Goal: Task Accomplishment & Management: Manage account settings

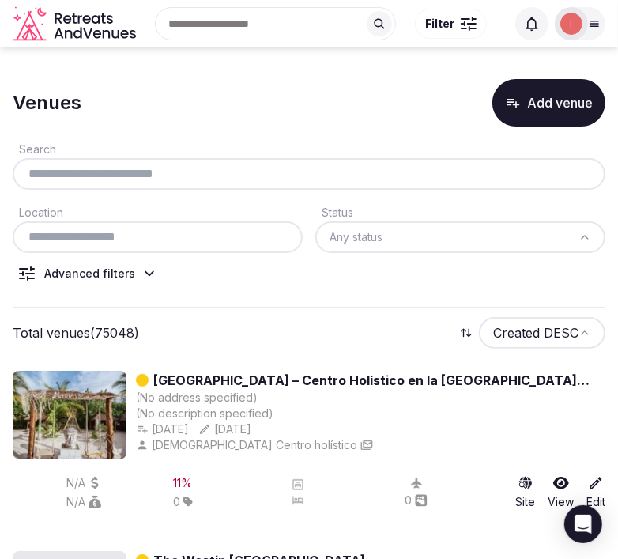
click at [350, 85] on div "Venues Add venue" at bounding box center [309, 102] width 593 height 47
click at [561, 113] on button "Add venue" at bounding box center [548, 102] width 113 height 47
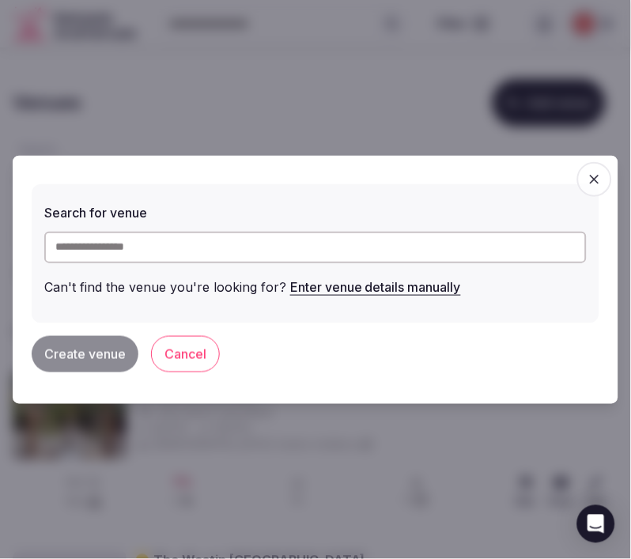
click at [421, 261] on input "text" at bounding box center [315, 248] width 542 height 32
paste input "**********"
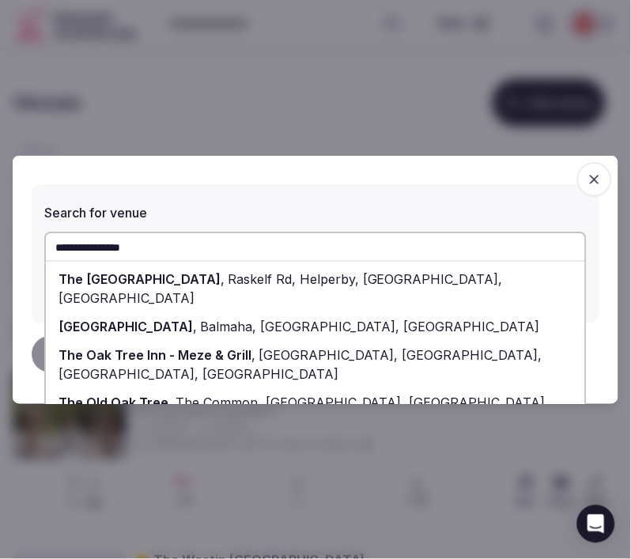
click at [247, 319] on span "Balmaha, Glasgow, UK" at bounding box center [368, 327] width 343 height 16
type input "**********"
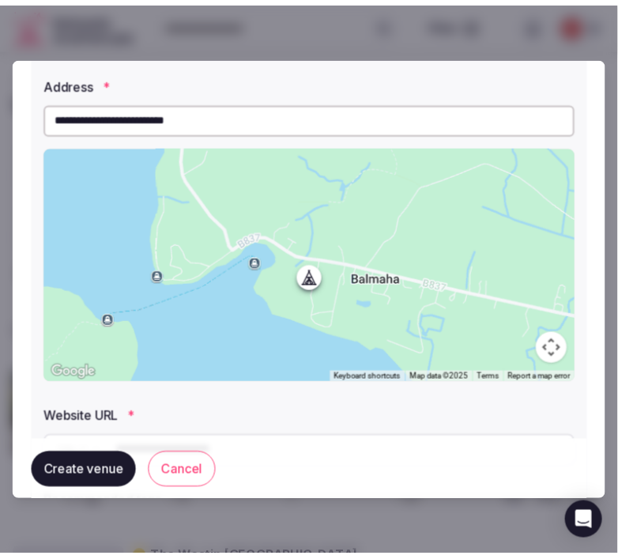
scroll to position [267, 0]
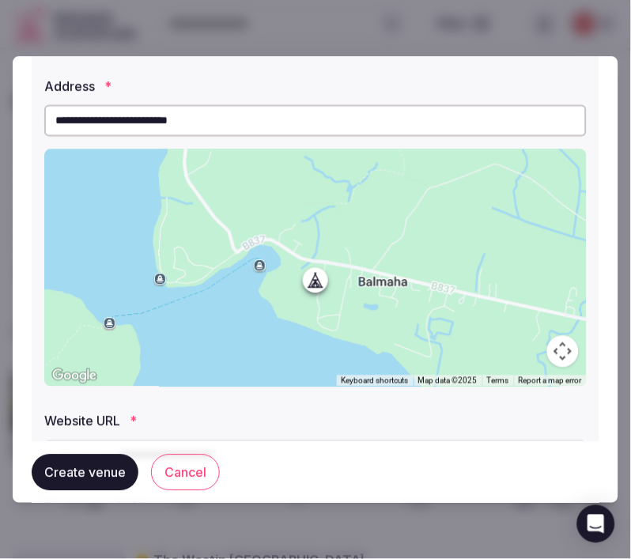
click at [115, 480] on button "Create venue" at bounding box center [85, 472] width 107 height 36
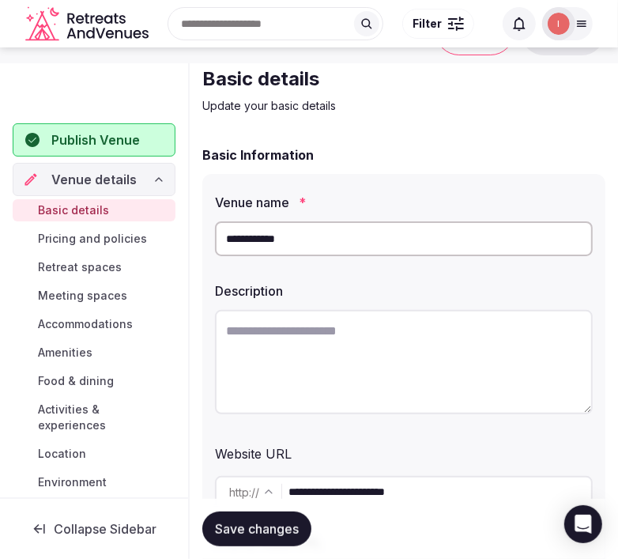
scroll to position [88, 0]
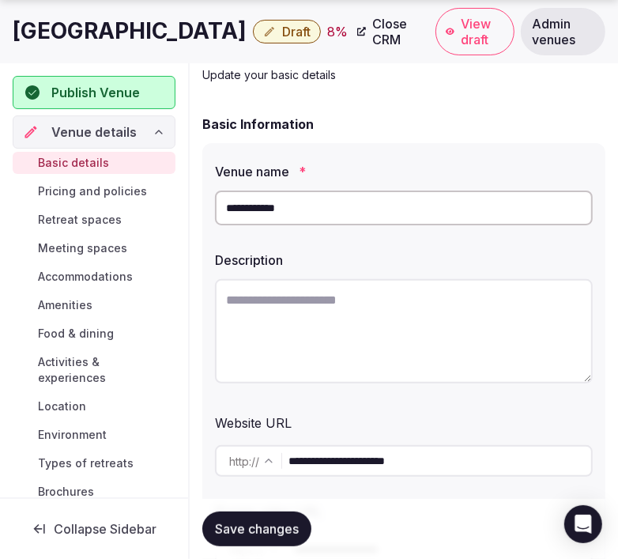
click at [438, 297] on textarea at bounding box center [404, 331] width 378 height 104
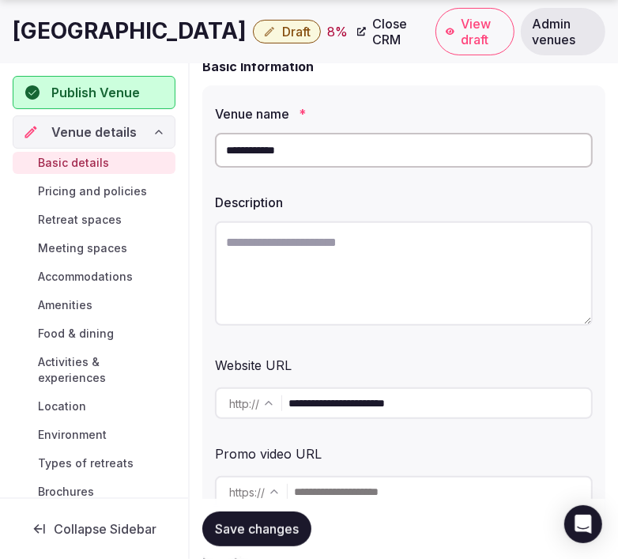
scroll to position [175, 0]
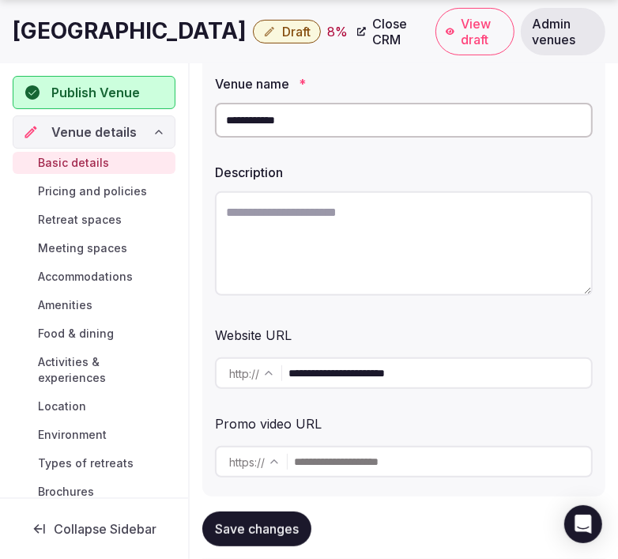
click at [340, 229] on textarea at bounding box center [404, 243] width 378 height 104
paste textarea "**********"
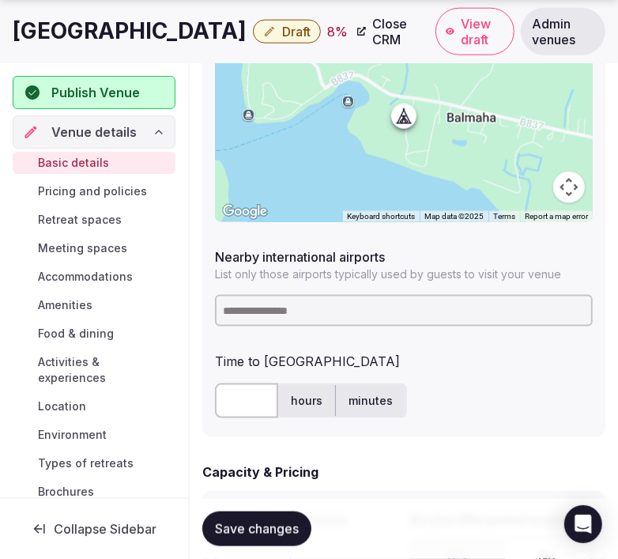
scroll to position [878, 0]
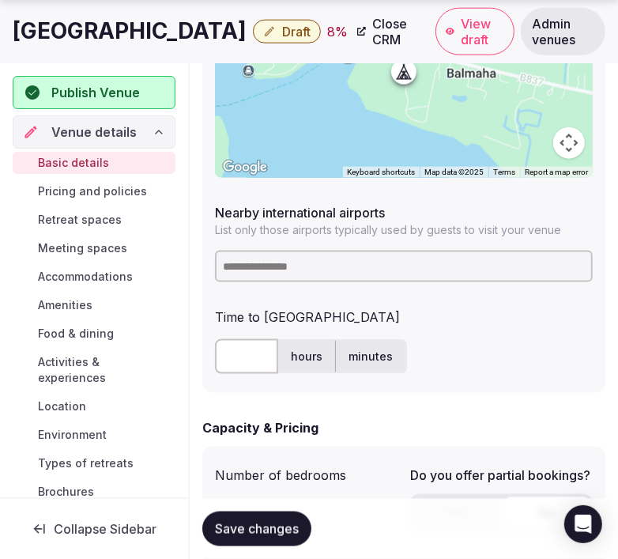
type textarea "**********"
click at [374, 265] on input at bounding box center [404, 267] width 378 height 32
click at [368, 267] on input at bounding box center [404, 267] width 378 height 32
type input "***"
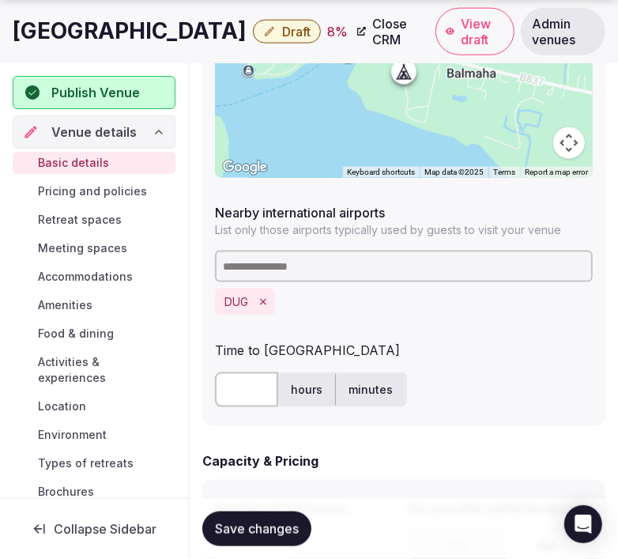
drag, startPoint x: 249, startPoint y: 343, endPoint x: 254, endPoint y: 273, distance: 70.5
click at [254, 272] on input at bounding box center [404, 267] width 378 height 32
click at [263, 299] on icon "Remove DUG" at bounding box center [263, 301] width 11 height 11
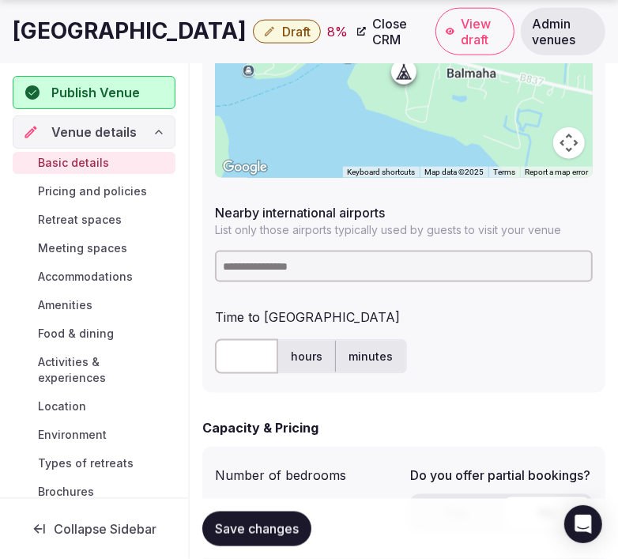
click at [262, 272] on input at bounding box center [404, 267] width 378 height 32
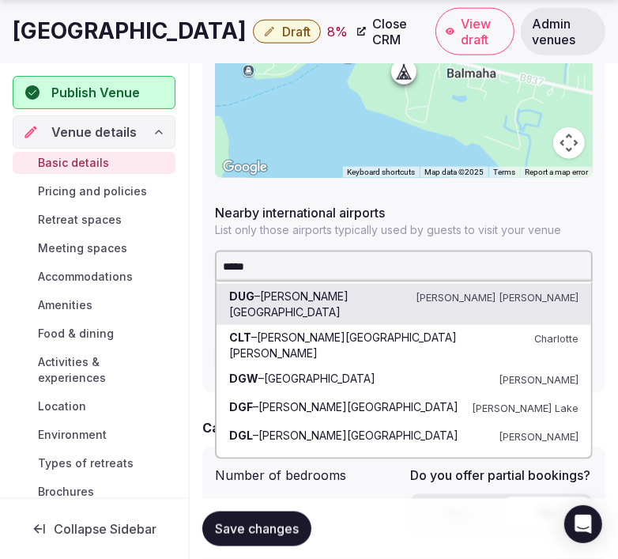
type input "******"
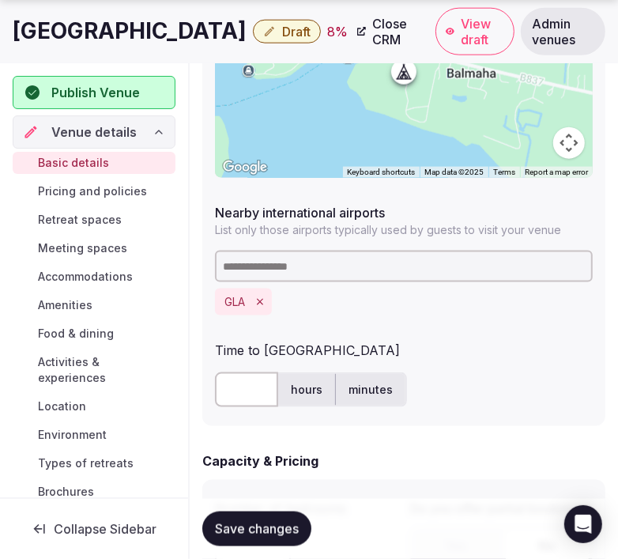
click at [266, 402] on input "text" at bounding box center [246, 389] width 63 height 35
type input "**"
click at [281, 538] on button "Save changes" at bounding box center [256, 528] width 109 height 35
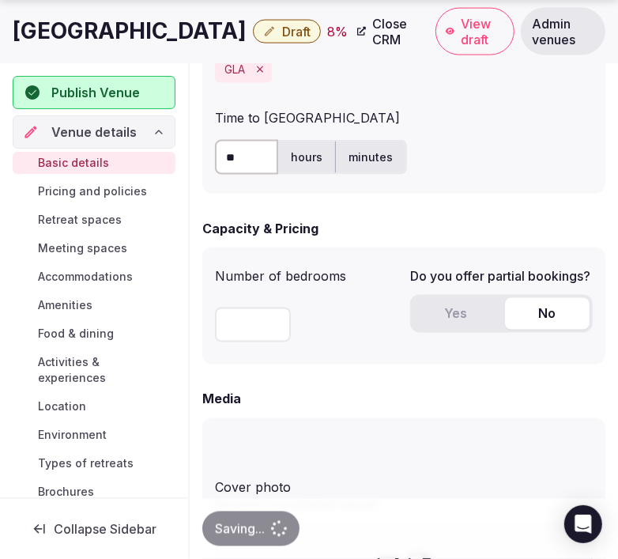
scroll to position [1141, 0]
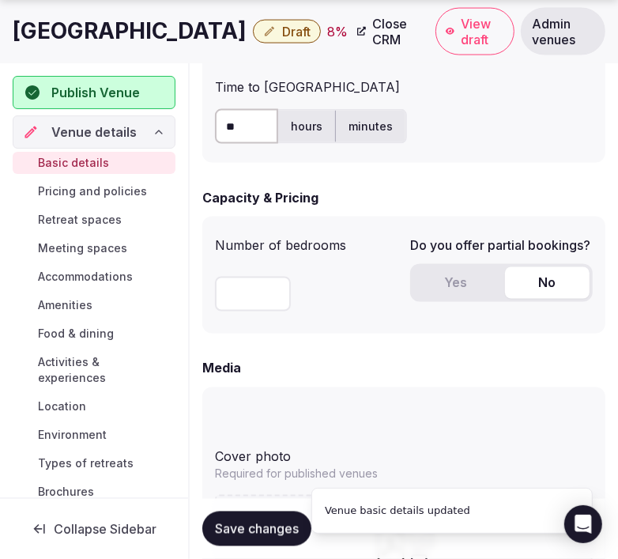
click at [443, 288] on button "Yes" at bounding box center [455, 283] width 85 height 32
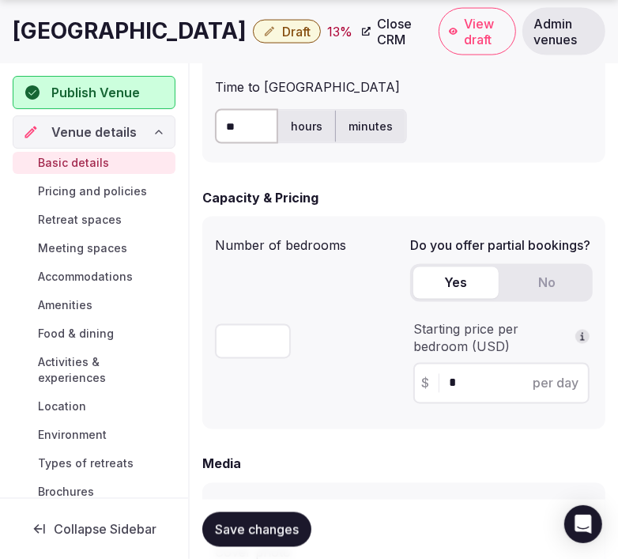
click at [470, 368] on div "$ * per day" at bounding box center [501, 383] width 176 height 41
click at [466, 383] on input "*" at bounding box center [515, 383] width 133 height 19
type input "***"
click at [262, 523] on span "Save changes" at bounding box center [257, 529] width 84 height 16
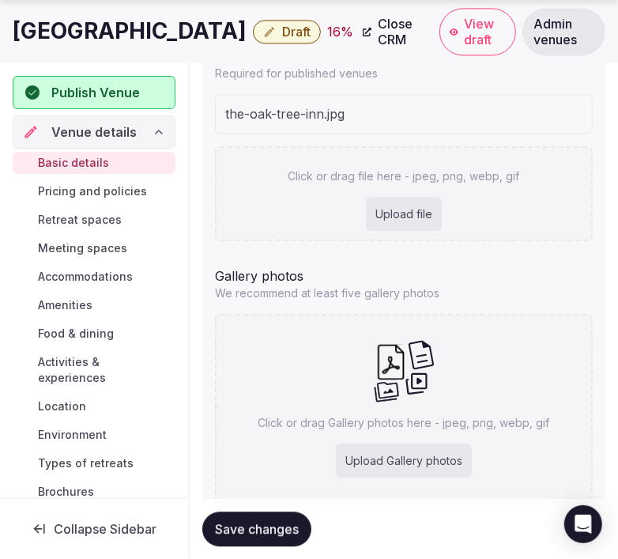
scroll to position [1669, 0]
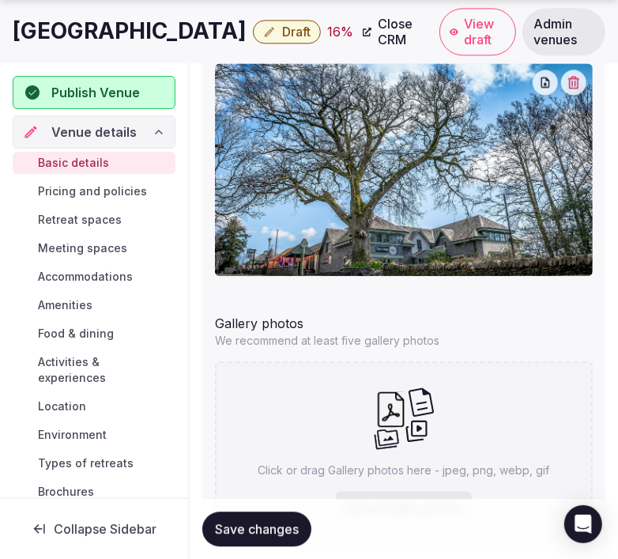
click at [303, 536] on button "Save changes" at bounding box center [256, 528] width 109 height 35
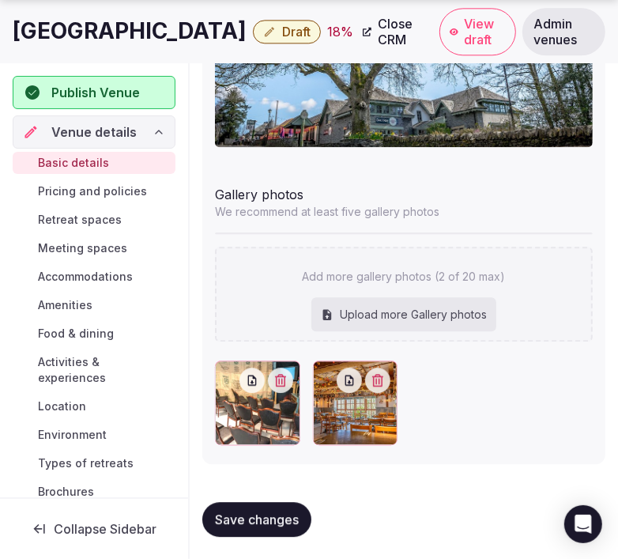
scroll to position [1798, 0]
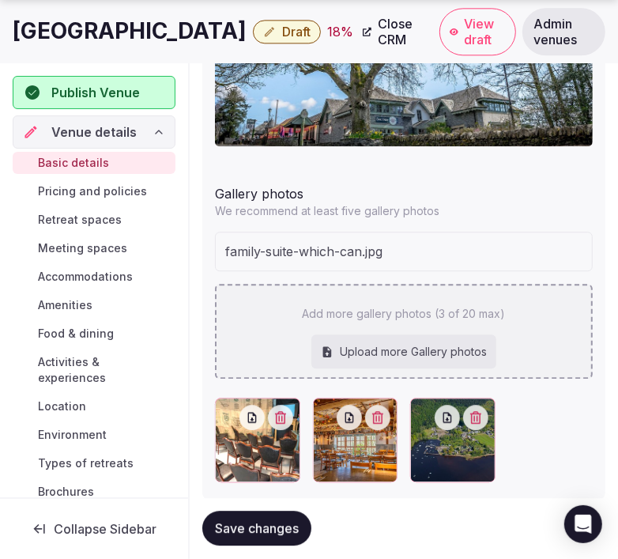
drag, startPoint x: 619, startPoint y: 212, endPoint x: 328, endPoint y: 319, distance: 310.1
click at [327, 320] on div "Add more gallery photos (3 of 20 max) Upload more Gallery photos" at bounding box center [404, 331] width 378 height 95
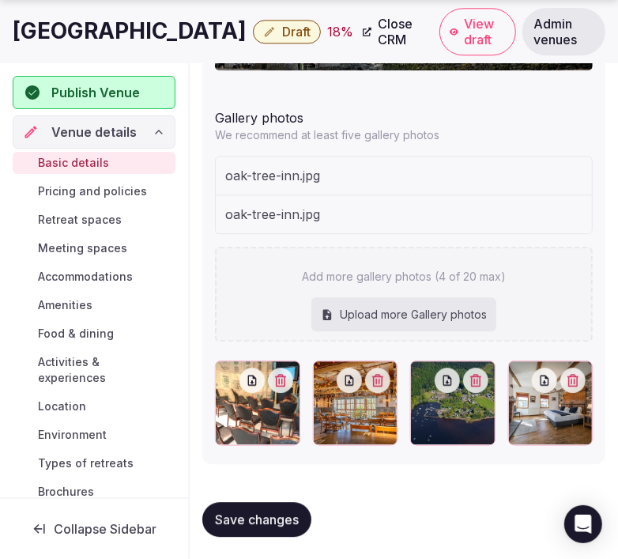
scroll to position [1875, 0]
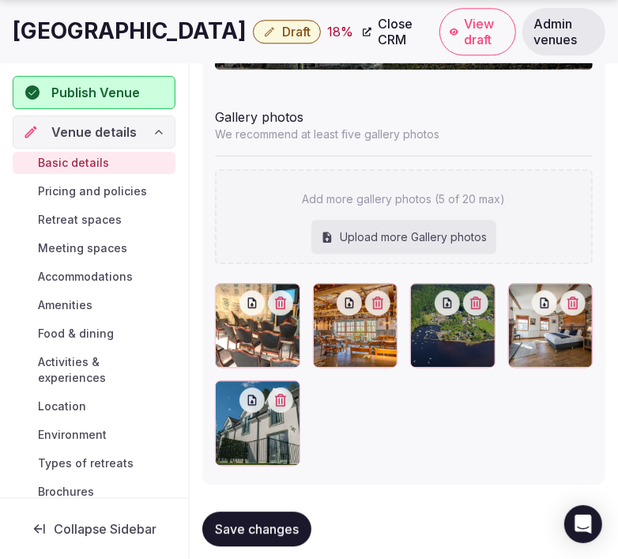
drag, startPoint x: 221, startPoint y: 391, endPoint x: 224, endPoint y: 310, distance: 81.5
click at [227, 335] on div at bounding box center [404, 374] width 378 height 183
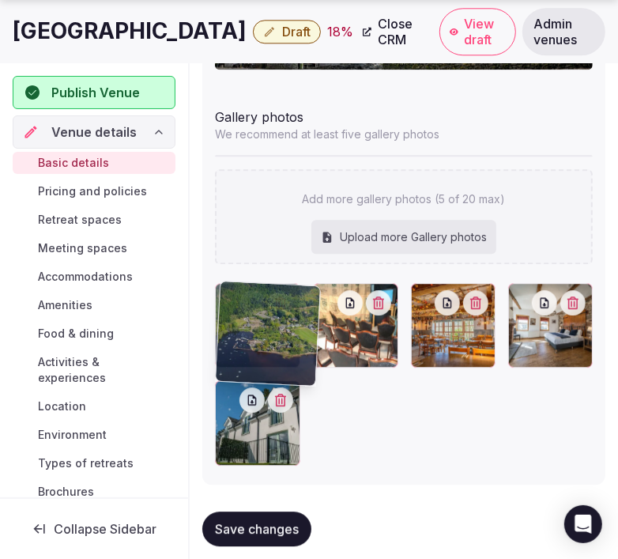
drag, startPoint x: 425, startPoint y: 302, endPoint x: 200, endPoint y: 293, distance: 225.4
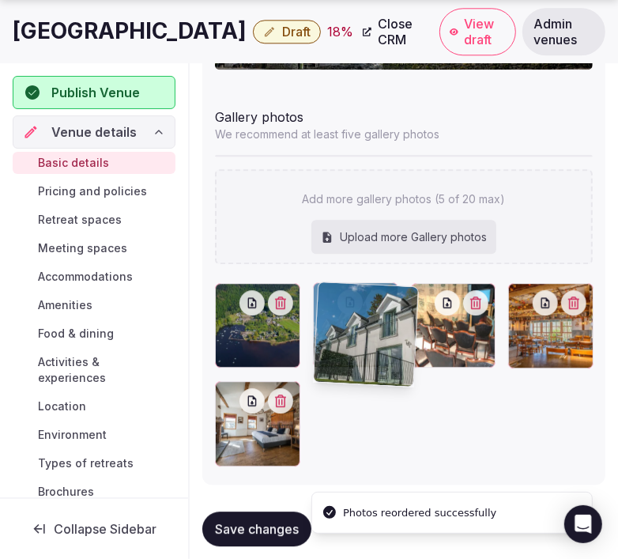
drag, startPoint x: 226, startPoint y: 393, endPoint x: 341, endPoint y: 304, distance: 145.9
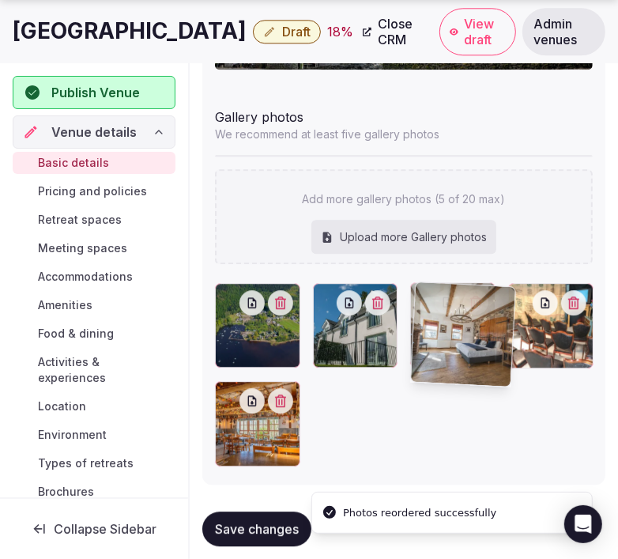
drag, startPoint x: 220, startPoint y: 394, endPoint x: 407, endPoint y: 311, distance: 204.6
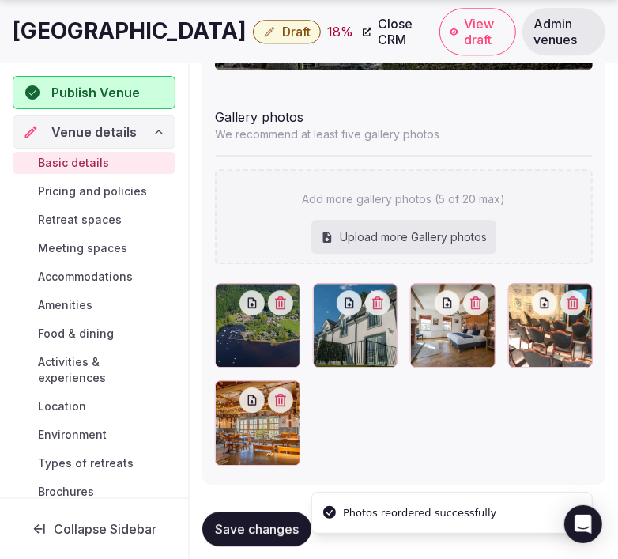
click at [272, 536] on span "Save changes" at bounding box center [257, 529] width 84 height 16
click at [272, 519] on button "Save changes" at bounding box center [256, 528] width 109 height 35
click at [87, 92] on span "Publish Venue" at bounding box center [95, 92] width 89 height 19
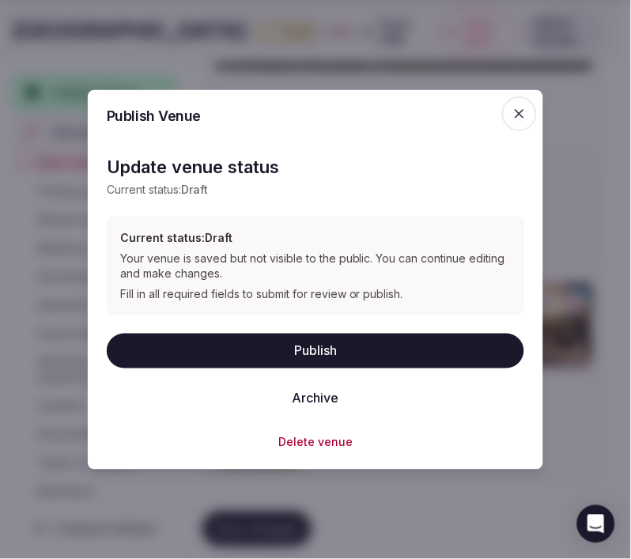
click at [420, 361] on button "Publish" at bounding box center [315, 351] width 417 height 35
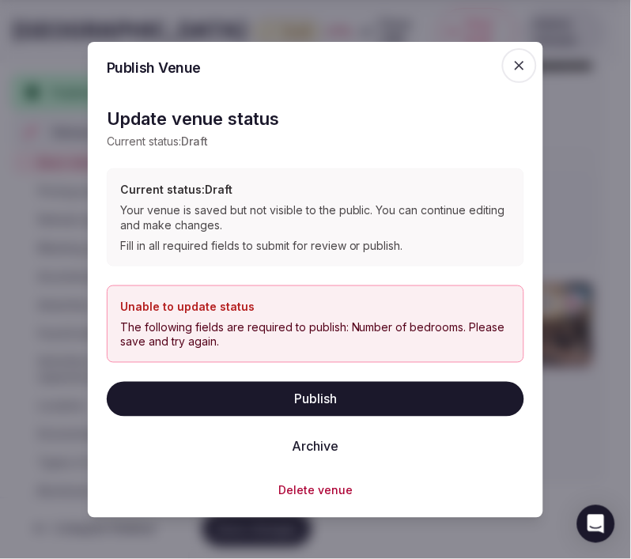
drag, startPoint x: 516, startPoint y: 58, endPoint x: 501, endPoint y: 70, distance: 19.1
click at [516, 58] on icon "button" at bounding box center [519, 65] width 16 height 16
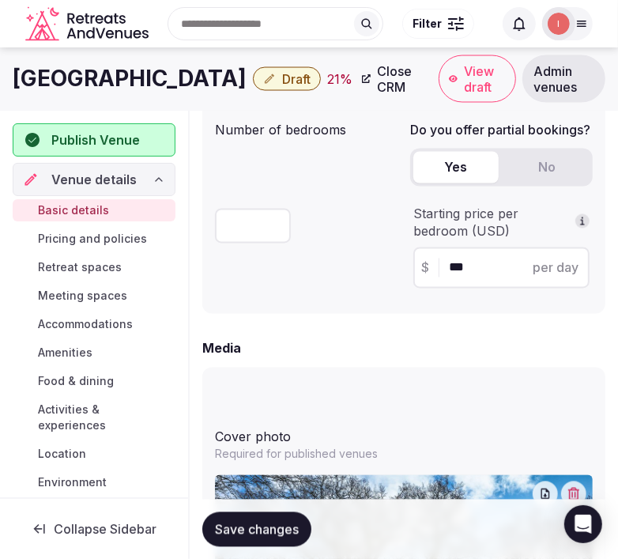
scroll to position [1194, 0]
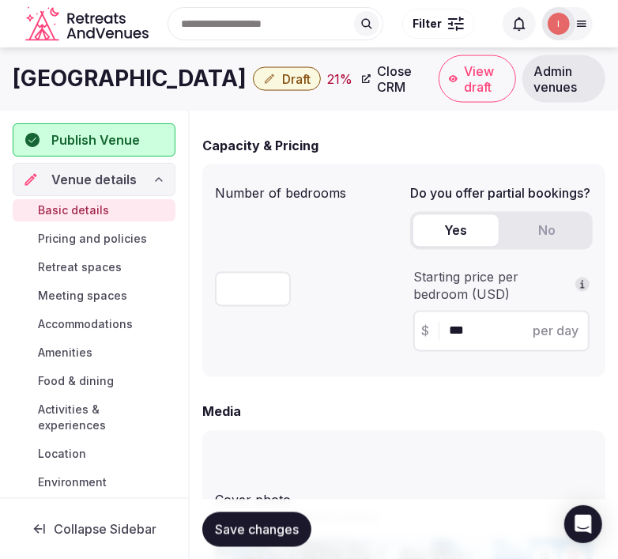
click at [227, 289] on input "number" at bounding box center [253, 289] width 76 height 35
type input "**"
click at [280, 515] on button "Save changes" at bounding box center [256, 528] width 109 height 35
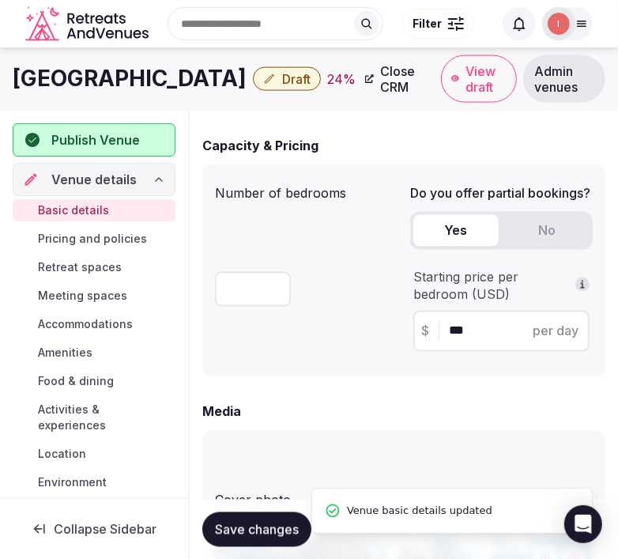
click at [125, 153] on div "Publish Venue" at bounding box center [94, 139] width 163 height 33
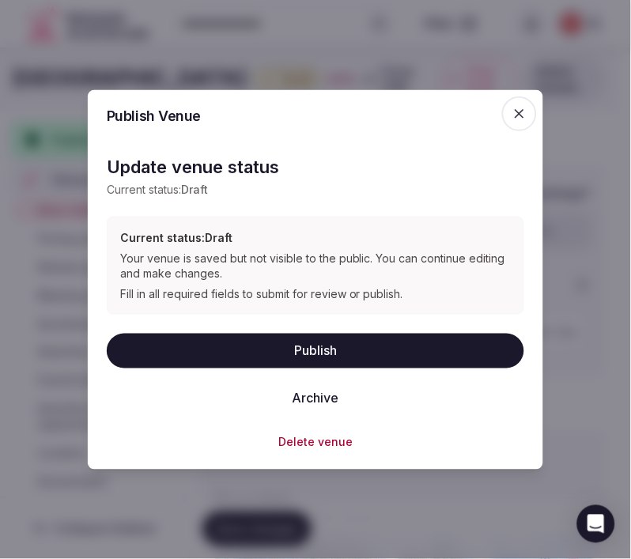
click at [308, 352] on button "Publish" at bounding box center [315, 351] width 417 height 35
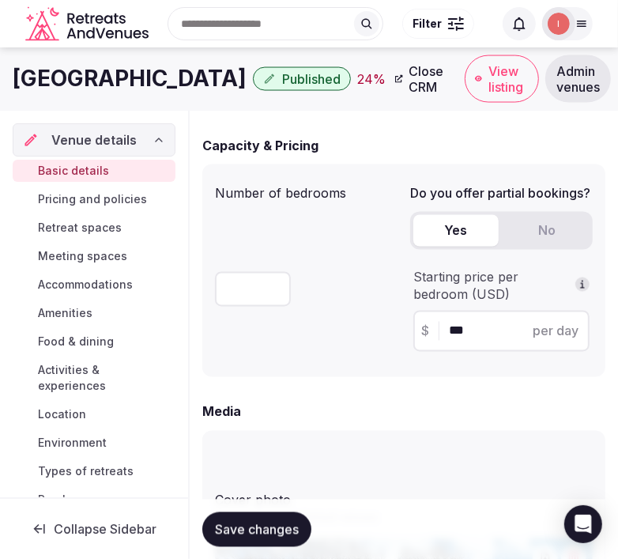
click at [89, 81] on h1 "Oak Tree Inn" at bounding box center [130, 78] width 234 height 31
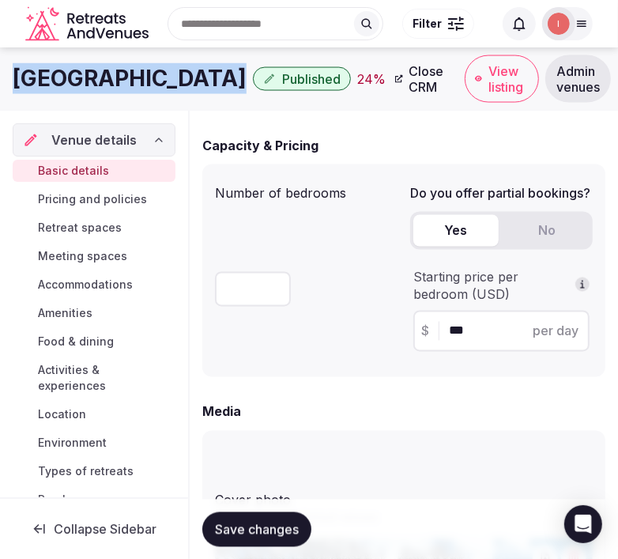
click at [89, 81] on h1 "Oak Tree Inn" at bounding box center [130, 78] width 234 height 31
copy div "Oak Tree Inn"
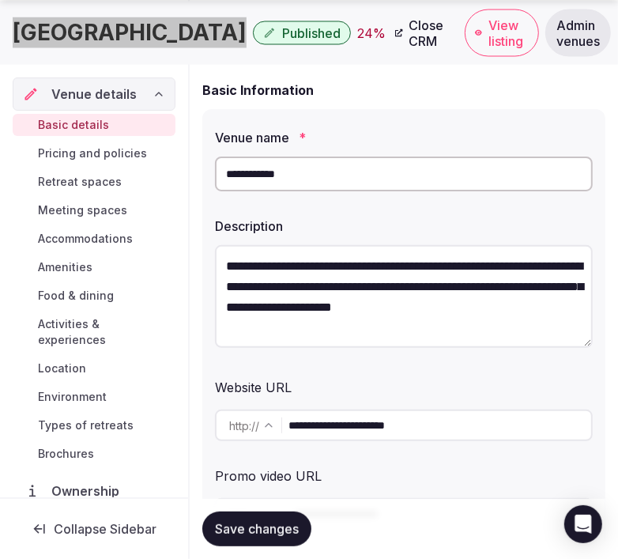
scroll to position [227, 0]
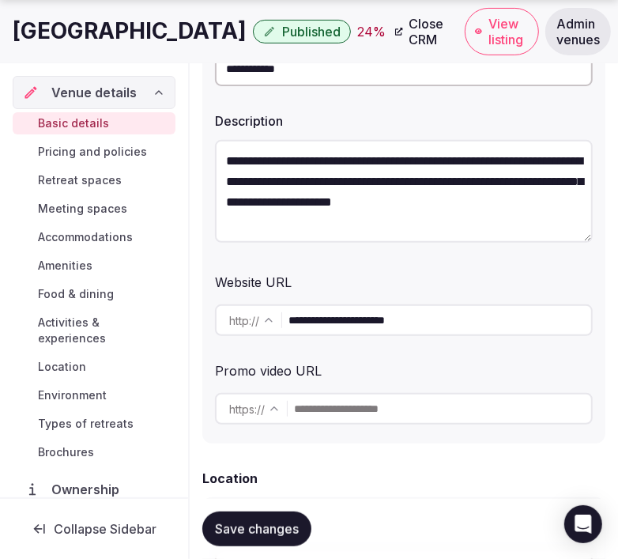
click at [417, 325] on input "**********" at bounding box center [440, 320] width 303 height 32
click at [417, 324] on input "**********" at bounding box center [440, 320] width 303 height 32
click at [81, 40] on h1 "Oak Tree Inn" at bounding box center [130, 31] width 234 height 31
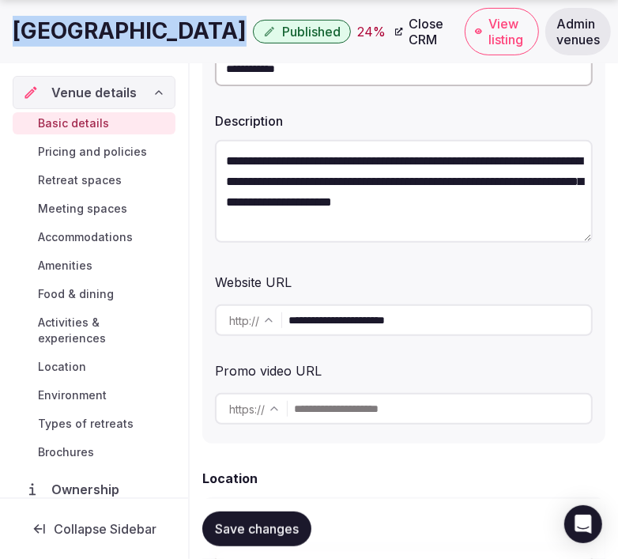
click at [81, 40] on h1 "Oak Tree Inn" at bounding box center [130, 31] width 234 height 31
copy div "Oak Tree Inn"
click at [251, 526] on span "Save changes" at bounding box center [257, 529] width 84 height 16
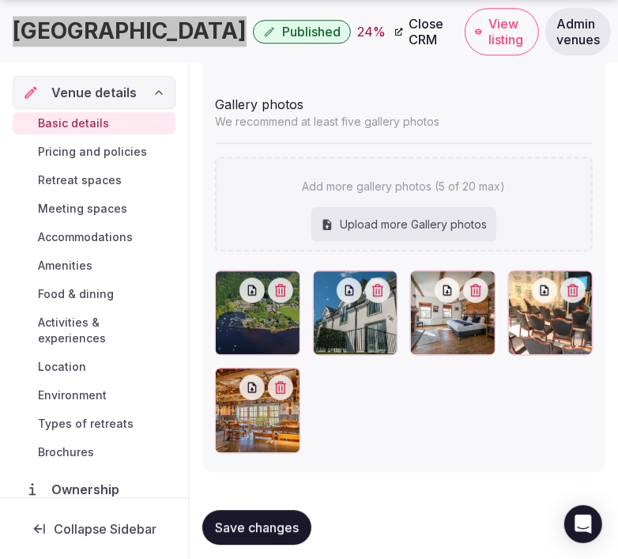
scroll to position [1895, 0]
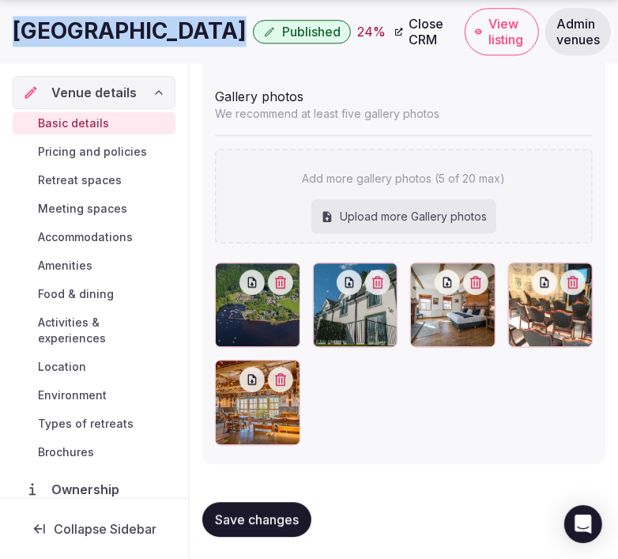
click at [277, 514] on span "Save changes" at bounding box center [257, 519] width 84 height 16
click at [96, 152] on span "Pricing and policies" at bounding box center [92, 152] width 109 height 16
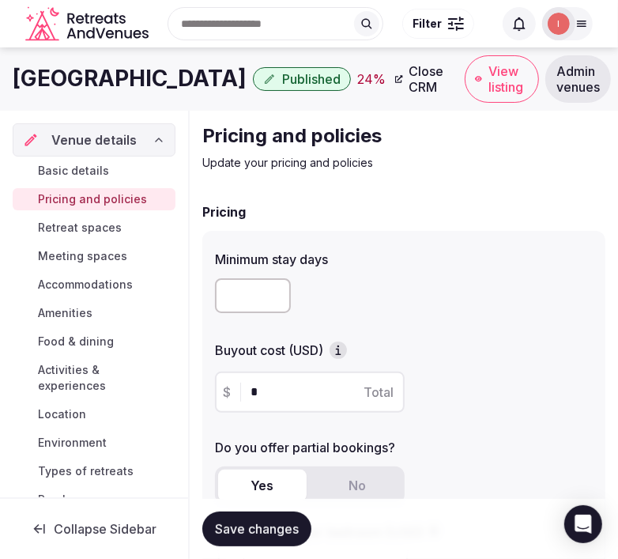
click at [373, 226] on div "Pricing Minimum stay days Buyout cost (USD) $ * Total Do you offer partial book…" at bounding box center [403, 459] width 403 height 515
click at [273, 530] on span "Save changes" at bounding box center [257, 529] width 84 height 16
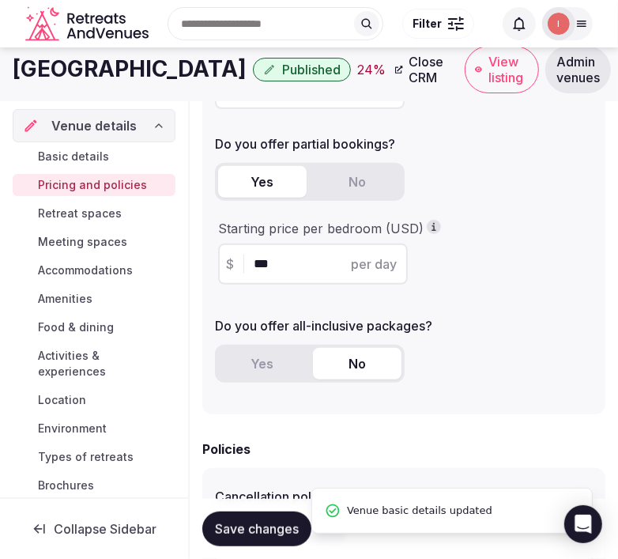
scroll to position [439, 0]
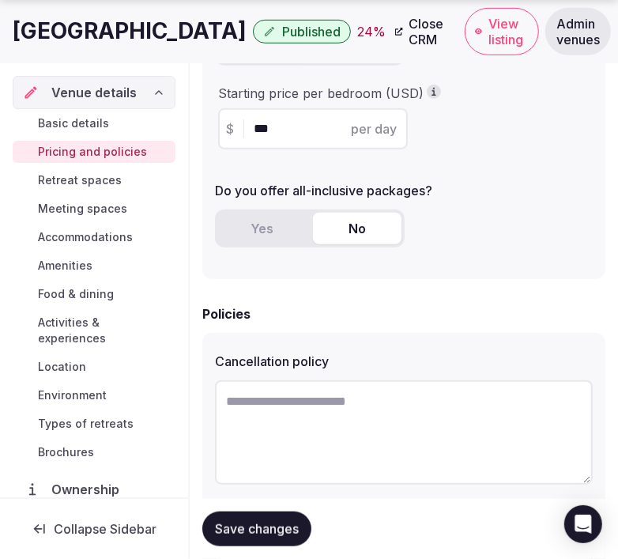
click at [409, 443] on textarea at bounding box center [404, 432] width 378 height 104
paste textarea "**********"
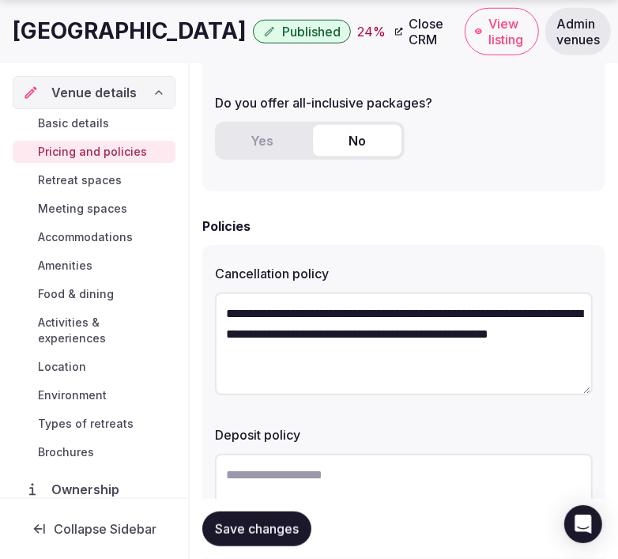
scroll to position [614, 0]
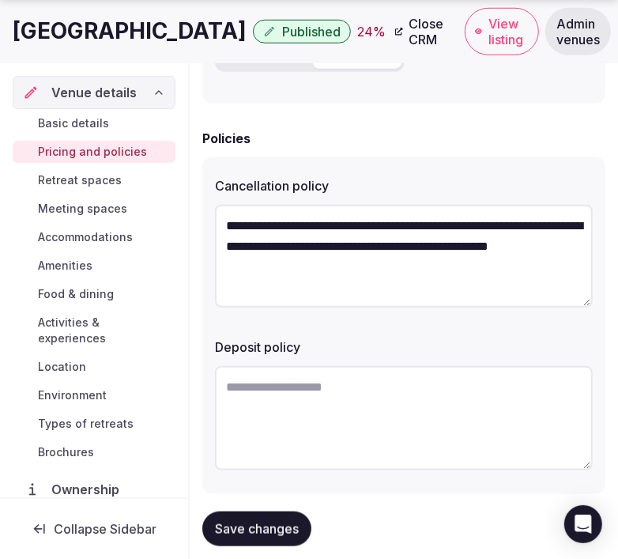
type textarea "**********"
click at [417, 383] on textarea at bounding box center [404, 418] width 378 height 104
paste textarea "**********"
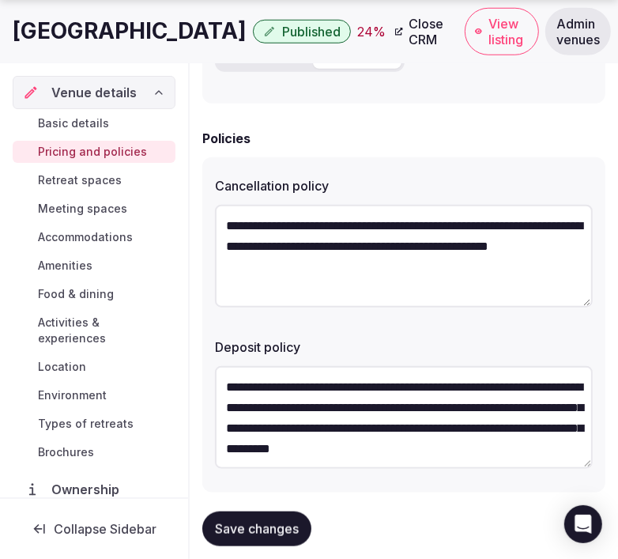
scroll to position [9, 0]
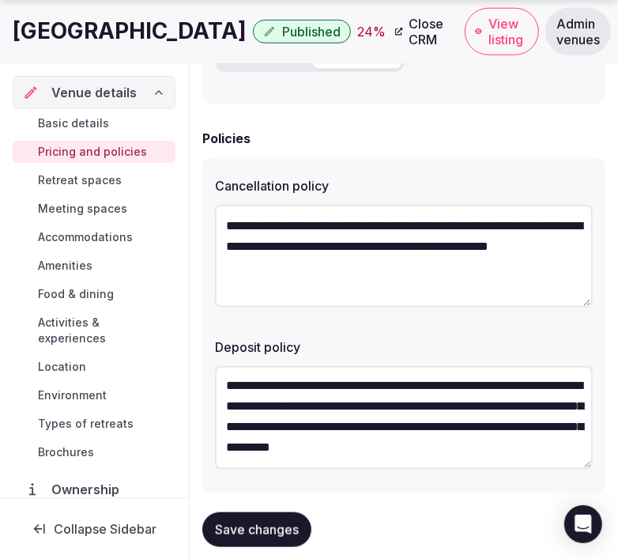
type textarea "**********"
click at [286, 532] on span "Save changes" at bounding box center [257, 529] width 84 height 16
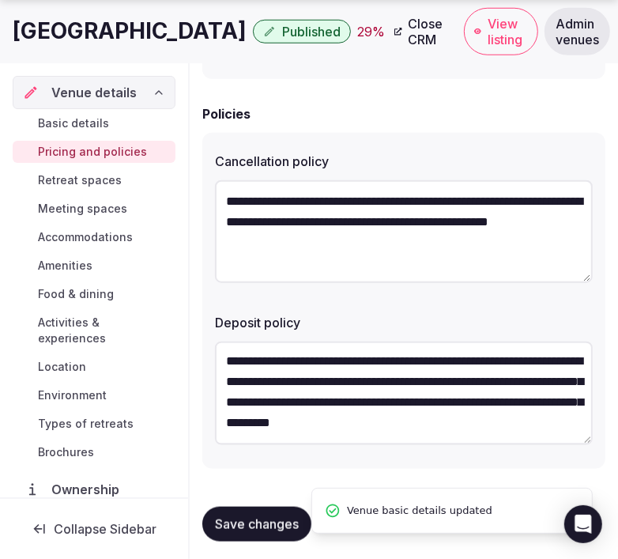
scroll to position [643, 0]
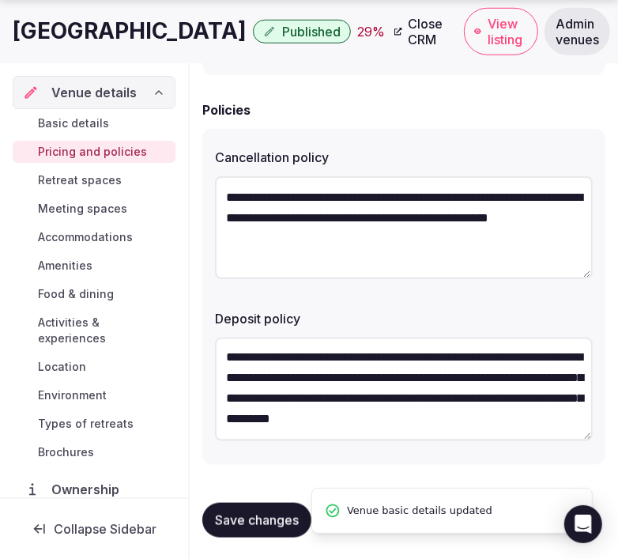
click at [302, 503] on div "Save changes" at bounding box center [256, 520] width 109 height 35
click at [262, 514] on span "Save changes" at bounding box center [257, 520] width 84 height 16
click at [96, 170] on link "Retreat spaces" at bounding box center [94, 180] width 163 height 22
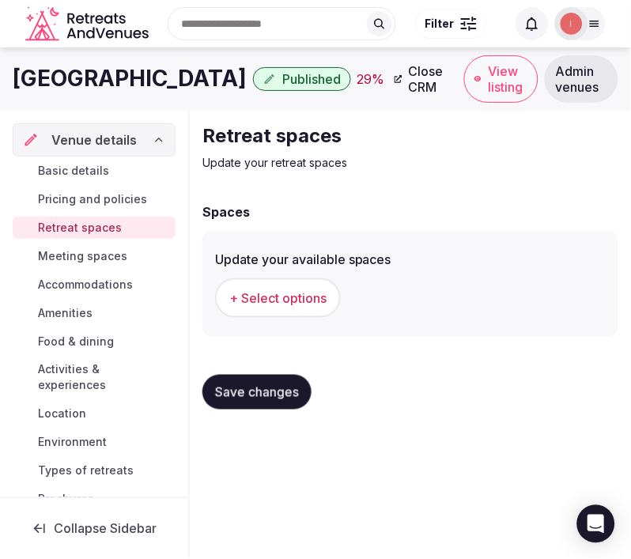
click at [251, 296] on span "+ Select options" at bounding box center [277, 297] width 97 height 17
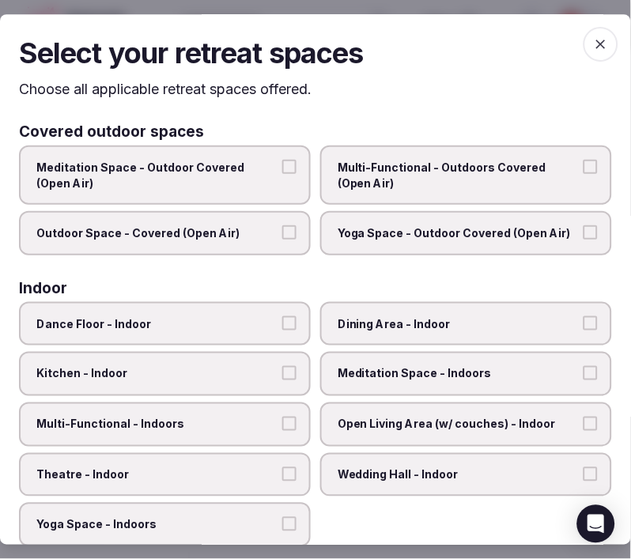
click at [462, 323] on span "Dining Area - Indoor" at bounding box center [458, 324] width 241 height 16
click at [583, 323] on button "Dining Area - Indoor" at bounding box center [590, 323] width 14 height 14
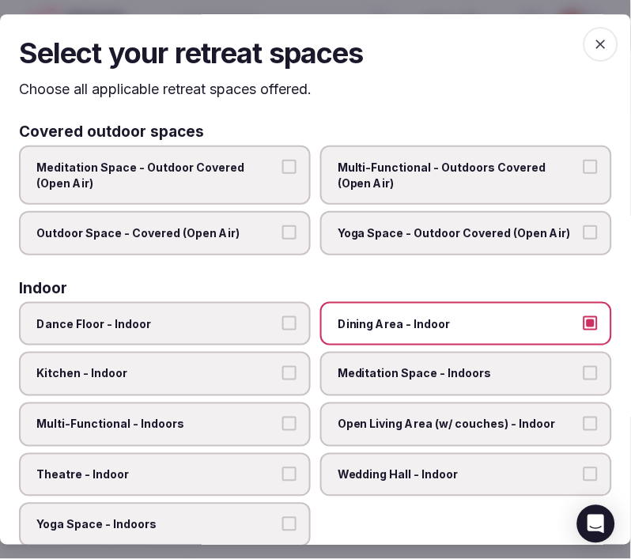
drag, startPoint x: 277, startPoint y: 420, endPoint x: 277, endPoint y: 409, distance: 10.3
click at [282, 419] on button "Multi-Functional - Indoors" at bounding box center [289, 424] width 14 height 14
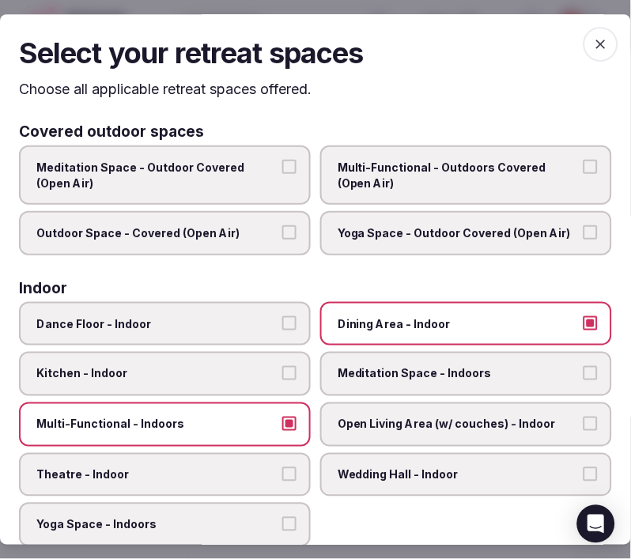
scroll to position [88, 0]
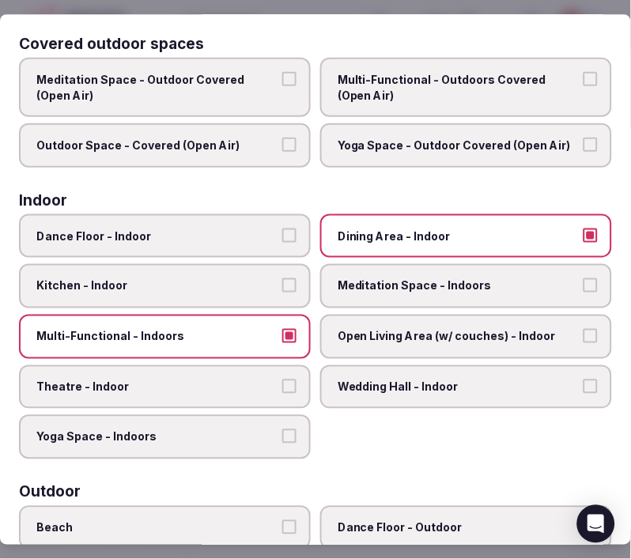
click at [394, 95] on span "Multi-Functional - Outdoors Covered (Open Air)" at bounding box center [458, 87] width 241 height 31
click at [583, 86] on button "Multi-Functional - Outdoors Covered (Open Air)" at bounding box center [590, 79] width 14 height 14
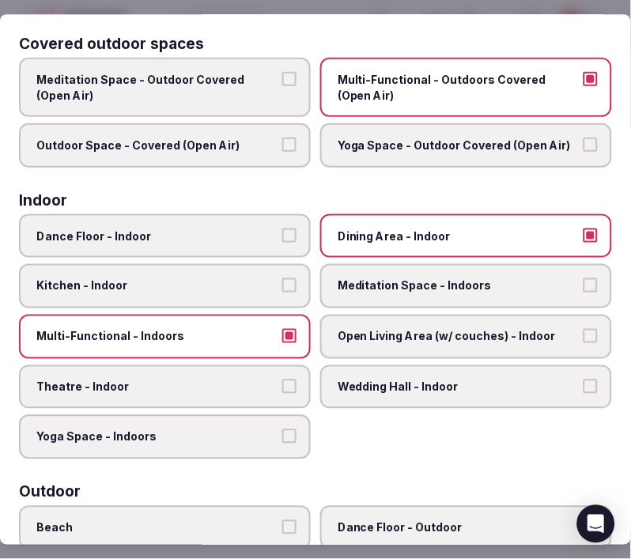
click at [292, 145] on label "Outdoor Space - Covered (Open Air)" at bounding box center [165, 145] width 292 height 44
click at [292, 145] on button "Outdoor Space - Covered (Open Air)" at bounding box center [289, 145] width 14 height 14
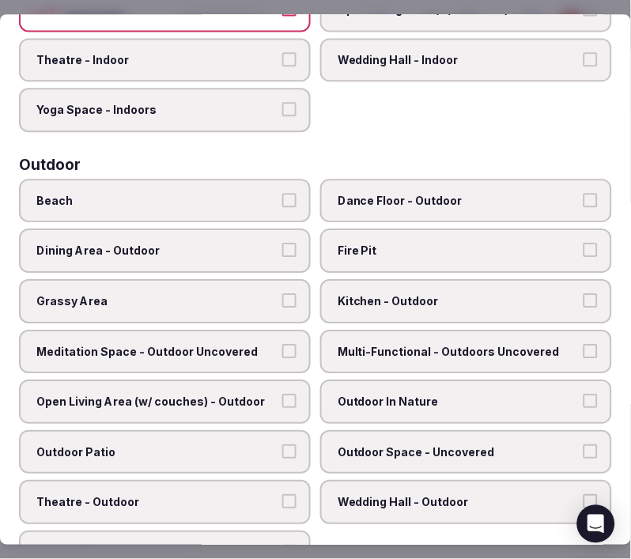
scroll to position [439, 0]
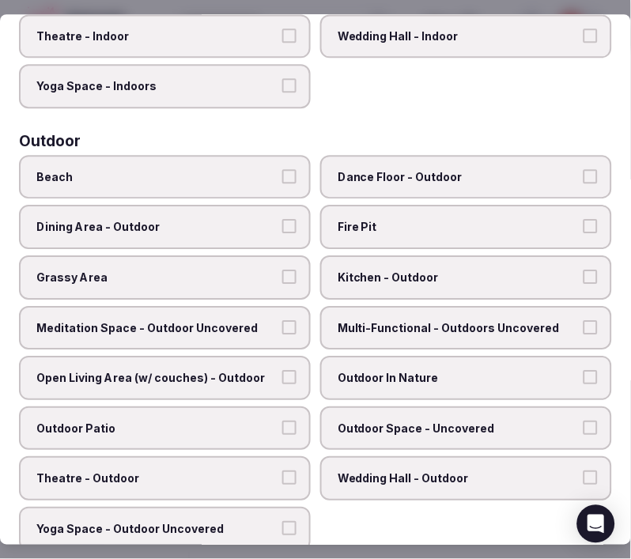
click at [379, 320] on span "Multi-Functional - Outdoors Uncovered" at bounding box center [458, 328] width 241 height 16
click at [583, 320] on button "Multi-Functional - Outdoors Uncovered" at bounding box center [590, 327] width 14 height 14
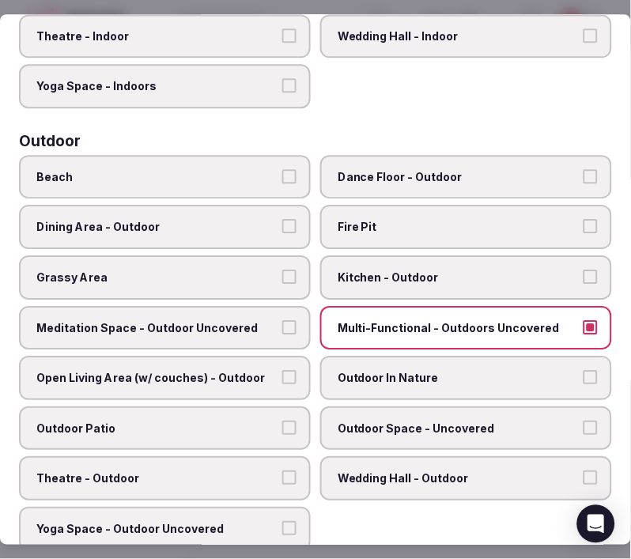
click at [255, 255] on label "Grassy Area" at bounding box center [165, 277] width 292 height 44
click at [282, 270] on button "Grassy Area" at bounding box center [289, 277] width 14 height 14
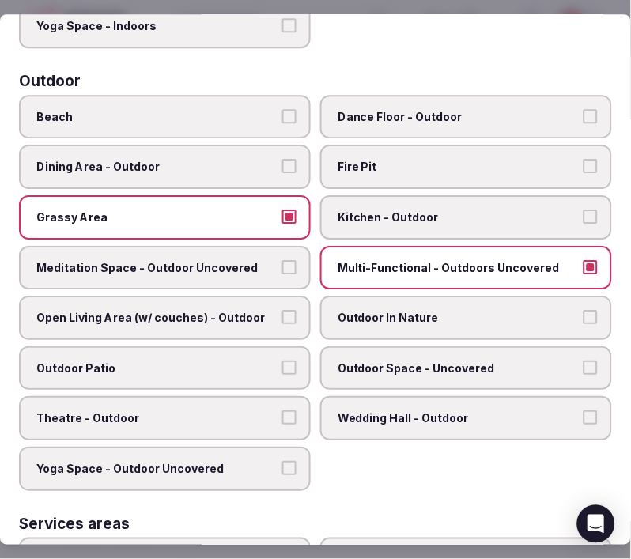
scroll to position [526, 0]
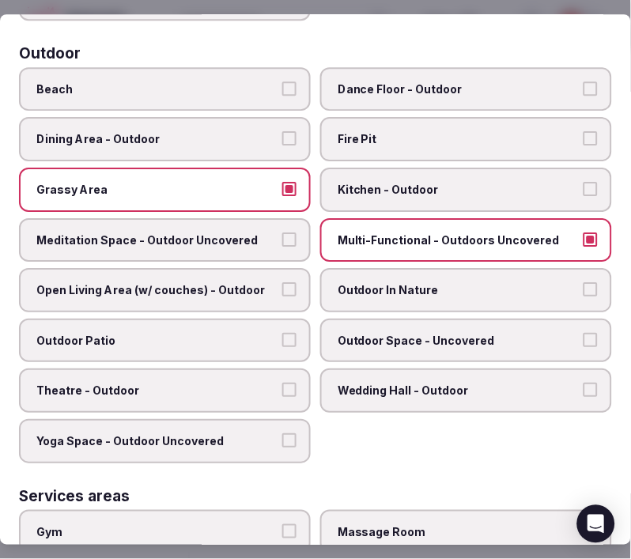
click at [344, 282] on span "Outdoor In Nature" at bounding box center [458, 290] width 241 height 16
click at [583, 282] on button "Outdoor In Nature" at bounding box center [590, 289] width 14 height 14
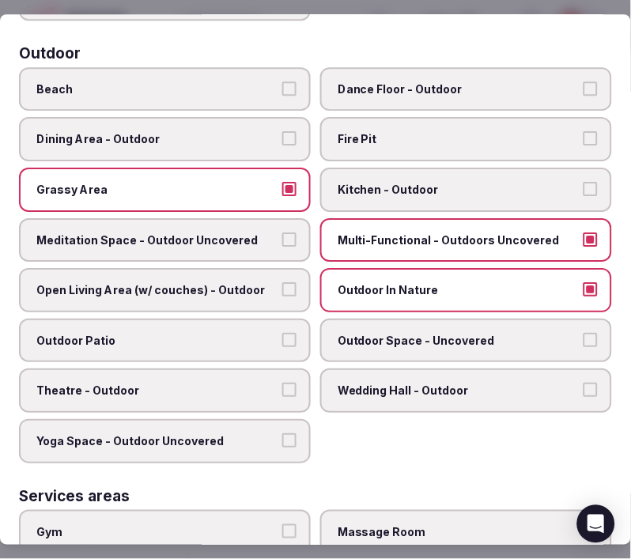
click at [245, 282] on span "Open Living Area (w/ couches) - Outdoor" at bounding box center [156, 290] width 241 height 16
click at [282, 282] on button "Open Living Area (w/ couches) - Outdoor" at bounding box center [289, 289] width 14 height 14
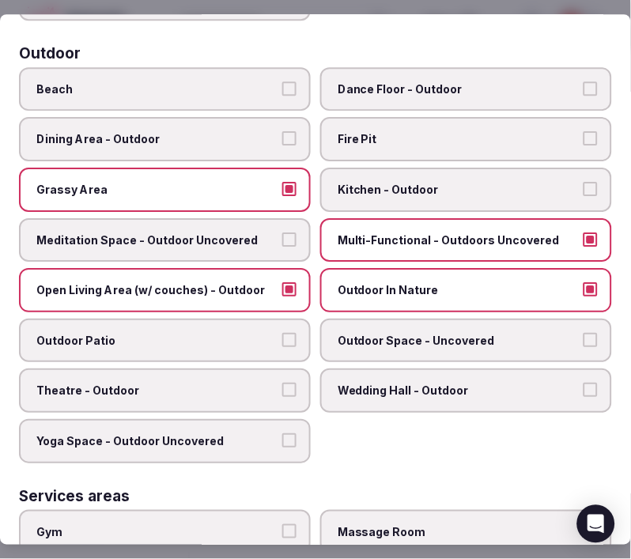
click at [270, 319] on label "Outdoor Patio" at bounding box center [165, 341] width 292 height 44
click at [282, 333] on button "Outdoor Patio" at bounding box center [289, 340] width 14 height 14
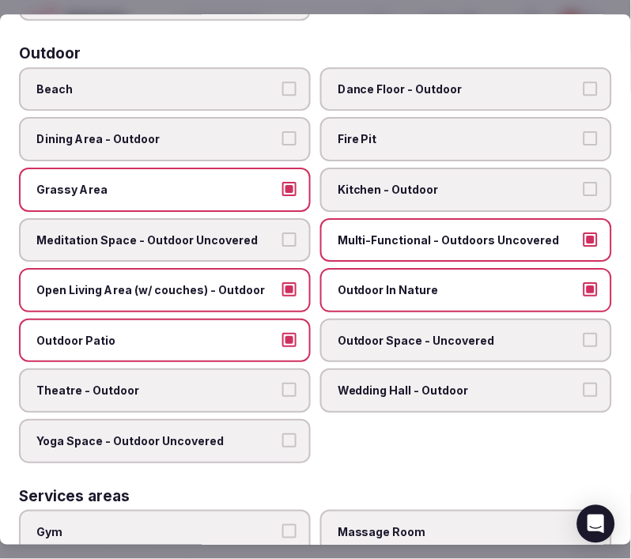
click at [372, 334] on label "Outdoor Space - Uncovered" at bounding box center [466, 341] width 292 height 44
click at [583, 334] on button "Outdoor Space - Uncovered" at bounding box center [590, 340] width 14 height 14
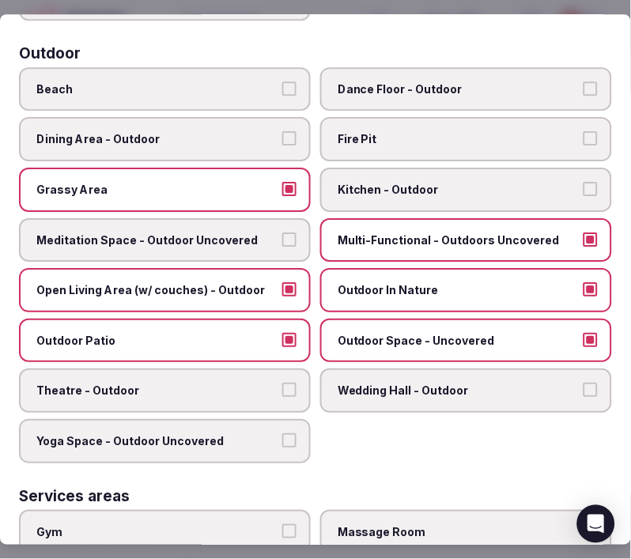
click at [242, 383] on span "Theatre - Outdoor" at bounding box center [156, 391] width 241 height 16
click at [282, 383] on button "Theatre - Outdoor" at bounding box center [289, 390] width 14 height 14
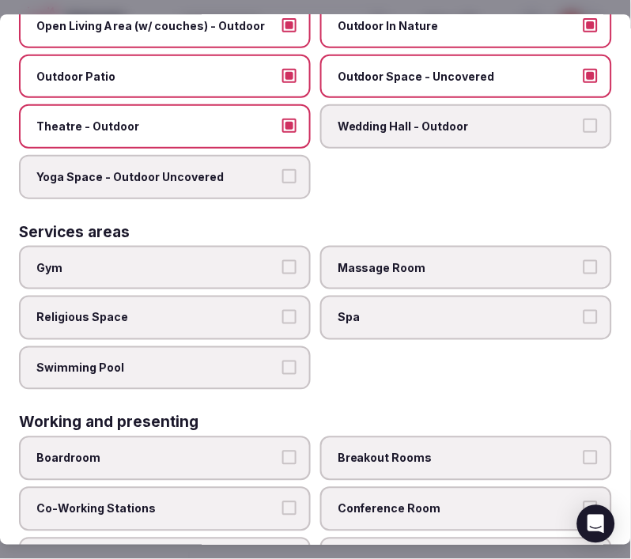
scroll to position [863, 0]
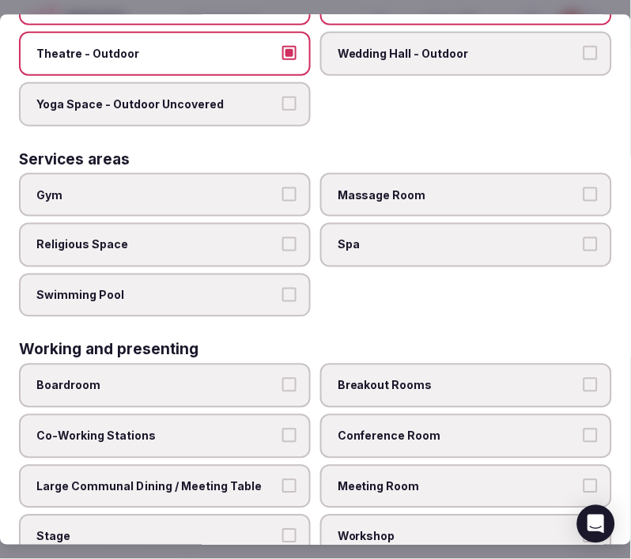
drag, startPoint x: 451, startPoint y: 439, endPoint x: 456, endPoint y: 424, distance: 16.0
click at [451, 465] on label "Meeting Room" at bounding box center [466, 487] width 292 height 44
click at [583, 479] on button "Meeting Room" at bounding box center [590, 486] width 14 height 14
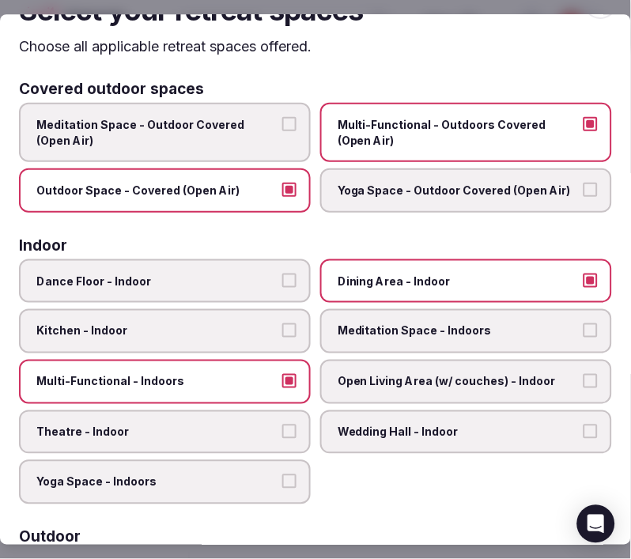
scroll to position [0, 0]
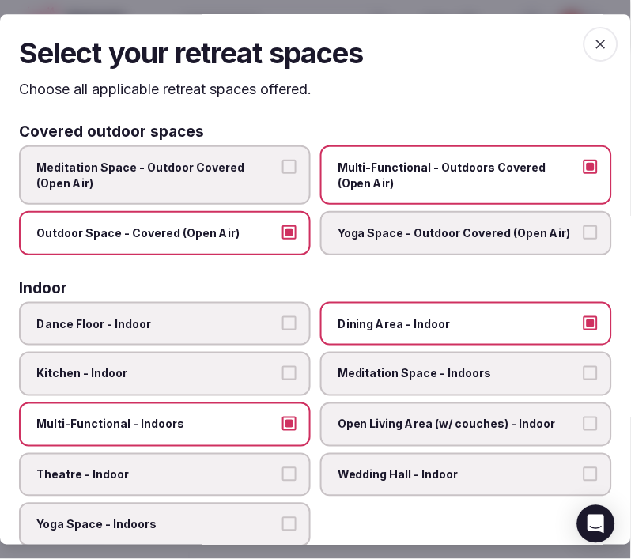
click at [593, 43] on icon "button" at bounding box center [601, 44] width 16 height 16
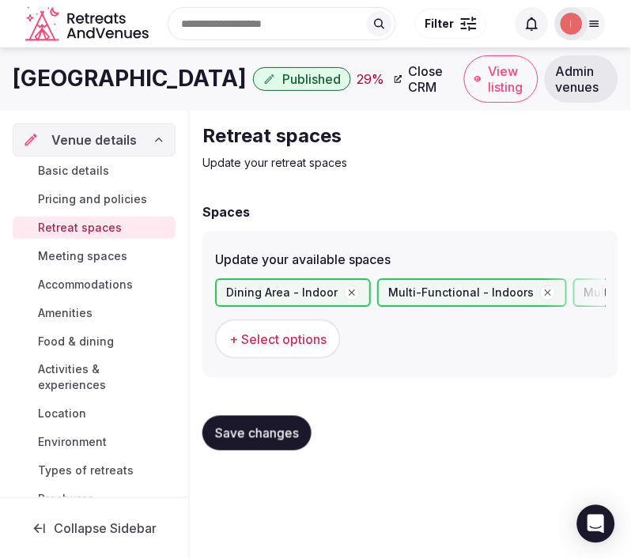
click at [272, 425] on span "Save changes" at bounding box center [257, 433] width 84 height 16
click at [217, 433] on span "Save changes" at bounding box center [257, 433] width 84 height 16
click at [109, 263] on span "Meeting spaces" at bounding box center [82, 256] width 89 height 16
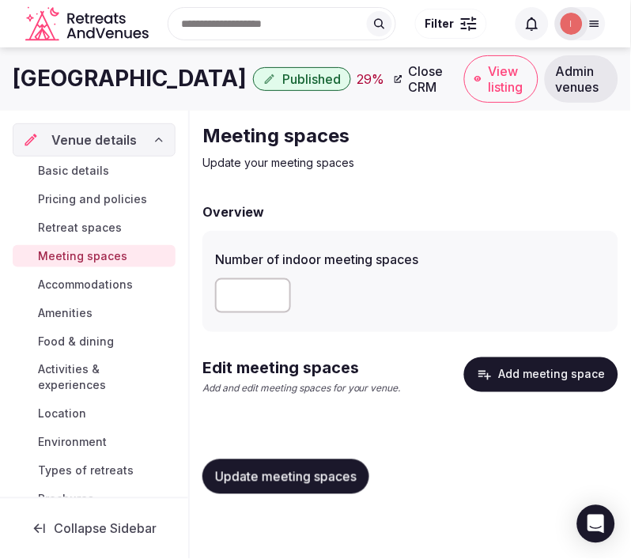
click at [258, 299] on input "number" at bounding box center [253, 295] width 76 height 35
type input "*"
click at [286, 476] on span "Update meeting spaces" at bounding box center [285, 477] width 141 height 16
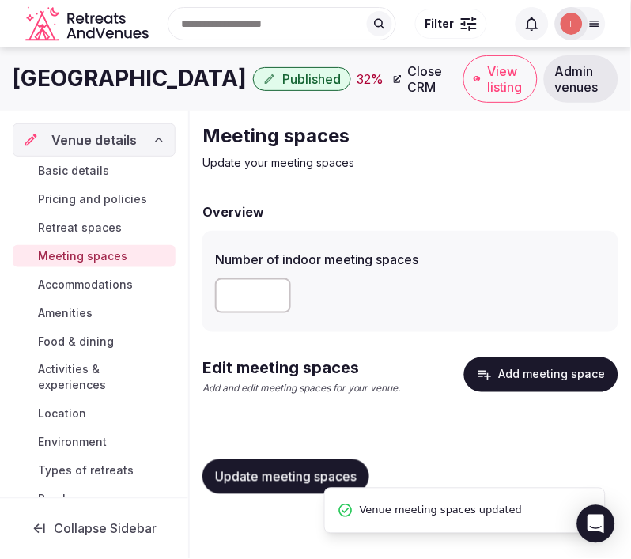
click at [557, 372] on button "Add meeting space" at bounding box center [541, 374] width 154 height 35
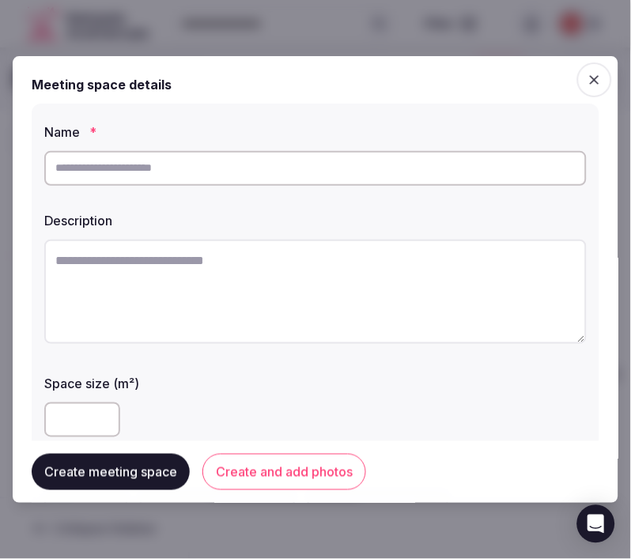
click at [209, 172] on input "text" at bounding box center [315, 168] width 542 height 35
paste input "**********"
click at [176, 157] on input "**********" at bounding box center [315, 168] width 542 height 35
paste input "text"
type input "**********"
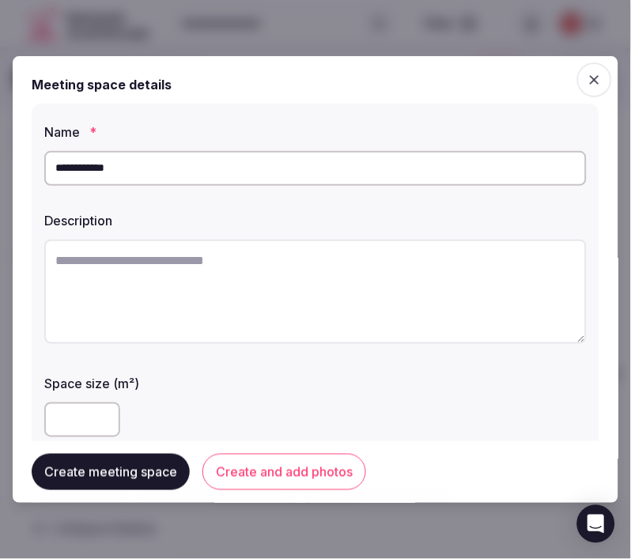
click at [356, 255] on textarea at bounding box center [315, 292] width 542 height 104
paste textarea "**********"
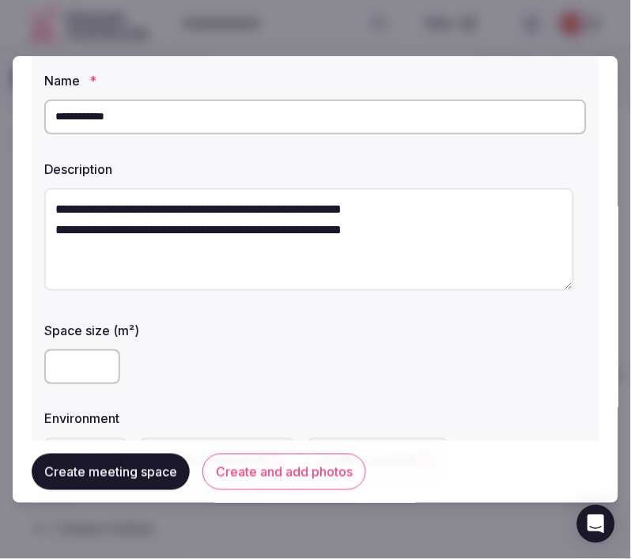
scroll to position [88, 0]
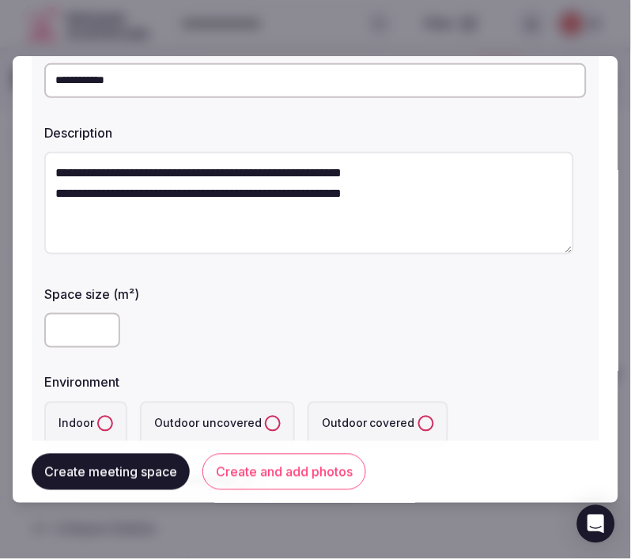
click at [52, 202] on textarea "**********" at bounding box center [309, 203] width 530 height 103
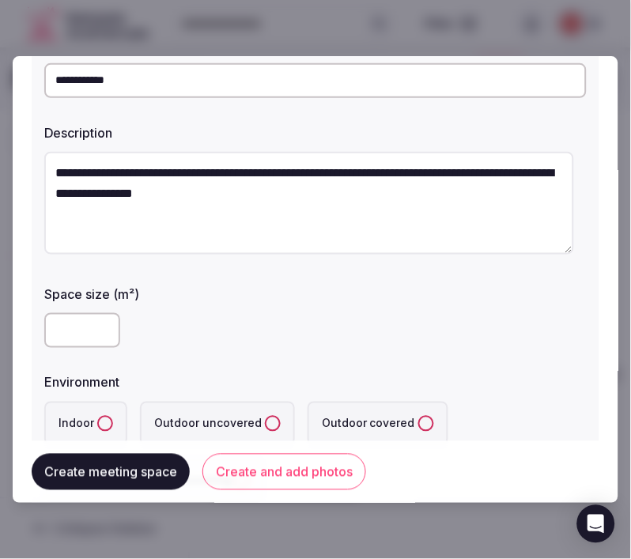
type textarea "**********"
click at [89, 326] on input "number" at bounding box center [82, 330] width 76 height 35
type input "**"
click at [354, 328] on div "**" at bounding box center [315, 330] width 542 height 35
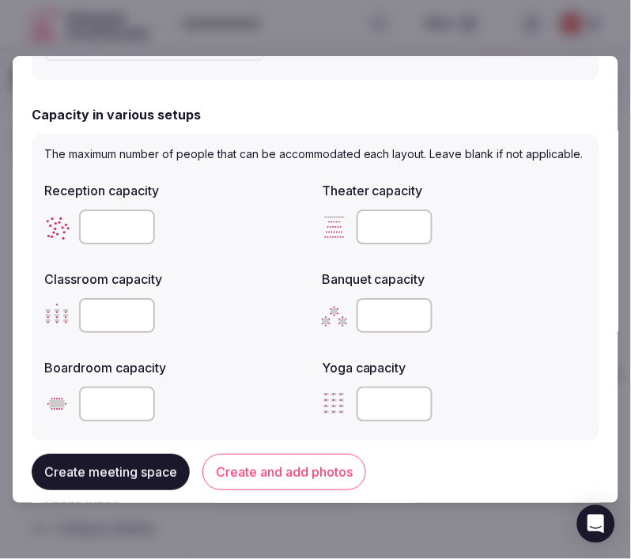
scroll to position [614, 0]
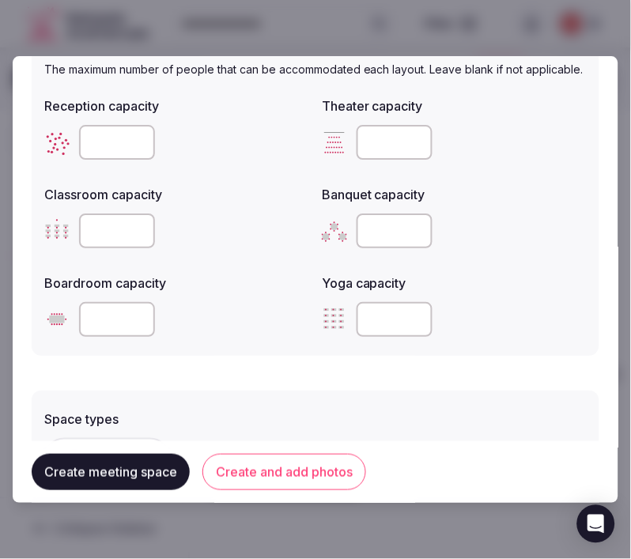
click at [115, 232] on input "number" at bounding box center [117, 230] width 76 height 35
type input "**"
click at [129, 325] on input "number" at bounding box center [117, 319] width 76 height 35
type input "**"
drag, startPoint x: 259, startPoint y: 390, endPoint x: 266, endPoint y: 374, distance: 18.1
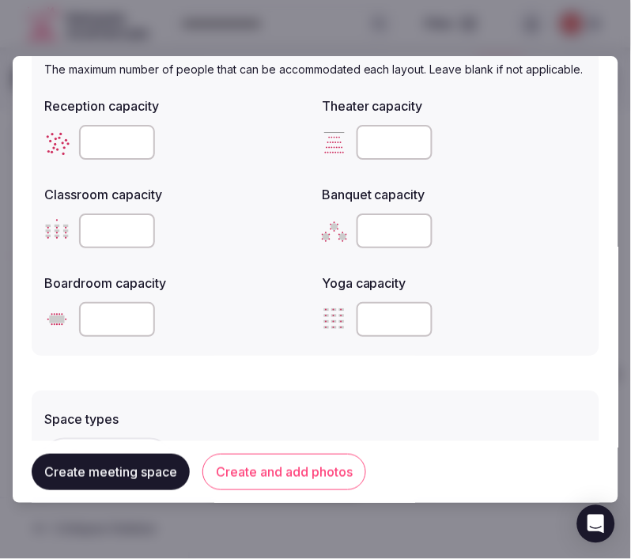
click at [266, 376] on form "**********" at bounding box center [316, 99] width 568 height 1276
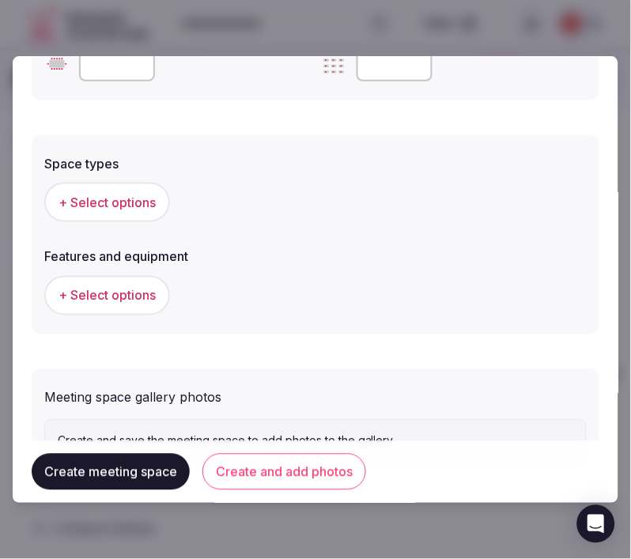
scroll to position [878, 0]
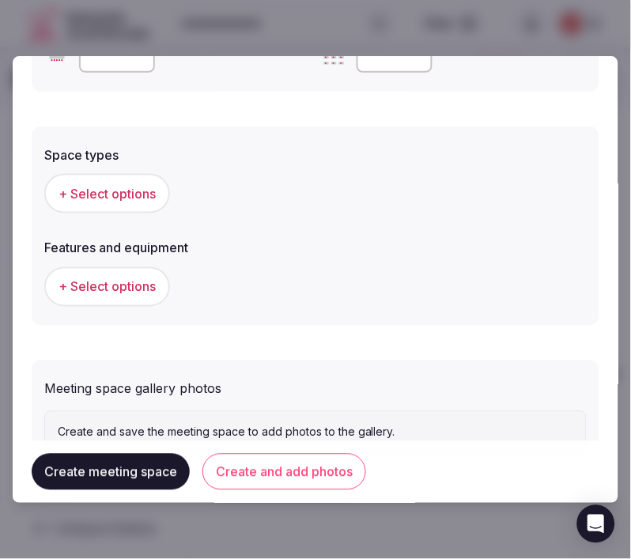
click at [148, 195] on button "+ Select options" at bounding box center [107, 194] width 126 height 40
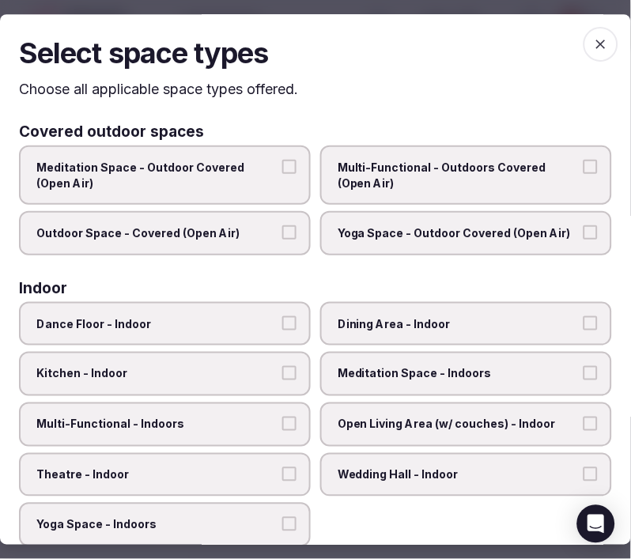
click at [454, 190] on label "Multi-Functional - Outdoors Covered (Open Air)" at bounding box center [466, 174] width 292 height 59
click at [583, 174] on button "Multi-Functional - Outdoors Covered (Open Air)" at bounding box center [590, 167] width 14 height 14
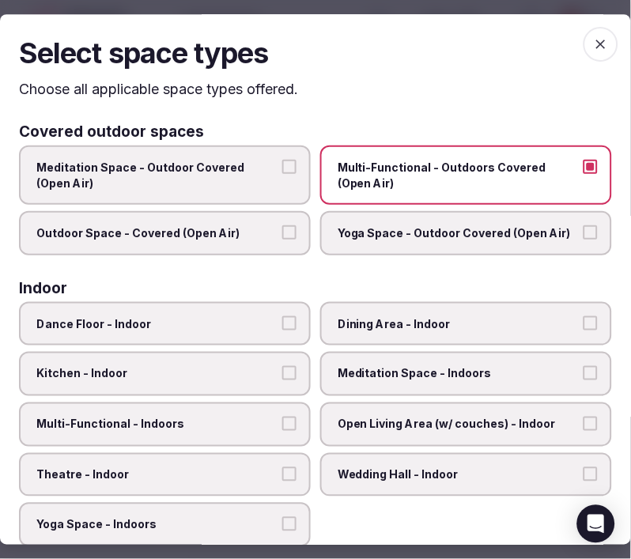
click at [280, 240] on label "Outdoor Space - Covered (Open Air)" at bounding box center [165, 233] width 292 height 44
click at [282, 240] on button "Outdoor Space - Covered (Open Air)" at bounding box center [289, 232] width 14 height 14
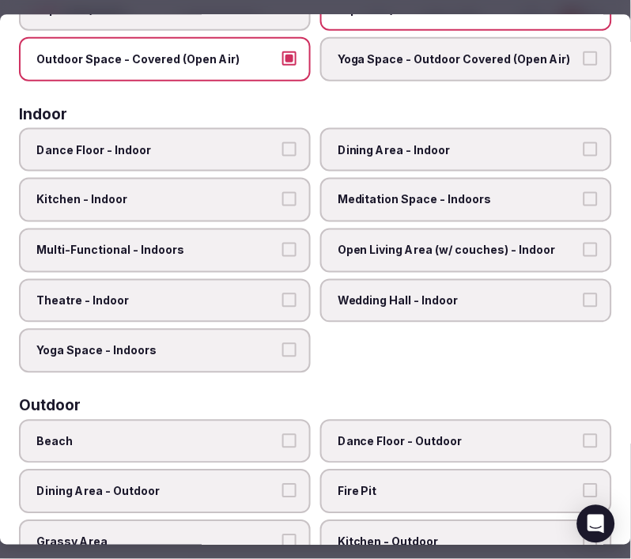
scroll to position [175, 0]
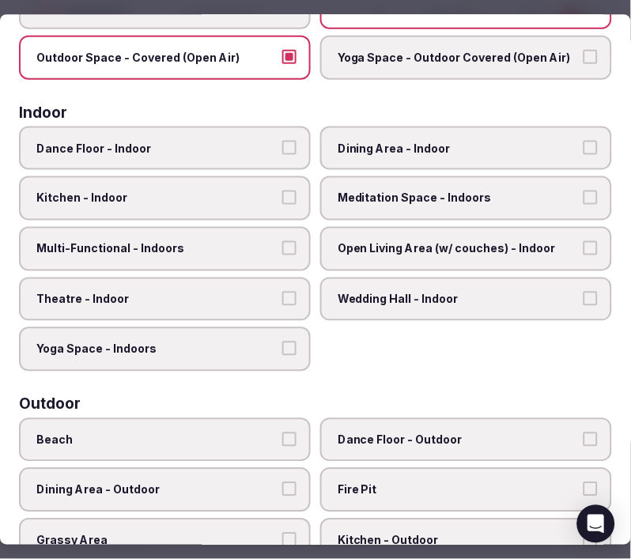
click at [440, 160] on label "Dining Area - Indoor" at bounding box center [466, 148] width 292 height 44
click at [583, 155] on button "Dining Area - Indoor" at bounding box center [590, 148] width 14 height 14
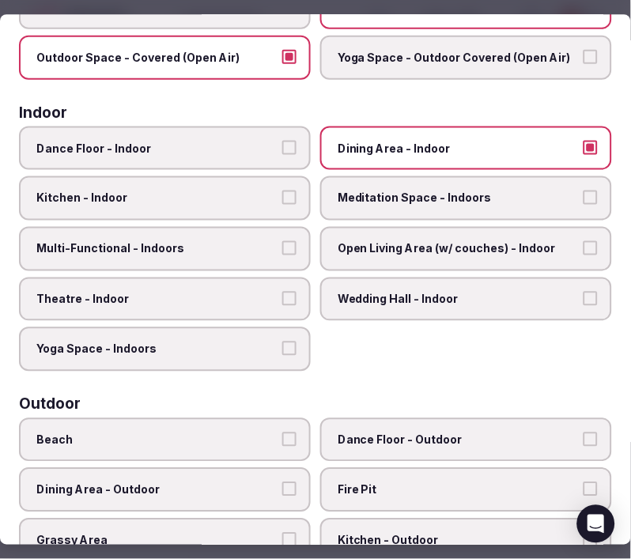
click at [280, 247] on label "Multi-Functional - Indoors" at bounding box center [165, 249] width 292 height 44
click at [282, 292] on button "Theatre - Indoor" at bounding box center [289, 299] width 14 height 14
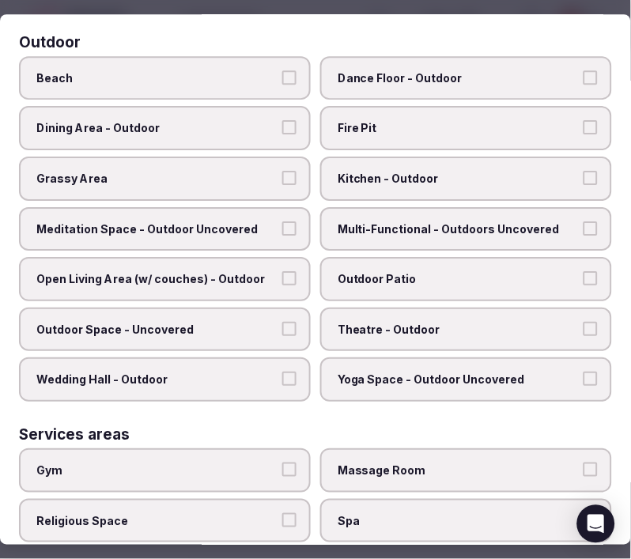
scroll to position [439, 0]
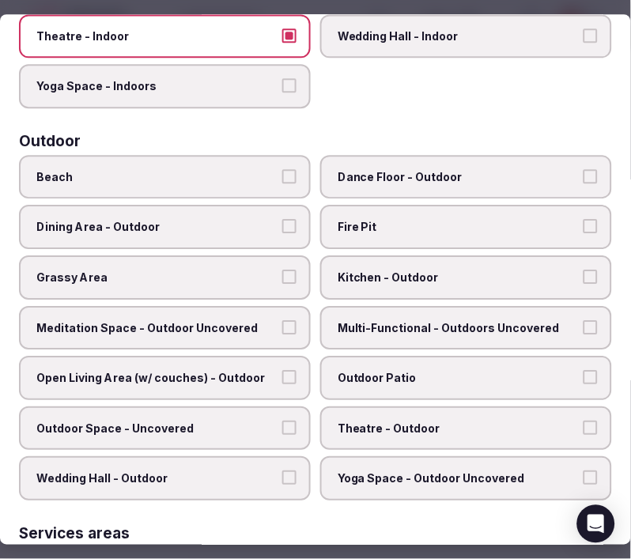
click at [503, 320] on span "Multi-Functional - Outdoors Uncovered" at bounding box center [458, 328] width 241 height 16
click at [583, 320] on button "Multi-Functional - Outdoors Uncovered" at bounding box center [590, 327] width 14 height 14
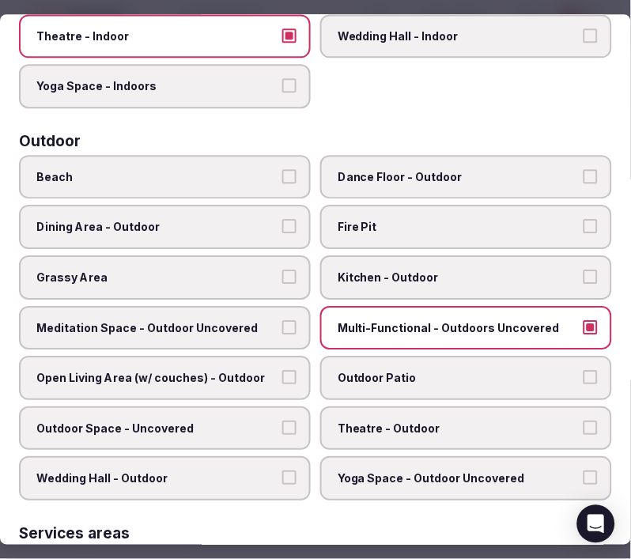
click at [500, 326] on label "Multi-Functional - Outdoors Uncovered" at bounding box center [466, 328] width 292 height 44
click at [583, 326] on button "Multi-Functional - Outdoors Uncovered" at bounding box center [590, 327] width 14 height 14
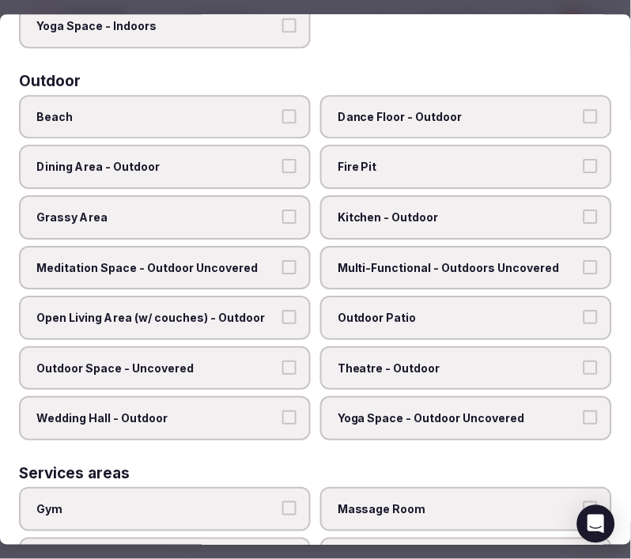
scroll to position [526, 0]
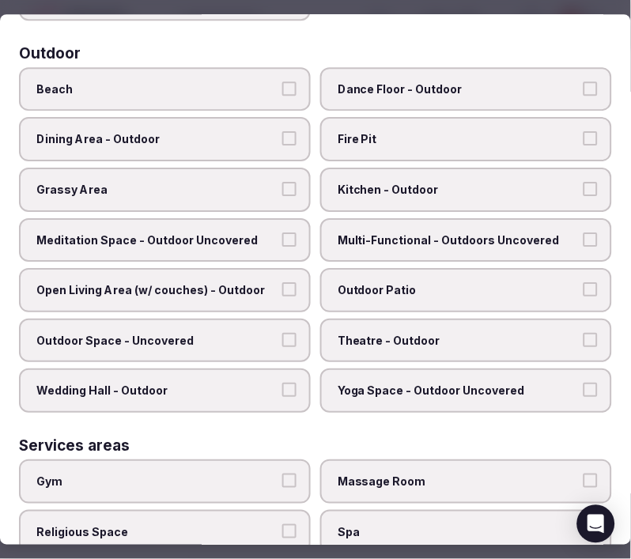
click at [241, 138] on label "Dining Area - Outdoor" at bounding box center [165, 140] width 292 height 44
click at [282, 138] on button "Dining Area - Outdoor" at bounding box center [289, 139] width 14 height 14
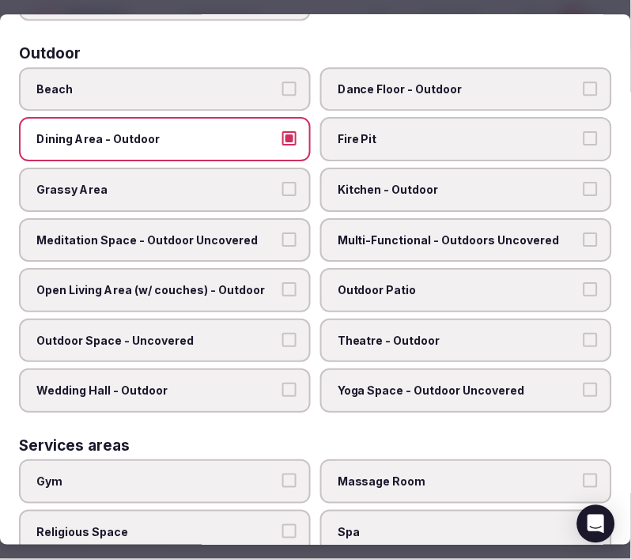
drag, startPoint x: 243, startPoint y: 140, endPoint x: 232, endPoint y: 177, distance: 39.0
click at [243, 141] on label "Dining Area - Outdoor" at bounding box center [165, 140] width 292 height 44
click at [282, 141] on button "Dining Area - Outdoor" at bounding box center [289, 139] width 14 height 14
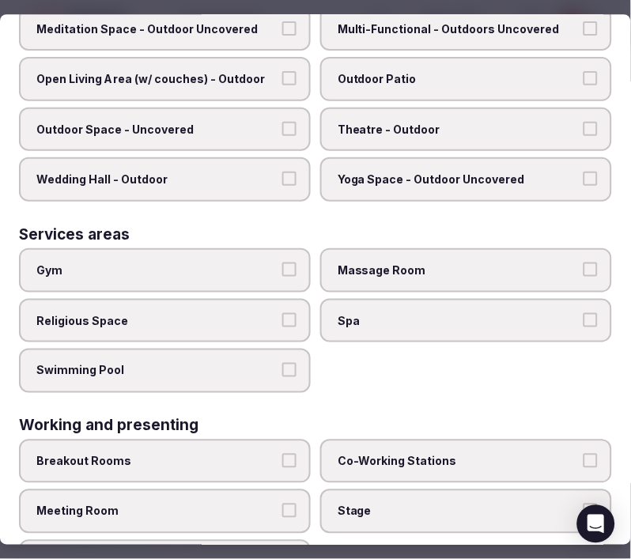
scroll to position [765, 0]
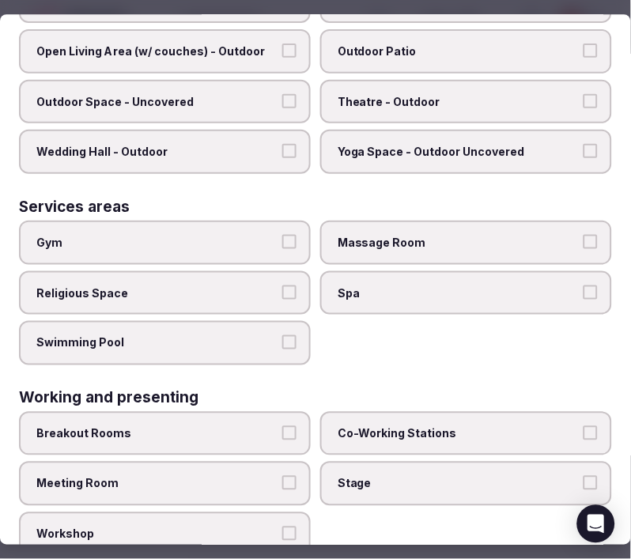
click at [249, 335] on span "Swimming Pool" at bounding box center [156, 343] width 241 height 16
click at [282, 335] on button "Swimming Pool" at bounding box center [289, 342] width 14 height 14
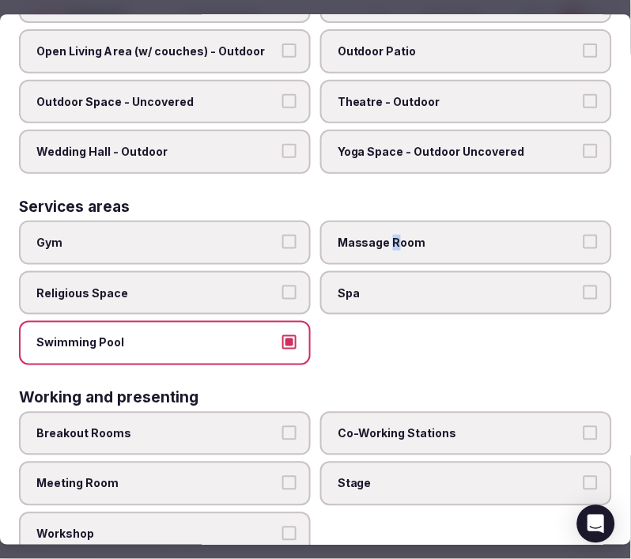
click at [386, 235] on label "Massage Room" at bounding box center [466, 243] width 292 height 44
click at [386, 236] on label "Massage Room" at bounding box center [466, 243] width 292 height 44
click at [583, 236] on button "Massage Room" at bounding box center [590, 242] width 14 height 14
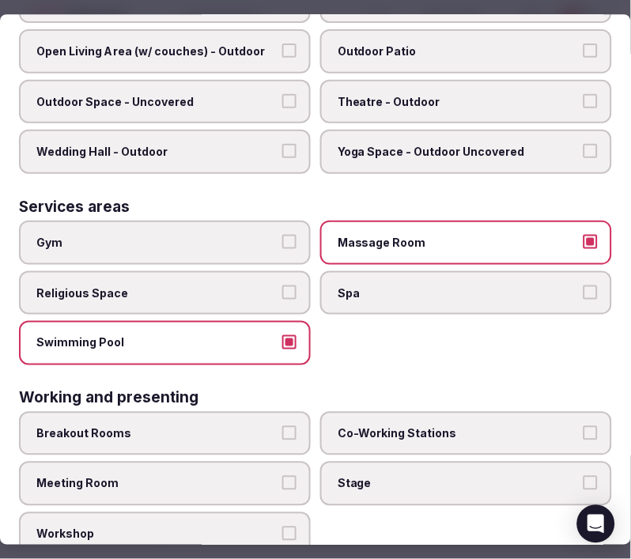
click at [394, 235] on span "Massage Room" at bounding box center [458, 243] width 241 height 16
click at [583, 235] on button "Massage Room" at bounding box center [590, 242] width 14 height 14
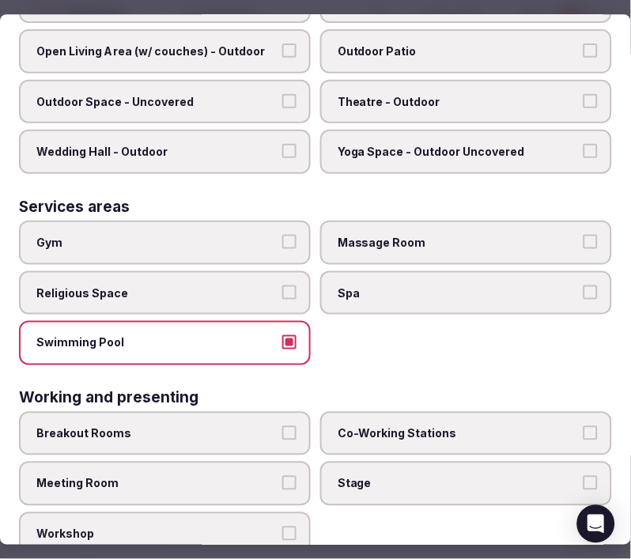
click at [274, 321] on label "Swimming Pool" at bounding box center [165, 343] width 292 height 44
click at [282, 335] on button "Swimming Pool" at bounding box center [289, 342] width 14 height 14
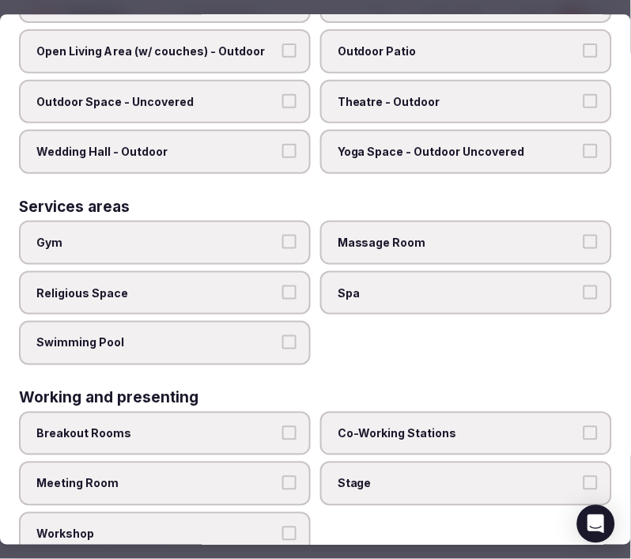
drag, startPoint x: 247, startPoint y: 474, endPoint x: 254, endPoint y: 466, distance: 10.1
click at [250, 470] on label "Meeting Room" at bounding box center [165, 484] width 292 height 44
click at [282, 477] on button "Meeting Room" at bounding box center [289, 484] width 14 height 14
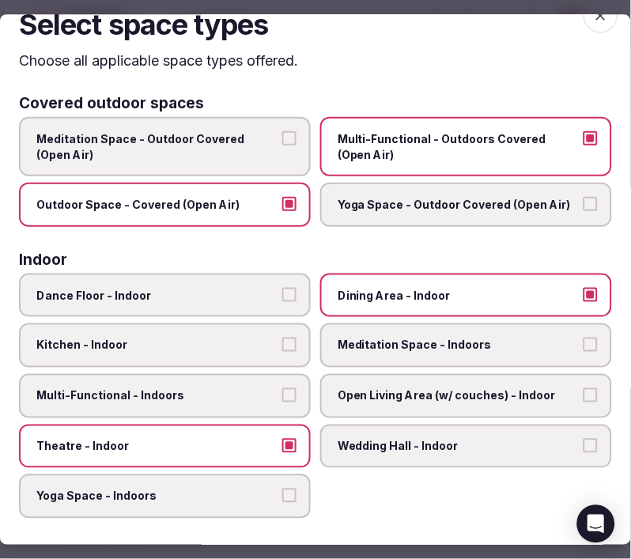
scroll to position [0, 0]
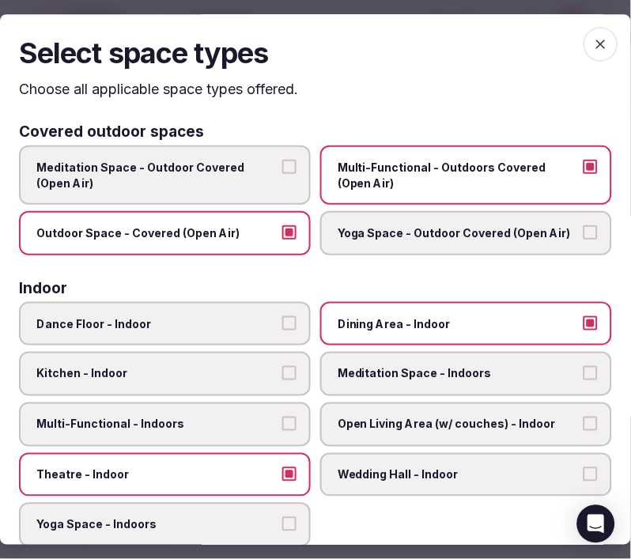
click at [593, 37] on icon "button" at bounding box center [601, 44] width 16 height 16
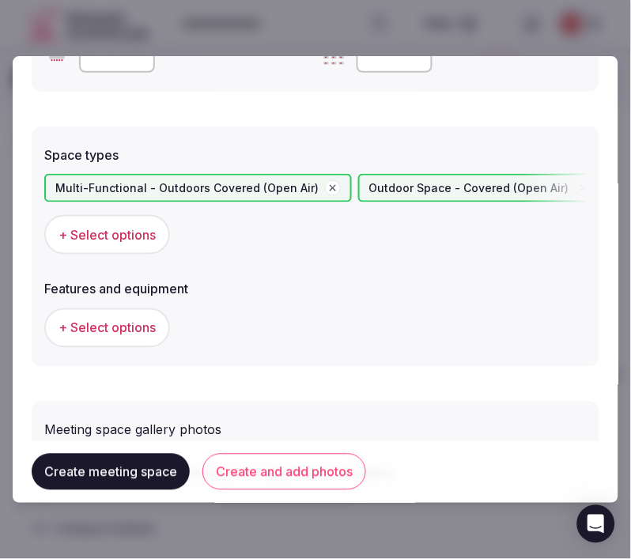
click at [117, 337] on span "+ Select options" at bounding box center [106, 327] width 97 height 17
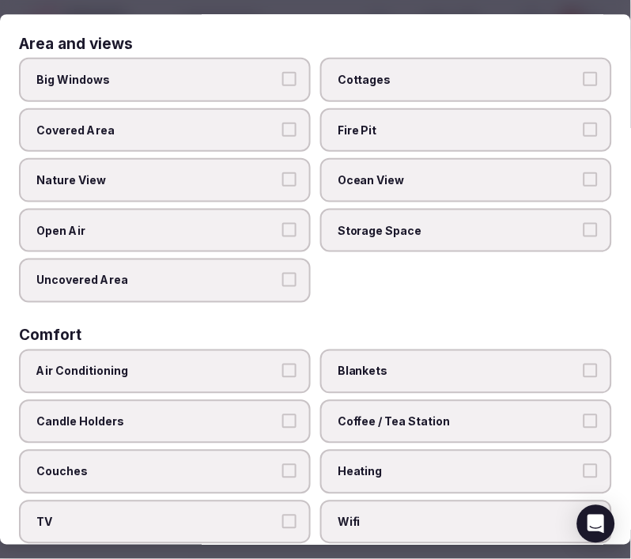
scroll to position [175, 0]
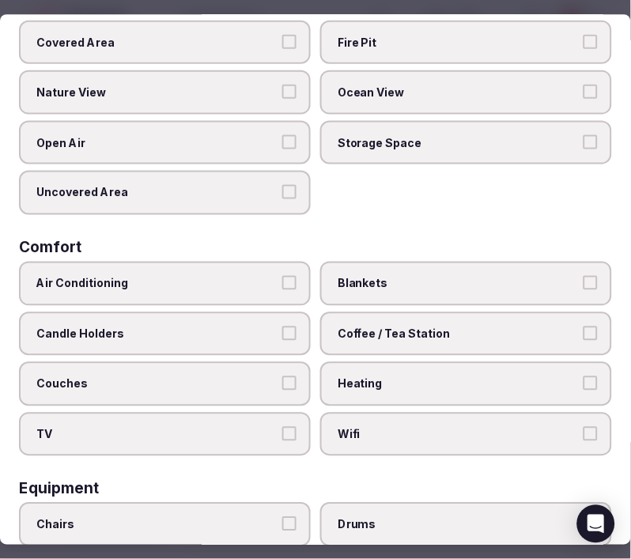
click at [295, 89] on label "Nature View" at bounding box center [165, 92] width 292 height 44
click at [295, 89] on button "Nature View" at bounding box center [289, 92] width 14 height 14
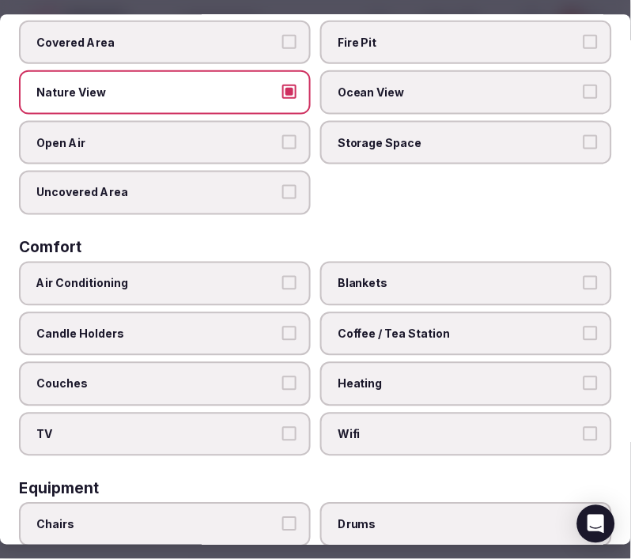
drag, startPoint x: 279, startPoint y: 274, endPoint x: 349, endPoint y: 336, distance: 93.5
click at [282, 276] on button "Air Conditioning" at bounding box center [289, 283] width 14 height 14
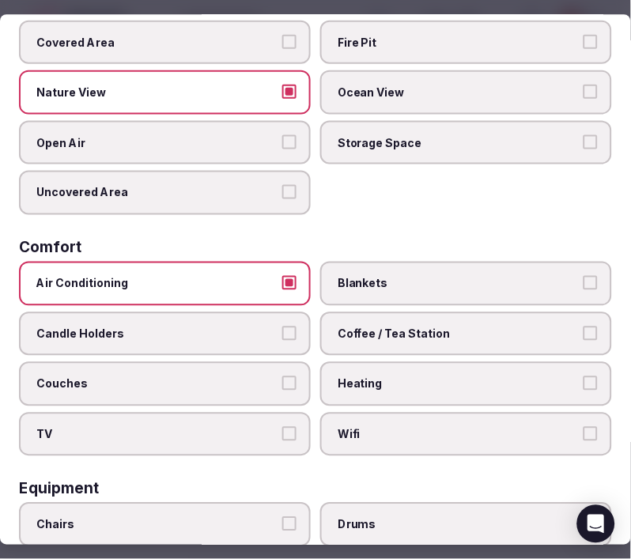
click at [407, 432] on label "Wifi" at bounding box center [466, 435] width 292 height 44
click at [583, 432] on button "Wifi" at bounding box center [590, 434] width 14 height 14
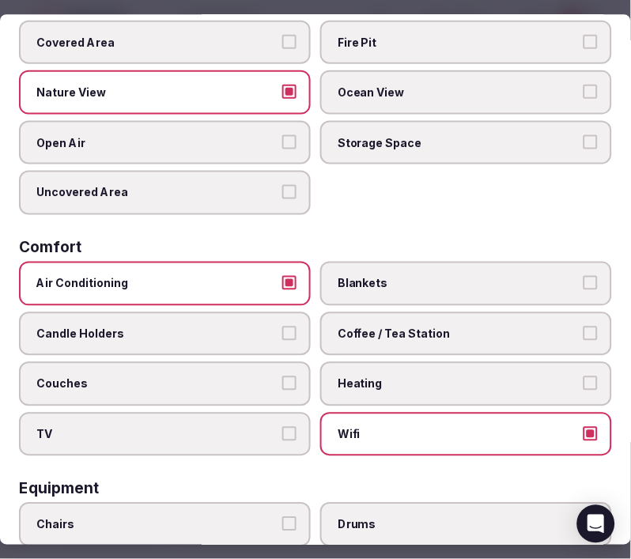
click at [549, 326] on span "Coffee / Tea Station" at bounding box center [458, 334] width 241 height 16
click at [583, 326] on button "Coffee / Tea Station" at bounding box center [590, 333] width 14 height 14
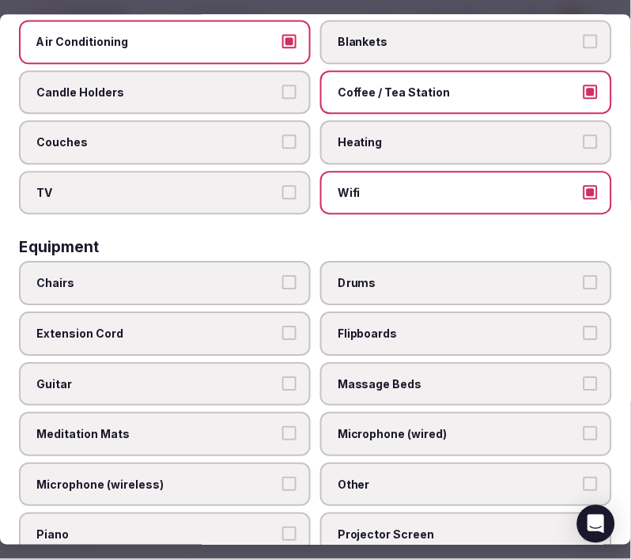
scroll to position [263, 0]
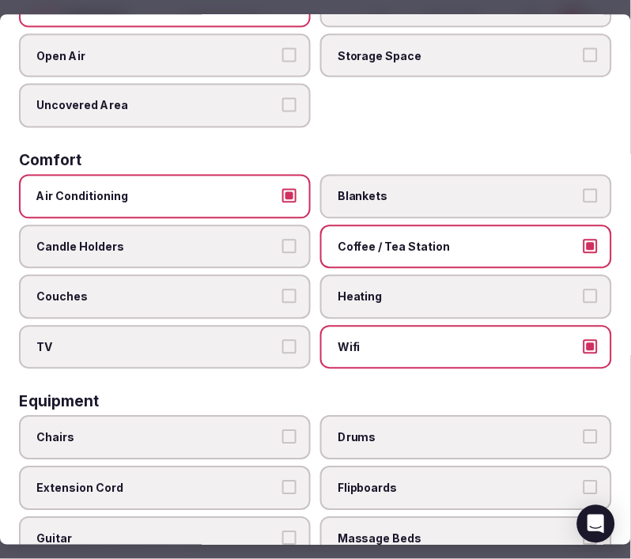
click at [282, 188] on button "Air Conditioning" at bounding box center [289, 195] width 14 height 14
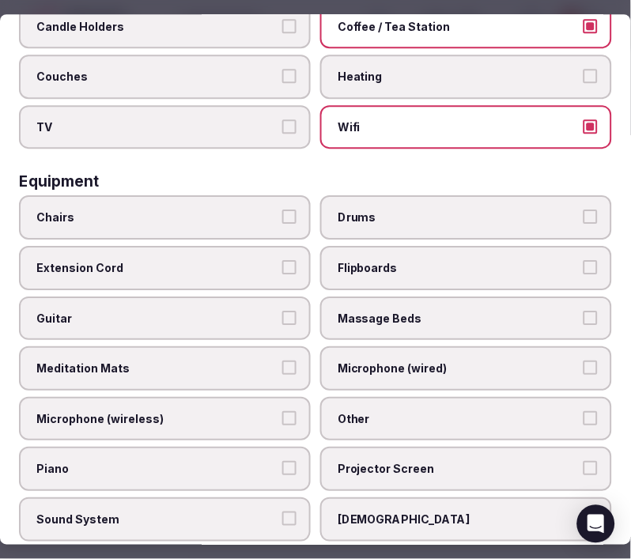
scroll to position [526, 0]
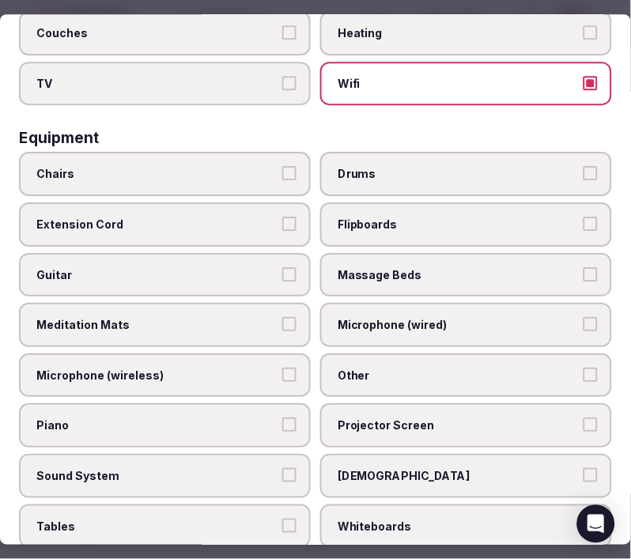
click at [267, 153] on label "Chairs" at bounding box center [165, 175] width 292 height 44
click at [282, 167] on button "Chairs" at bounding box center [289, 174] width 14 height 14
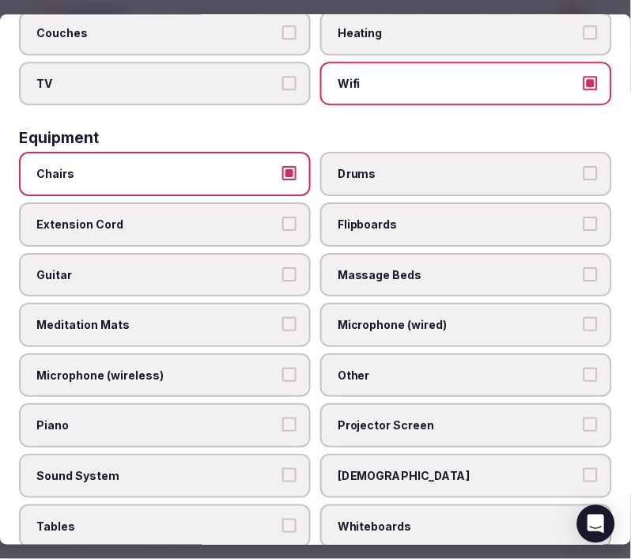
click at [422, 368] on span "Other" at bounding box center [458, 376] width 241 height 16
click at [583, 368] on button "Other" at bounding box center [590, 375] width 14 height 14
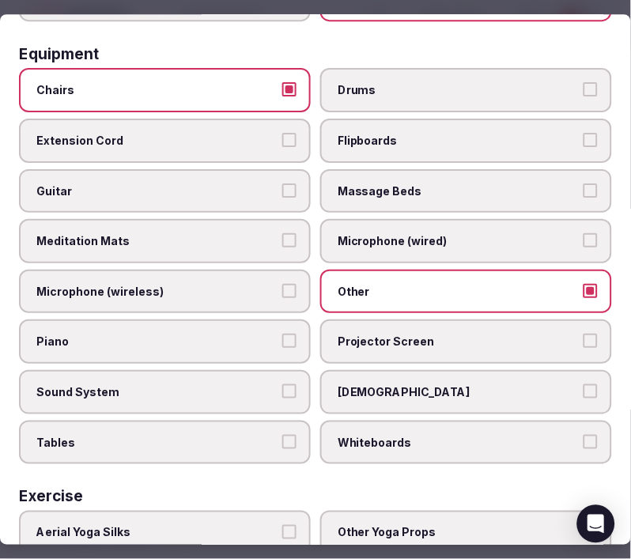
scroll to position [702, 0]
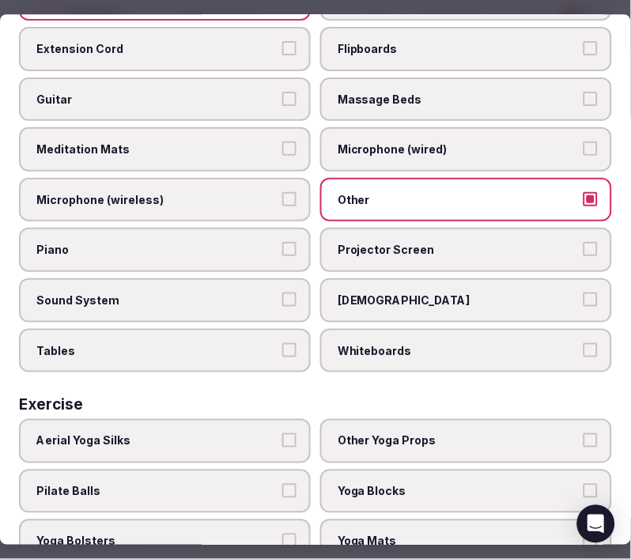
click at [236, 329] on label "Tables" at bounding box center [165, 351] width 292 height 44
click at [282, 343] on button "Tables" at bounding box center [289, 350] width 14 height 14
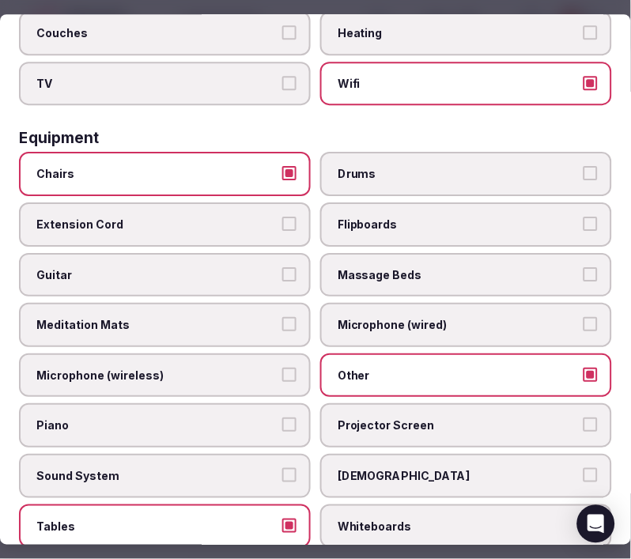
scroll to position [263, 0]
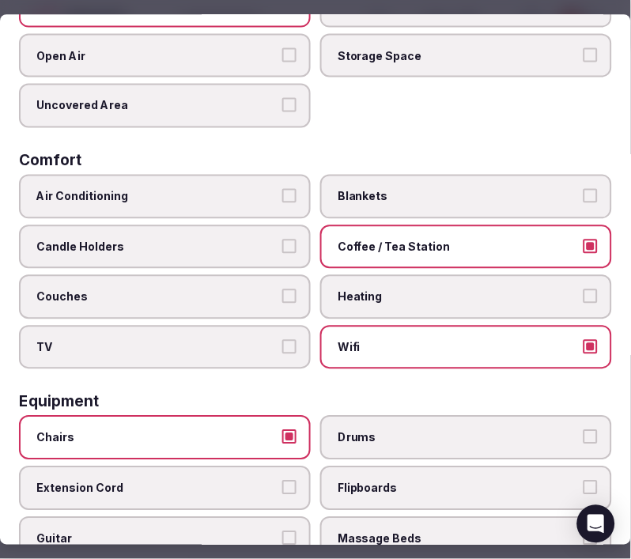
click at [281, 325] on label "TV" at bounding box center [165, 347] width 292 height 44
click at [282, 339] on button "TV" at bounding box center [289, 346] width 14 height 14
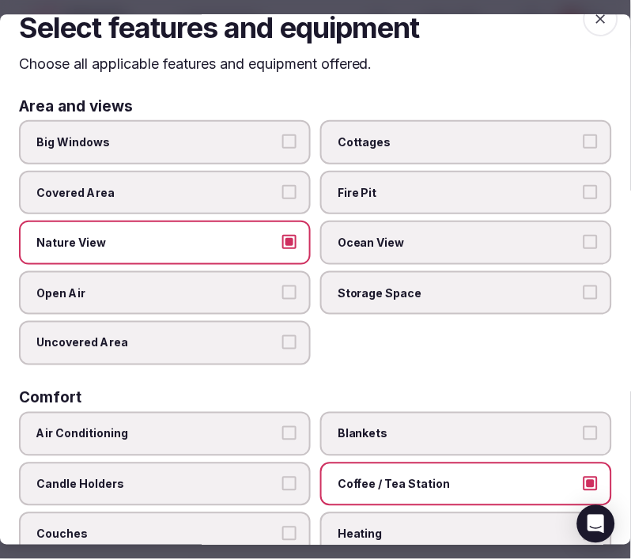
scroll to position [0, 0]
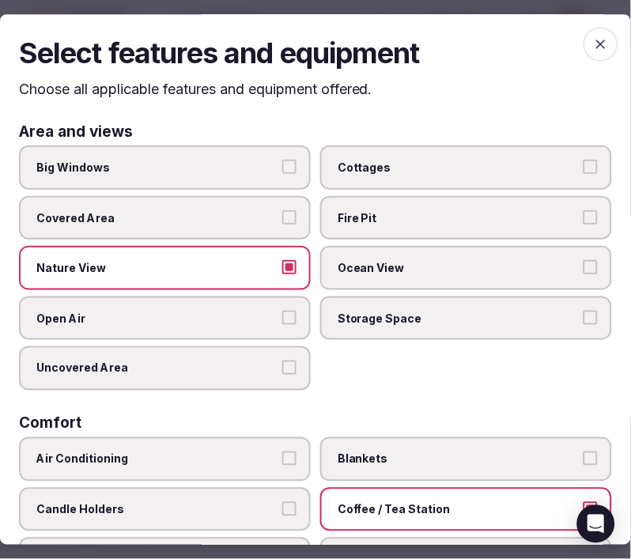
click at [593, 44] on icon "button" at bounding box center [601, 44] width 16 height 16
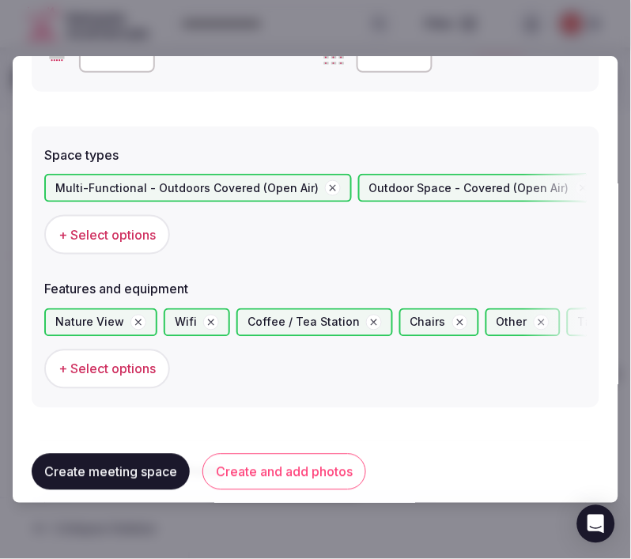
click at [296, 476] on button "Create and add photos" at bounding box center [284, 472] width 164 height 36
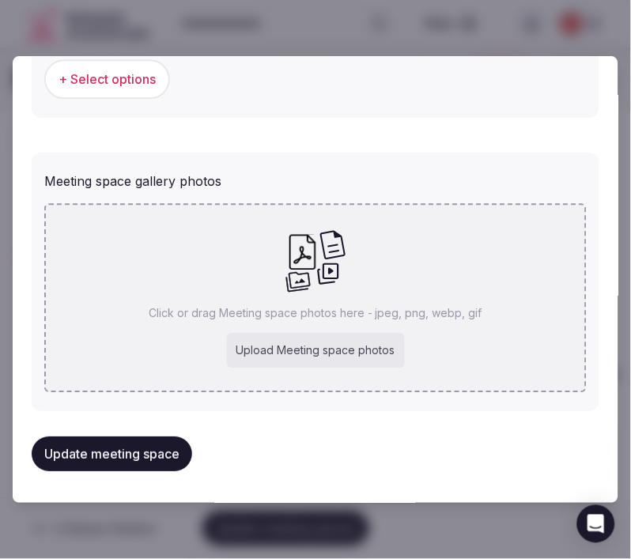
scroll to position [1133, 0]
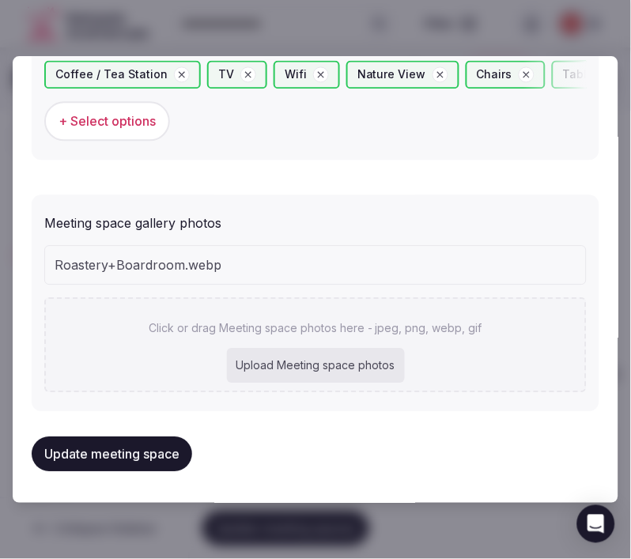
click at [151, 447] on button "Update meeting space" at bounding box center [112, 454] width 160 height 35
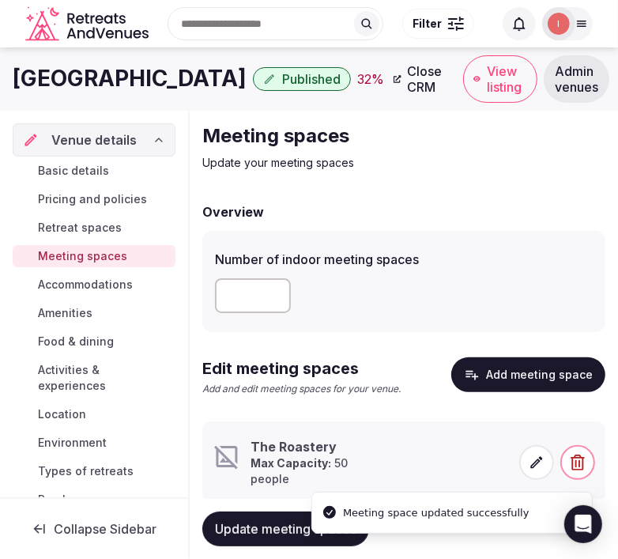
click at [538, 457] on icon at bounding box center [537, 463] width 16 height 16
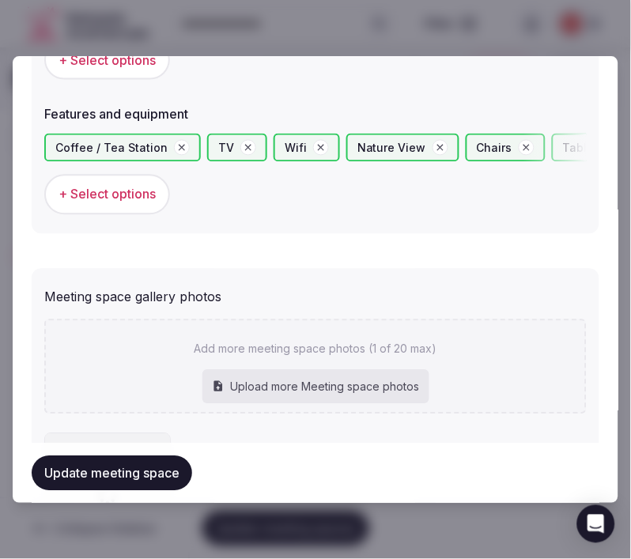
scroll to position [1222, 0]
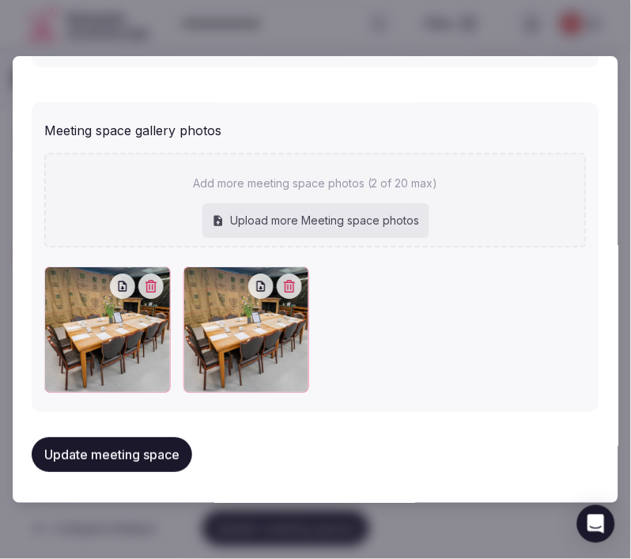
click at [150, 306] on div at bounding box center [107, 330] width 126 height 126
click at [152, 291] on icon "button" at bounding box center [151, 287] width 13 height 13
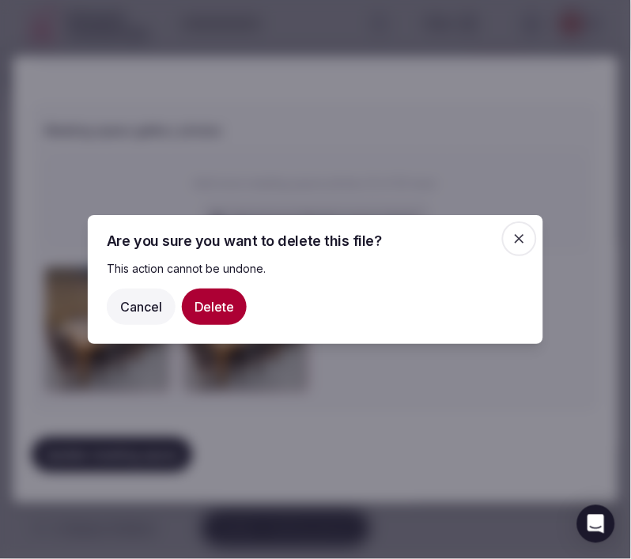
click at [195, 319] on button "Delete" at bounding box center [214, 307] width 65 height 36
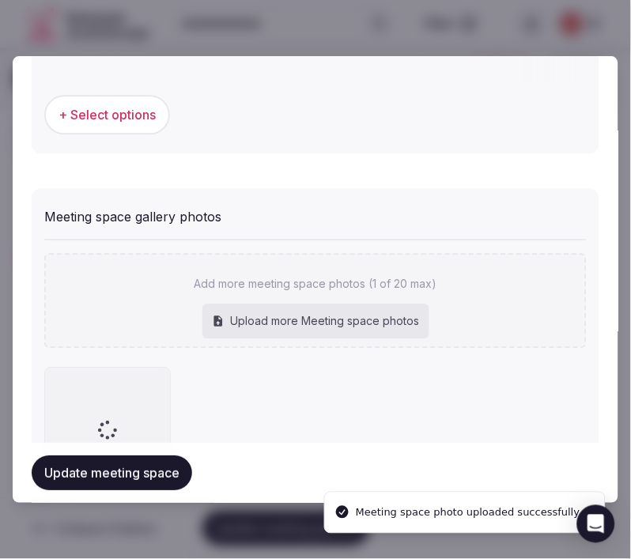
scroll to position [1174, 0]
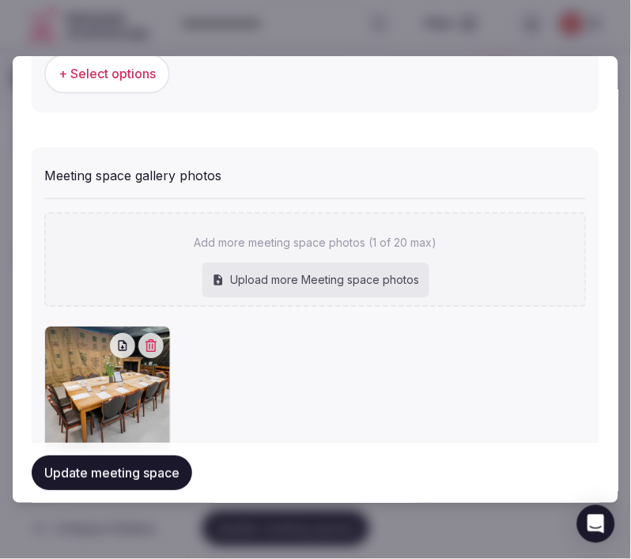
click at [93, 481] on button "Update meeting space" at bounding box center [112, 472] width 160 height 35
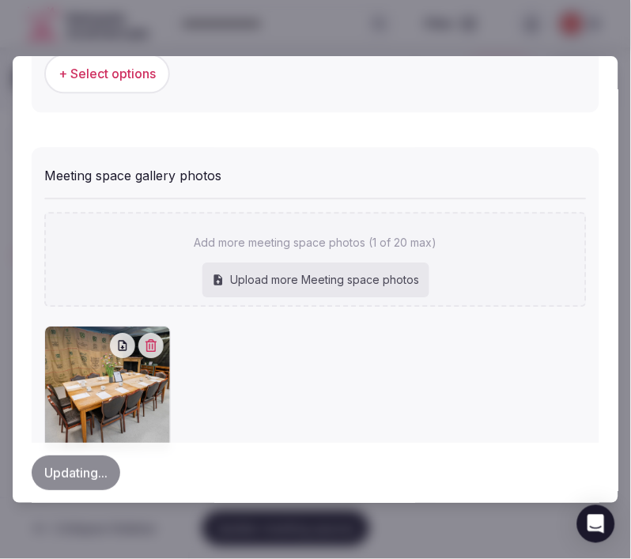
click at [116, 478] on div "Updating..." at bounding box center [316, 472] width 568 height 35
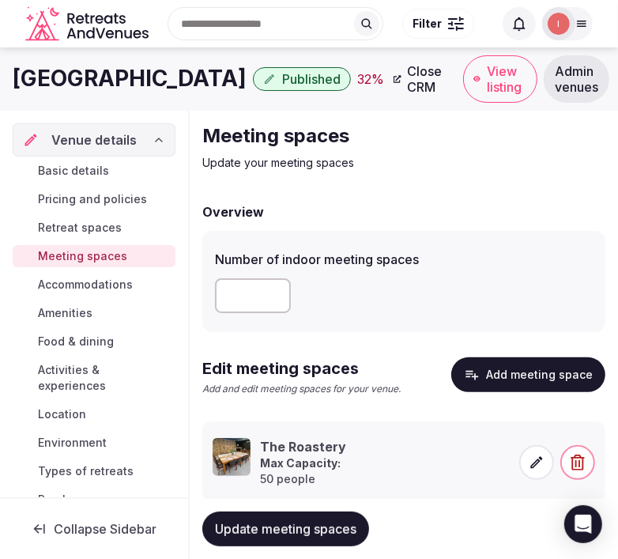
drag, startPoint x: 81, startPoint y: 285, endPoint x: 202, endPoint y: 241, distance: 128.8
click at [80, 285] on span "Accommodations" at bounding box center [85, 285] width 95 height 16
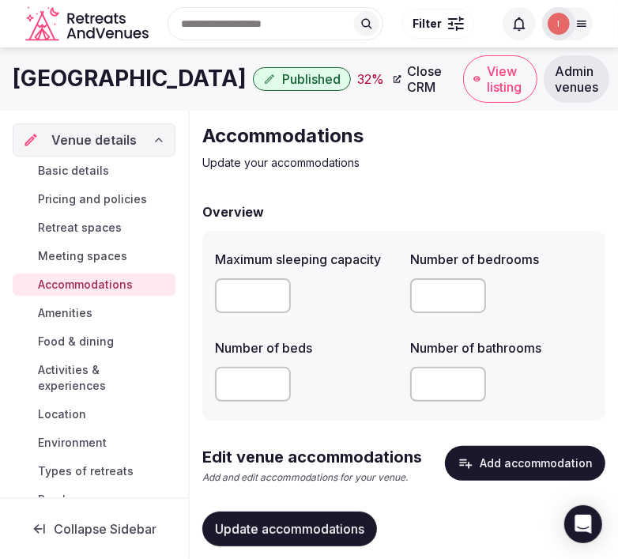
click at [515, 480] on div "Edit venue accommodations Add and edit accommodations for your venue. Add accom…" at bounding box center [403, 471] width 403 height 51
click at [530, 451] on button "Add accommodation" at bounding box center [525, 463] width 160 height 35
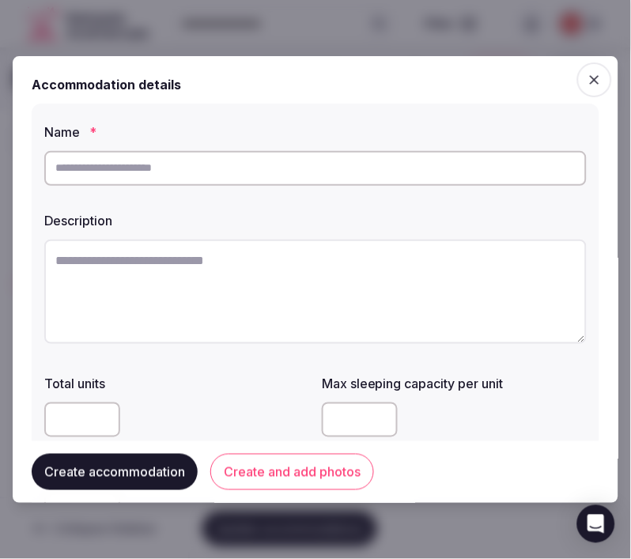
click at [459, 161] on input "text" at bounding box center [315, 168] width 542 height 35
paste input "**********"
type input "**********"
click at [367, 271] on textarea at bounding box center [315, 292] width 542 height 104
paste textarea "**********"
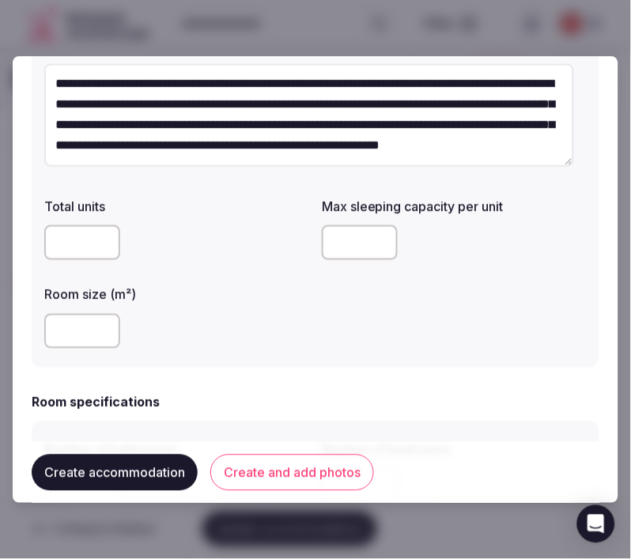
scroll to position [263, 0]
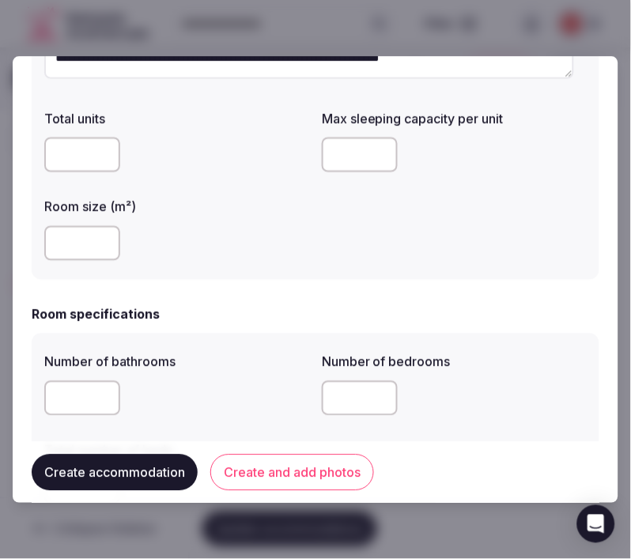
type textarea "**********"
click at [334, 144] on input "number" at bounding box center [360, 155] width 76 height 35
type input "*"
drag, startPoint x: 106, startPoint y: 240, endPoint x: 157, endPoint y: 223, distance: 53.5
click at [109, 239] on input "***" at bounding box center [82, 243] width 76 height 35
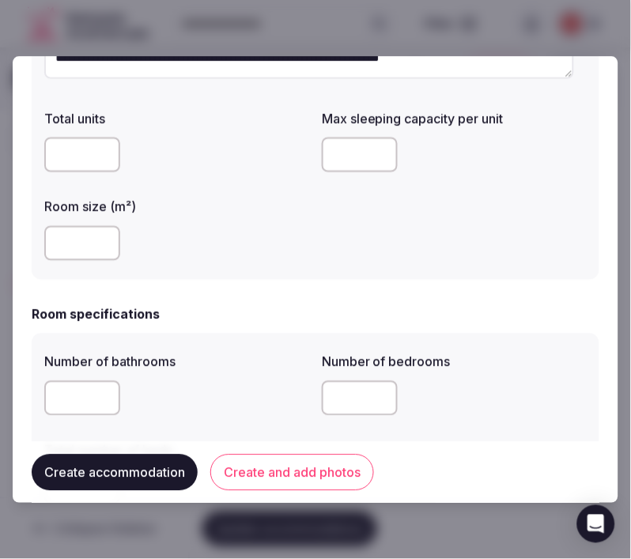
drag, startPoint x: 85, startPoint y: 247, endPoint x: 28, endPoint y: 234, distance: 58.3
click at [29, 242] on div "**********" at bounding box center [315, 279] width 605 height 447
type input "*"
click at [85, 398] on input "number" at bounding box center [82, 398] width 76 height 35
type input "*"
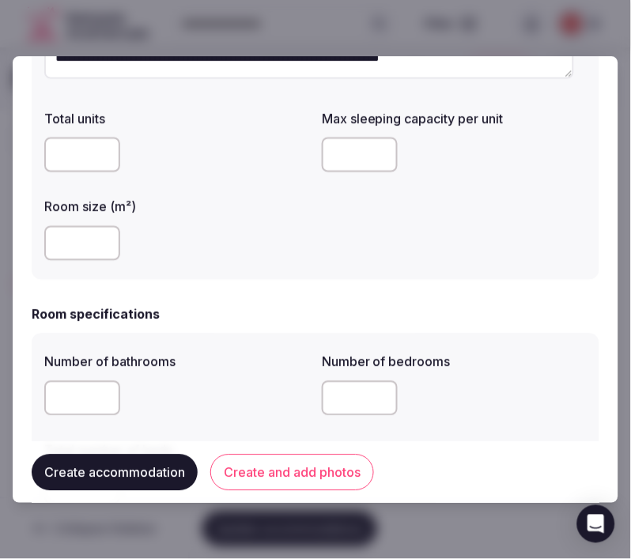
click at [364, 400] on input "number" at bounding box center [360, 398] width 76 height 35
type input "*"
click at [424, 350] on div "Number of bedrooms" at bounding box center [454, 357] width 265 height 22
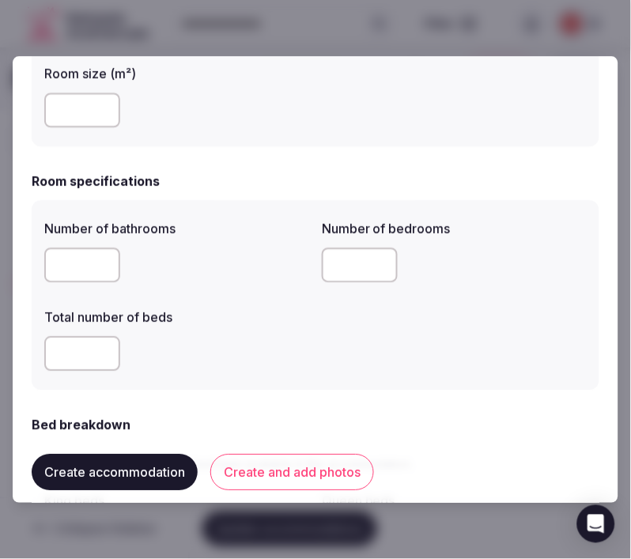
scroll to position [439, 0]
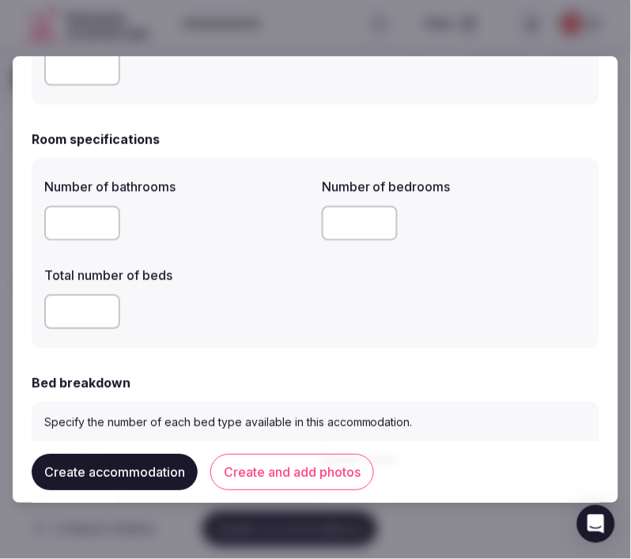
click at [93, 316] on input "number" at bounding box center [82, 311] width 76 height 35
type input "*"
click at [292, 334] on div "Number of bathrooms * Number of bedrooms * Total number of beds *" at bounding box center [316, 253] width 568 height 190
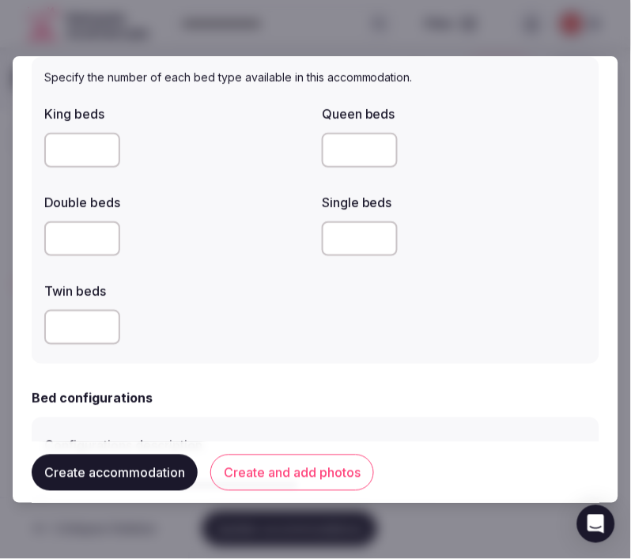
scroll to position [790, 0]
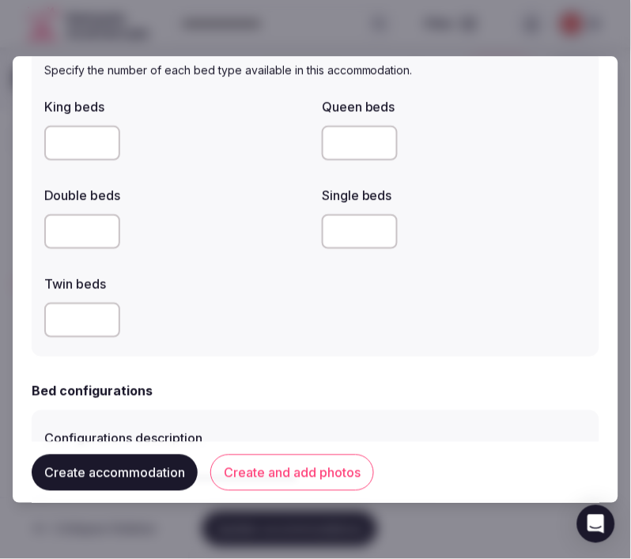
click at [77, 229] on input "number" at bounding box center [82, 231] width 76 height 35
type input "*"
click at [245, 283] on label "Twin beds" at bounding box center [176, 283] width 265 height 13
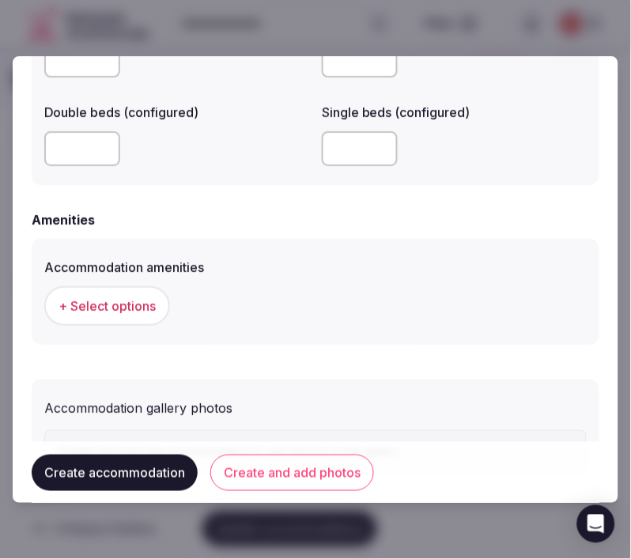
scroll to position [1447, 0]
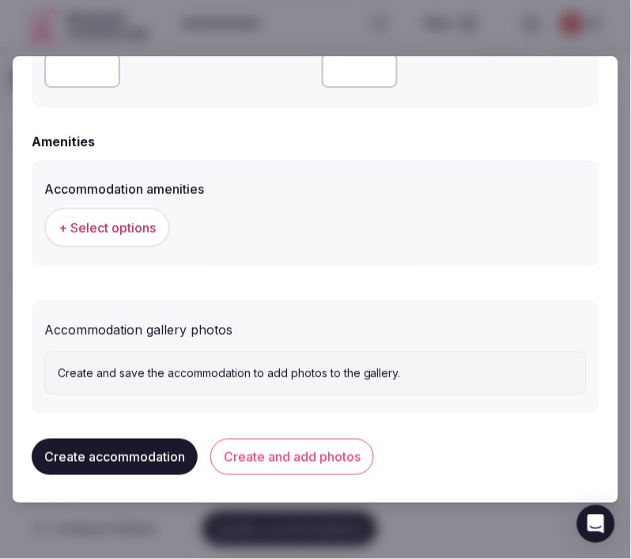
click at [142, 221] on span "+ Select options" at bounding box center [106, 227] width 97 height 17
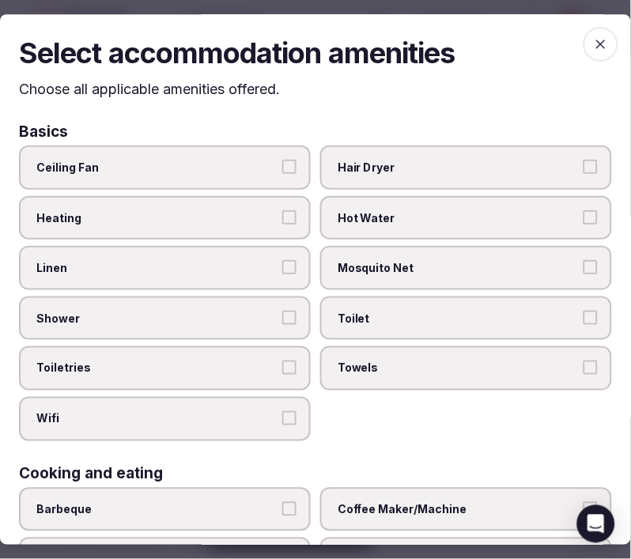
click at [287, 262] on button "Linen" at bounding box center [289, 267] width 14 height 14
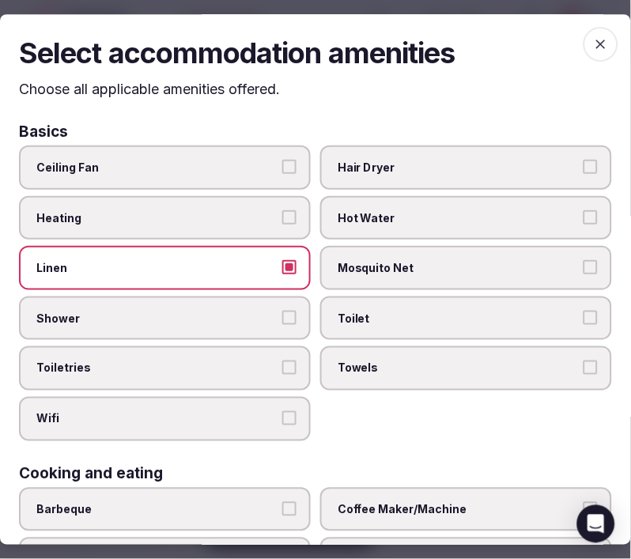
click at [275, 311] on label "Shower" at bounding box center [165, 318] width 292 height 44
click at [282, 311] on button "Shower" at bounding box center [289, 318] width 14 height 14
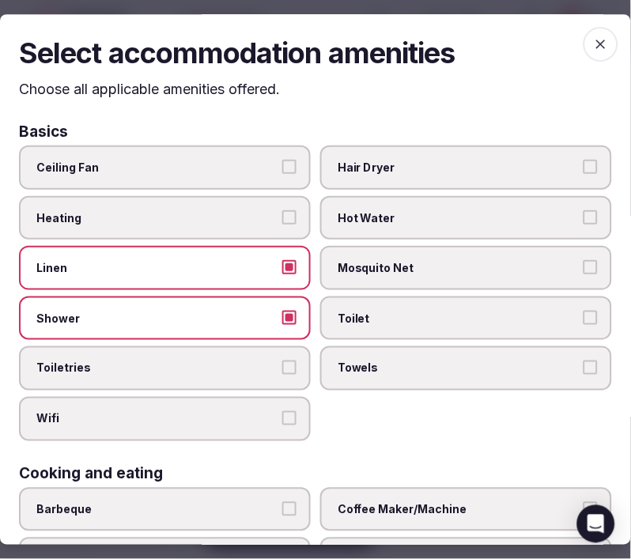
click at [304, 360] on label "Toiletries" at bounding box center [165, 369] width 292 height 44
click at [296, 361] on button "Toiletries" at bounding box center [289, 368] width 14 height 14
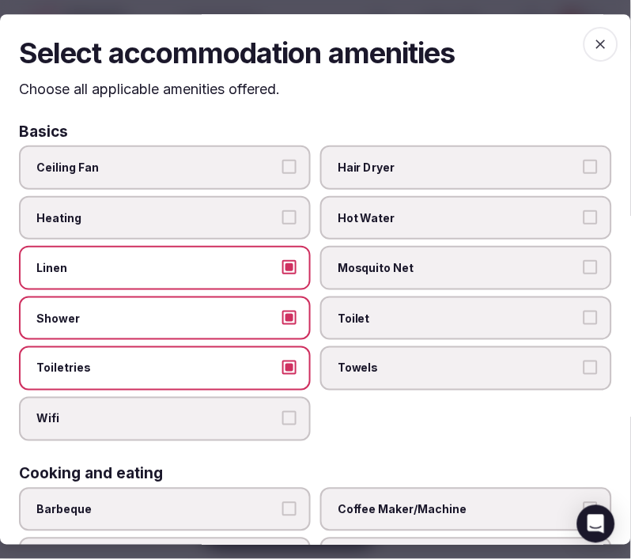
drag, startPoint x: 279, startPoint y: 409, endPoint x: 296, endPoint y: 390, distance: 25.2
click at [282, 411] on button "Wifi" at bounding box center [289, 418] width 14 height 14
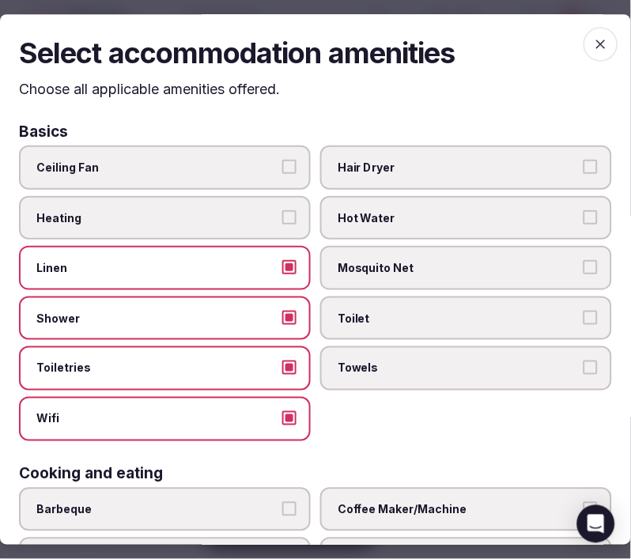
drag, startPoint x: 352, startPoint y: 365, endPoint x: 366, endPoint y: 348, distance: 22.5
click at [356, 361] on span "Towels" at bounding box center [458, 369] width 241 height 16
click at [583, 311] on button "Toilet" at bounding box center [590, 318] width 14 height 14
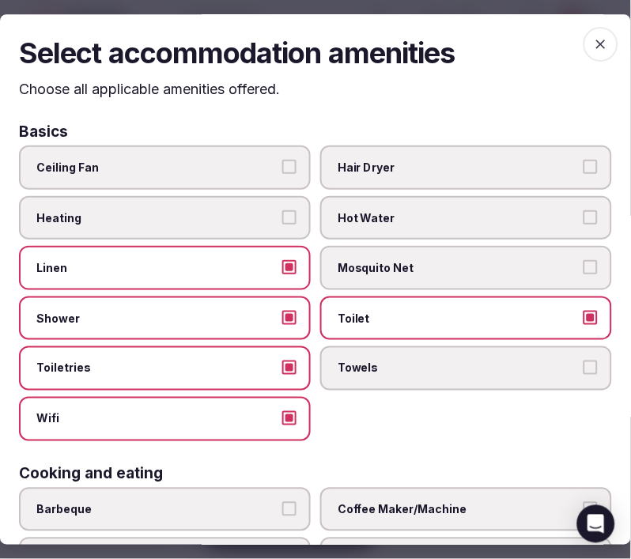
click at [586, 353] on label "Towels" at bounding box center [466, 369] width 292 height 44
click at [586, 361] on button "Towels" at bounding box center [590, 368] width 14 height 14
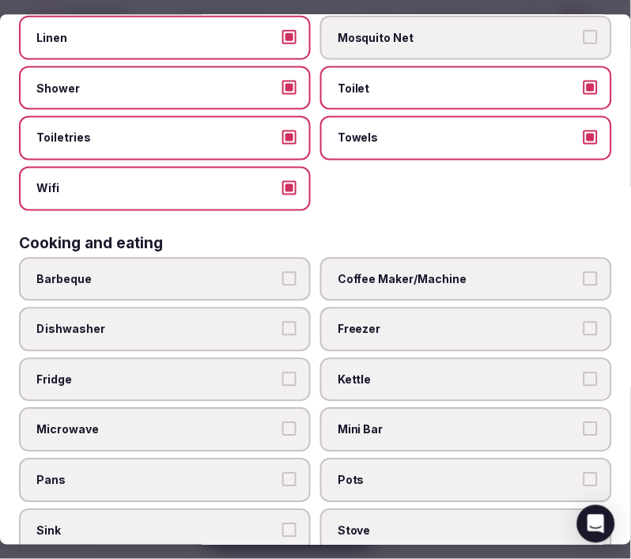
scroll to position [263, 0]
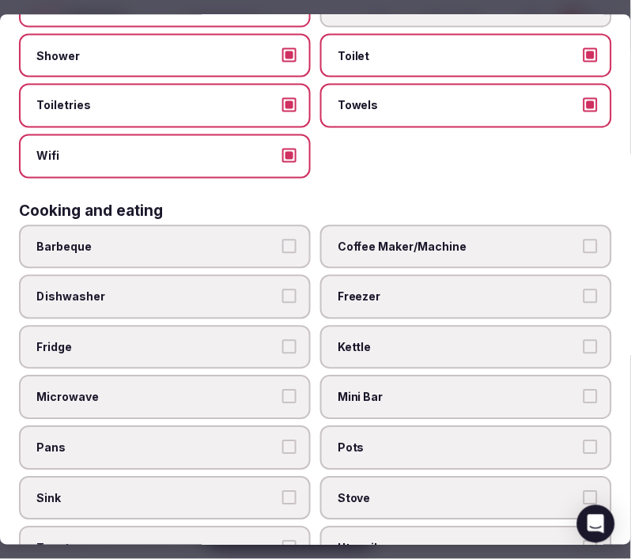
click at [540, 203] on div "Cooking and eating" at bounding box center [315, 210] width 593 height 15
click at [553, 239] on span "Coffee Maker/Machine" at bounding box center [458, 247] width 241 height 16
click at [583, 239] on button "Coffee Maker/Machine" at bounding box center [590, 246] width 14 height 14
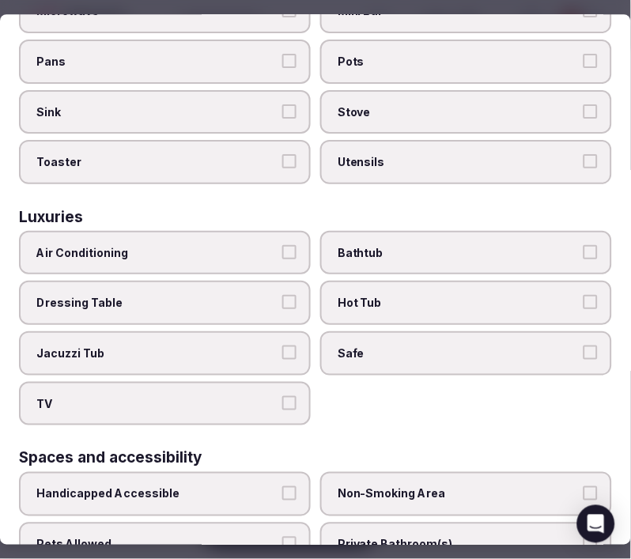
scroll to position [790, 0]
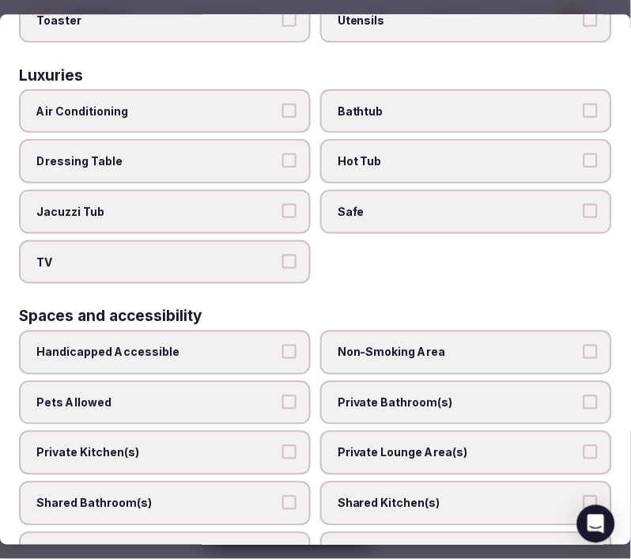
click at [255, 104] on span "Air Conditioning" at bounding box center [156, 112] width 241 height 16
click at [282, 104] on button "Air Conditioning" at bounding box center [289, 111] width 14 height 14
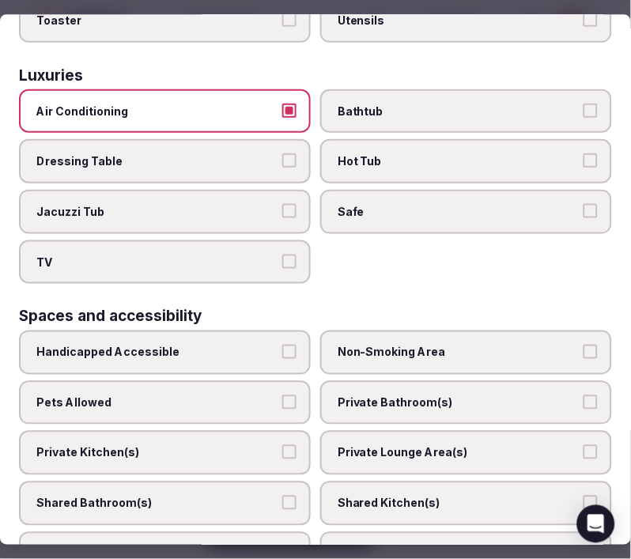
click at [287, 104] on button "Air Conditioning" at bounding box center [289, 111] width 14 height 14
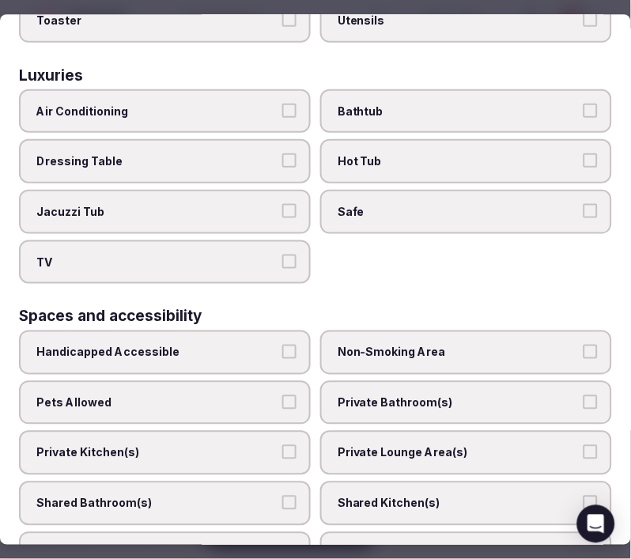
click at [409, 201] on label "Safe" at bounding box center [466, 212] width 292 height 44
click at [583, 204] on button "Safe" at bounding box center [590, 211] width 14 height 14
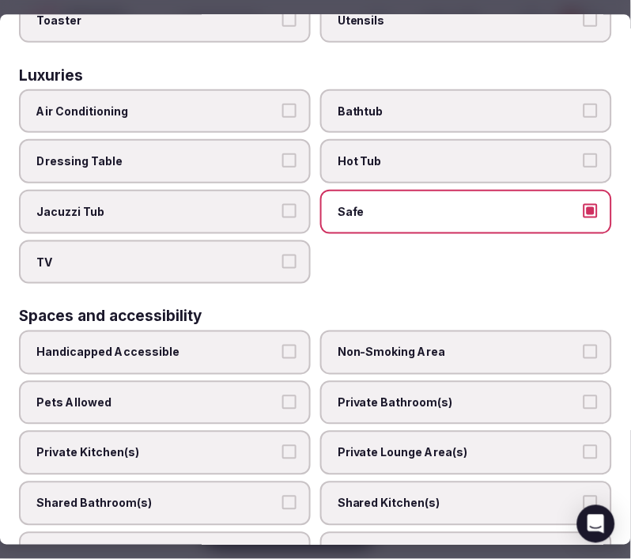
click at [274, 240] on label "TV" at bounding box center [165, 262] width 292 height 44
click at [282, 255] on button "TV" at bounding box center [289, 262] width 14 height 14
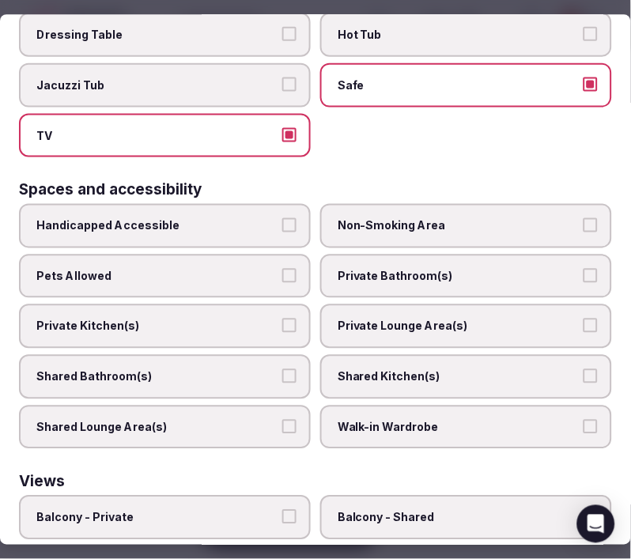
scroll to position [1043, 0]
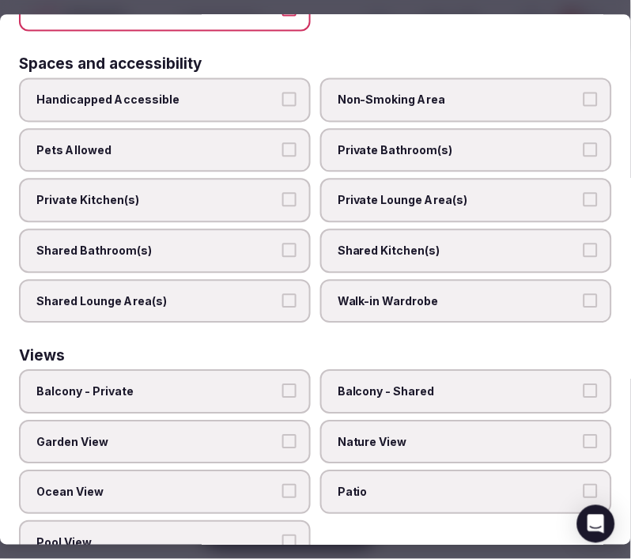
click at [487, 145] on div "Handicapped Accessible Non-Smoking Area Pets Allowed Private Bathroom(s) Privat…" at bounding box center [315, 199] width 593 height 245
click at [488, 143] on label "Private Bathroom(s)" at bounding box center [466, 150] width 292 height 44
click at [583, 143] on button "Private Bathroom(s)" at bounding box center [590, 149] width 14 height 14
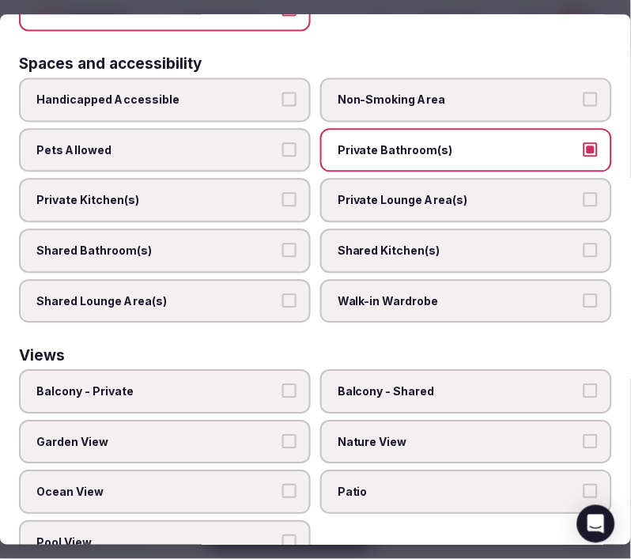
click at [583, 193] on button "Private Lounge Area(s)" at bounding box center [590, 200] width 14 height 14
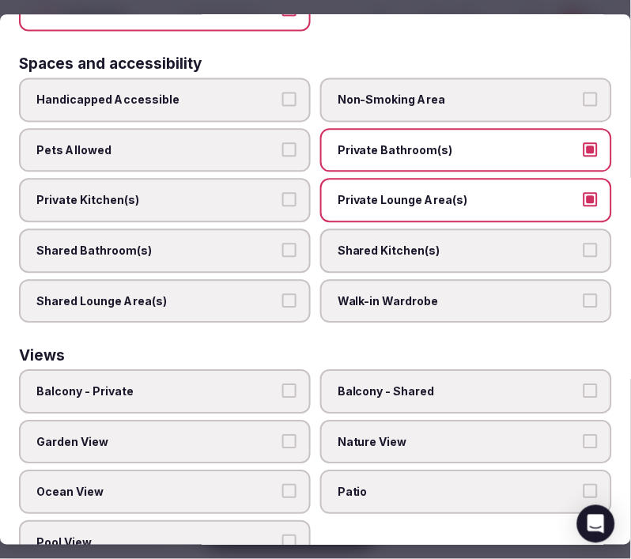
click at [420, 434] on span "Nature View" at bounding box center [458, 442] width 241 height 16
click at [583, 434] on button "Nature View" at bounding box center [590, 441] width 14 height 14
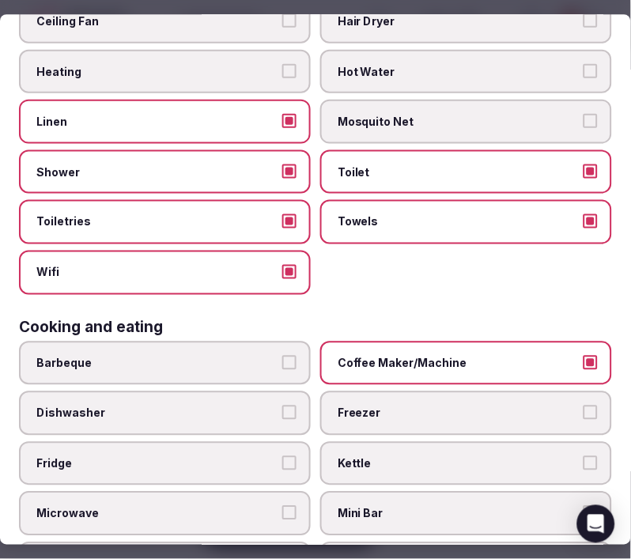
scroll to position [0, 0]
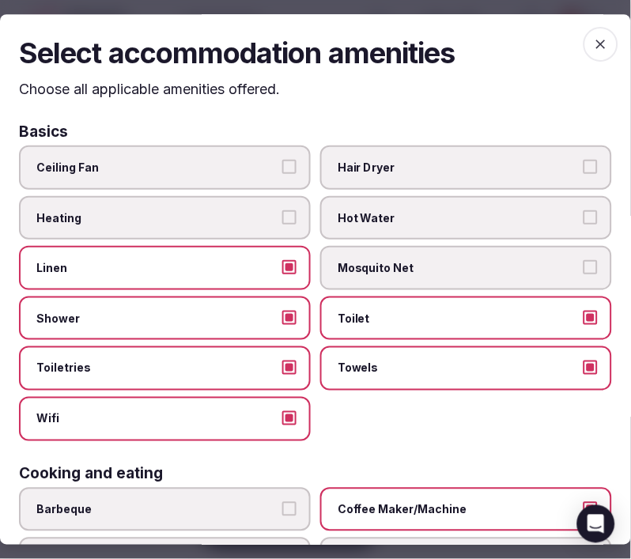
click at [583, 42] on span "button" at bounding box center [600, 44] width 35 height 35
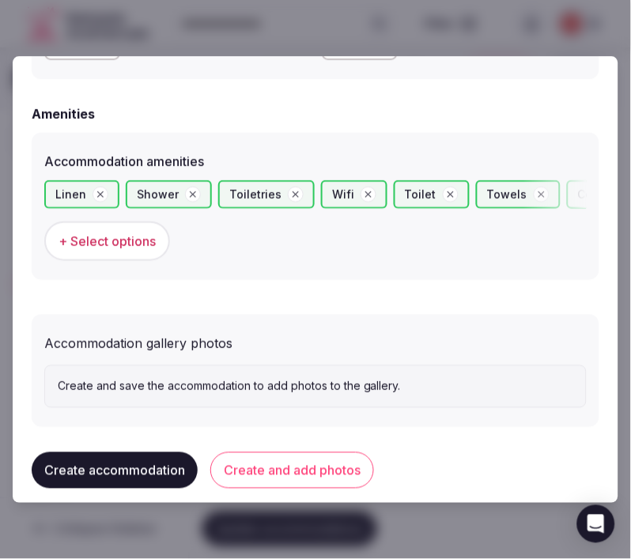
scroll to position [1486, 0]
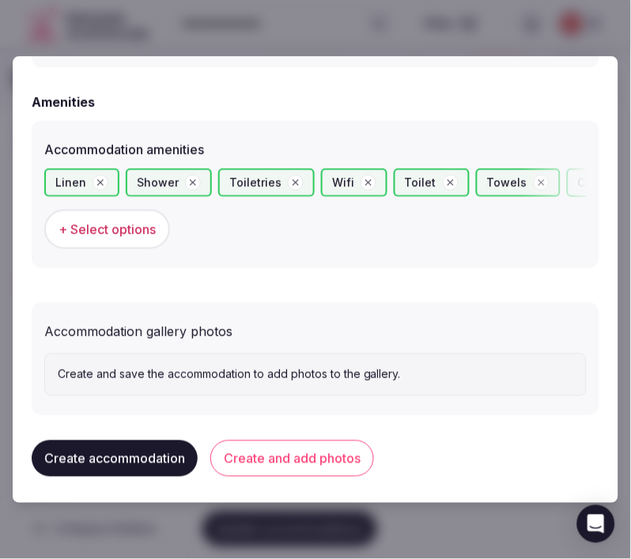
click at [315, 440] on button "Create and add photos" at bounding box center [292, 458] width 164 height 36
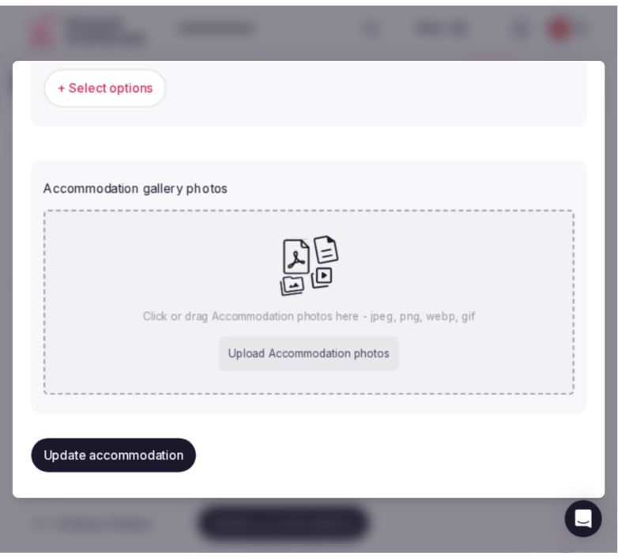
scroll to position [1589, 0]
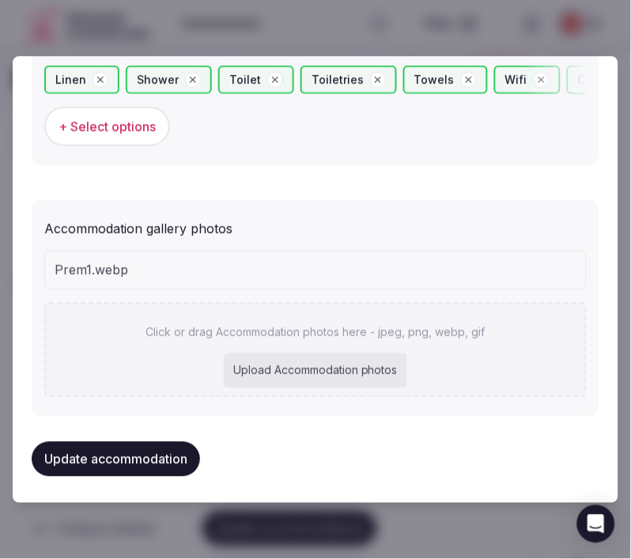
click at [77, 461] on button "Update accommodation" at bounding box center [116, 459] width 168 height 35
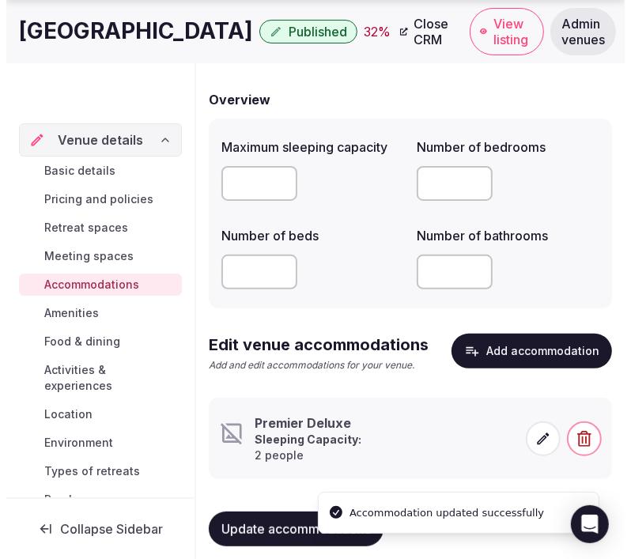
scroll to position [130, 0]
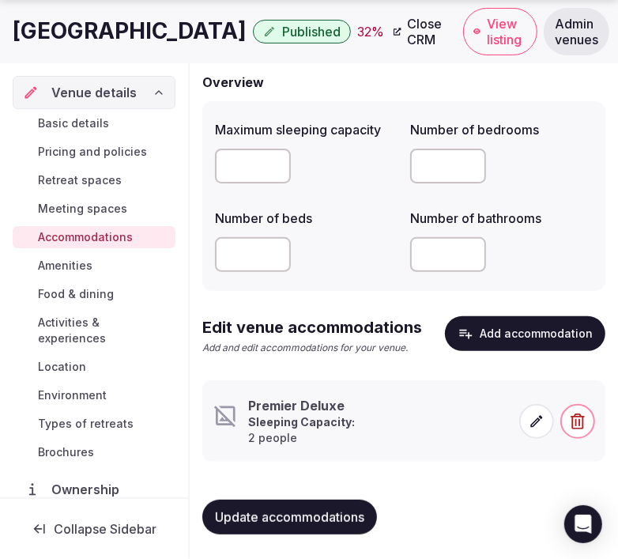
click at [539, 421] on icon at bounding box center [537, 421] width 16 height 16
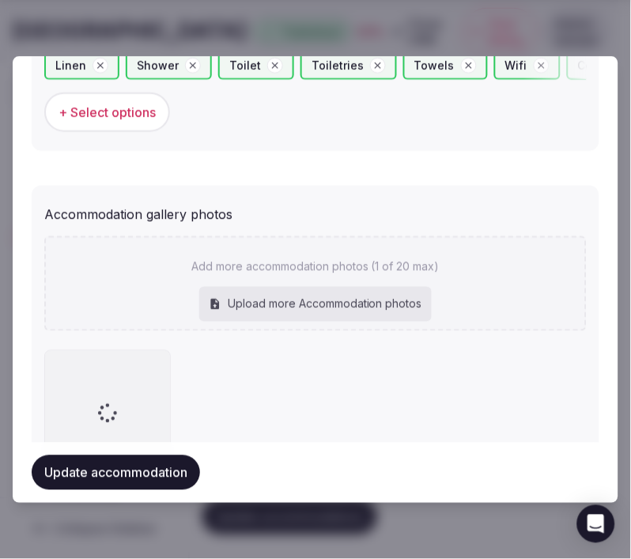
scroll to position [1678, 0]
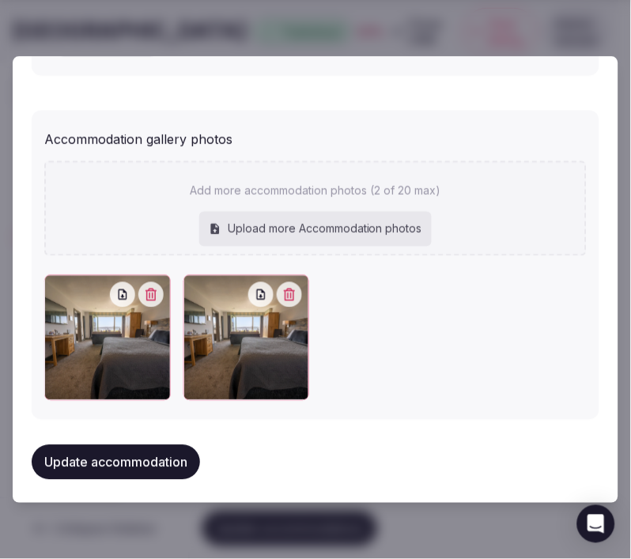
click at [298, 290] on div at bounding box center [246, 338] width 126 height 126
click at [289, 289] on icon "button" at bounding box center [289, 295] width 13 height 13
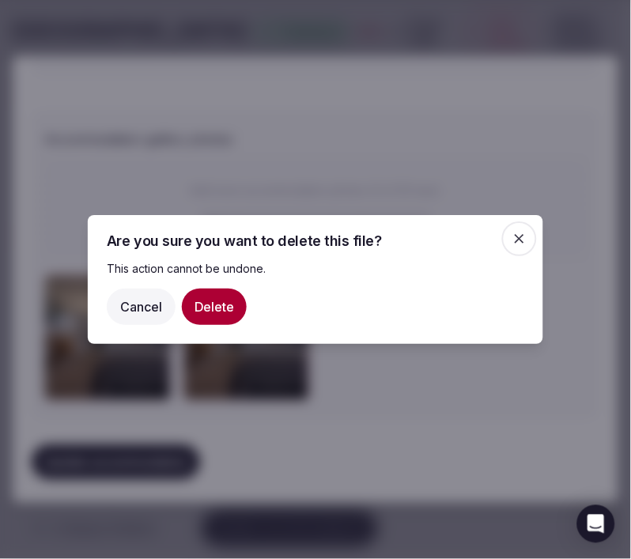
click at [206, 299] on button "Delete" at bounding box center [214, 307] width 65 height 36
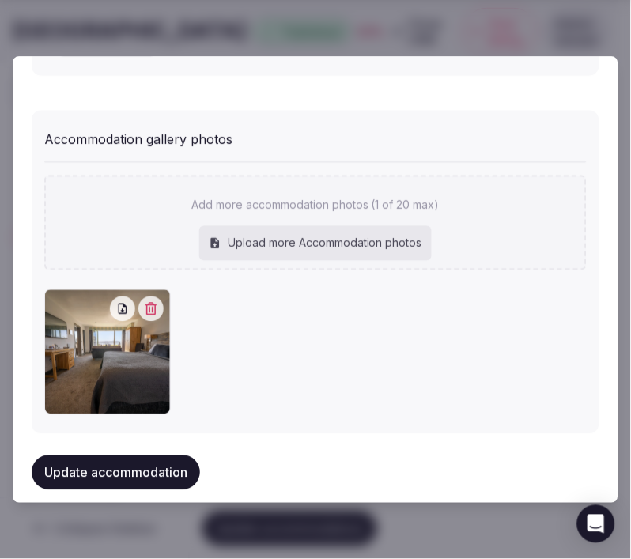
click at [174, 475] on button "Update accommodation" at bounding box center [116, 472] width 168 height 35
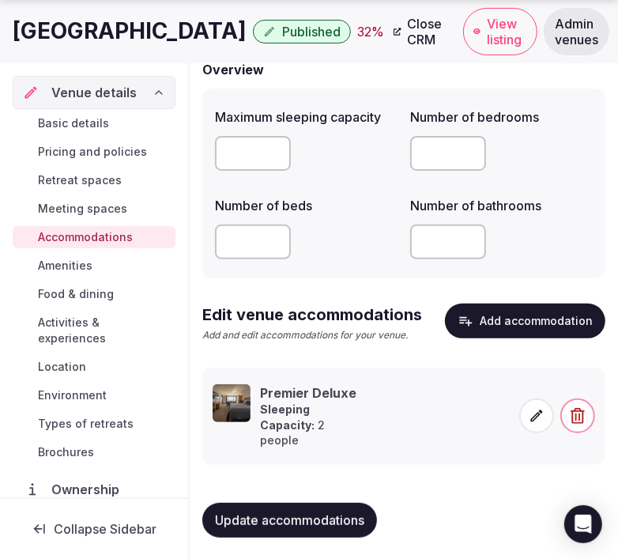
scroll to position [145, 0]
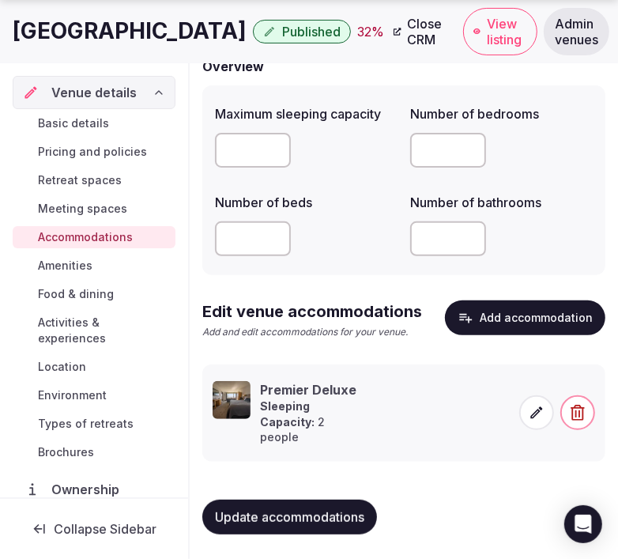
click at [93, 267] on link "Amenities" at bounding box center [94, 266] width 163 height 22
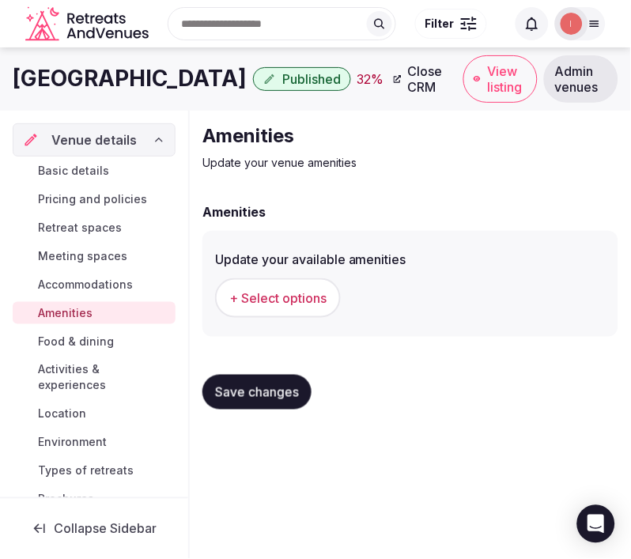
click at [288, 304] on span "+ Select options" at bounding box center [277, 297] width 97 height 17
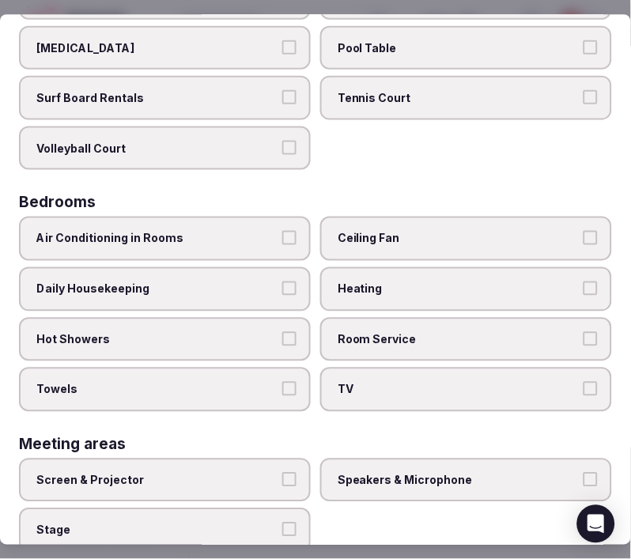
scroll to position [175, 0]
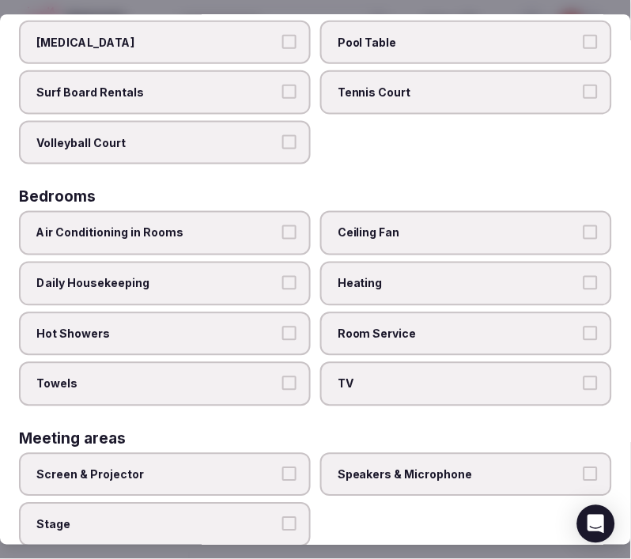
click at [270, 232] on span "Air Conditioning in Rooms" at bounding box center [156, 234] width 241 height 16
click at [282, 232] on button "Air Conditioning in Rooms" at bounding box center [289, 233] width 14 height 14
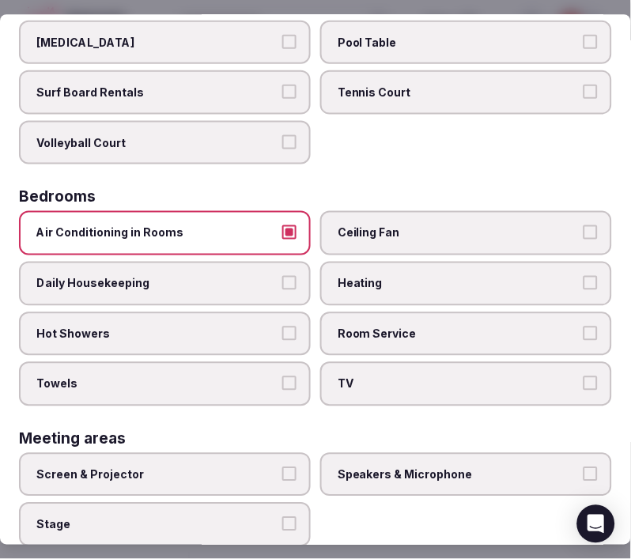
click at [282, 232] on button "Air Conditioning in Rooms" at bounding box center [289, 233] width 14 height 14
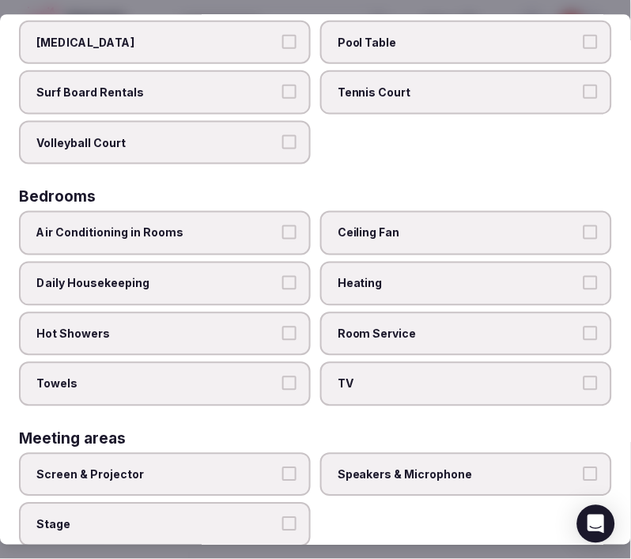
click at [285, 276] on button "Daily Housekeeping" at bounding box center [289, 283] width 14 height 14
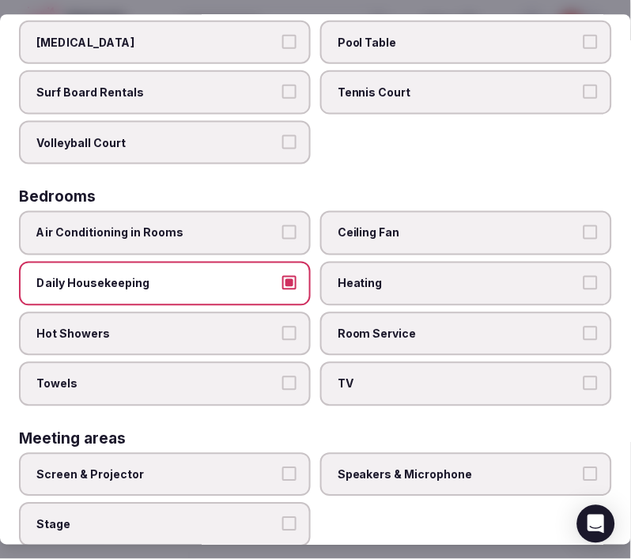
click at [271, 329] on span "Hot Showers" at bounding box center [156, 334] width 241 height 16
click at [282, 329] on button "Hot Showers" at bounding box center [289, 333] width 14 height 14
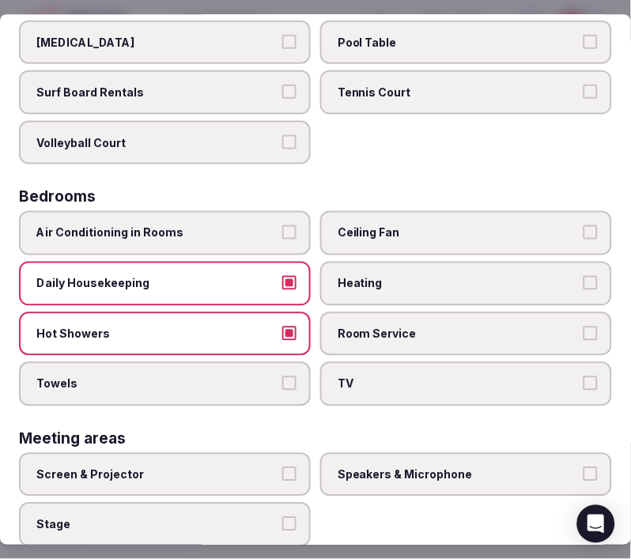
click at [279, 362] on label "Towels" at bounding box center [165, 384] width 292 height 44
click at [282, 376] on button "Towels" at bounding box center [289, 383] width 14 height 14
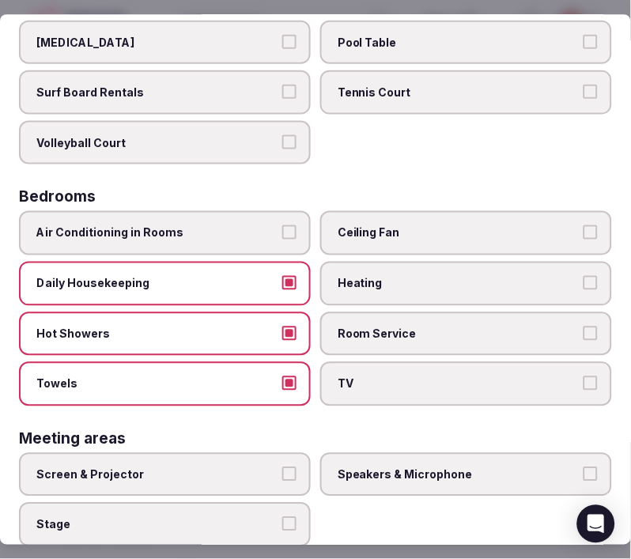
click at [417, 326] on span "Room Service" at bounding box center [458, 334] width 241 height 16
click at [583, 326] on button "Room Service" at bounding box center [590, 333] width 14 height 14
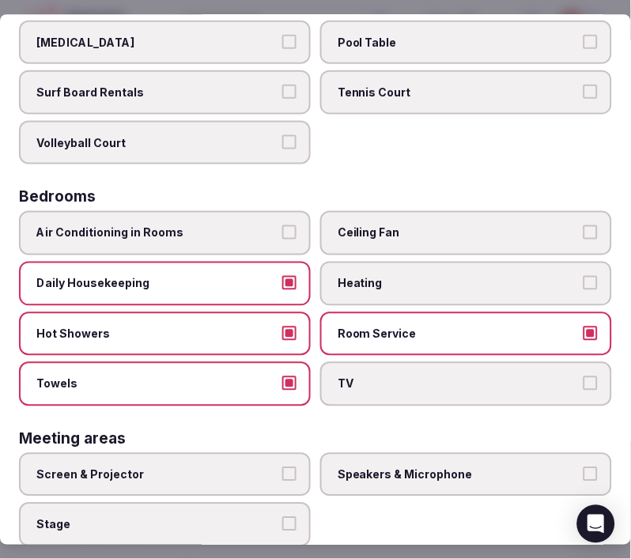
click at [456, 376] on span "TV" at bounding box center [458, 384] width 241 height 16
click at [583, 376] on button "TV" at bounding box center [590, 383] width 14 height 14
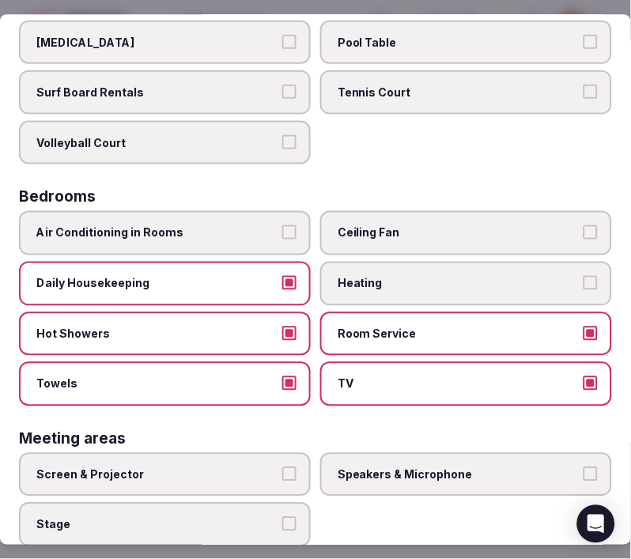
click at [533, 341] on label "Room Service" at bounding box center [466, 334] width 292 height 44
click at [583, 341] on button "Room Service" at bounding box center [590, 333] width 14 height 14
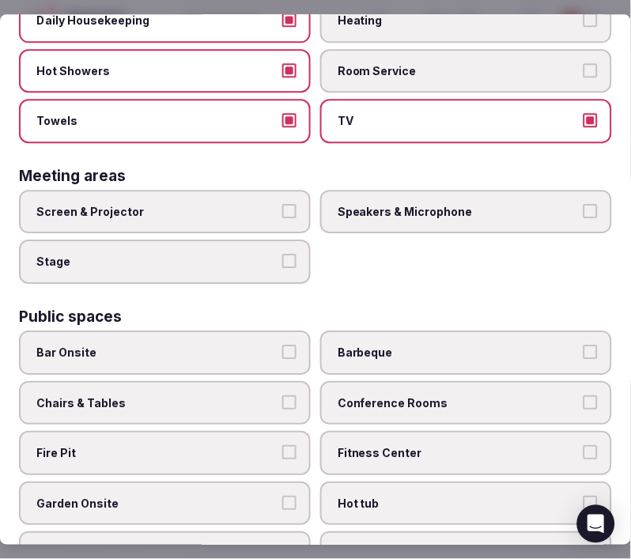
scroll to position [702, 0]
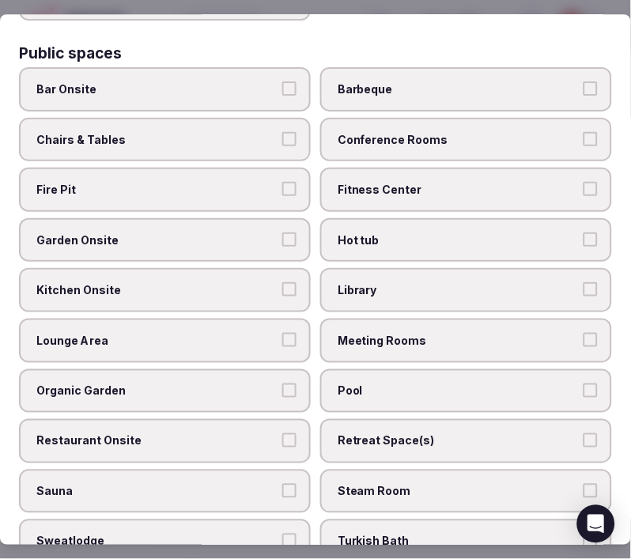
click at [282, 132] on button "Chairs & Tables" at bounding box center [289, 139] width 14 height 14
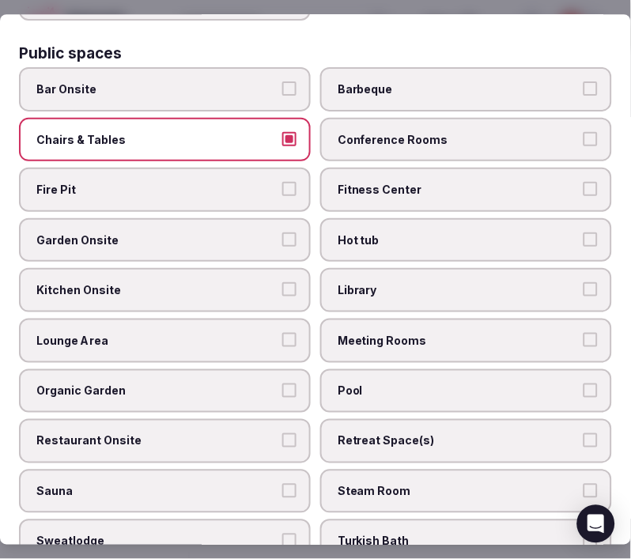
click at [346, 131] on label "Conference Rooms" at bounding box center [466, 140] width 292 height 44
click at [583, 132] on button "Conference Rooms" at bounding box center [590, 139] width 14 height 14
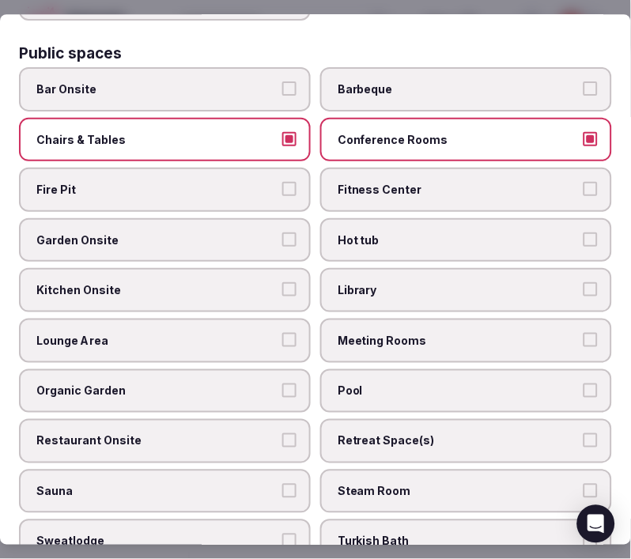
click at [348, 131] on label "Conference Rooms" at bounding box center [466, 140] width 292 height 44
click at [583, 132] on button "Conference Rooms" at bounding box center [590, 139] width 14 height 14
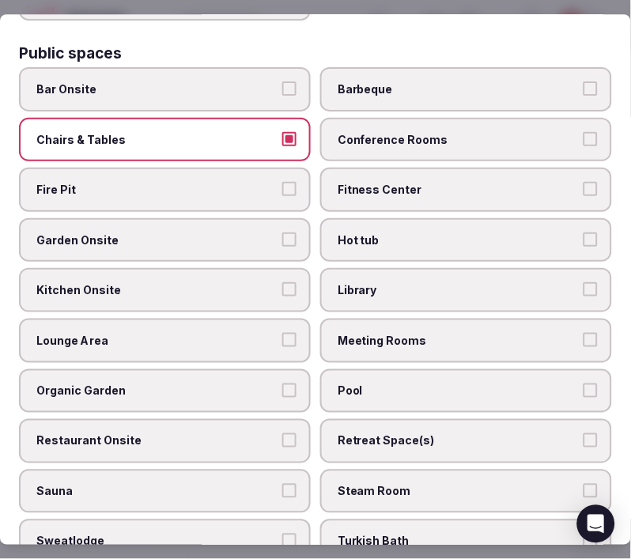
click at [255, 218] on label "Garden Onsite" at bounding box center [165, 240] width 292 height 44
click at [282, 232] on button "Garden Onsite" at bounding box center [289, 239] width 14 height 14
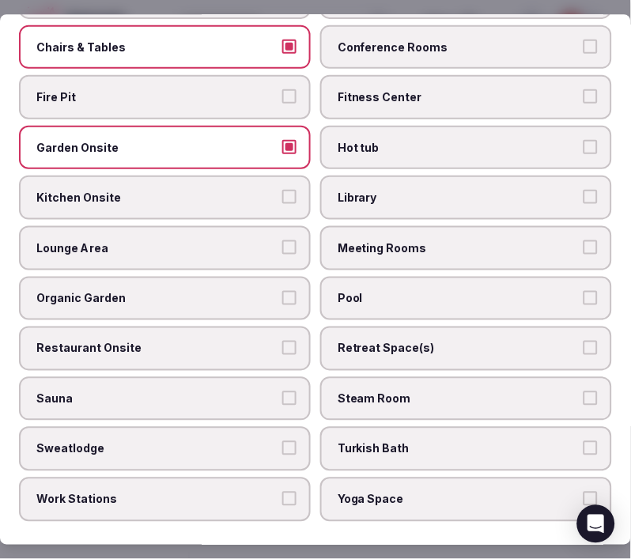
scroll to position [878, 0]
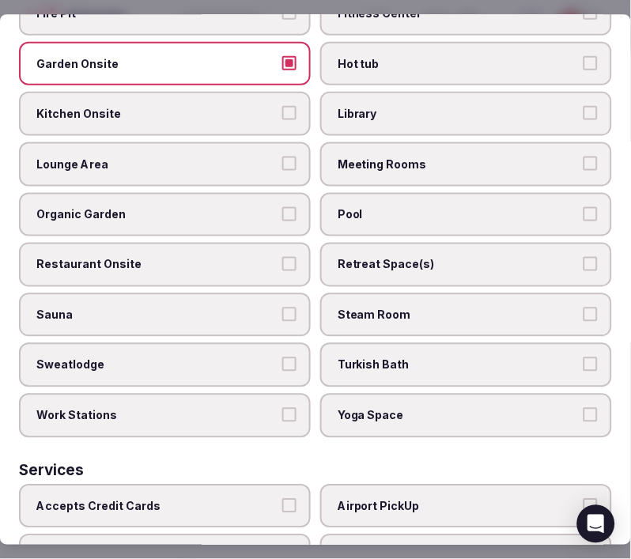
click at [368, 157] on span "Meeting Rooms" at bounding box center [458, 165] width 241 height 16
click at [583, 157] on button "Meeting Rooms" at bounding box center [590, 164] width 14 height 14
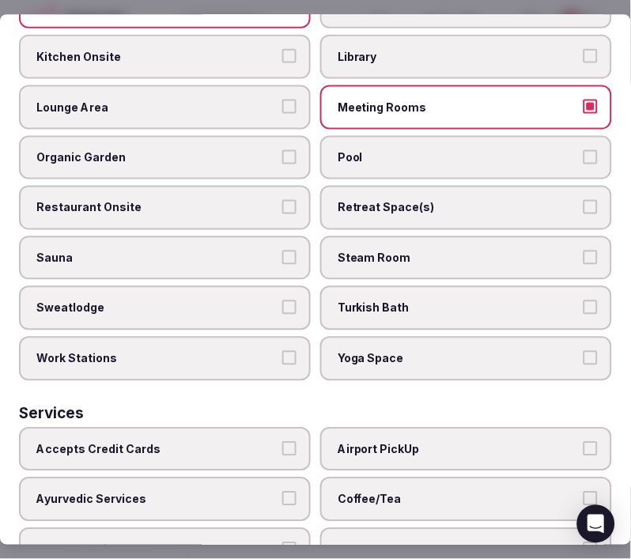
scroll to position [966, 0]
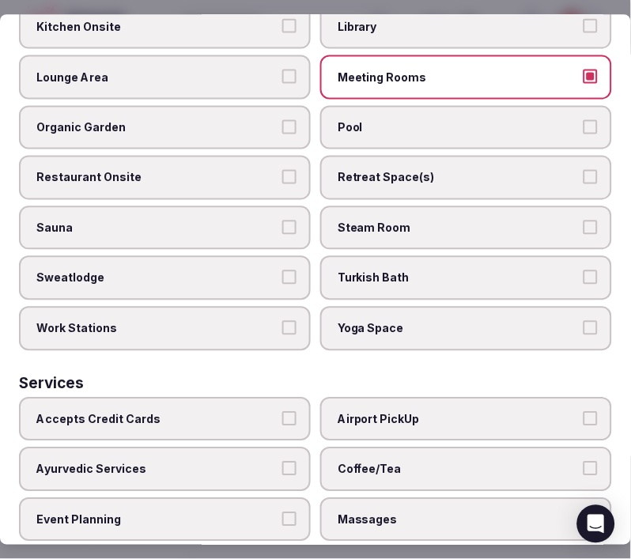
click at [278, 155] on label "Restaurant Onsite" at bounding box center [165, 177] width 292 height 44
click at [282, 169] on button "Restaurant Onsite" at bounding box center [289, 176] width 14 height 14
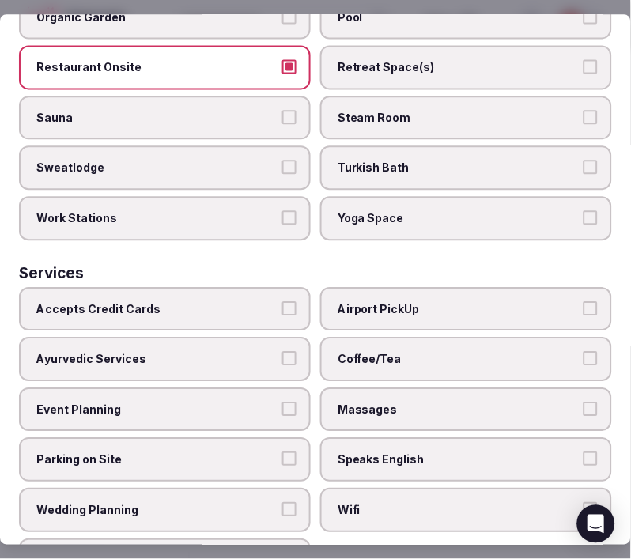
scroll to position [1092, 0]
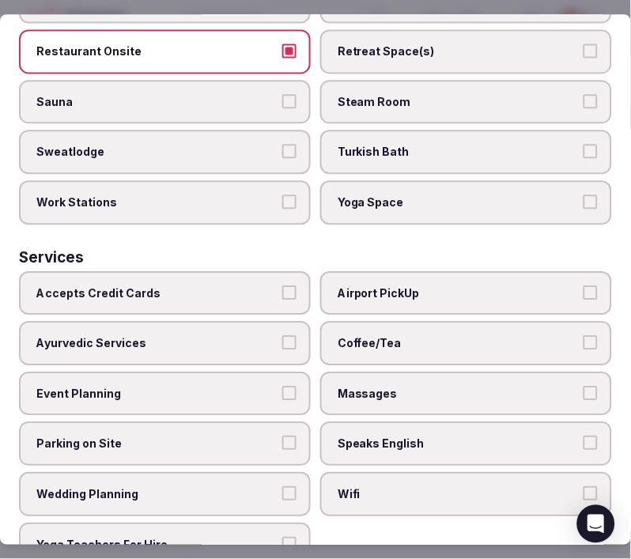
click at [288, 271] on label "Accepts Credit Cards" at bounding box center [165, 293] width 292 height 44
click at [288, 285] on button "Accepts Credit Cards" at bounding box center [289, 292] width 14 height 14
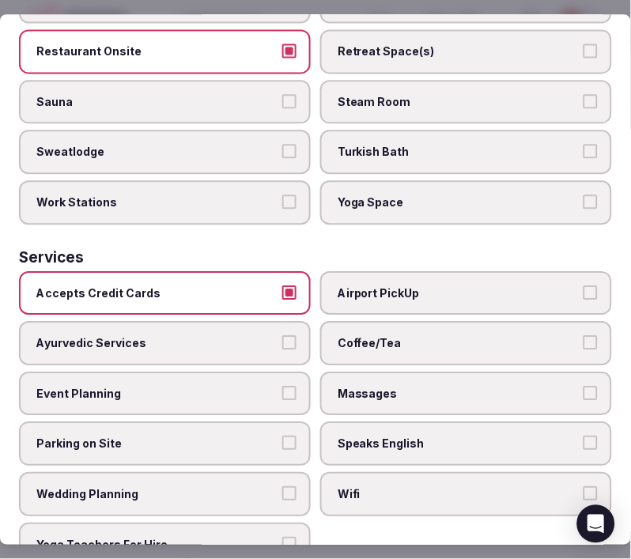
click at [354, 321] on label "Coffee/Tea" at bounding box center [466, 343] width 292 height 44
click at [583, 335] on button "Coffee/Tea" at bounding box center [590, 342] width 14 height 14
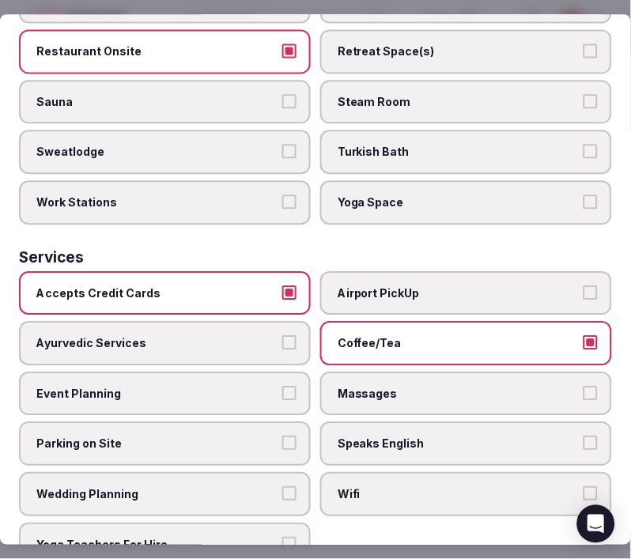
click at [405, 383] on div "Accepts Credit Cards Airport PickUp Ayurvedic Services Coffee/Tea Event Plannin…" at bounding box center [315, 419] width 593 height 296
click at [407, 386] on span "Massages" at bounding box center [458, 394] width 241 height 16
click at [583, 386] on button "Massages" at bounding box center [590, 393] width 14 height 14
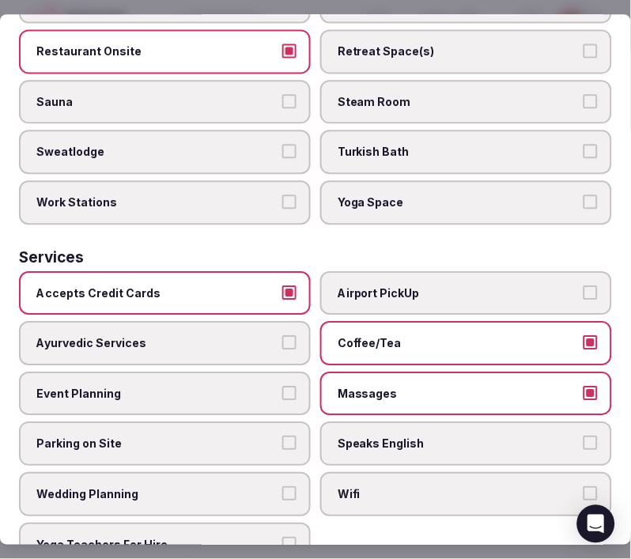
click at [470, 372] on label "Massages" at bounding box center [466, 394] width 292 height 44
click at [583, 386] on button "Massages" at bounding box center [590, 393] width 14 height 14
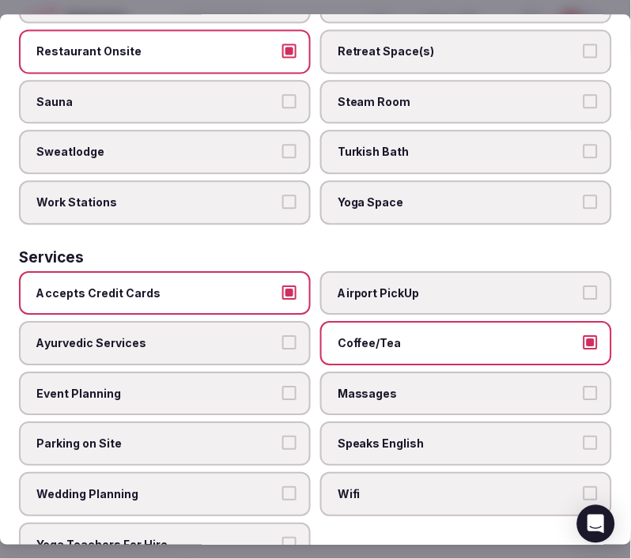
click at [462, 436] on span "Speaks English" at bounding box center [458, 444] width 241 height 16
click at [583, 436] on button "Speaks English" at bounding box center [590, 443] width 14 height 14
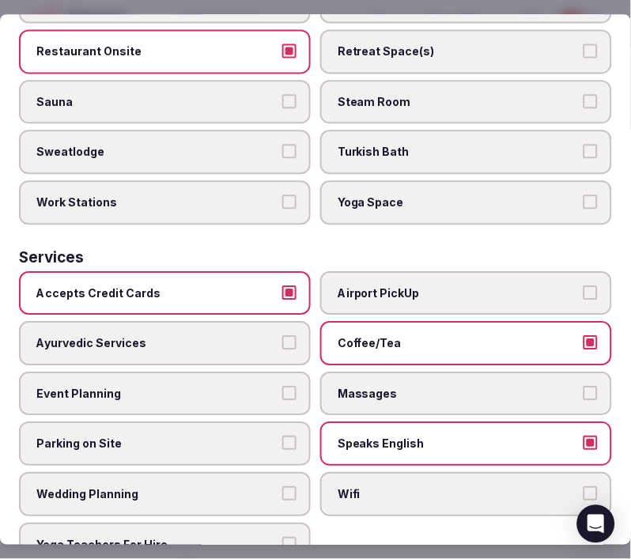
click at [439, 486] on span "Wifi" at bounding box center [458, 494] width 241 height 16
click at [583, 486] on button "Wifi" at bounding box center [590, 493] width 14 height 14
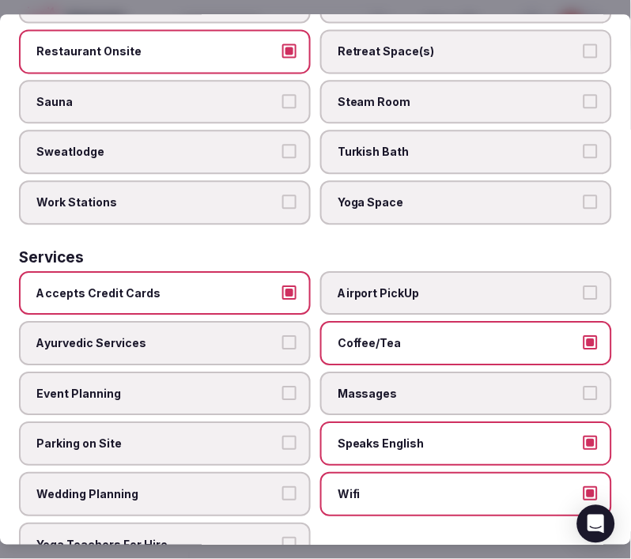
click at [248, 436] on span "Parking on Site" at bounding box center [156, 444] width 241 height 16
click at [282, 436] on button "Parking on Site" at bounding box center [289, 443] width 14 height 14
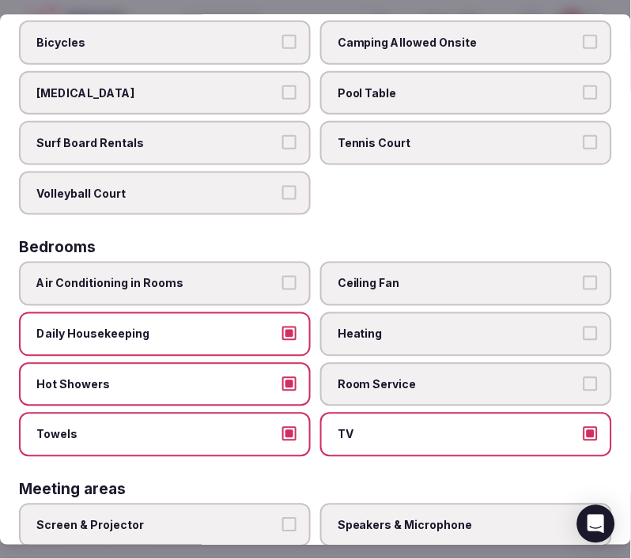
scroll to position [0, 0]
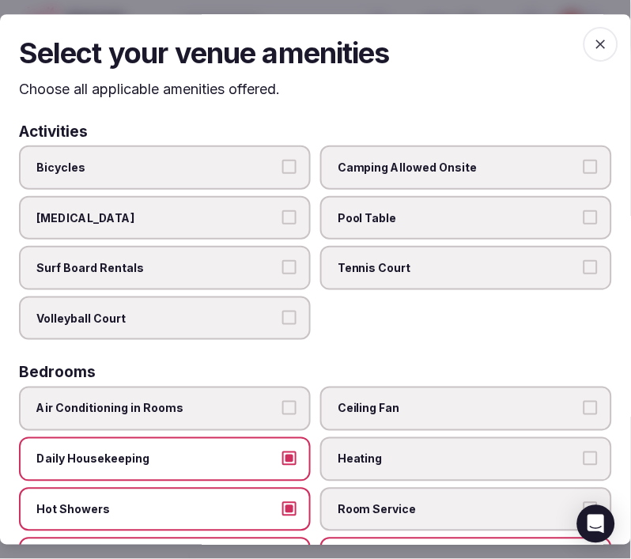
click at [593, 36] on icon "button" at bounding box center [601, 44] width 16 height 16
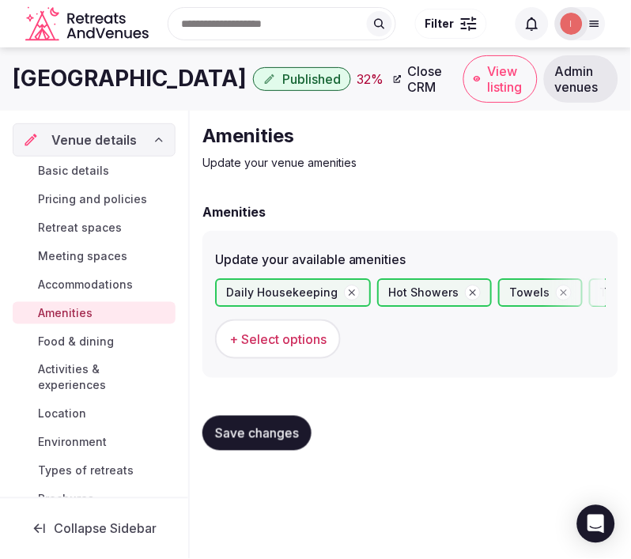
click at [281, 419] on button "Save changes" at bounding box center [256, 433] width 109 height 35
click at [289, 425] on span "Save changes" at bounding box center [257, 433] width 84 height 16
click at [105, 341] on span "Food & dining" at bounding box center [76, 342] width 76 height 16
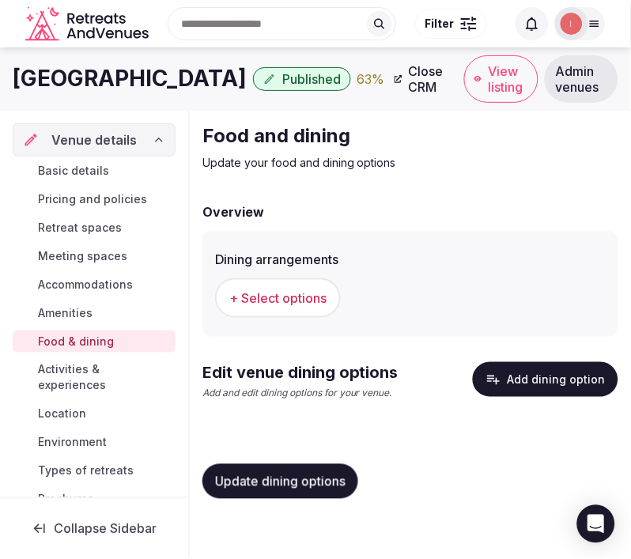
click at [329, 285] on button "+ Select options" at bounding box center [278, 298] width 126 height 40
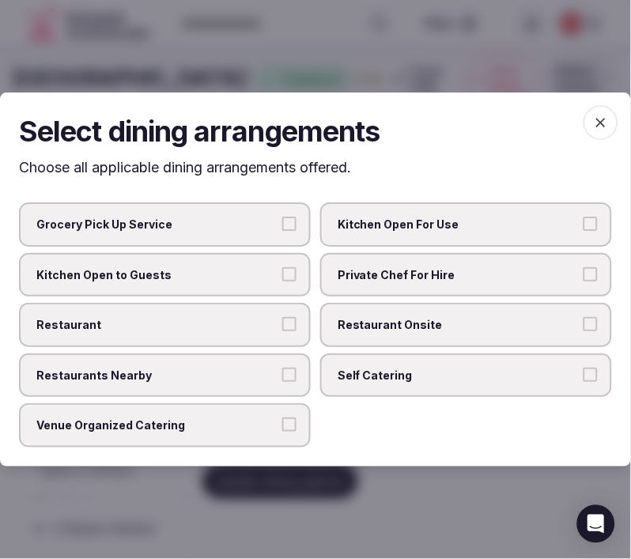
click at [357, 315] on label "Restaurant Onsite" at bounding box center [466, 325] width 292 height 44
click at [583, 317] on button "Restaurant Onsite" at bounding box center [590, 324] width 14 height 14
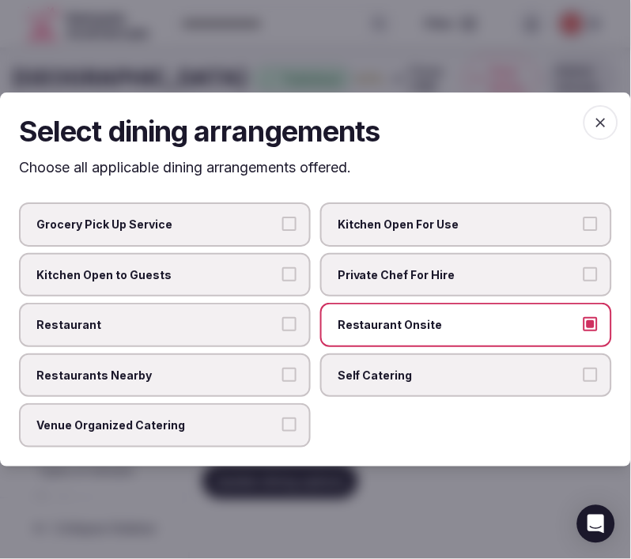
drag, startPoint x: 277, startPoint y: 318, endPoint x: 322, endPoint y: 342, distance: 51.3
click at [277, 319] on span "Restaurant" at bounding box center [156, 325] width 241 height 16
click at [282, 319] on button "Restaurant" at bounding box center [289, 324] width 14 height 14
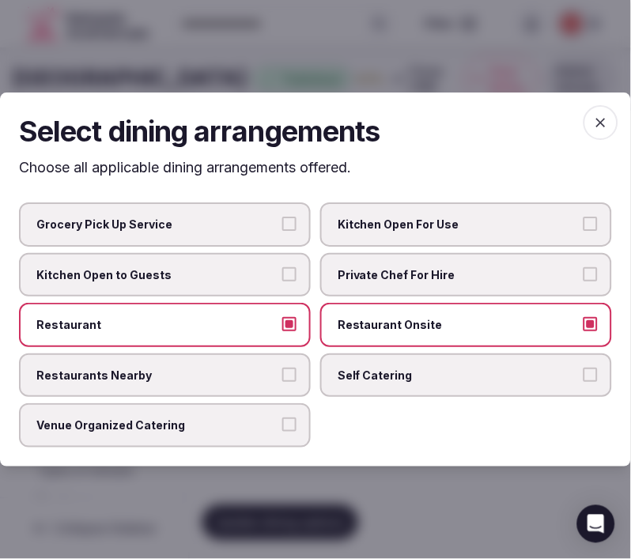
click at [597, 113] on span "button" at bounding box center [600, 122] width 35 height 35
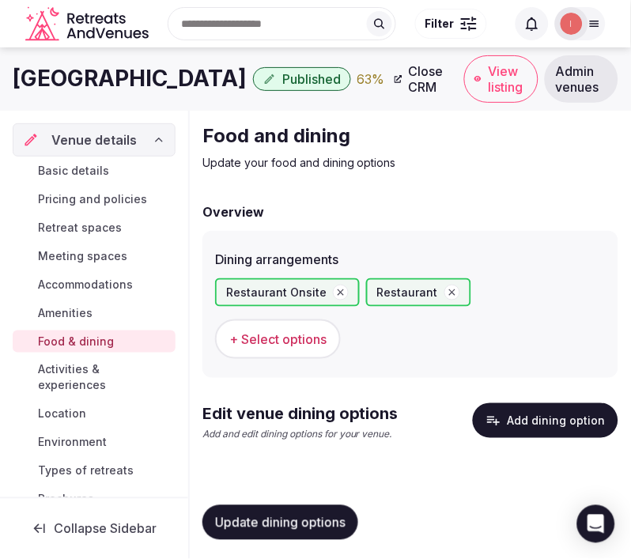
click at [304, 515] on span "Update dining options" at bounding box center [280, 523] width 130 height 16
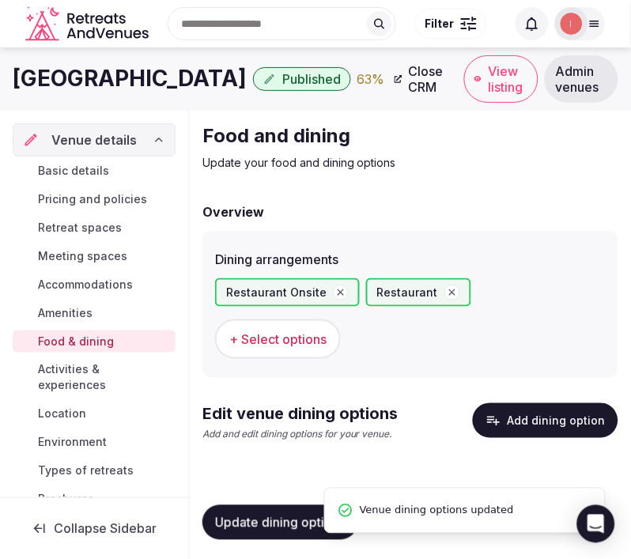
click at [548, 403] on button "Add dining option" at bounding box center [545, 420] width 145 height 35
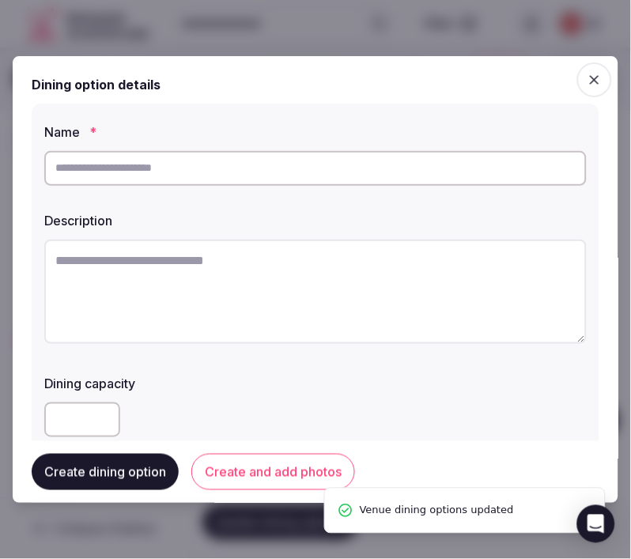
click at [108, 177] on input "text" at bounding box center [315, 168] width 542 height 35
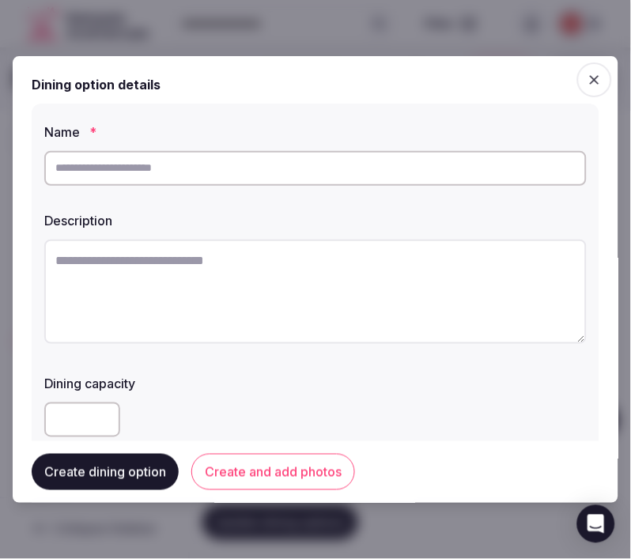
paste input "**********"
type input "**********"
drag, startPoint x: 364, startPoint y: 217, endPoint x: 353, endPoint y: 236, distance: 21.6
click at [353, 234] on div "Description" at bounding box center [315, 280] width 542 height 150
click at [357, 263] on textarea at bounding box center [315, 292] width 542 height 104
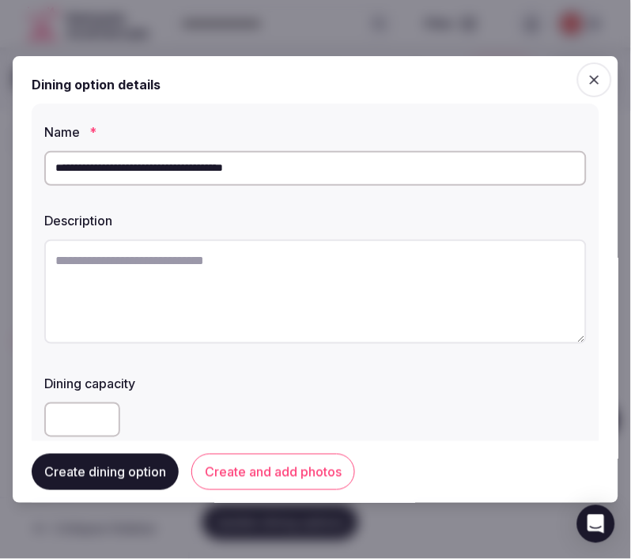
paste textarea "**********"
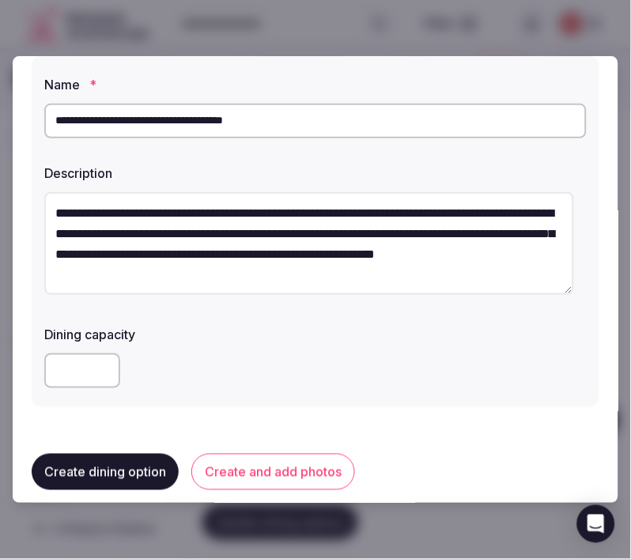
scroll to position [88, 0]
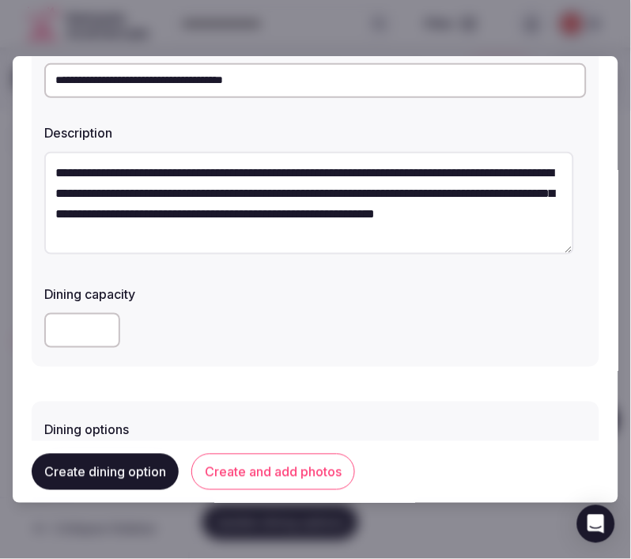
type textarea "**********"
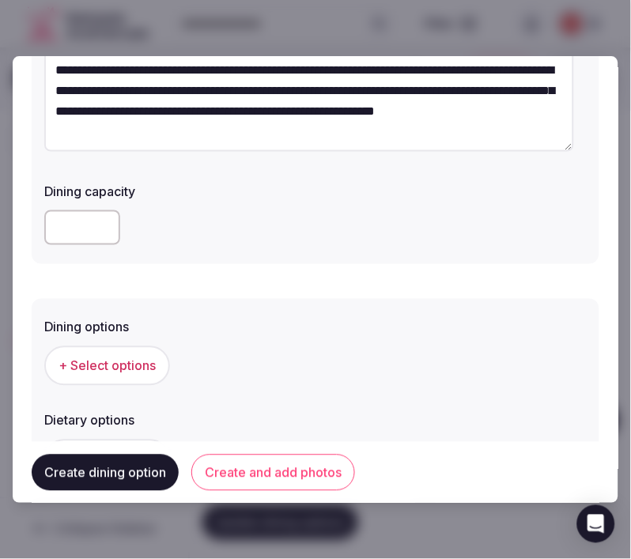
scroll to position [422, 0]
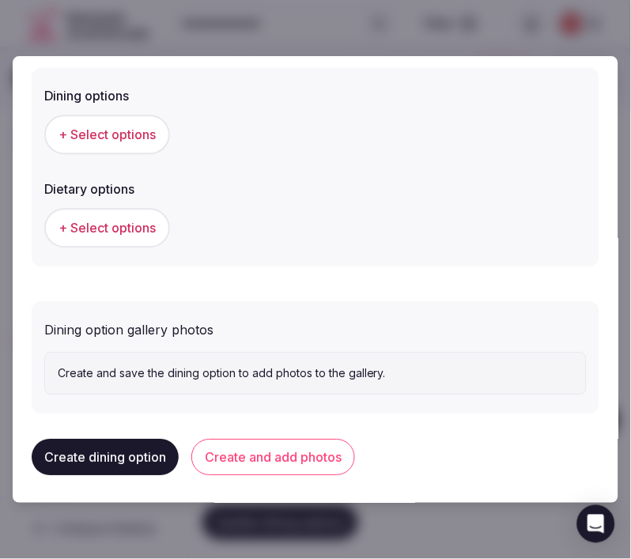
click at [138, 133] on span "+ Select options" at bounding box center [106, 134] width 97 height 17
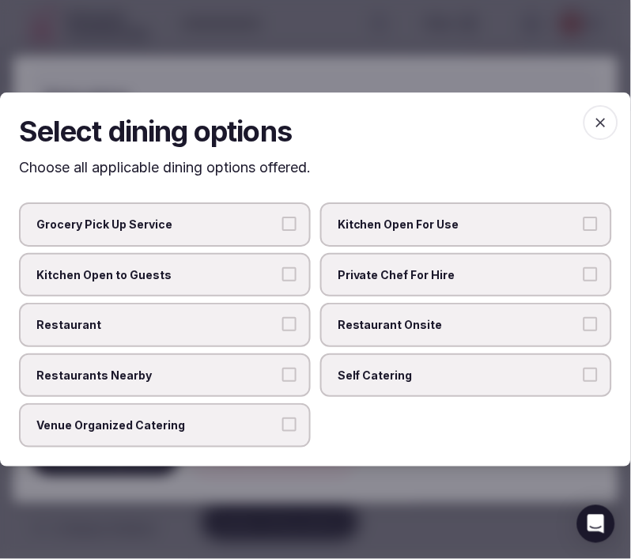
click at [372, 317] on span "Restaurant Onsite" at bounding box center [458, 325] width 241 height 16
click at [583, 317] on button "Restaurant Onsite" at bounding box center [590, 324] width 14 height 14
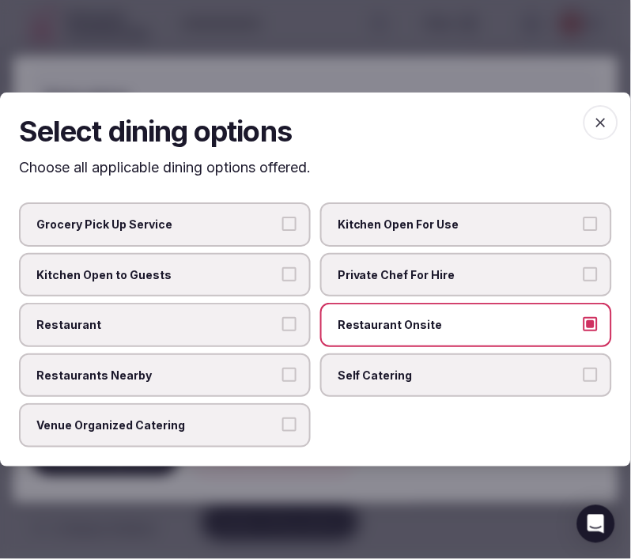
click at [277, 326] on span "Restaurant" at bounding box center [156, 325] width 241 height 16
click at [282, 326] on button "Restaurant" at bounding box center [289, 324] width 14 height 14
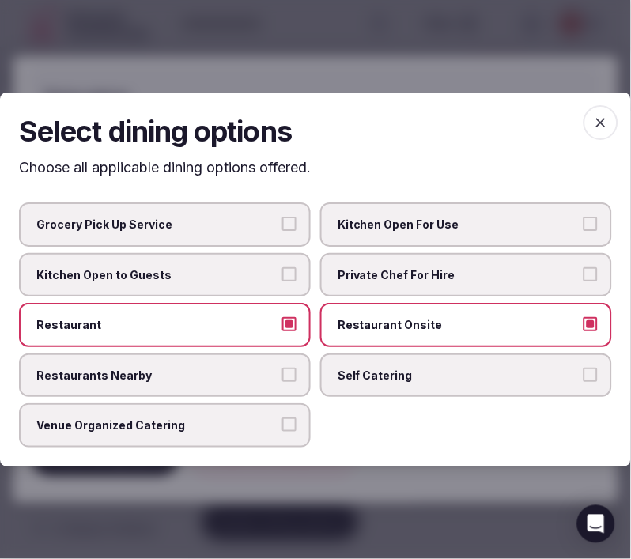
click at [595, 130] on icon "button" at bounding box center [601, 123] width 16 height 16
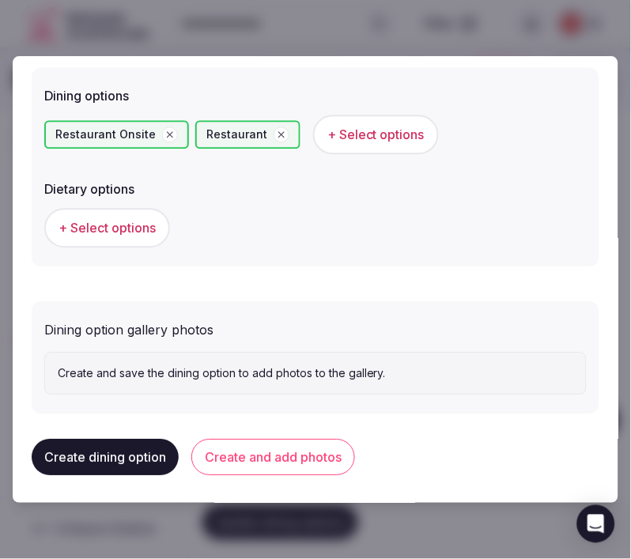
click at [289, 443] on button "Create and add photos" at bounding box center [273, 457] width 164 height 36
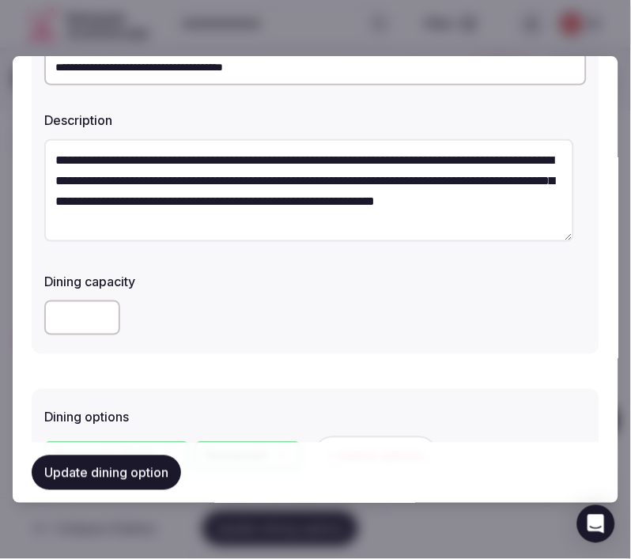
scroll to position [175, 0]
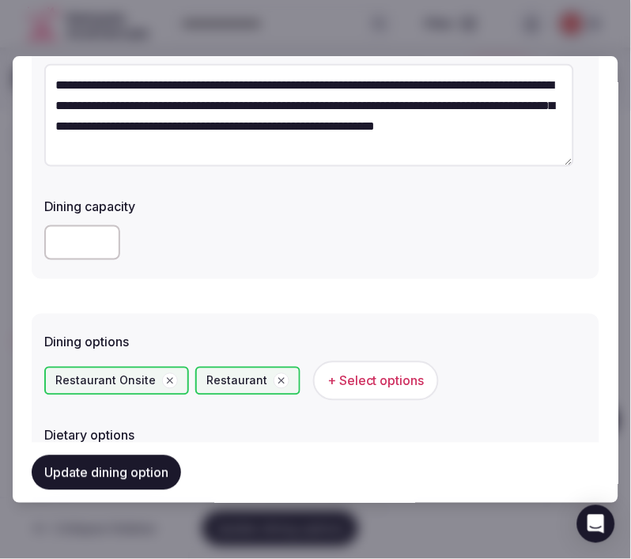
click at [115, 483] on button "Update dining option" at bounding box center [106, 472] width 149 height 35
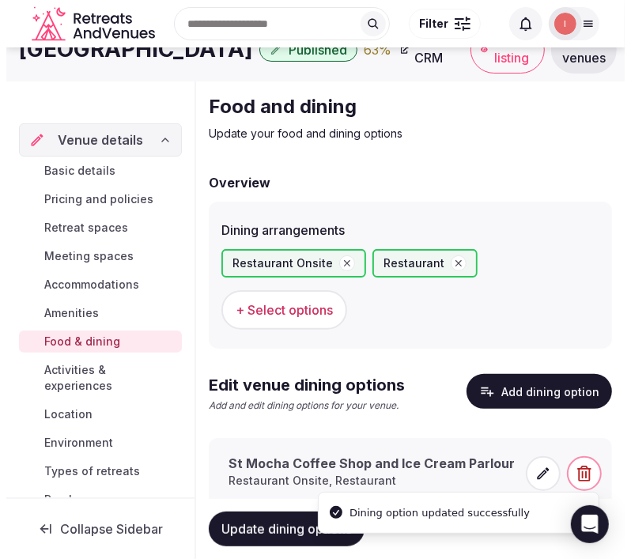
scroll to position [74, 0]
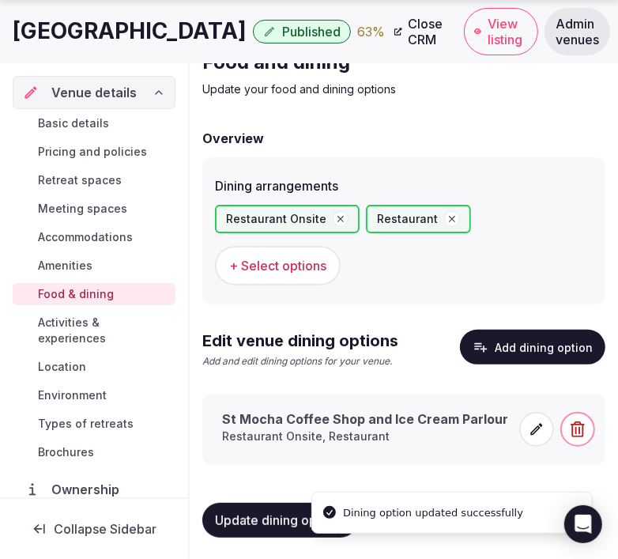
click at [534, 415] on span at bounding box center [536, 429] width 35 height 35
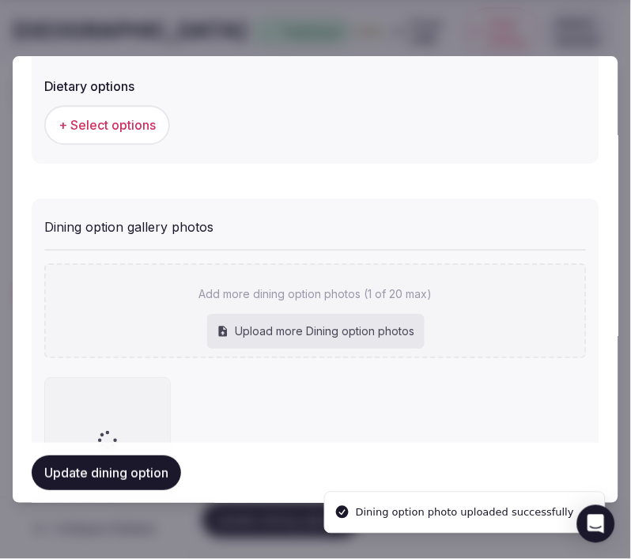
scroll to position [567, 0]
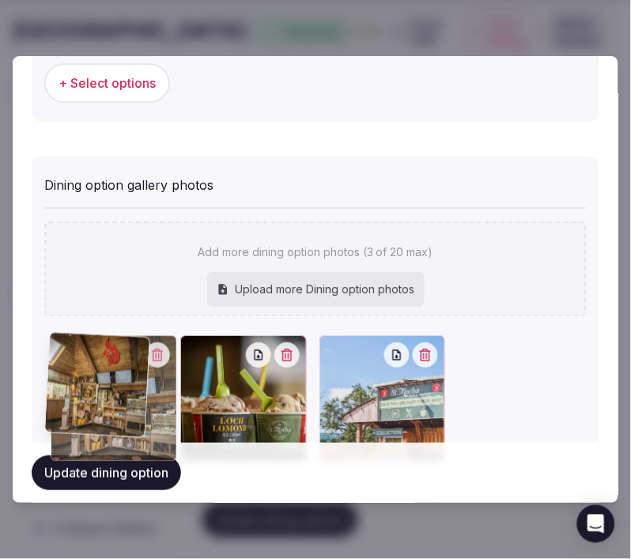
drag, startPoint x: 329, startPoint y: 357, endPoint x: 89, endPoint y: 443, distance: 254.3
click at [27, 390] on div "**********" at bounding box center [315, 279] width 605 height 447
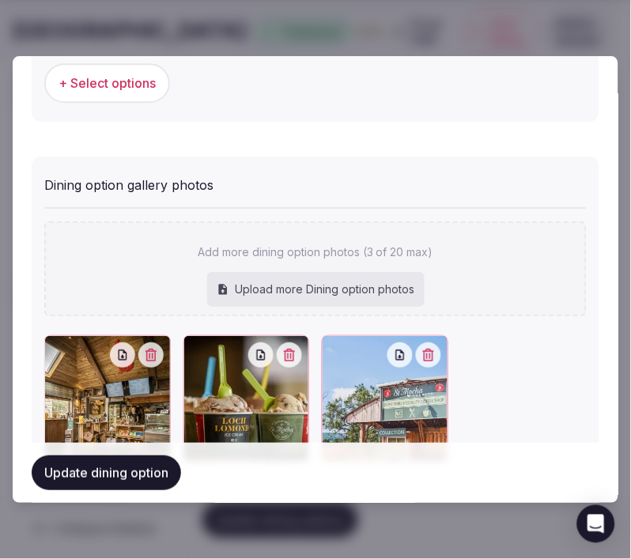
click at [111, 470] on button "Update dining option" at bounding box center [106, 472] width 149 height 35
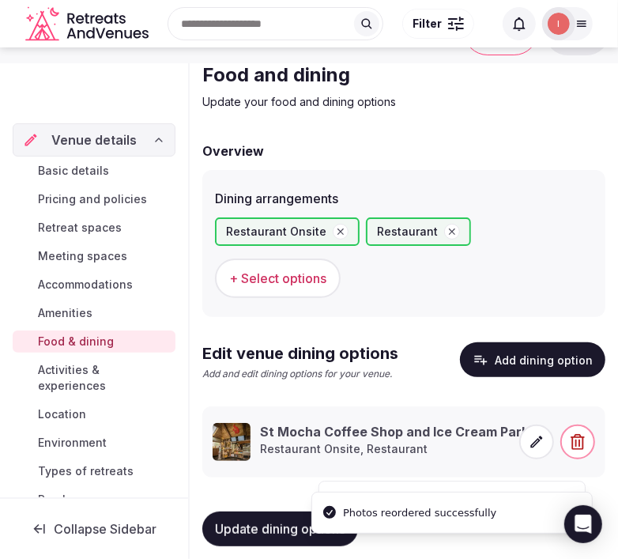
scroll to position [74, 0]
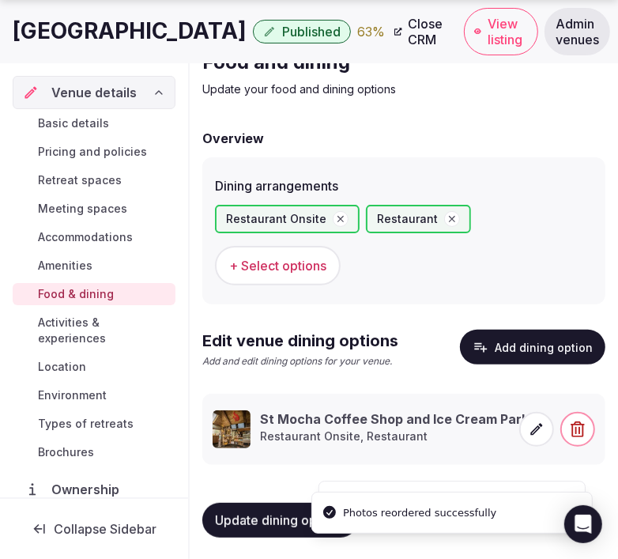
click at [58, 333] on span "Activities & experiences" at bounding box center [103, 331] width 131 height 32
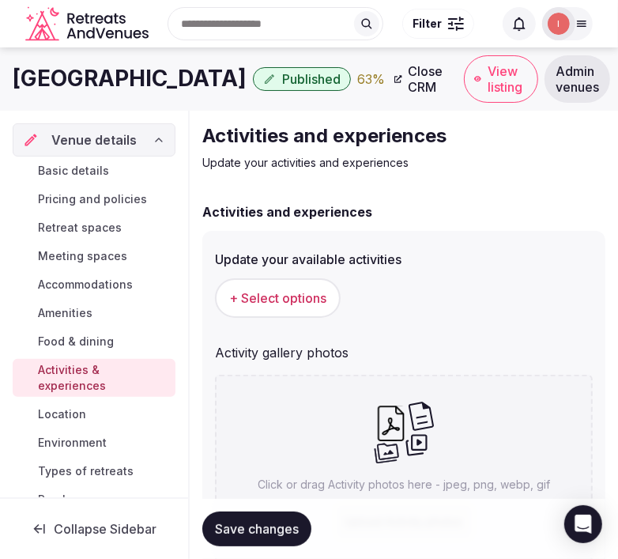
click at [253, 281] on button "+ Select options" at bounding box center [278, 298] width 126 height 40
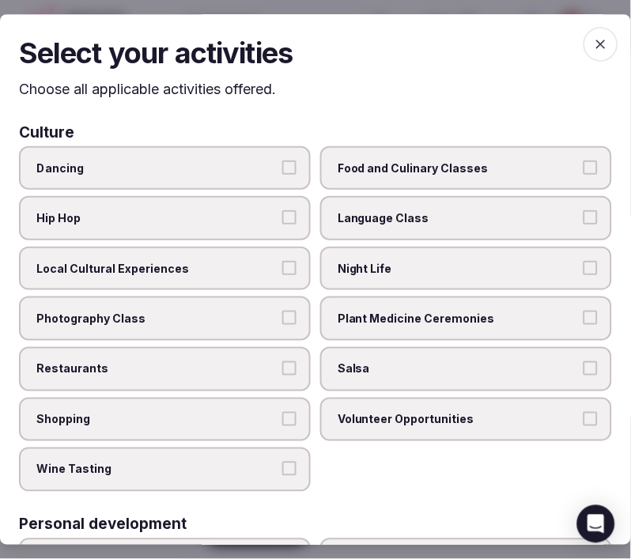
click at [241, 270] on span "Local Cultural Experiences" at bounding box center [156, 268] width 241 height 16
click at [282, 270] on button "Local Cultural Experiences" at bounding box center [289, 267] width 14 height 14
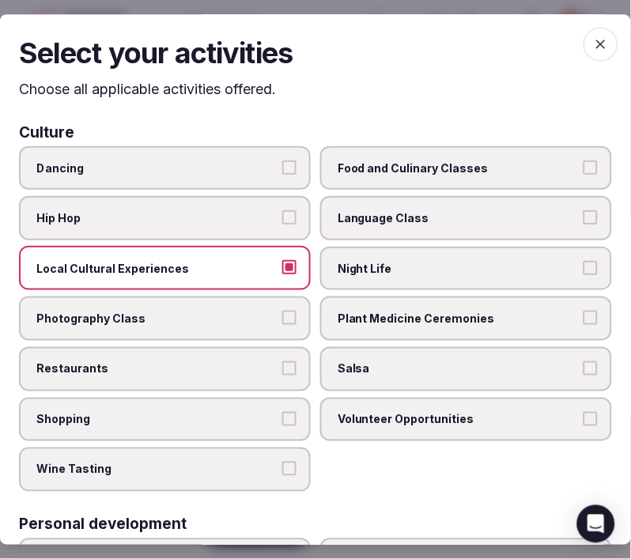
click at [269, 361] on span "Restaurants" at bounding box center [156, 369] width 241 height 16
click at [282, 361] on button "Restaurants" at bounding box center [289, 368] width 14 height 14
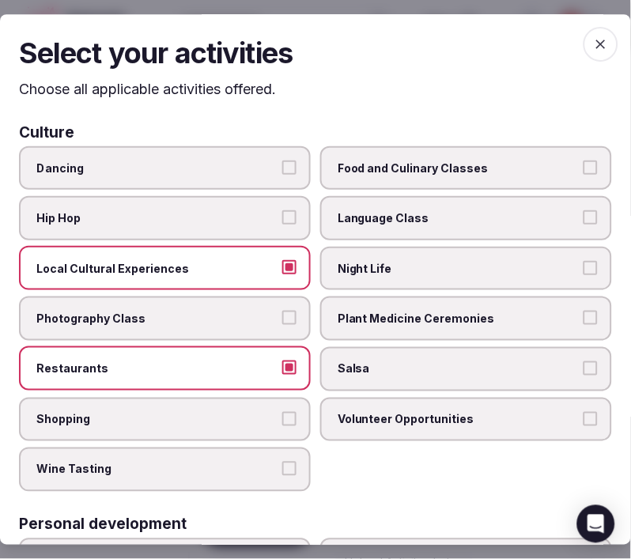
click at [391, 260] on span "Night Life" at bounding box center [458, 268] width 241 height 16
click at [583, 260] on button "Night Life" at bounding box center [590, 267] width 14 height 14
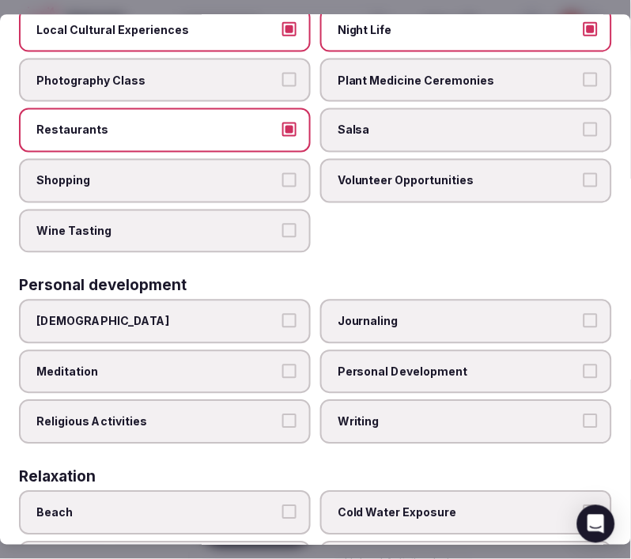
scroll to position [263, 0]
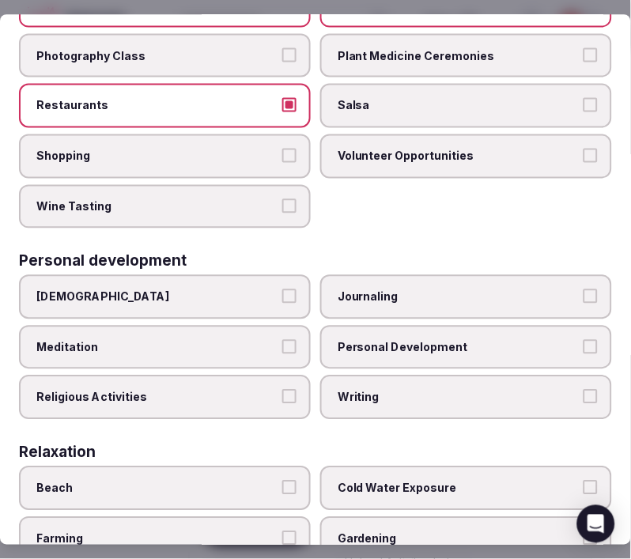
click at [340, 339] on span "Personal Development" at bounding box center [458, 347] width 241 height 16
click at [583, 339] on button "Personal Development" at bounding box center [590, 346] width 14 height 14
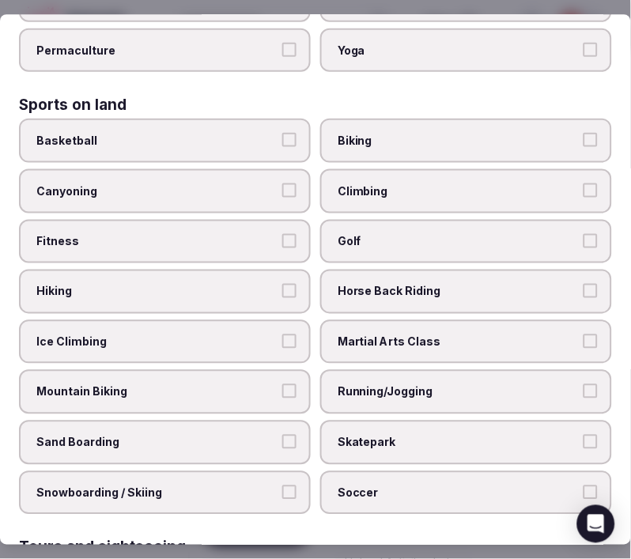
scroll to position [878, 0]
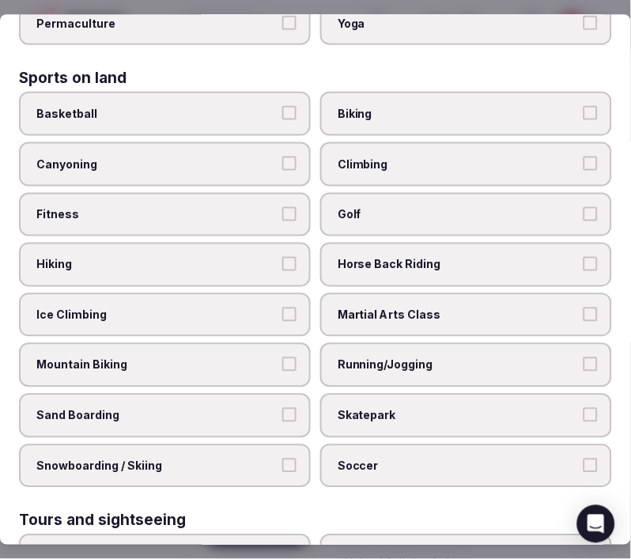
click at [415, 142] on label "Climbing" at bounding box center [466, 164] width 292 height 44
click at [583, 157] on button "Climbing" at bounding box center [590, 164] width 14 height 14
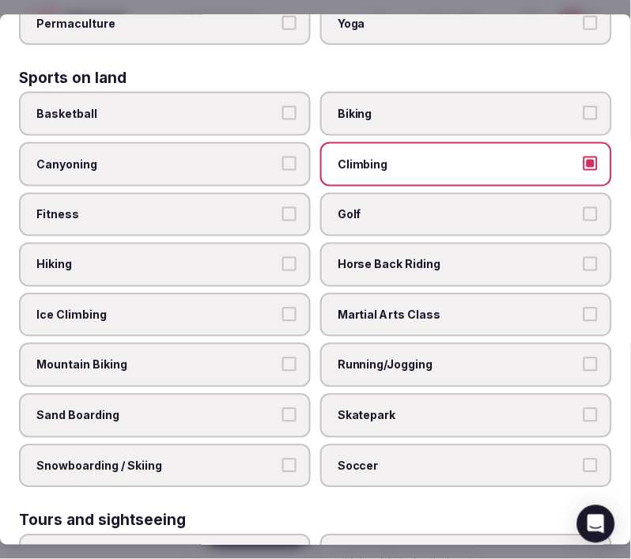
click at [153, 193] on label "Fitness" at bounding box center [165, 215] width 292 height 44
click at [282, 207] on button "Fitness" at bounding box center [289, 214] width 14 height 14
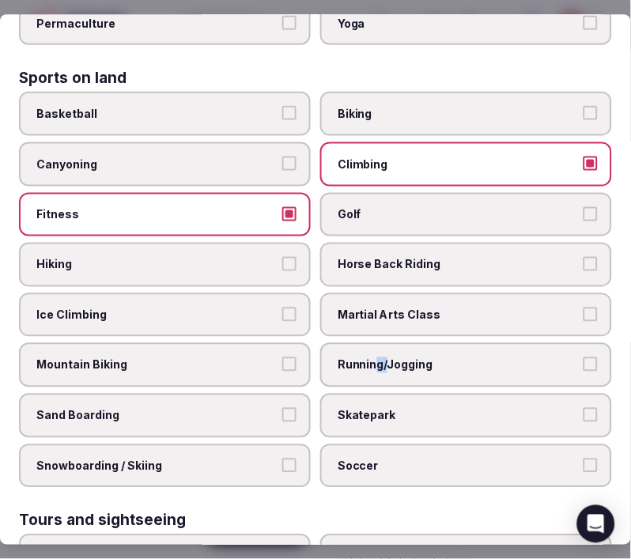
drag, startPoint x: 369, startPoint y: 319, endPoint x: 380, endPoint y: 322, distance: 11.5
click at [380, 344] on label "Running/Jogging" at bounding box center [466, 366] width 292 height 44
click at [350, 358] on span "Running/Jogging" at bounding box center [458, 366] width 241 height 16
click at [583, 358] on button "Running/Jogging" at bounding box center [590, 365] width 14 height 14
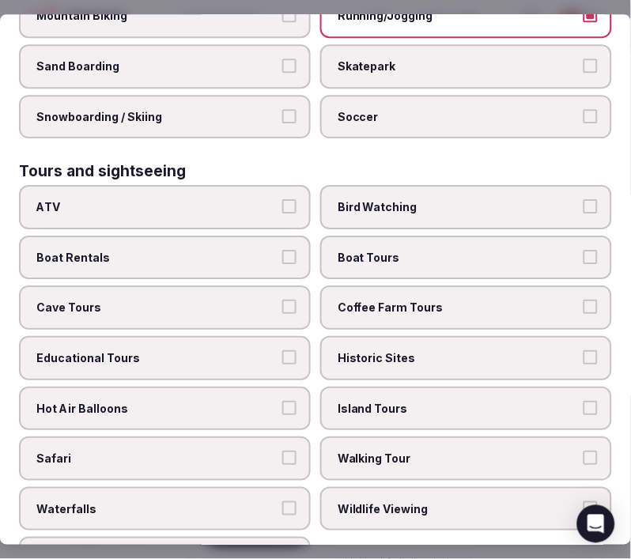
scroll to position [1229, 0]
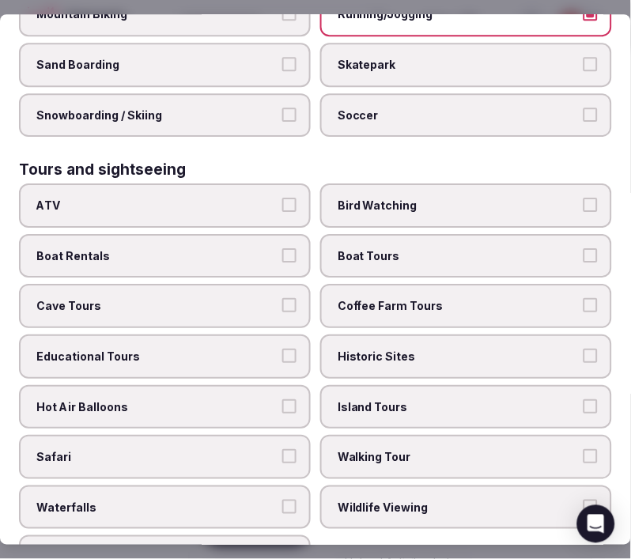
drag, startPoint x: 373, startPoint y: 322, endPoint x: 394, endPoint y: 346, distance: 32.0
click at [374, 349] on span "Historic Sites" at bounding box center [458, 357] width 241 height 16
click at [583, 349] on button "Historic Sites" at bounding box center [590, 356] width 14 height 14
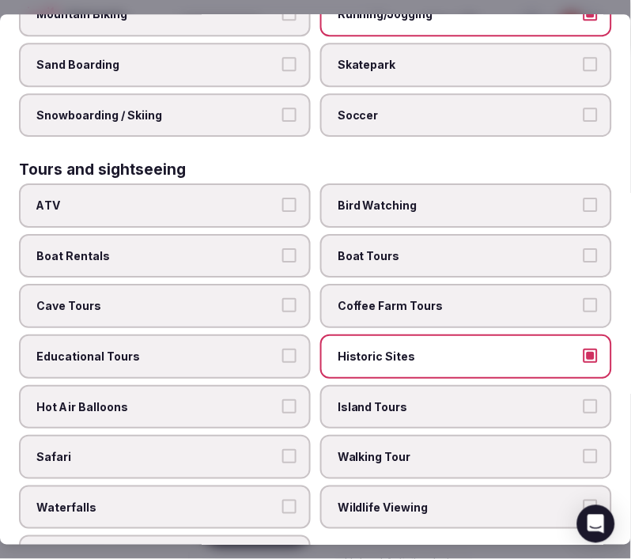
click at [388, 435] on label "Walking Tour" at bounding box center [466, 457] width 292 height 44
click at [583, 449] on button "Walking Tour" at bounding box center [590, 456] width 14 height 14
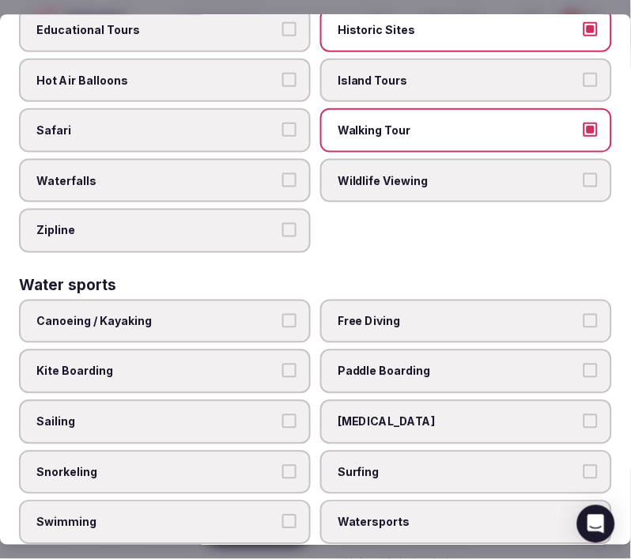
scroll to position [1571, 0]
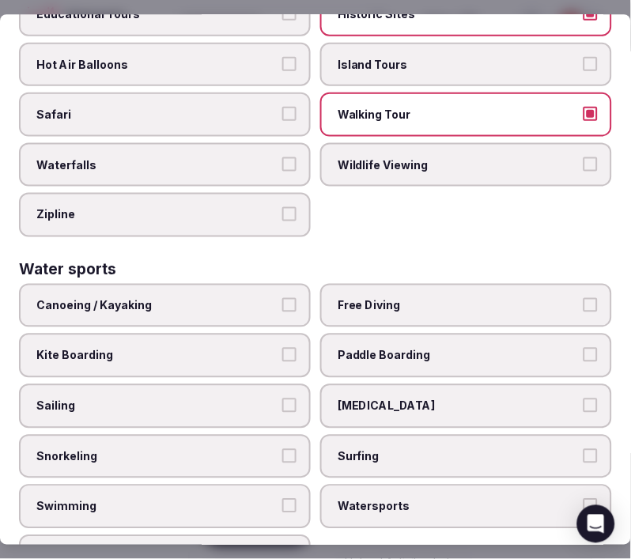
click at [282, 298] on button "Canoeing / Kayaking" at bounding box center [289, 305] width 14 height 14
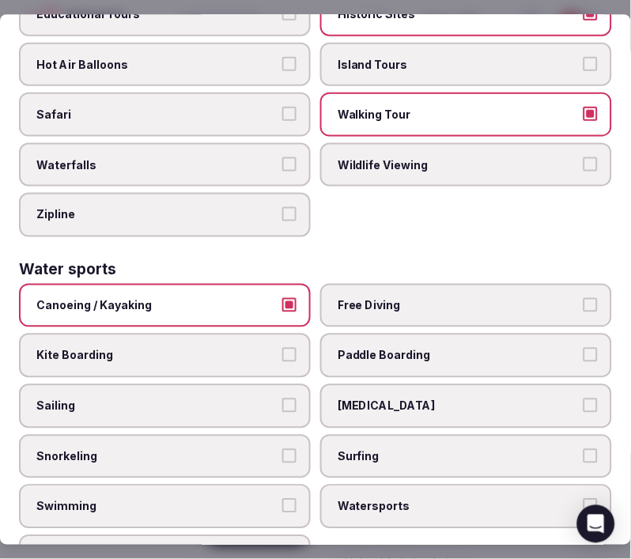
click at [281, 485] on label "Swimming" at bounding box center [165, 507] width 292 height 44
click at [282, 499] on button "Swimming" at bounding box center [289, 506] width 14 height 14
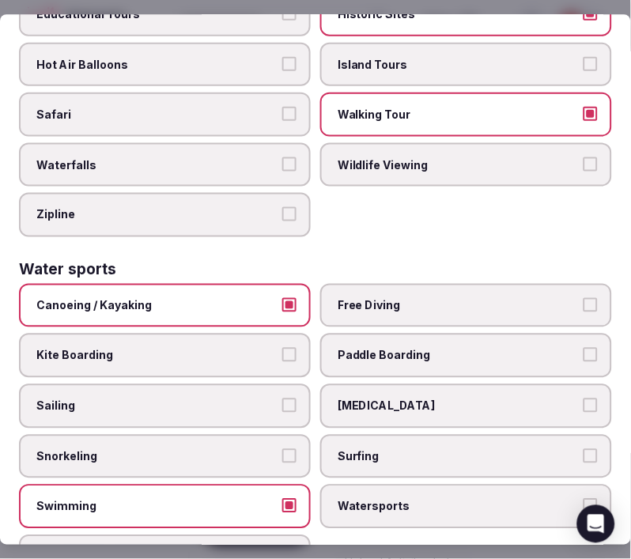
click at [515, 334] on label "Paddle Boarding" at bounding box center [466, 356] width 292 height 44
click at [583, 349] on button "Paddle Boarding" at bounding box center [590, 356] width 14 height 14
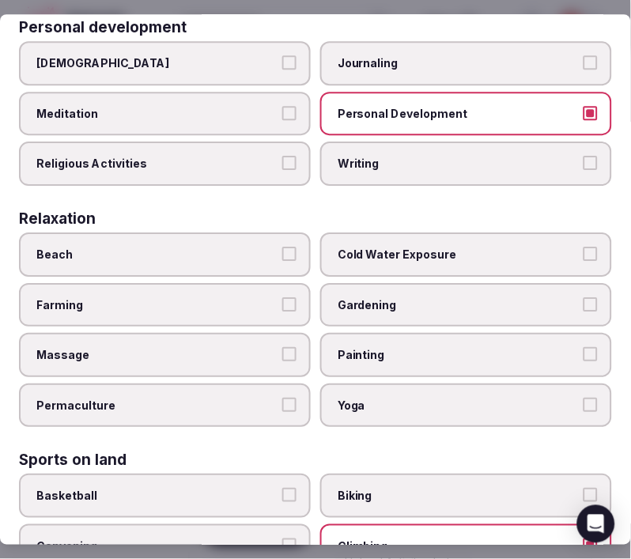
scroll to position [605, 0]
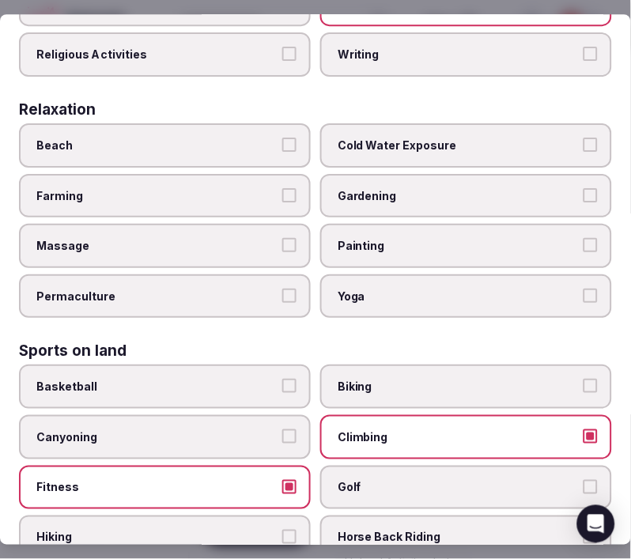
click at [257, 240] on label "Massage" at bounding box center [165, 246] width 292 height 44
click at [282, 240] on button "Massage" at bounding box center [289, 245] width 14 height 14
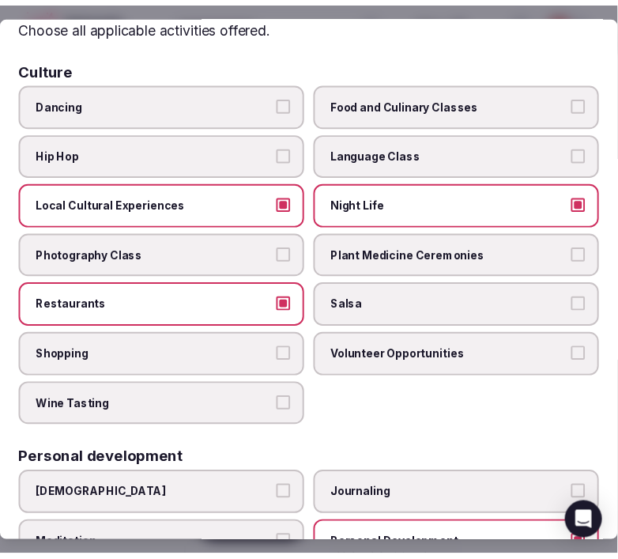
scroll to position [0, 0]
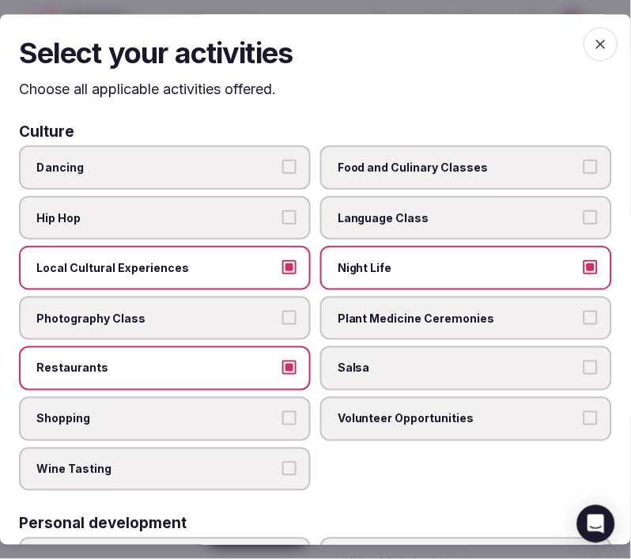
click at [593, 44] on icon "button" at bounding box center [601, 44] width 16 height 16
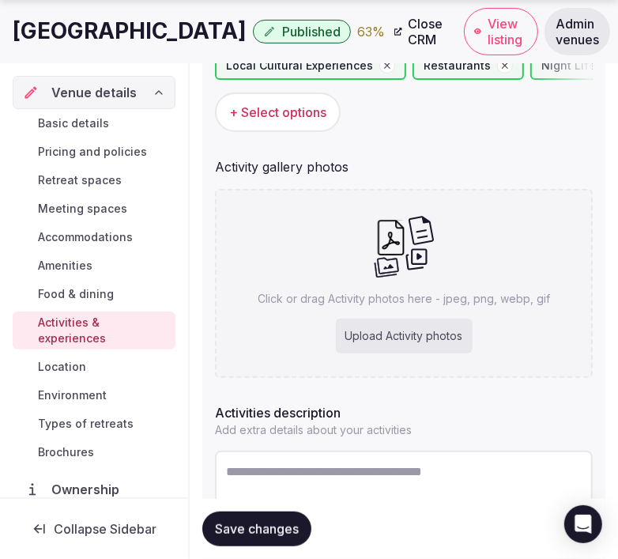
scroll to position [263, 0]
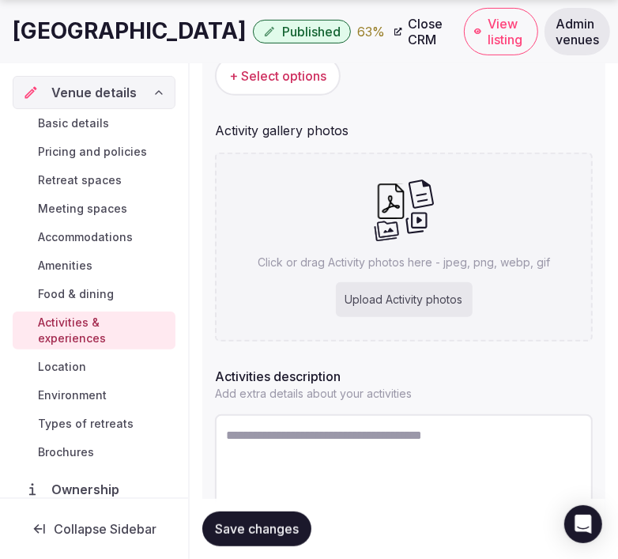
click at [286, 514] on button "Save changes" at bounding box center [256, 528] width 109 height 35
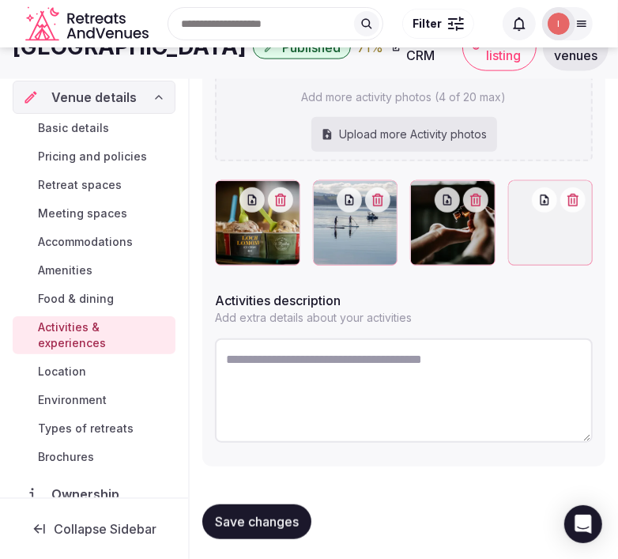
scroll to position [226, 0]
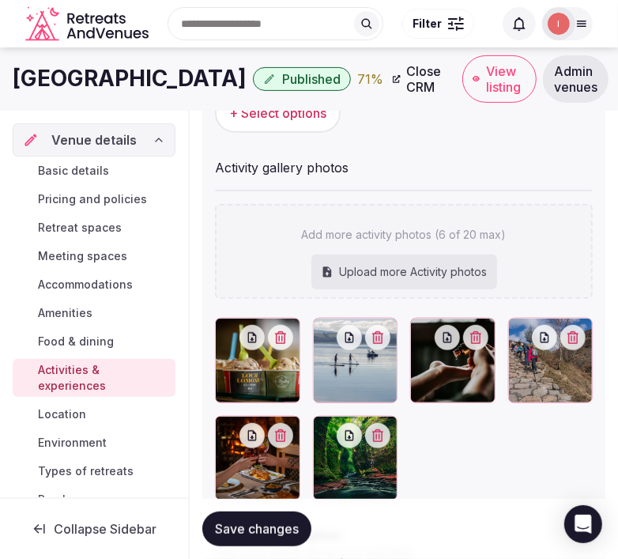
click at [271, 525] on span "Save changes" at bounding box center [257, 529] width 84 height 16
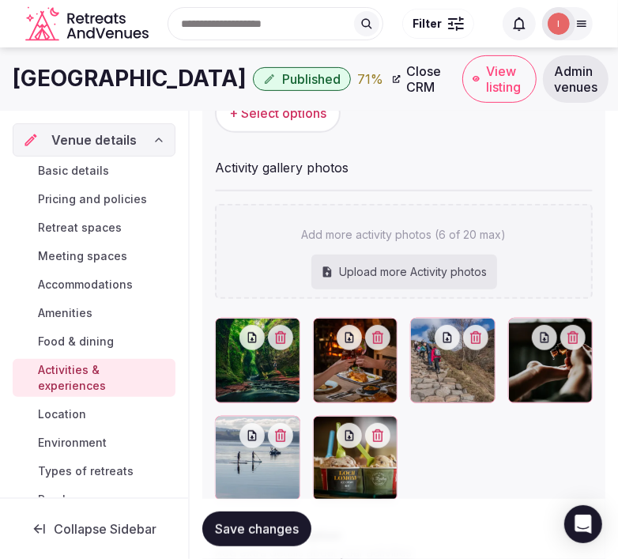
click at [285, 526] on span "Save changes" at bounding box center [257, 529] width 84 height 16
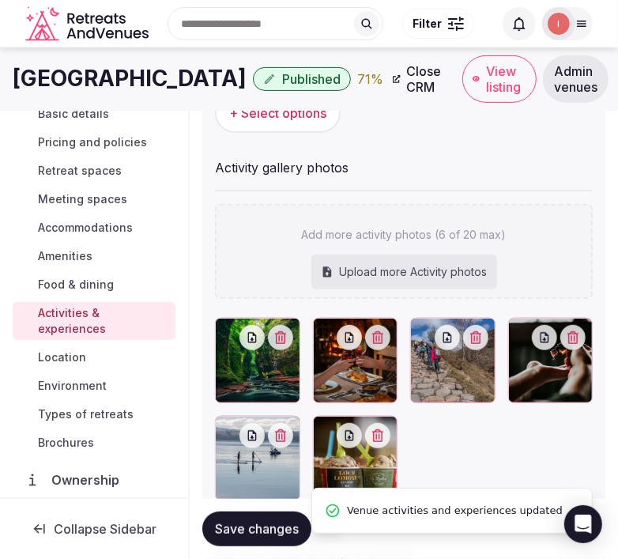
scroll to position [88, 0]
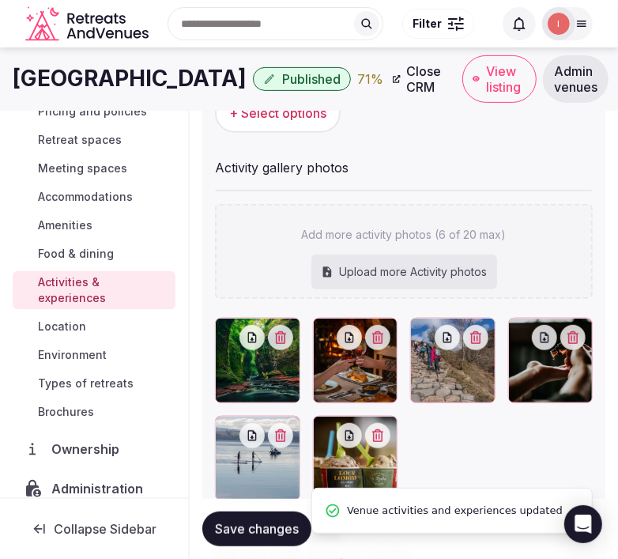
click at [62, 324] on span "Location" at bounding box center [62, 327] width 48 height 16
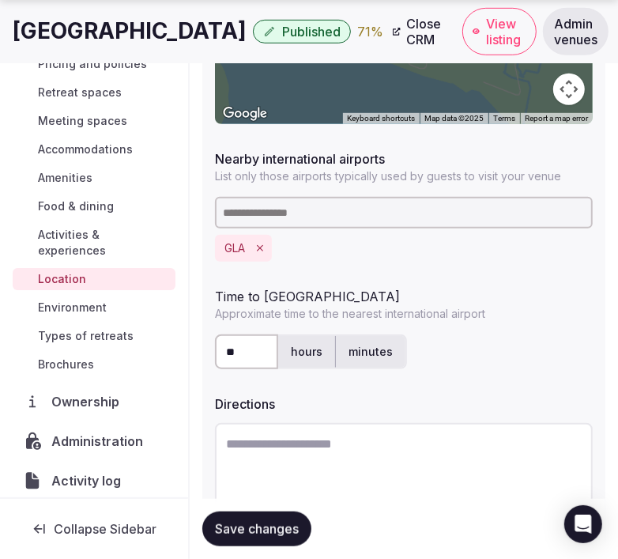
scroll to position [526, 0]
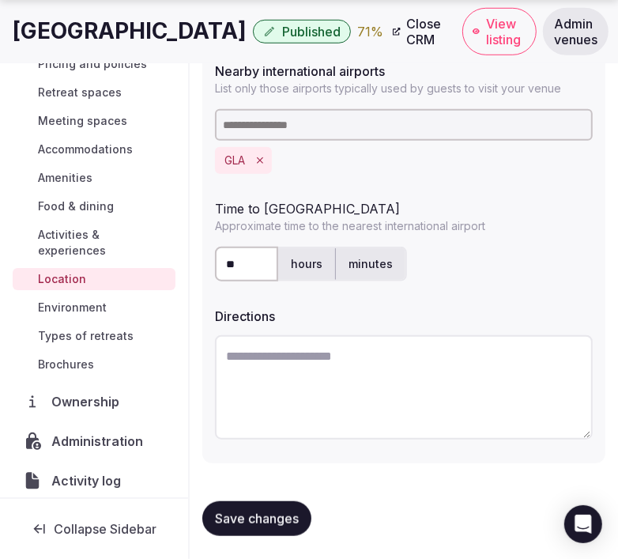
click at [271, 517] on span "Save changes" at bounding box center [257, 519] width 84 height 16
click at [96, 307] on span "Environment" at bounding box center [72, 308] width 69 height 16
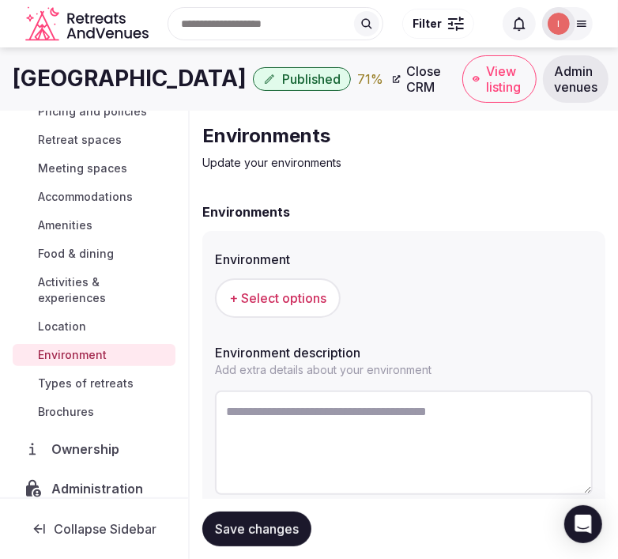
click at [264, 304] on span "+ Select options" at bounding box center [277, 297] width 97 height 17
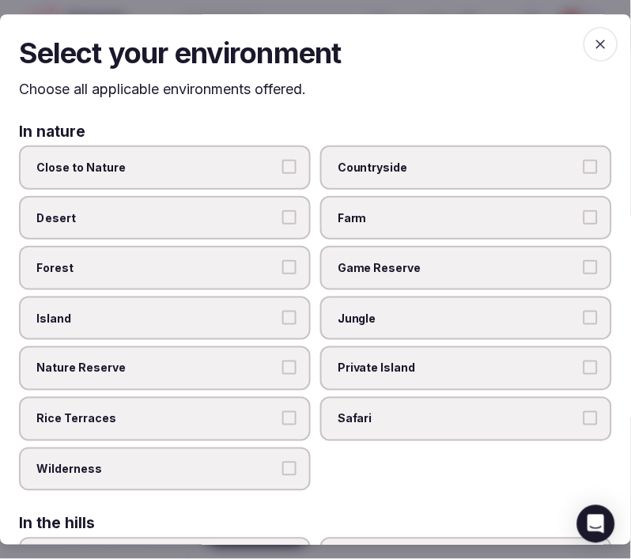
click at [285, 361] on button "Nature Reserve" at bounding box center [289, 368] width 14 height 14
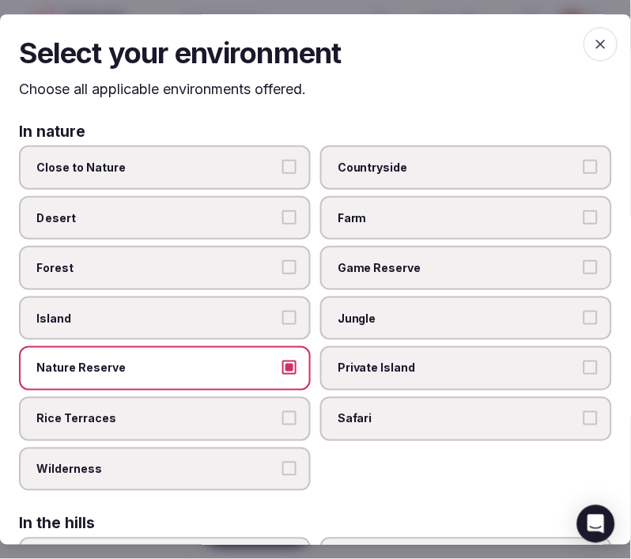
click at [384, 248] on label "Game Reserve" at bounding box center [466, 268] width 292 height 44
click at [583, 260] on button "Game Reserve" at bounding box center [590, 267] width 14 height 14
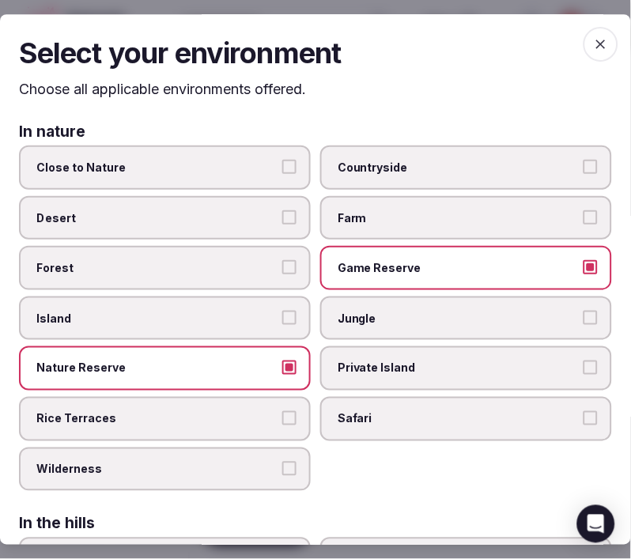
click at [455, 273] on label "Game Reserve" at bounding box center [466, 268] width 292 height 44
click at [583, 273] on button "Game Reserve" at bounding box center [590, 267] width 14 height 14
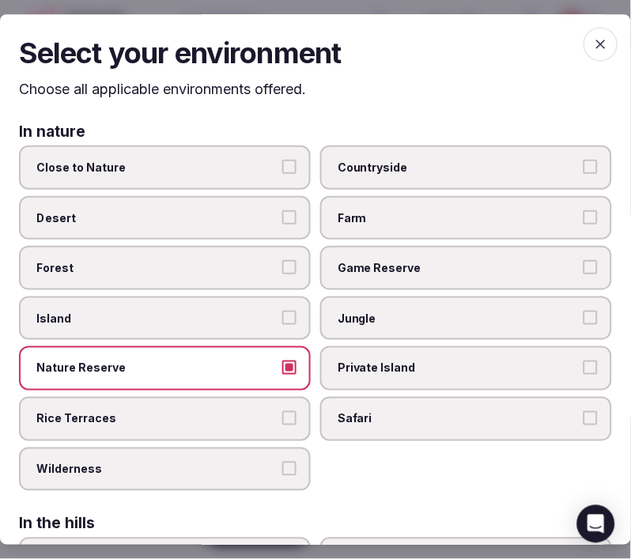
click at [451, 328] on label "Jungle" at bounding box center [466, 318] width 292 height 44
click at [583, 325] on button "Jungle" at bounding box center [590, 318] width 14 height 14
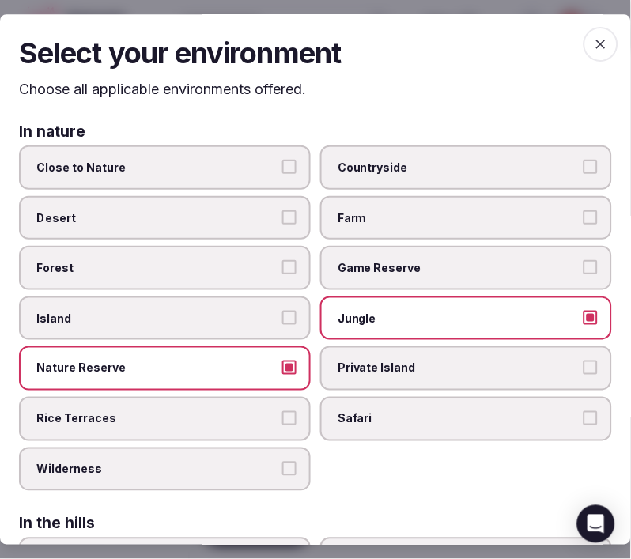
click at [184, 177] on label "Close to Nature" at bounding box center [165, 167] width 292 height 44
click at [282, 174] on button "Close to Nature" at bounding box center [289, 167] width 14 height 14
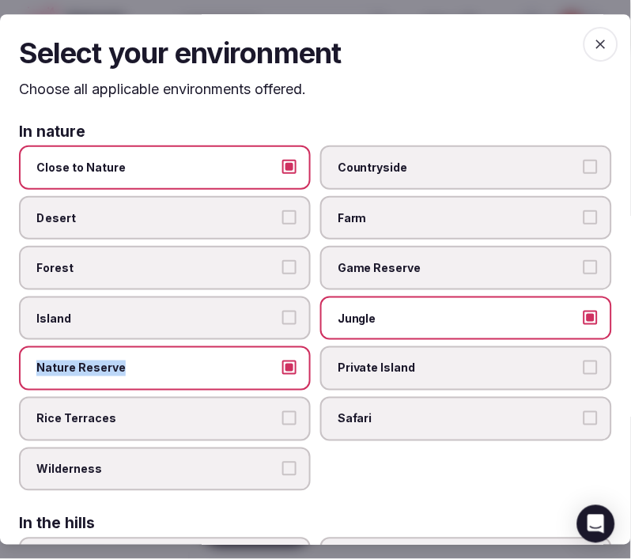
click at [289, 360] on label "Nature Reserve" at bounding box center [165, 369] width 292 height 44
click at [293, 360] on label "Nature Reserve" at bounding box center [165, 369] width 292 height 44
click at [293, 361] on button "Nature Reserve" at bounding box center [289, 368] width 14 height 14
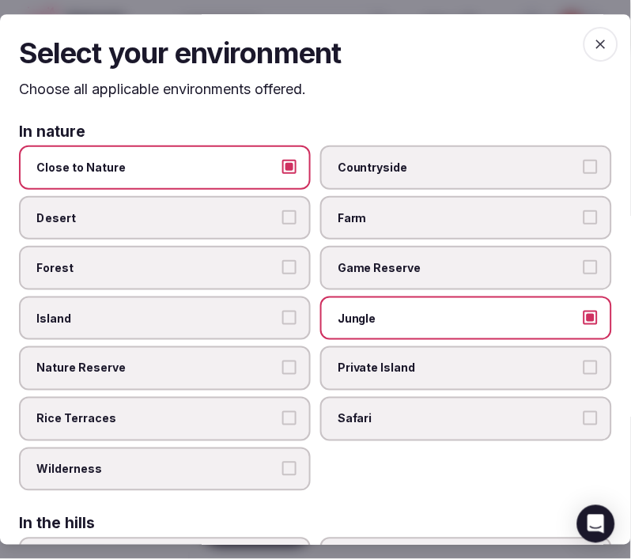
click at [534, 64] on h2 "Select your environment" at bounding box center [315, 53] width 593 height 40
click at [593, 38] on icon "button" at bounding box center [601, 44] width 16 height 16
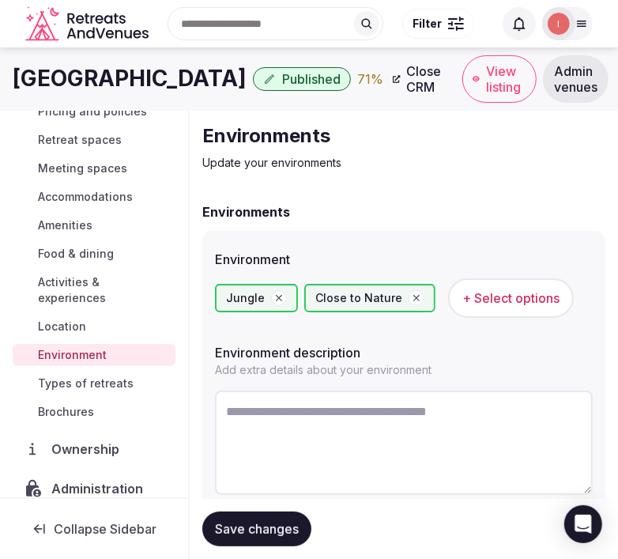
click at [270, 526] on span "Save changes" at bounding box center [257, 529] width 84 height 16
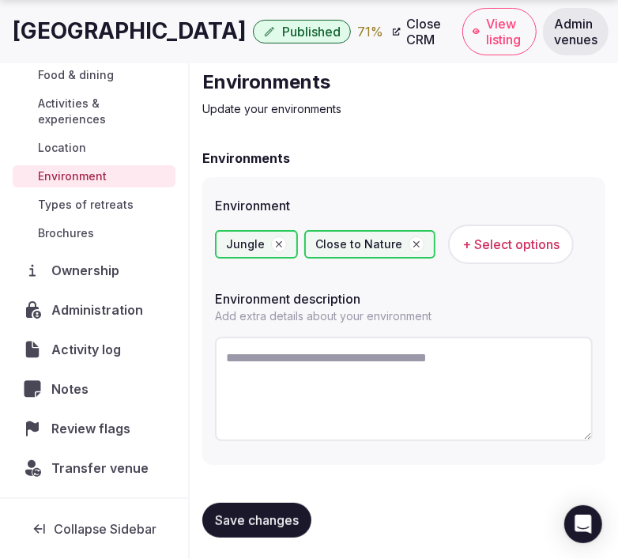
scroll to position [217, 0]
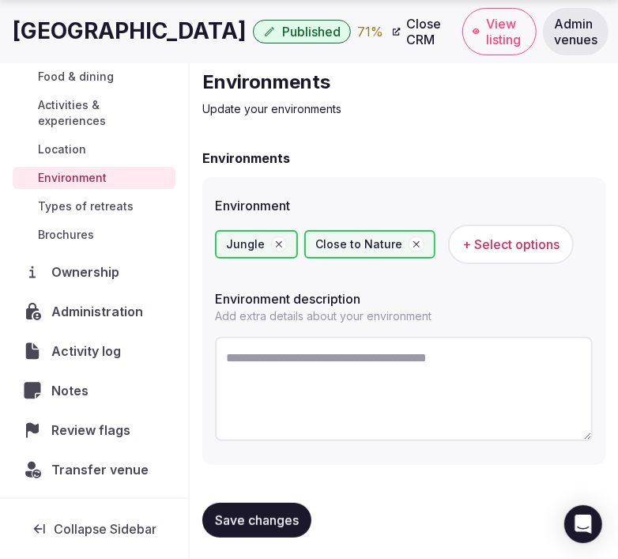
click at [222, 523] on span "Save changes" at bounding box center [257, 520] width 84 height 16
click at [101, 209] on span "Types of retreats" at bounding box center [86, 206] width 96 height 16
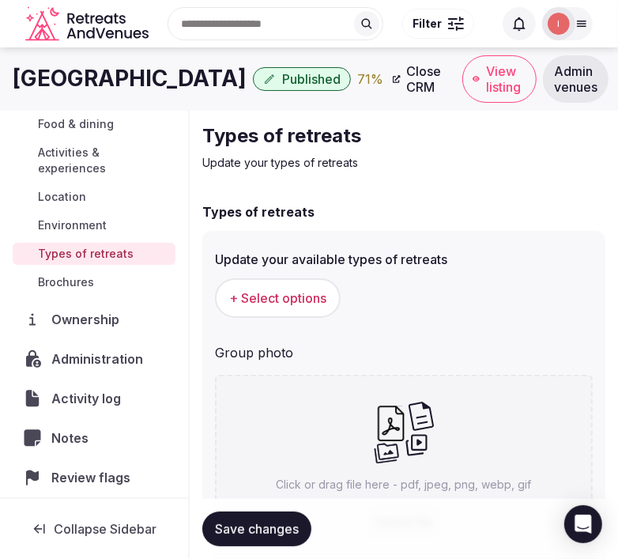
click at [263, 295] on span "+ Select options" at bounding box center [277, 297] width 97 height 17
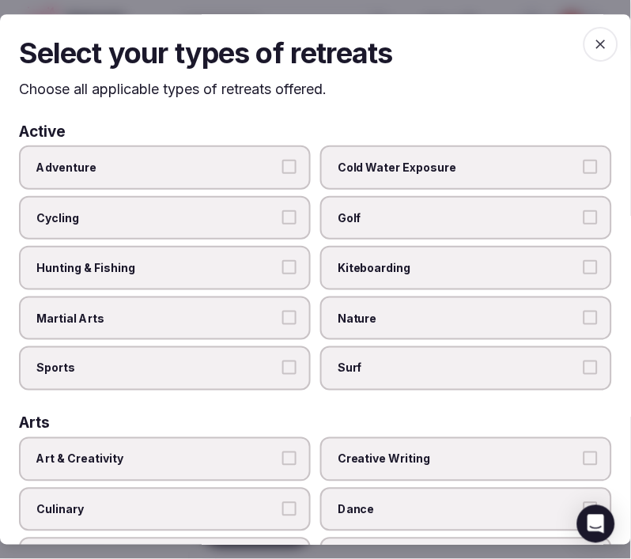
click at [262, 171] on span "Adventure" at bounding box center [156, 168] width 241 height 16
click at [282, 171] on button "Adventure" at bounding box center [289, 167] width 14 height 14
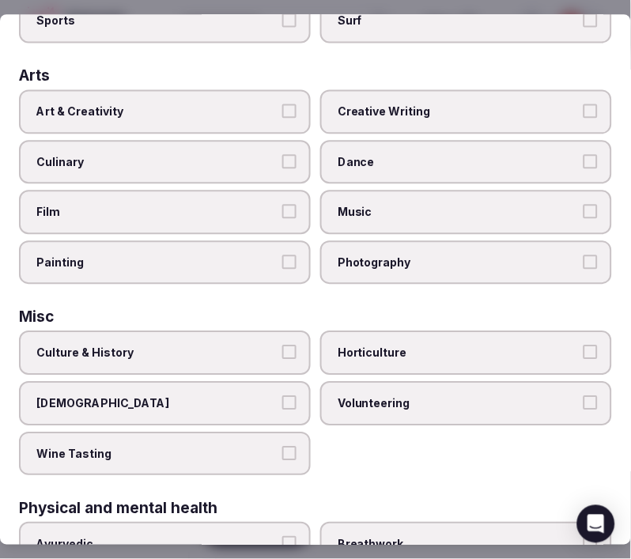
scroll to position [351, 0]
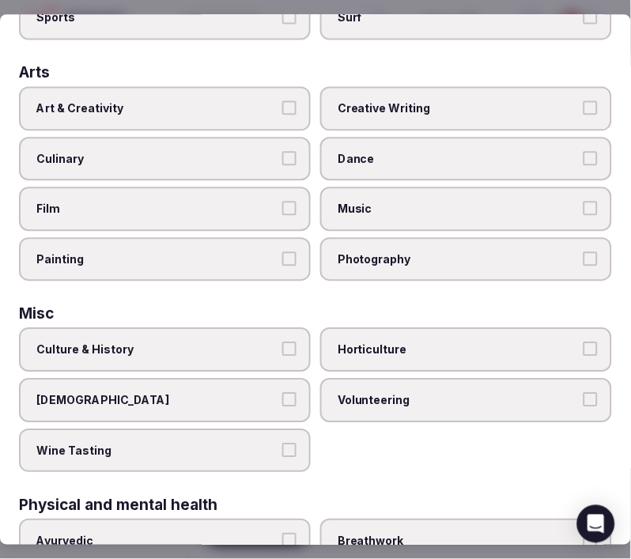
click at [262, 108] on label "Art & Creativity" at bounding box center [165, 108] width 292 height 44
click at [282, 108] on button "Art & Creativity" at bounding box center [289, 107] width 14 height 14
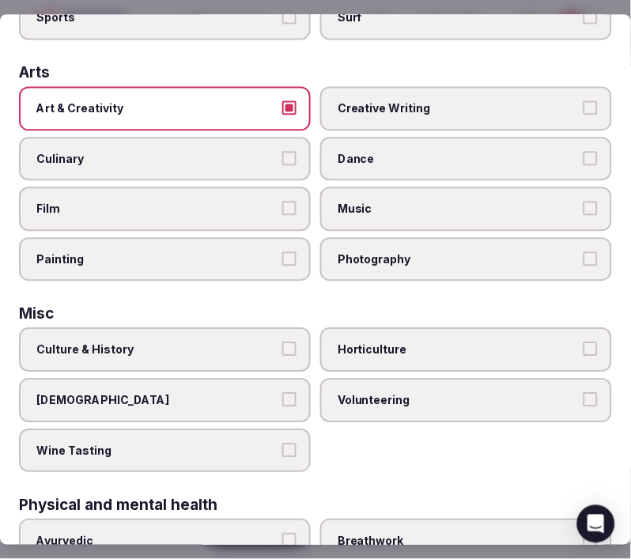
click at [254, 342] on span "Culture & History" at bounding box center [156, 350] width 241 height 16
click at [282, 342] on button "Culture & History" at bounding box center [289, 349] width 14 height 14
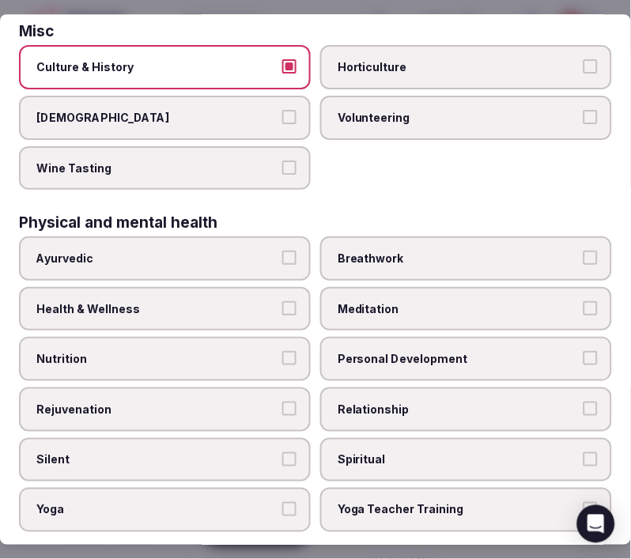
scroll to position [702, 0]
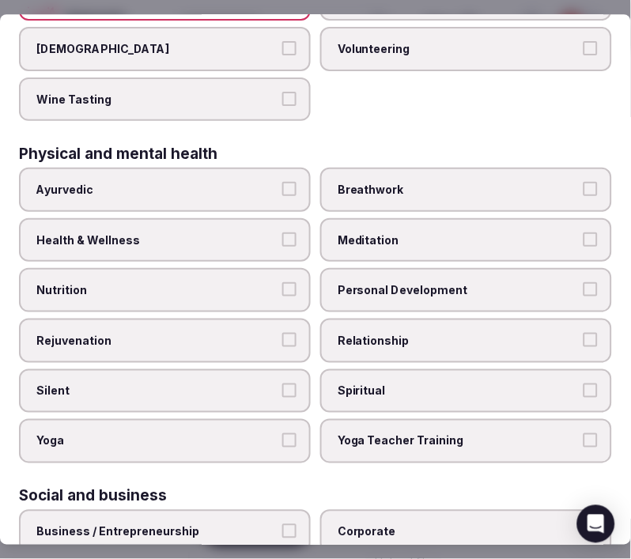
click at [251, 182] on span "Ayurvedic" at bounding box center [156, 190] width 241 height 16
click at [282, 182] on button "Ayurvedic" at bounding box center [289, 189] width 14 height 14
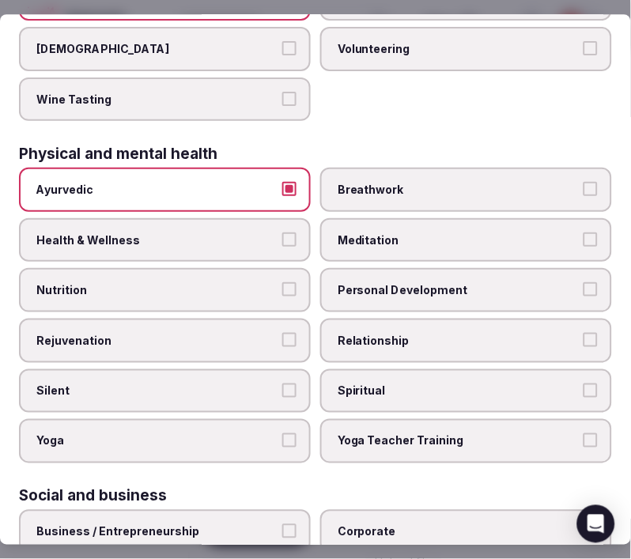
click at [272, 172] on label "Ayurvedic" at bounding box center [165, 190] width 292 height 44
click at [282, 182] on button "Ayurvedic" at bounding box center [289, 189] width 14 height 14
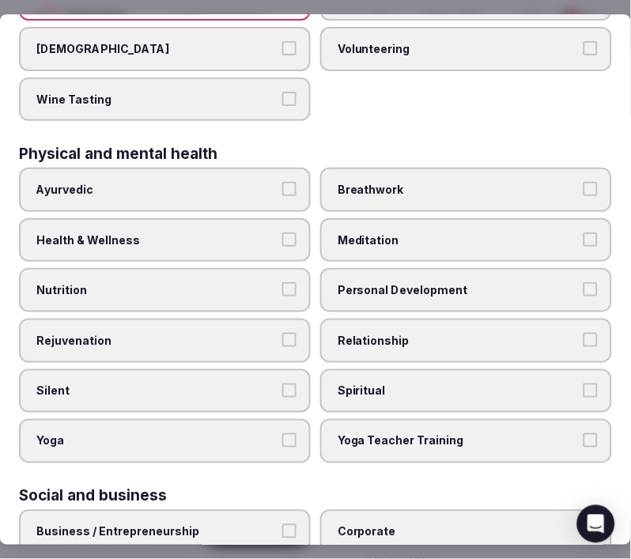
drag, startPoint x: 281, startPoint y: 219, endPoint x: 361, endPoint y: 277, distance: 98.5
click at [287, 232] on button "Health & Wellness" at bounding box center [289, 239] width 14 height 14
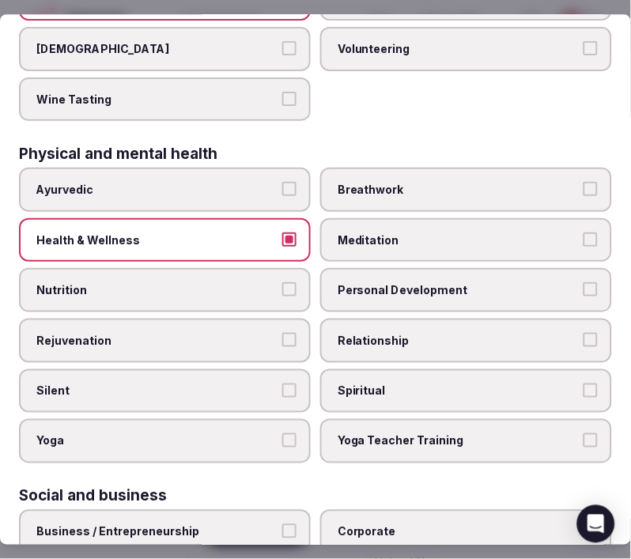
click at [367, 281] on label "Personal Development" at bounding box center [466, 291] width 292 height 44
click at [583, 283] on button "Personal Development" at bounding box center [590, 290] width 14 height 14
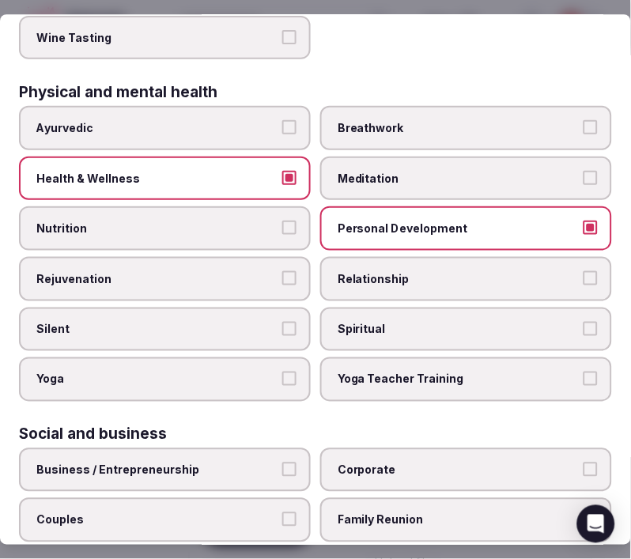
scroll to position [790, 0]
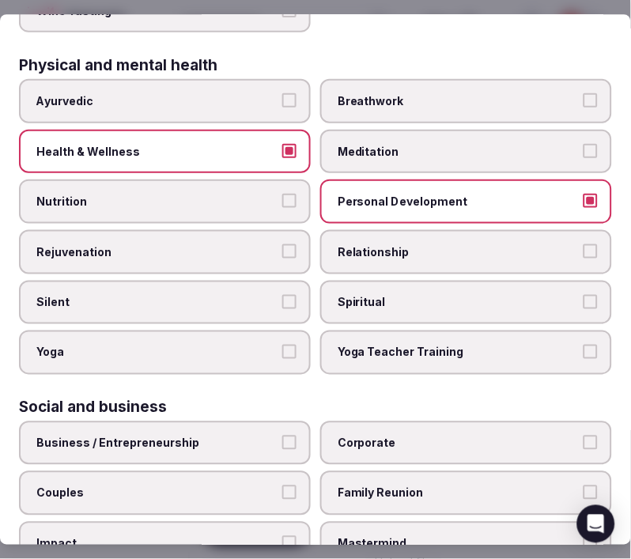
click at [395, 244] on span "Relationship" at bounding box center [458, 252] width 241 height 16
click at [583, 244] on button "Relationship" at bounding box center [590, 251] width 14 height 14
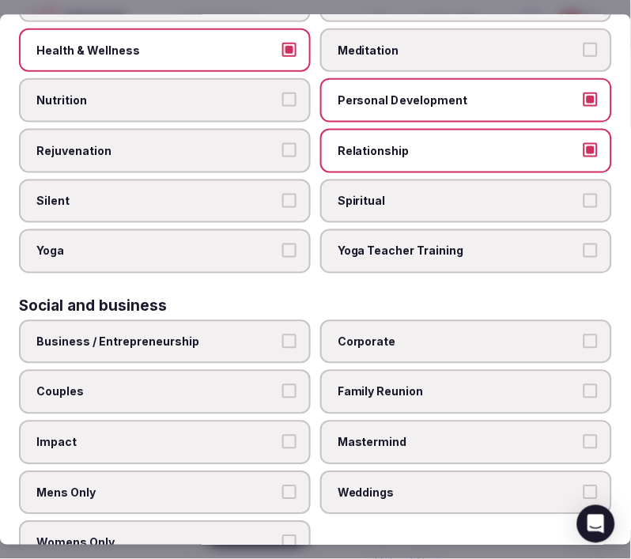
scroll to position [896, 0]
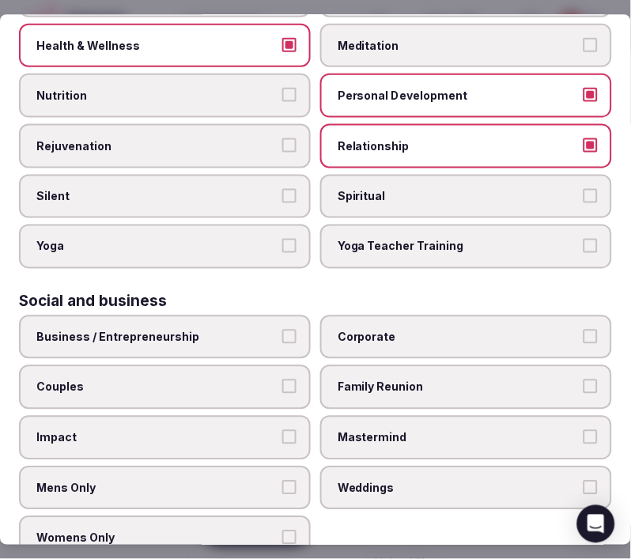
click at [270, 330] on span "Business / Entrepreneurship" at bounding box center [156, 338] width 241 height 16
click at [282, 330] on button "Business / Entrepreneurship" at bounding box center [289, 337] width 14 height 14
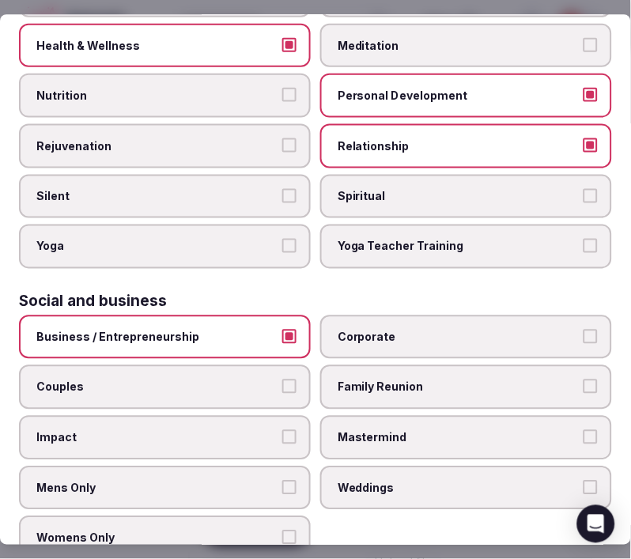
click at [353, 330] on span "Corporate" at bounding box center [458, 338] width 241 height 16
click at [583, 330] on button "Corporate" at bounding box center [590, 337] width 14 height 14
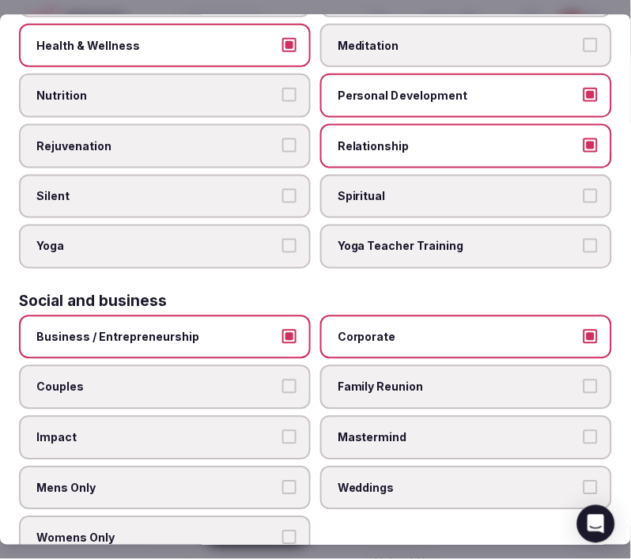
click at [384, 380] on span "Family Reunion" at bounding box center [458, 388] width 241 height 16
click at [583, 380] on button "Family Reunion" at bounding box center [590, 387] width 14 height 14
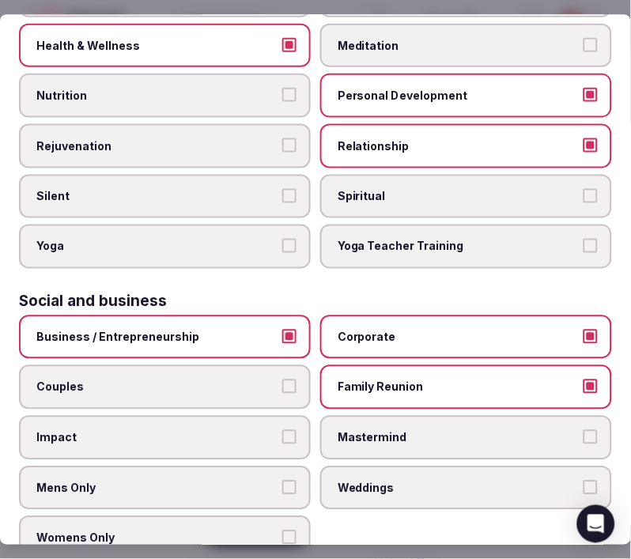
click at [249, 380] on span "Couples" at bounding box center [156, 388] width 241 height 16
click at [282, 380] on button "Couples" at bounding box center [289, 387] width 14 height 14
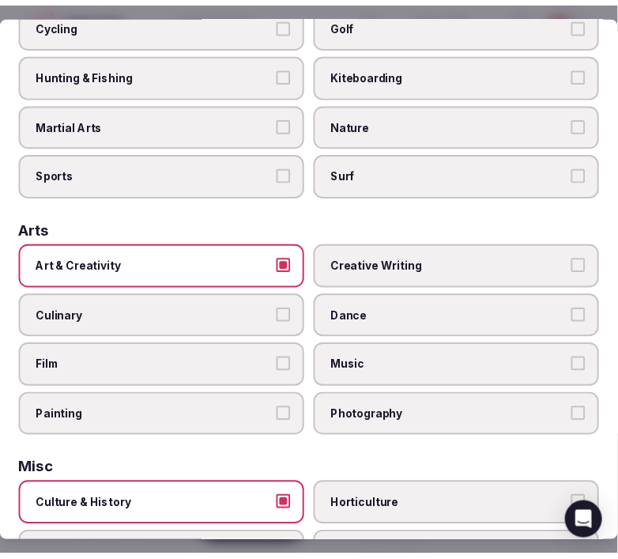
scroll to position [0, 0]
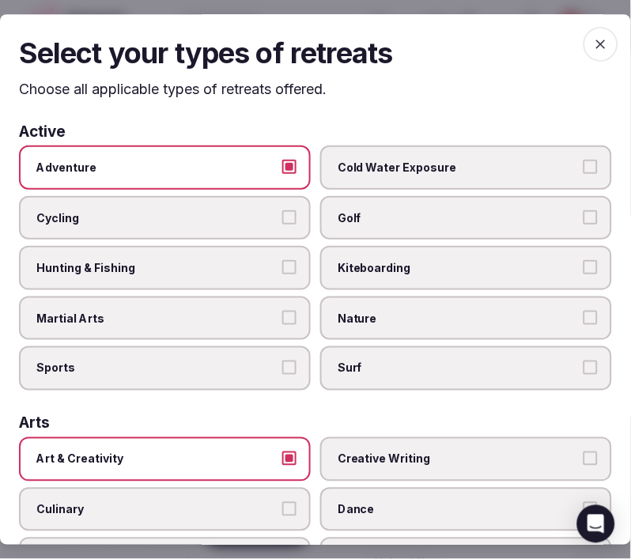
click at [593, 49] on icon "button" at bounding box center [601, 44] width 16 height 16
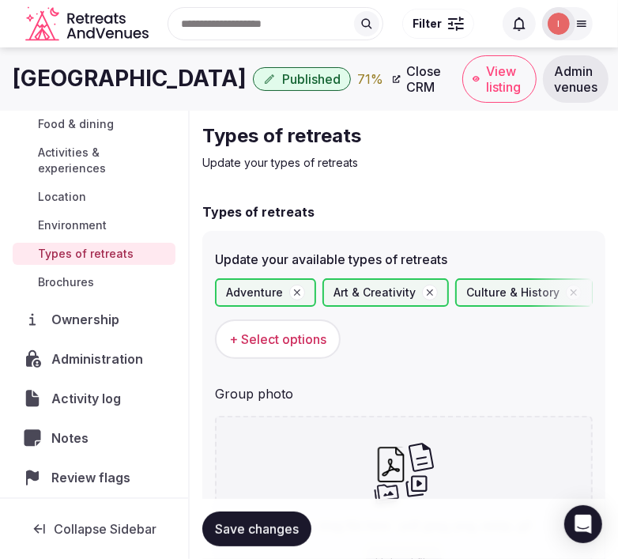
click at [229, 530] on span "Save changes" at bounding box center [257, 529] width 84 height 16
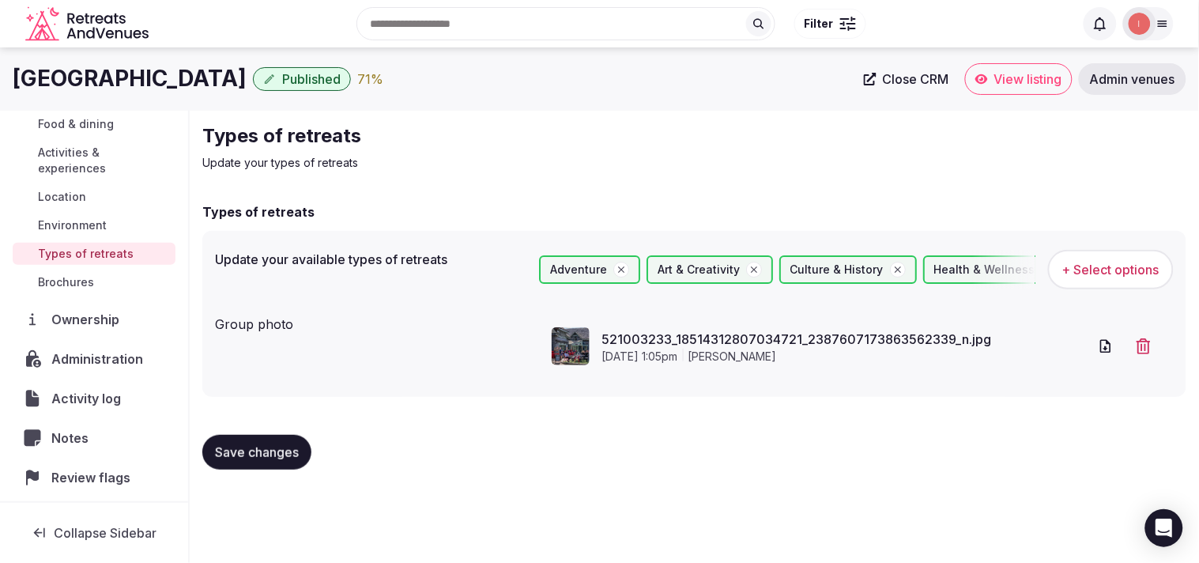
click at [617, 75] on span "Close CRM" at bounding box center [916, 79] width 66 height 16
click at [617, 74] on span "View listing" at bounding box center [1028, 79] width 68 height 16
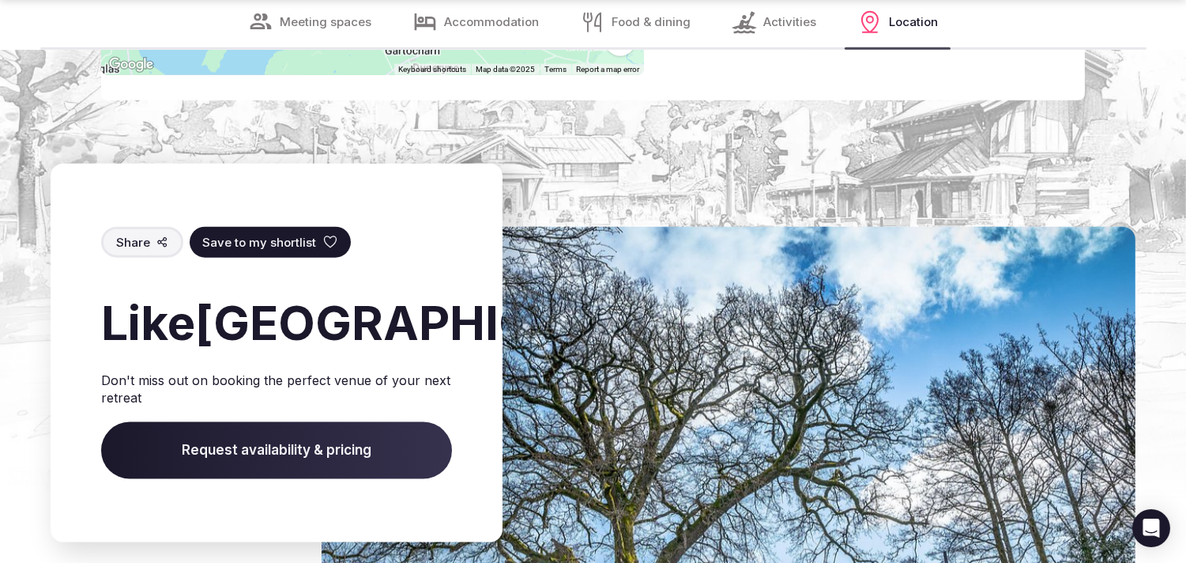
scroll to position [3864, 0]
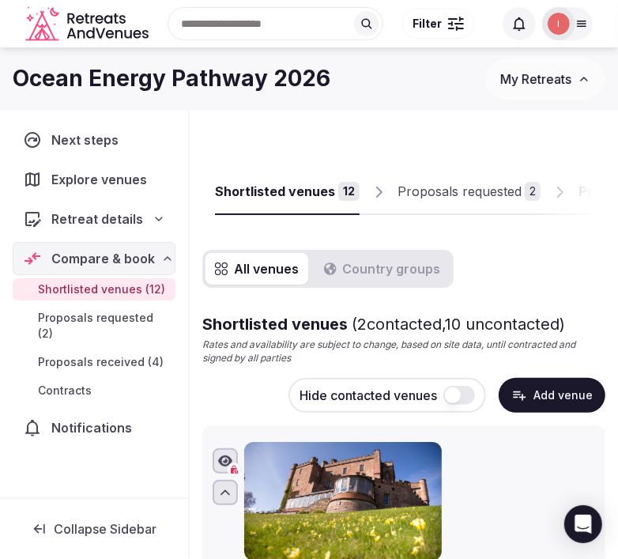
click at [545, 393] on button "Add venue" at bounding box center [552, 395] width 107 height 35
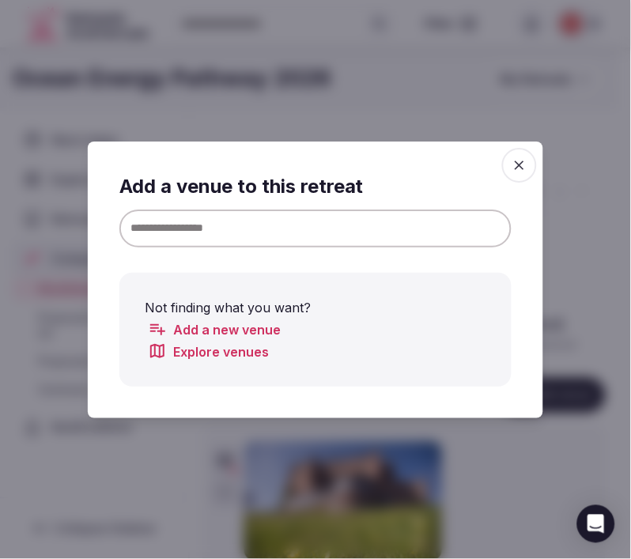
click at [263, 209] on input at bounding box center [315, 228] width 392 height 38
paste input "**********"
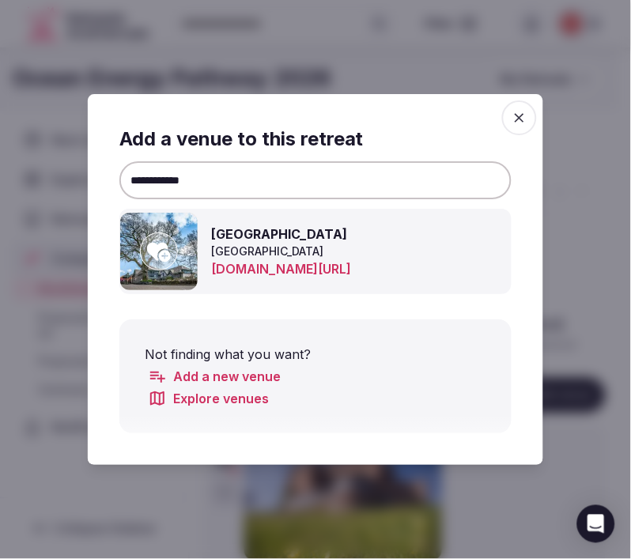
type input "**********"
click at [159, 251] on icon at bounding box center [159, 252] width 24 height 19
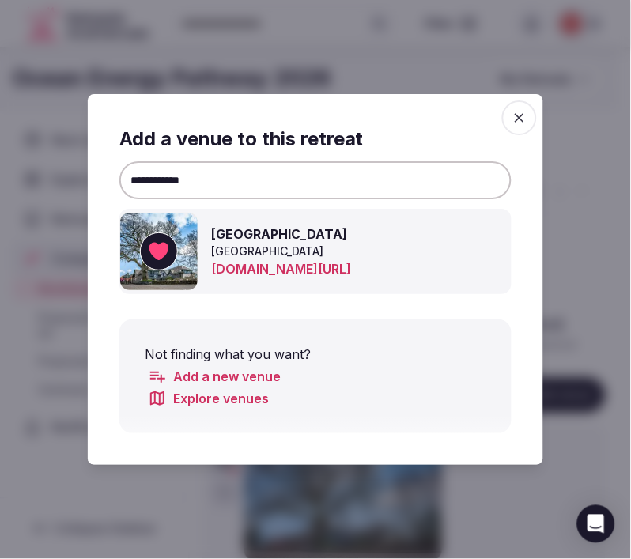
click at [516, 117] on icon "button" at bounding box center [519, 118] width 16 height 16
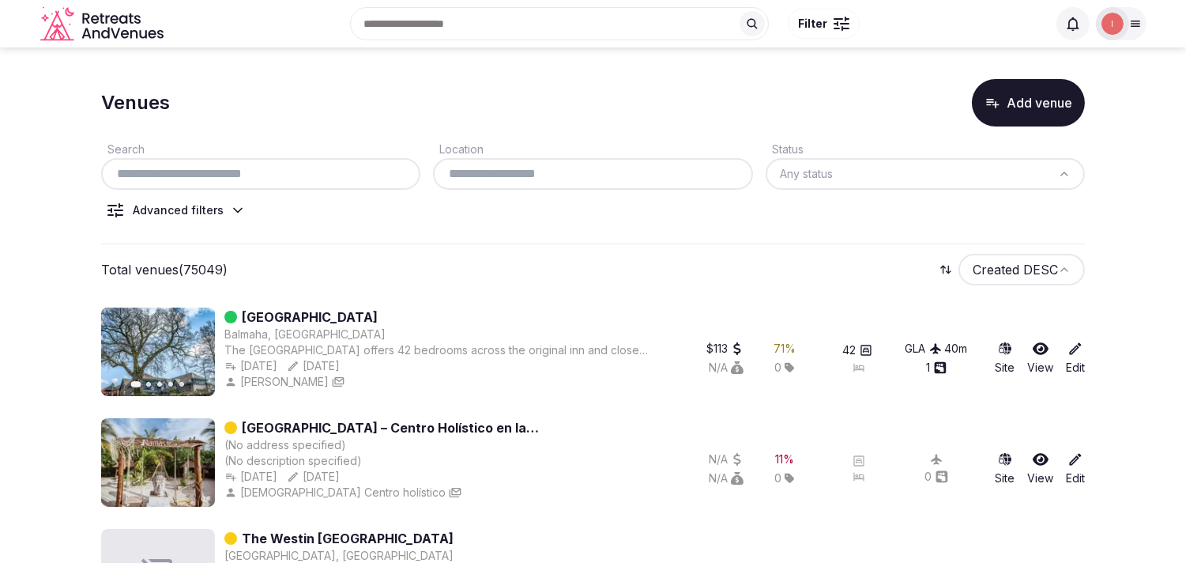
click at [253, 168] on input "text" at bounding box center [261, 173] width 307 height 19
paste input "**********"
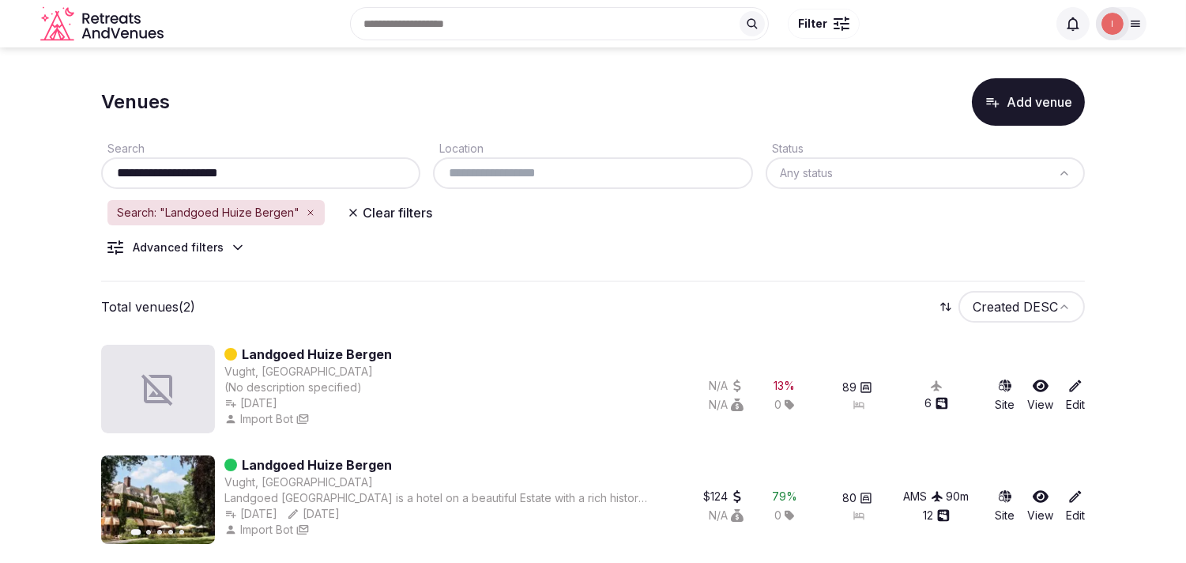
scroll to position [6, 0]
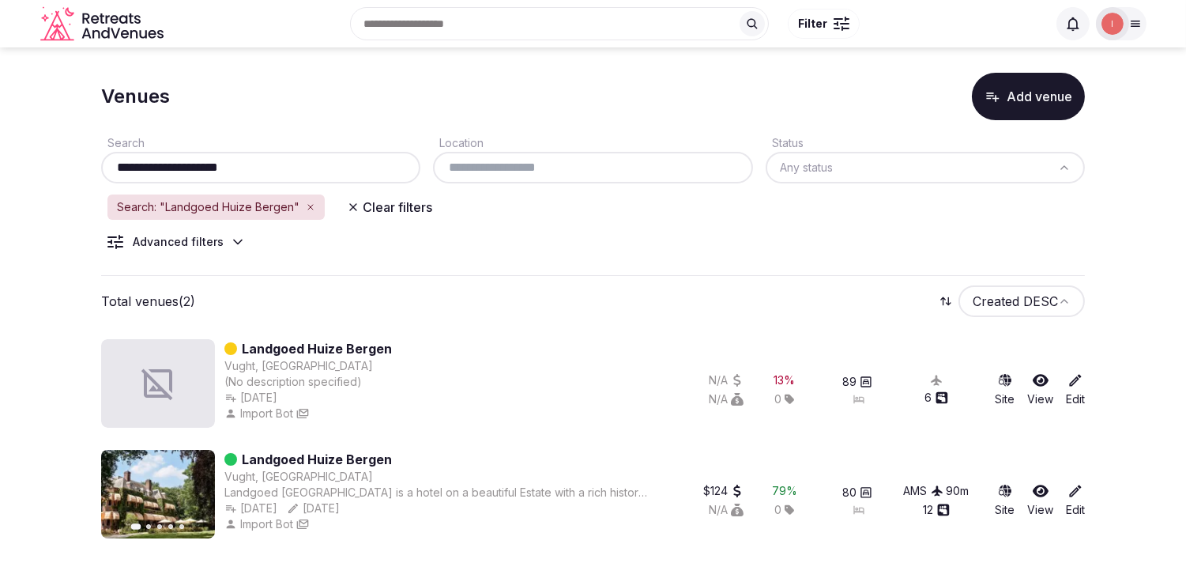
click at [281, 170] on input "**********" at bounding box center [261, 167] width 307 height 19
paste input "text"
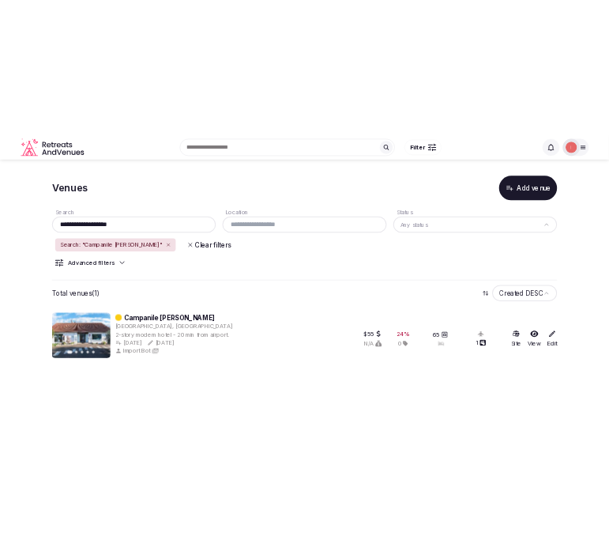
scroll to position [0, 0]
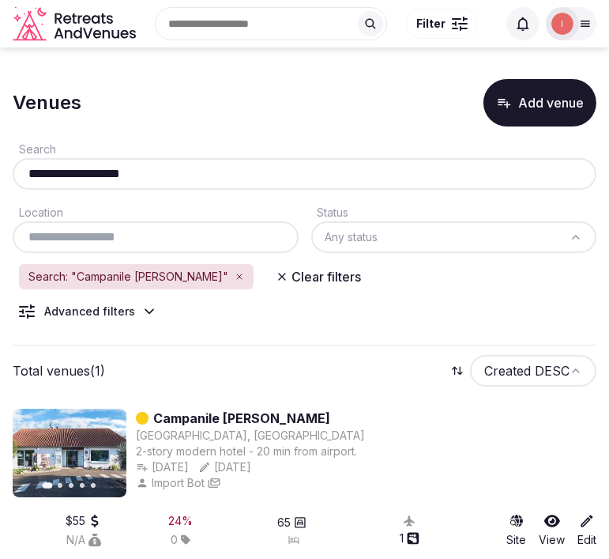
click at [144, 172] on input "**********" at bounding box center [304, 173] width 571 height 19
paste input "*"
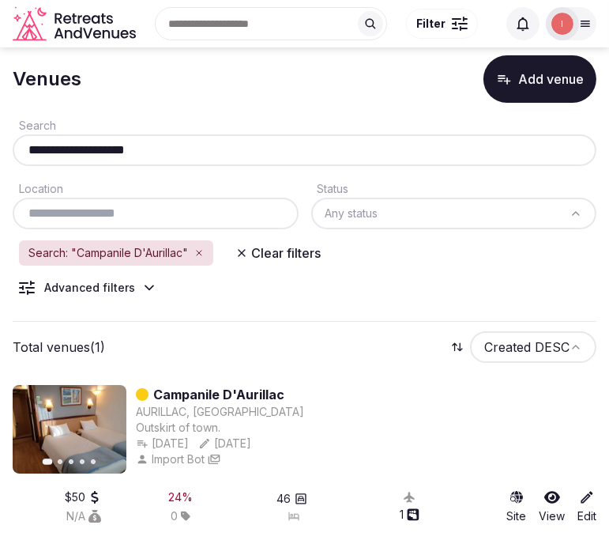
scroll to position [30, 0]
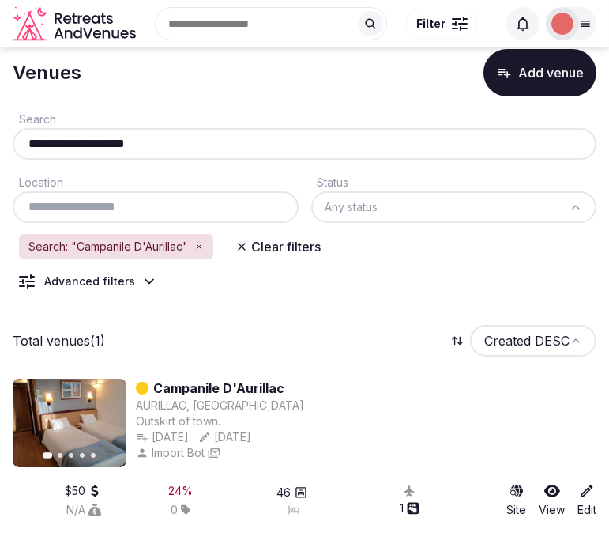
click at [125, 139] on input "**********" at bounding box center [304, 143] width 571 height 19
paste input "**********"
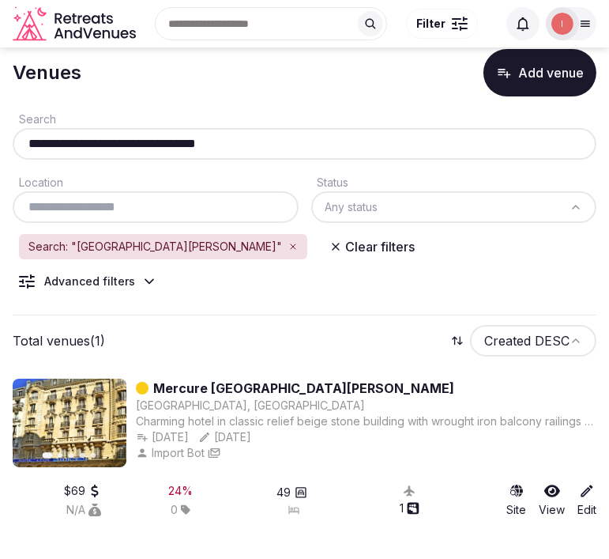
click at [198, 134] on input "**********" at bounding box center [304, 143] width 571 height 19
paste input "text"
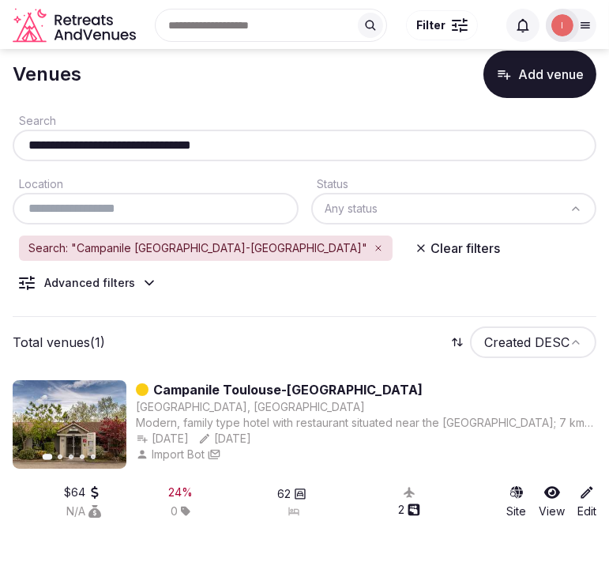
scroll to position [28, 0]
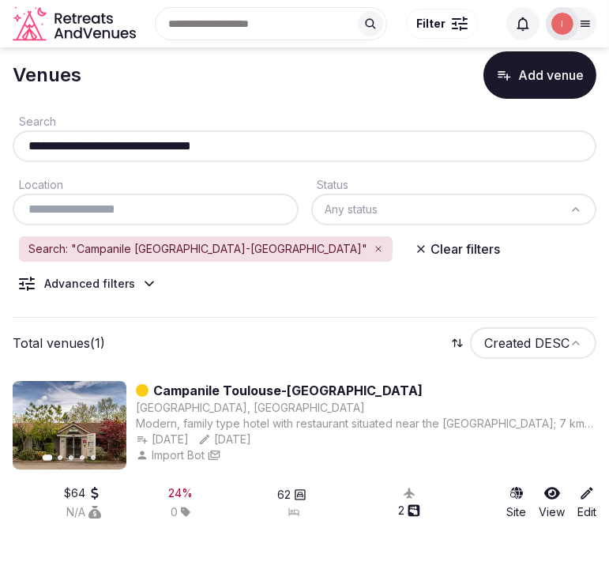
click at [195, 152] on input "**********" at bounding box center [304, 146] width 571 height 19
click at [195, 149] on input "**********" at bounding box center [304, 146] width 571 height 19
click at [195, 148] on input "**********" at bounding box center [304, 146] width 571 height 19
paste input "text"
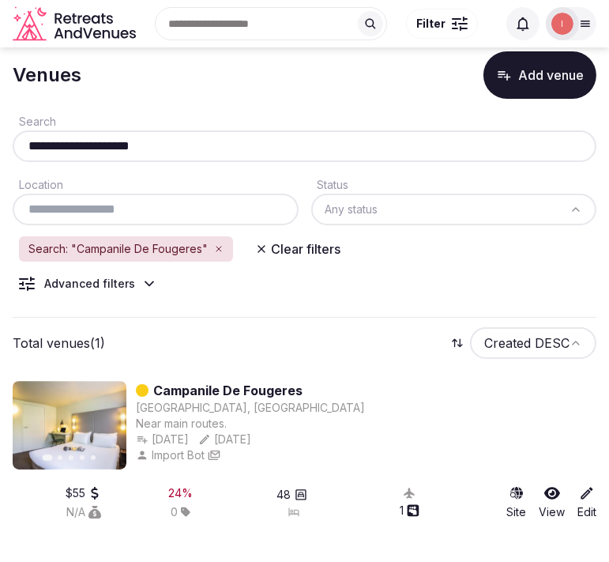
type input "**********"
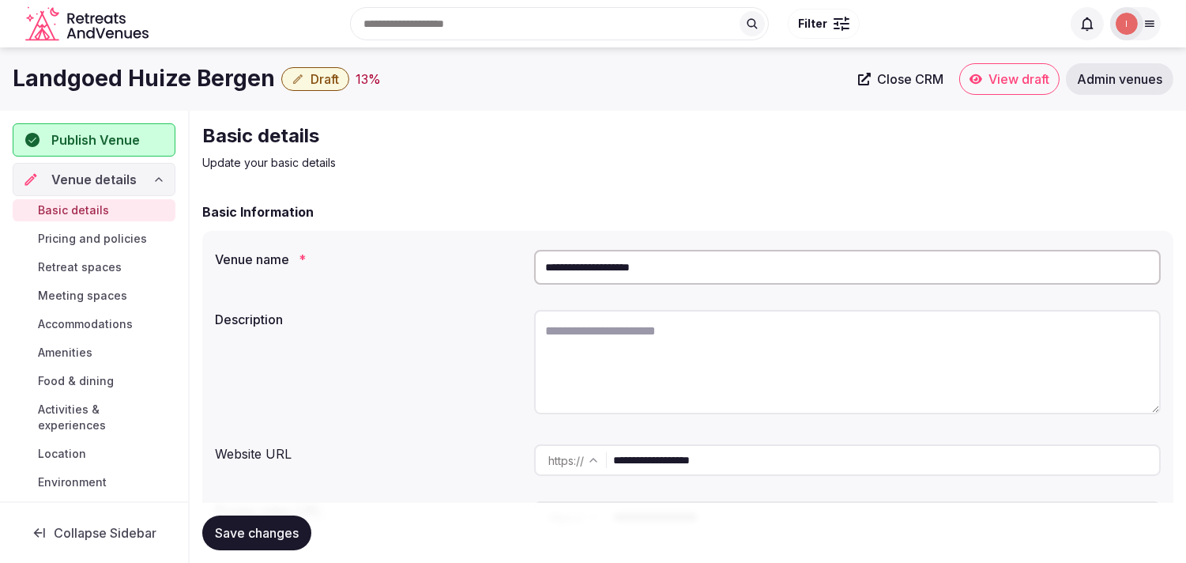
click at [925, 85] on span "Close CRM" at bounding box center [910, 79] width 66 height 16
click at [292, 82] on icon "button" at bounding box center [298, 79] width 13 height 13
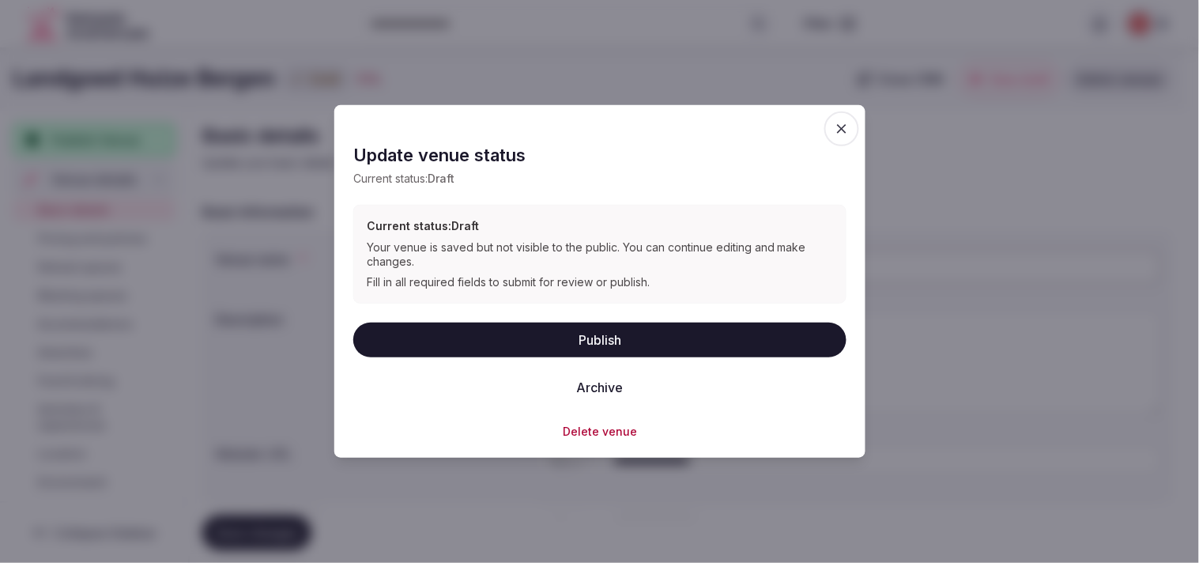
click at [591, 383] on button "Archive" at bounding box center [600, 386] width 72 height 35
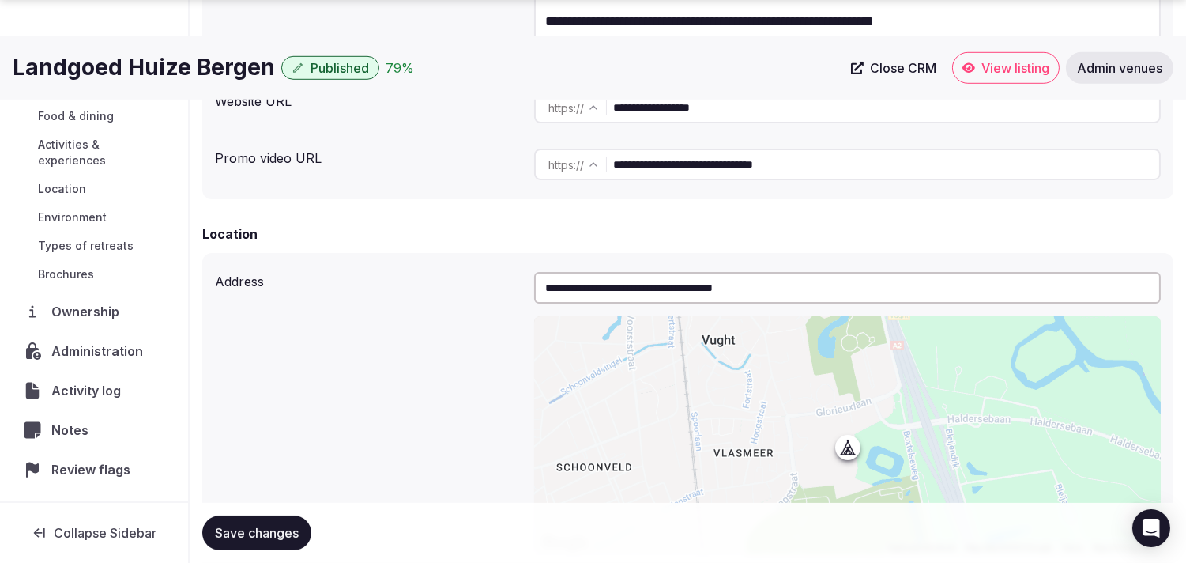
scroll to position [214, 0]
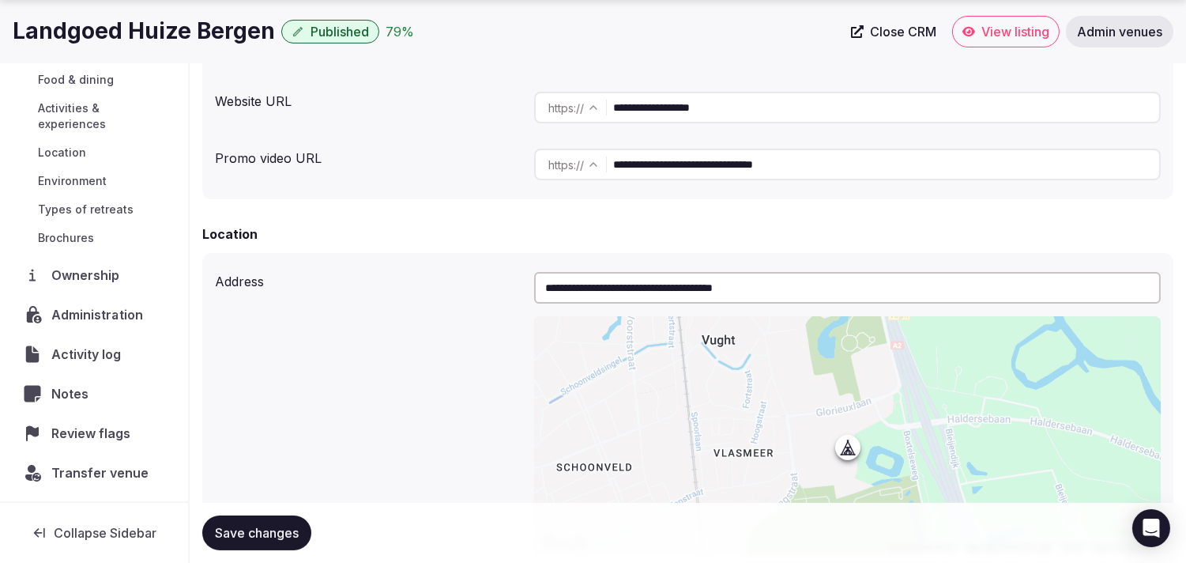
click at [115, 312] on span "Administration" at bounding box center [100, 314] width 97 height 19
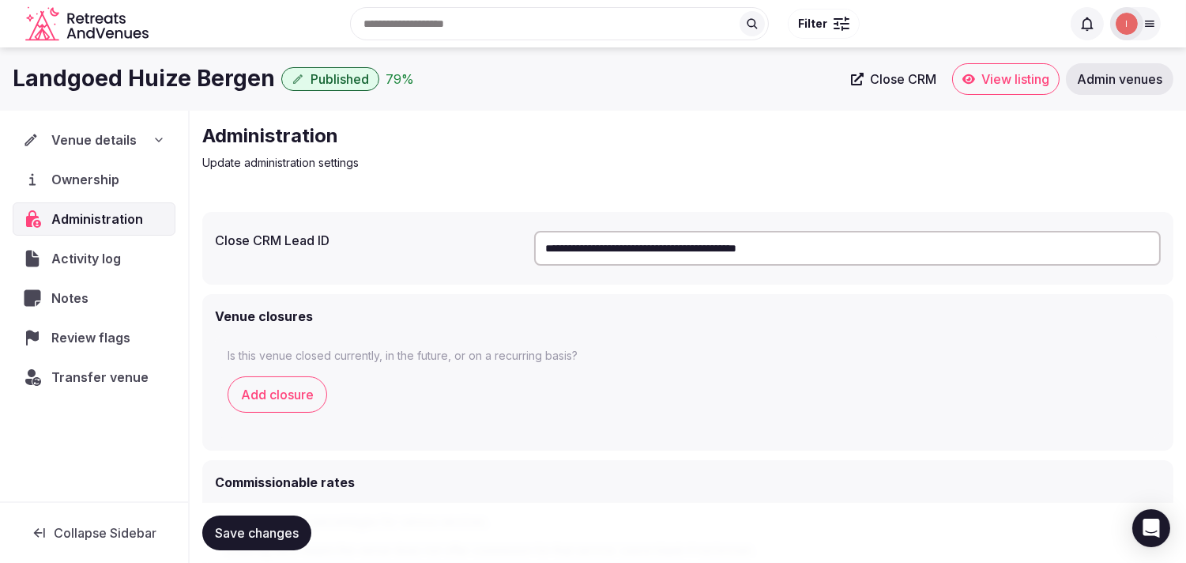
click at [797, 242] on input "**********" at bounding box center [847, 248] width 627 height 35
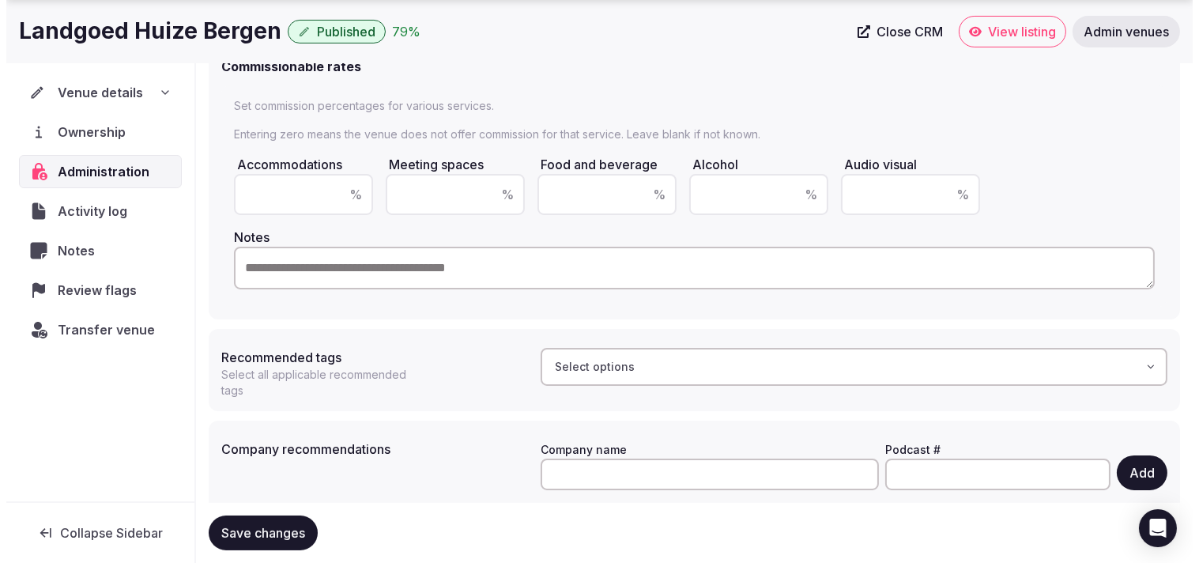
scroll to position [451, 0]
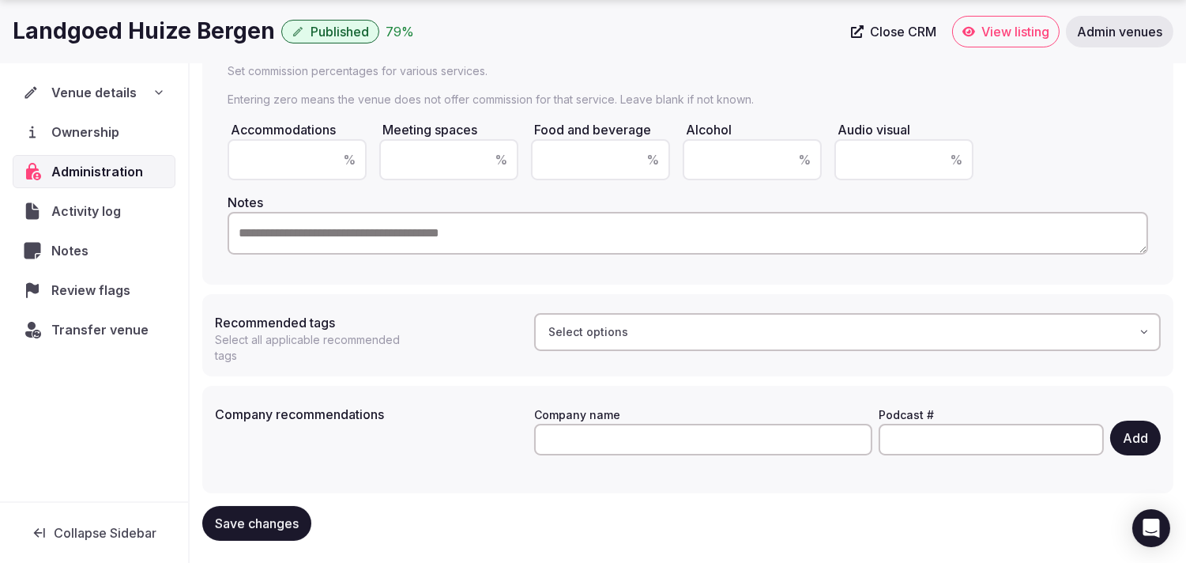
click at [124, 320] on span "Transfer venue" at bounding box center [99, 329] width 97 height 19
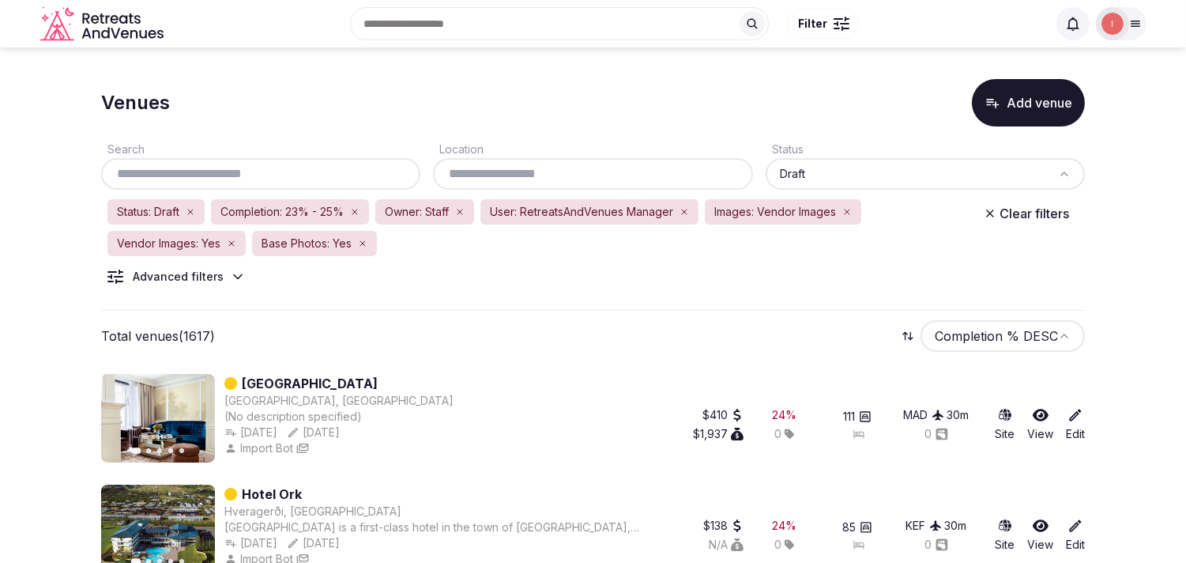
click at [510, 177] on input "text" at bounding box center [592, 173] width 307 height 19
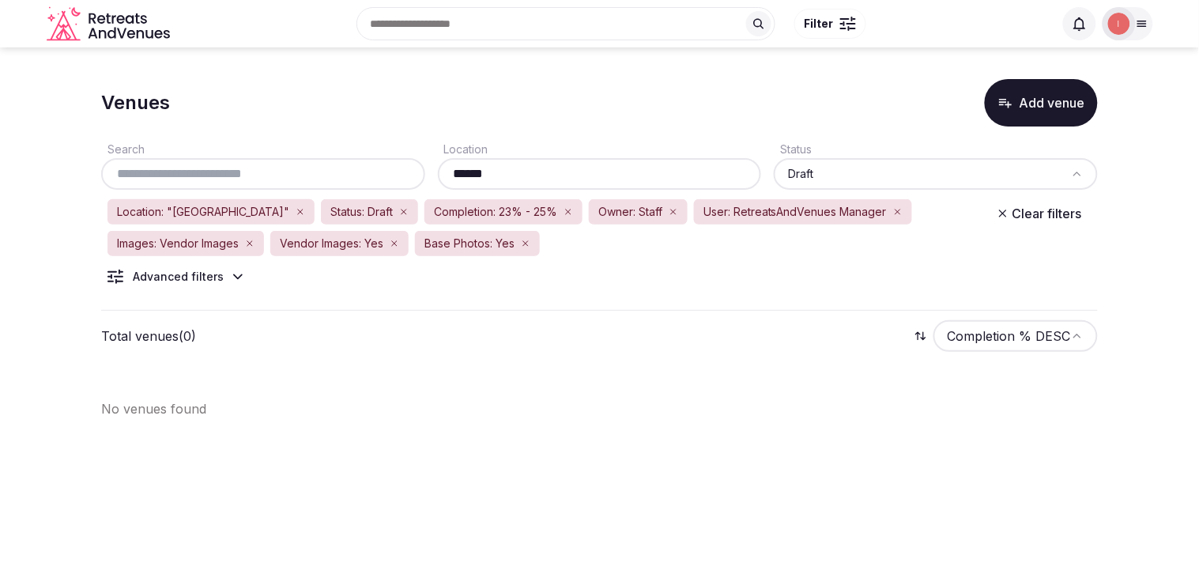
click at [473, 162] on div "******" at bounding box center [600, 174] width 324 height 32
click at [466, 169] on input "******" at bounding box center [599, 173] width 311 height 19
click at [462, 176] on input "******" at bounding box center [599, 173] width 311 height 19
click at [462, 175] on input "******" at bounding box center [599, 173] width 311 height 19
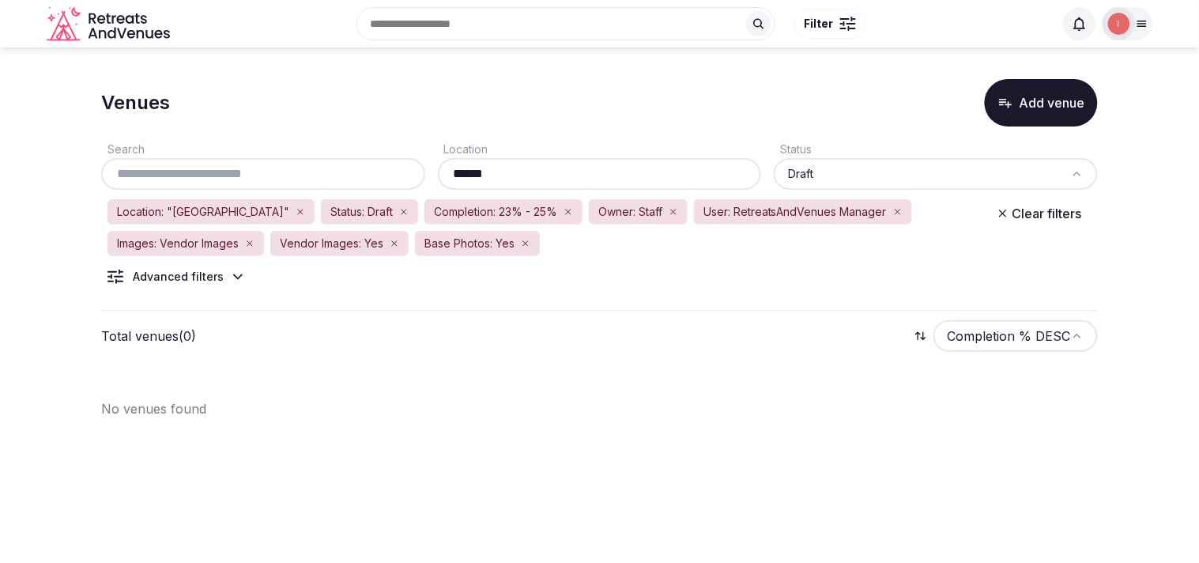
click at [462, 175] on input "******" at bounding box center [599, 173] width 311 height 19
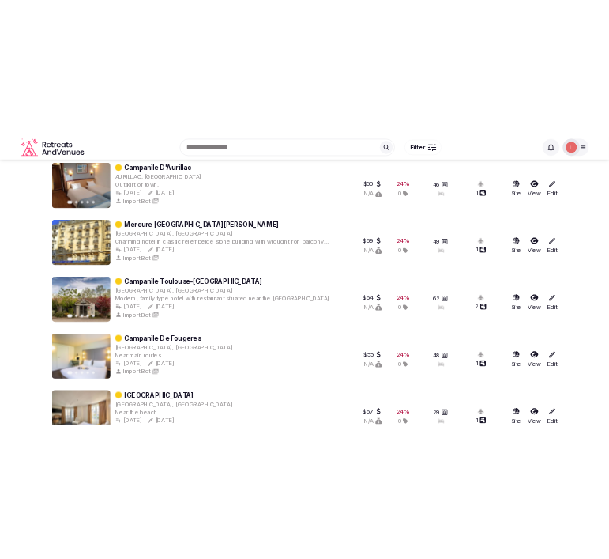
scroll to position [263, 0]
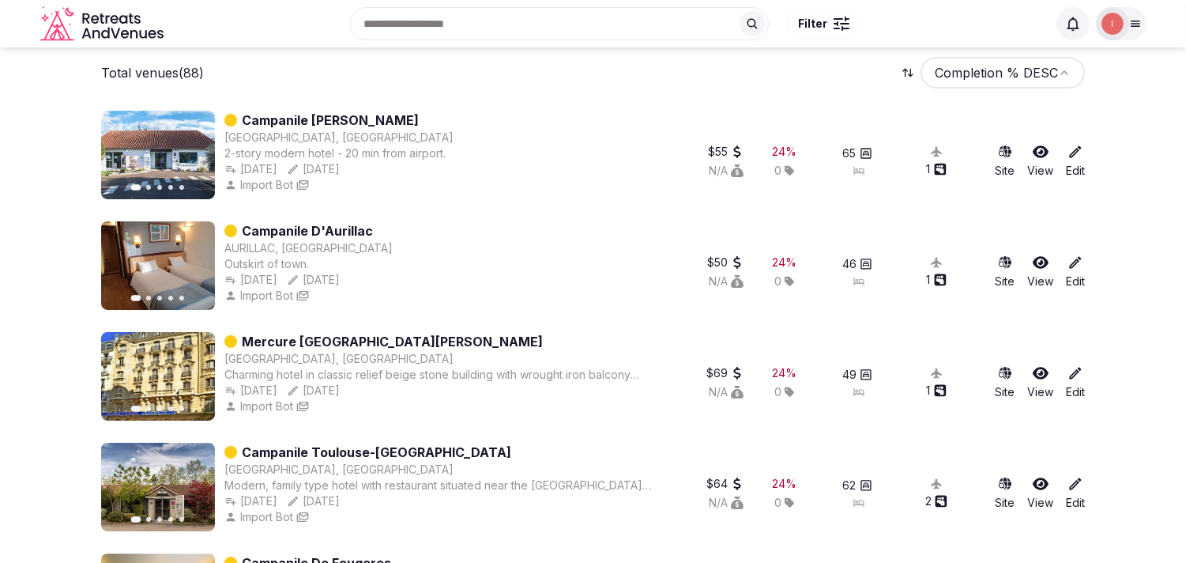
type input "******"
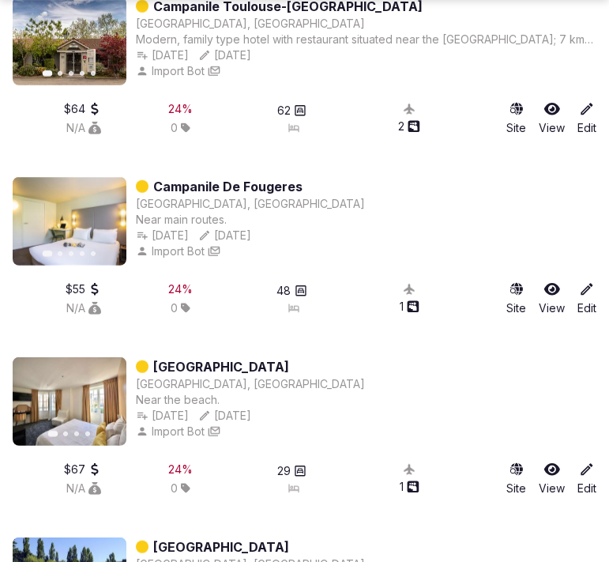
scroll to position [1054, 0]
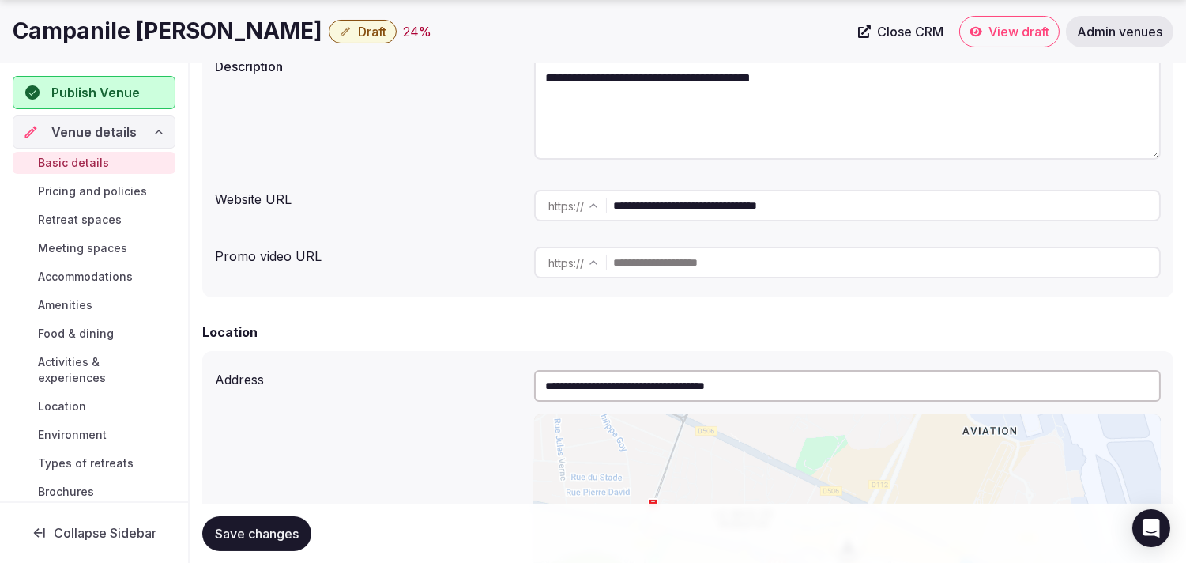
scroll to position [263, 0]
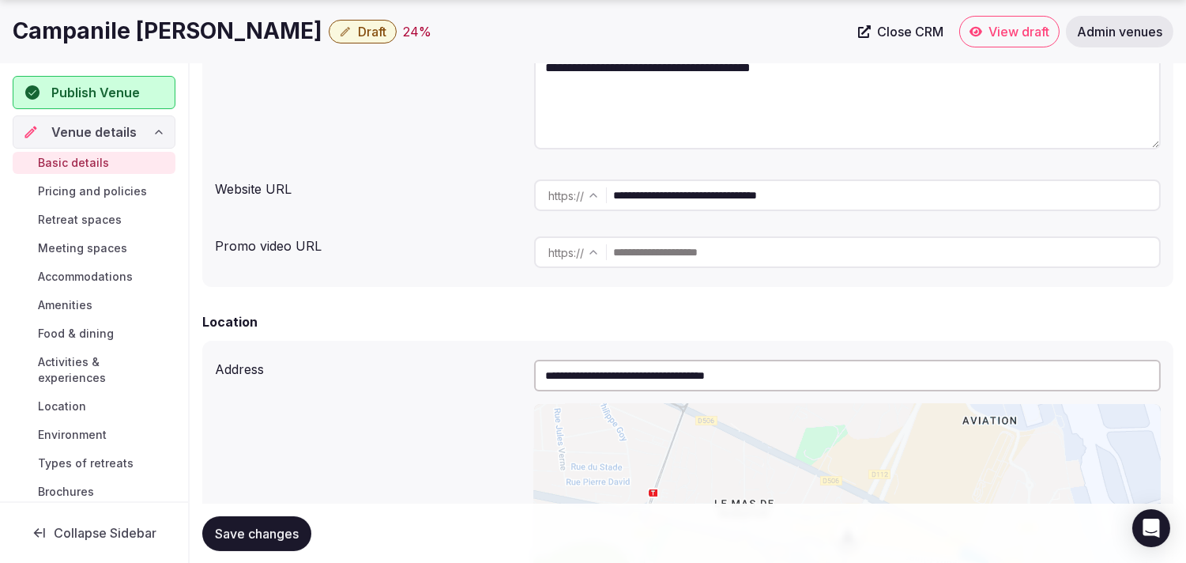
click at [358, 32] on span "Draft" at bounding box center [372, 32] width 28 height 16
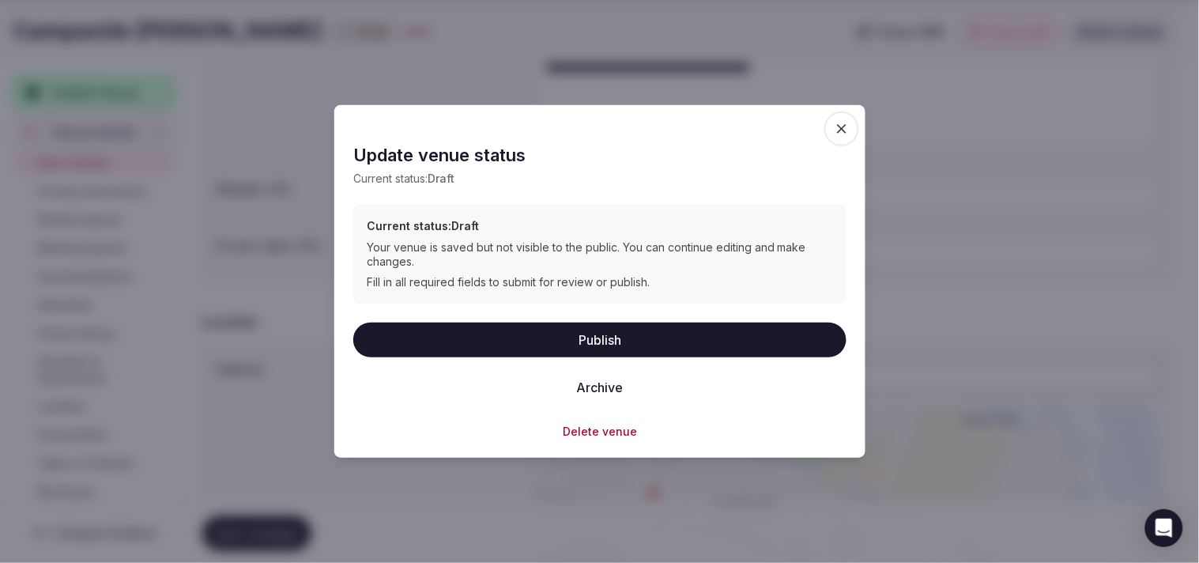
click at [672, 353] on button "Publish" at bounding box center [599, 339] width 493 height 35
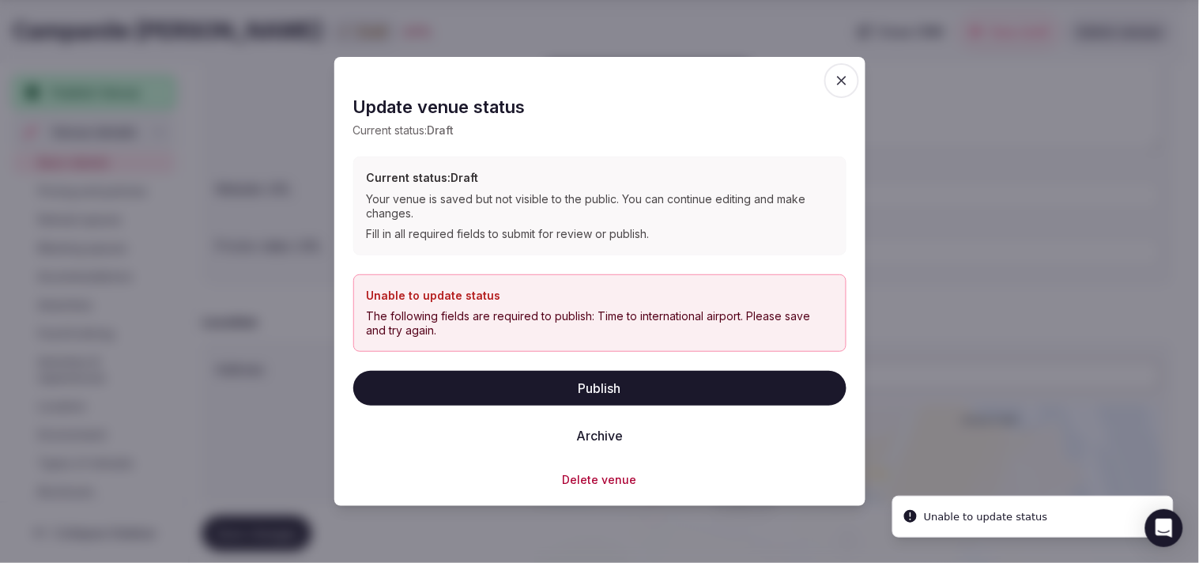
click at [849, 81] on icon "button" at bounding box center [842, 81] width 16 height 16
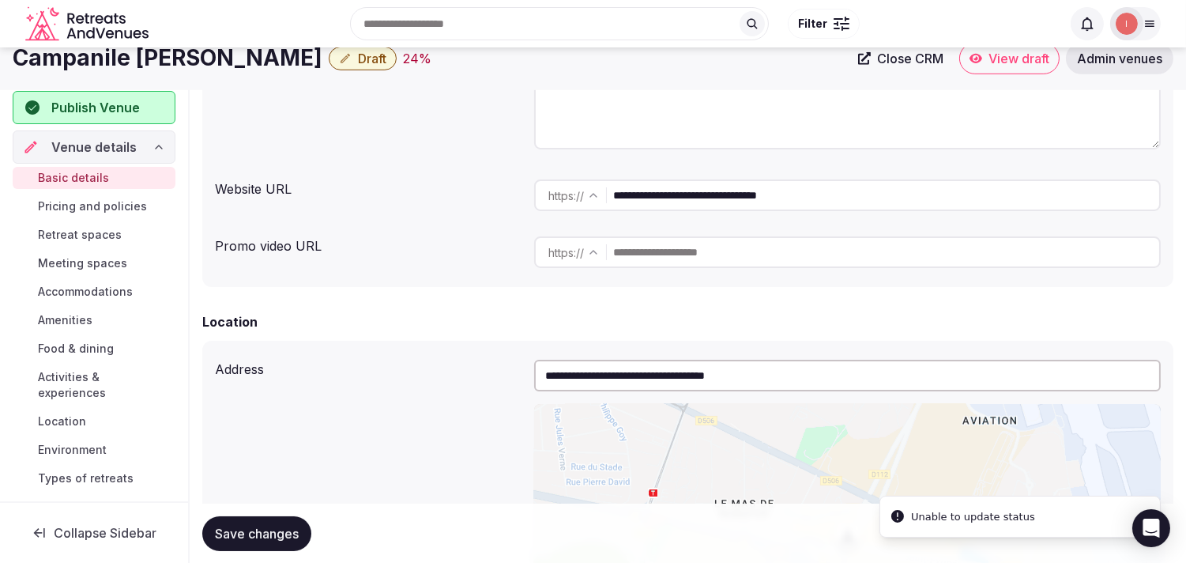
scroll to position [0, 0]
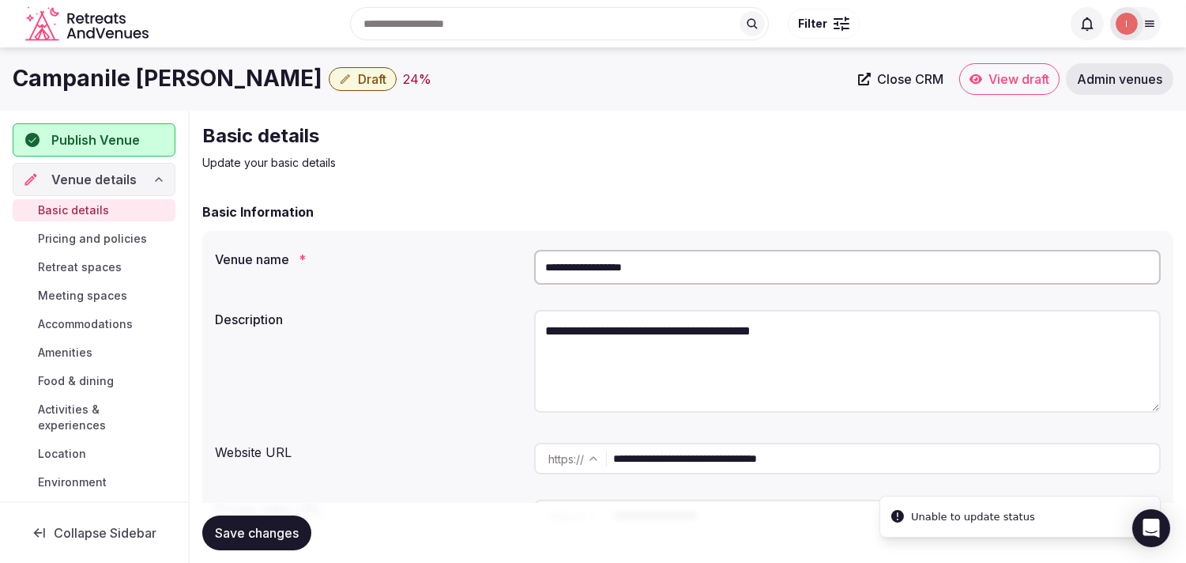
click at [141, 73] on h1 "Campanile [PERSON_NAME]" at bounding box center [168, 78] width 310 height 31
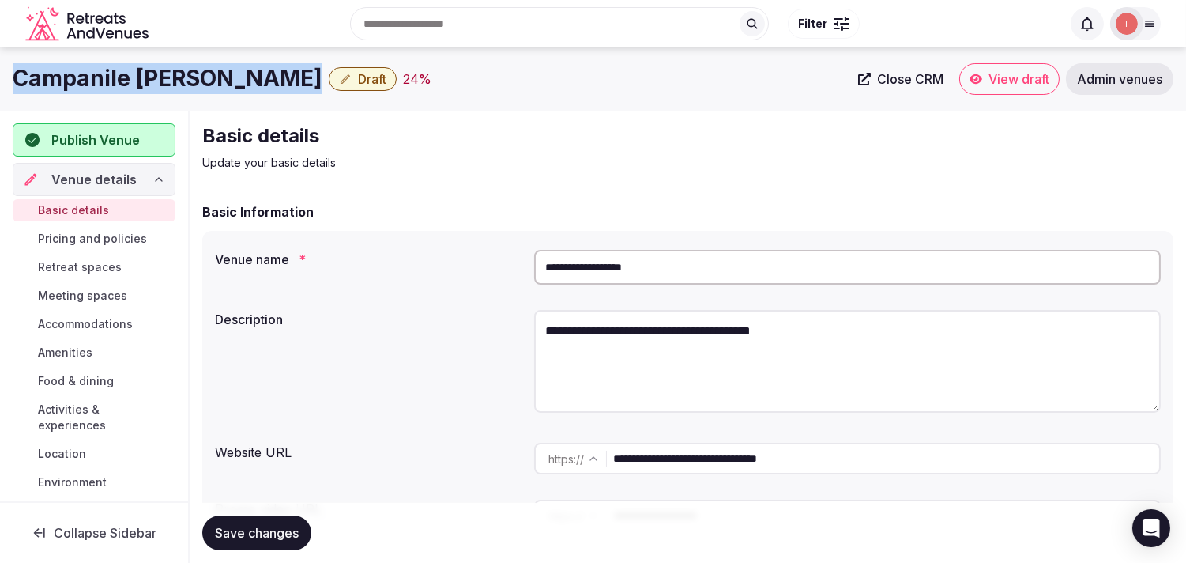
click at [141, 73] on h1 "Campanile [PERSON_NAME]" at bounding box center [168, 78] width 310 height 31
copy div "Campanile [PERSON_NAME]"
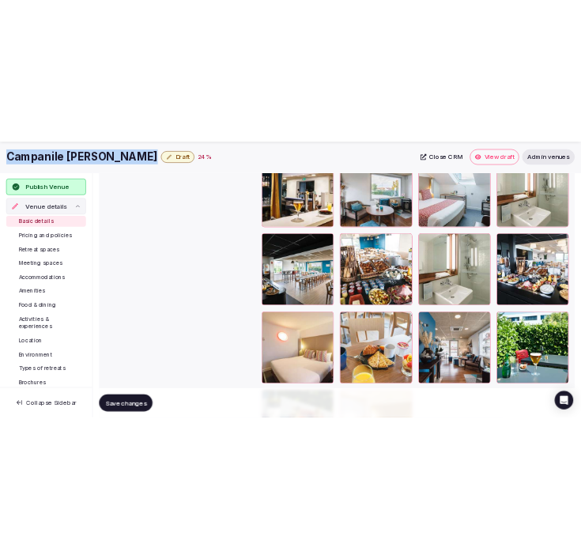
scroll to position [2459, 0]
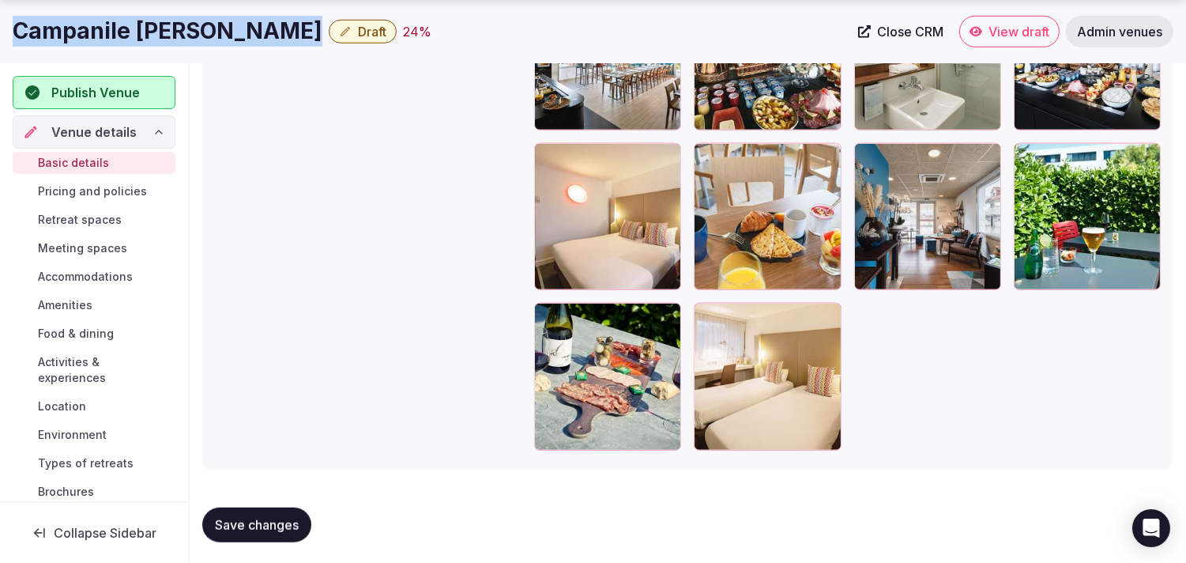
copy div "Campanile Lyon-Bron"
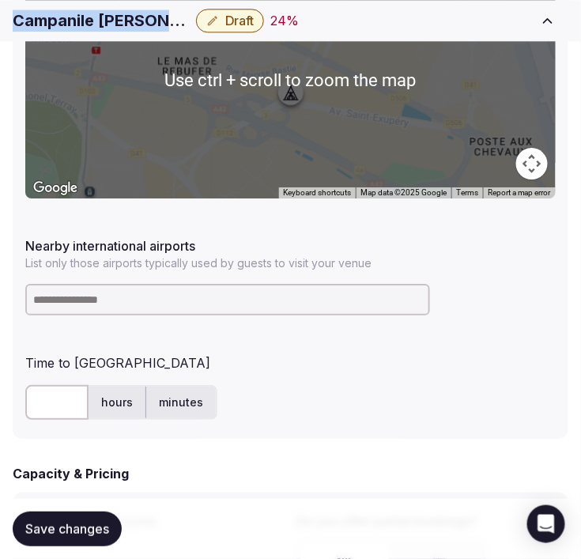
scroll to position [878, 0]
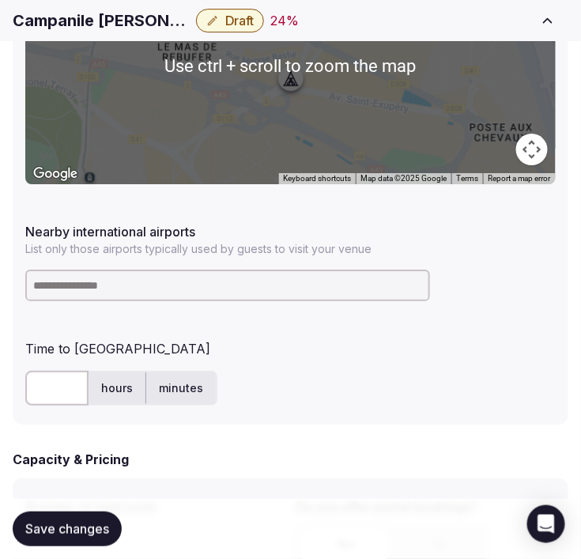
click at [207, 281] on input at bounding box center [227, 286] width 405 height 32
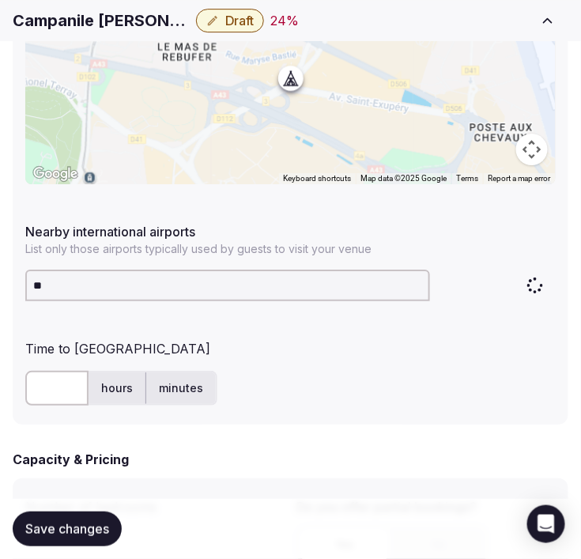
type input "***"
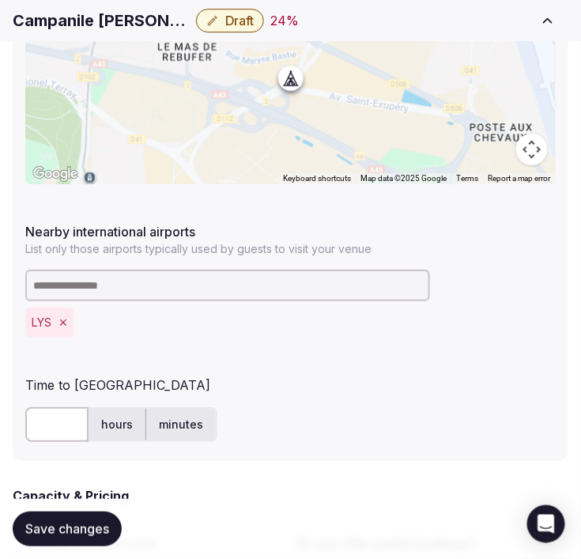
drag, startPoint x: 56, startPoint y: 417, endPoint x: 62, endPoint y: 408, distance: 11.0
click at [58, 415] on input "text" at bounding box center [56, 424] width 63 height 35
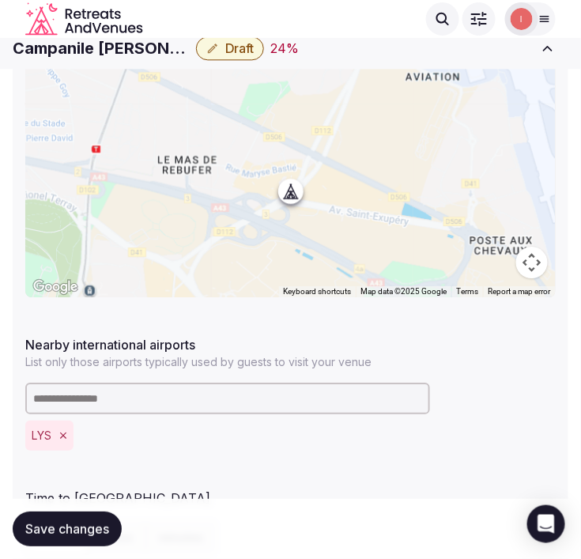
scroll to position [702, 0]
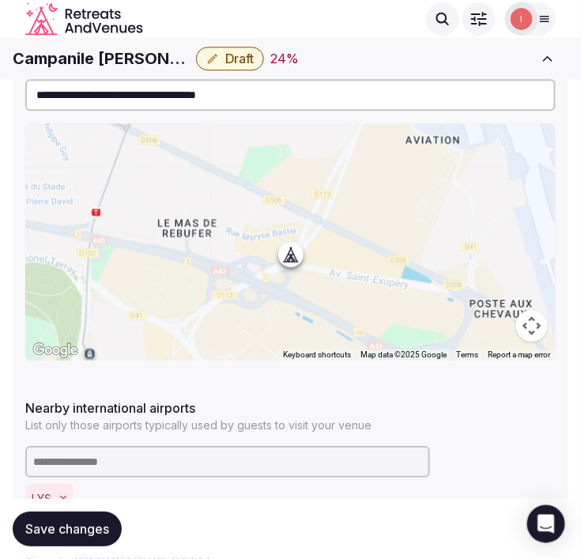
type input "**"
click at [85, 526] on span "Save changes" at bounding box center [67, 529] width 84 height 16
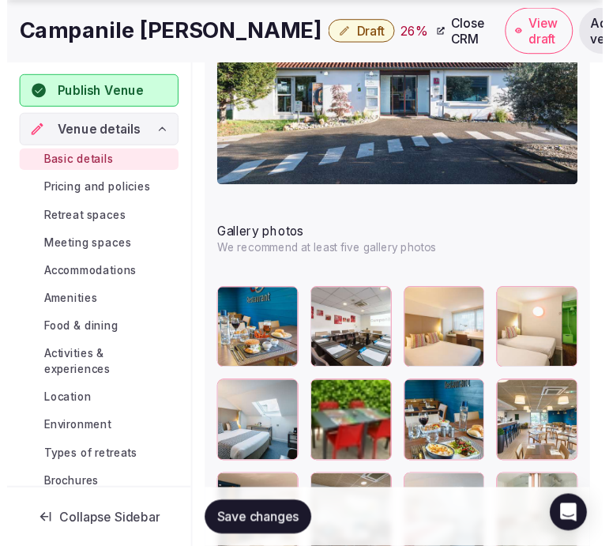
scroll to position [2051, 0]
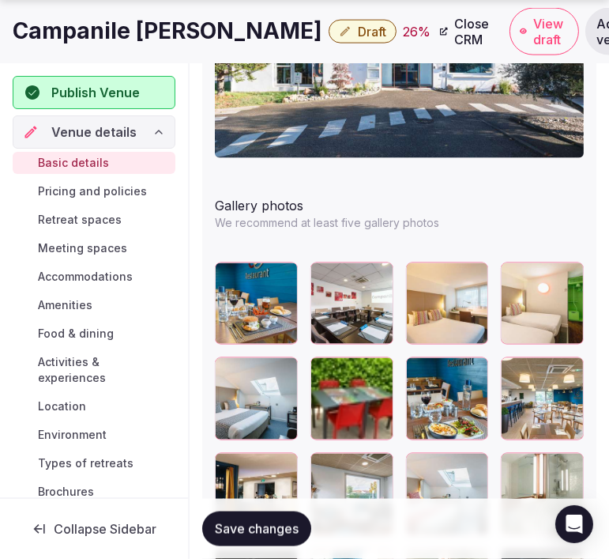
click at [79, 35] on h1 "Campanile Lyon-Bron" at bounding box center [168, 31] width 310 height 31
click at [80, 35] on h1 "Campanile Lyon-Bron" at bounding box center [168, 31] width 310 height 31
click at [81, 36] on h1 "Campanile Lyon-Bron" at bounding box center [168, 31] width 310 height 31
click at [82, 37] on h1 "Campanile Lyon-Bron" at bounding box center [168, 31] width 310 height 31
click at [329, 25] on button "Draft" at bounding box center [363, 32] width 68 height 24
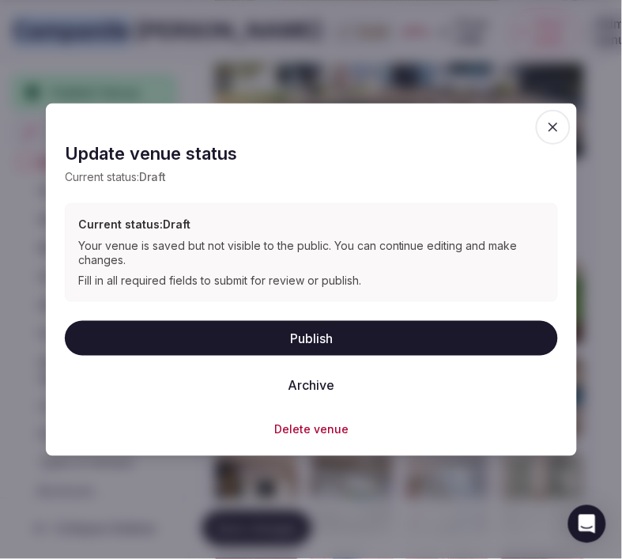
drag, startPoint x: 300, startPoint y: 327, endPoint x: 273, endPoint y: 301, distance: 37.5
click at [297, 324] on button "Publish" at bounding box center [311, 337] width 493 height 35
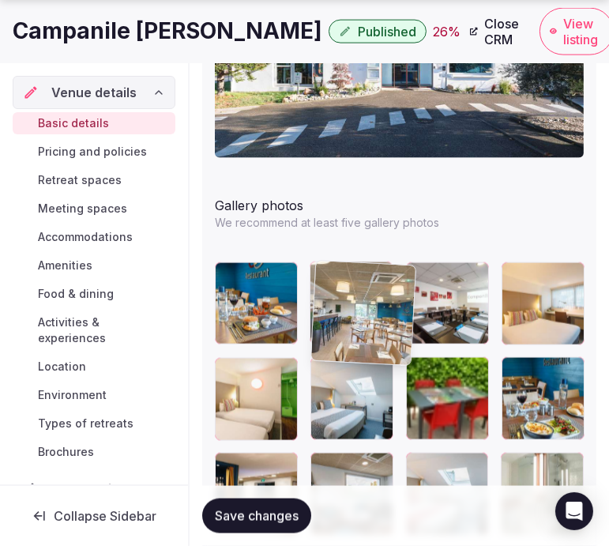
drag, startPoint x: 520, startPoint y: 369, endPoint x: 315, endPoint y: 285, distance: 222.2
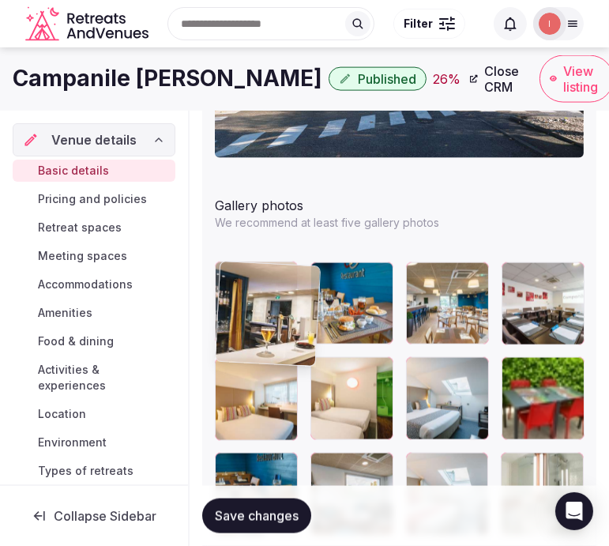
drag, startPoint x: 227, startPoint y: 478, endPoint x: 222, endPoint y: 300, distance: 177.9
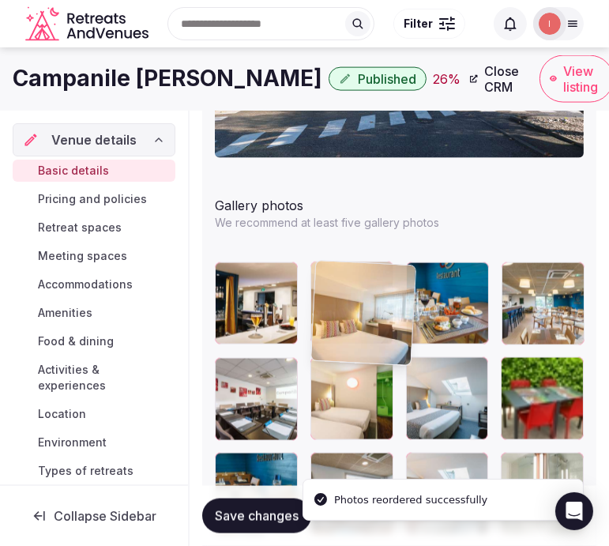
drag, startPoint x: 229, startPoint y: 375, endPoint x: 326, endPoint y: 288, distance: 130.4
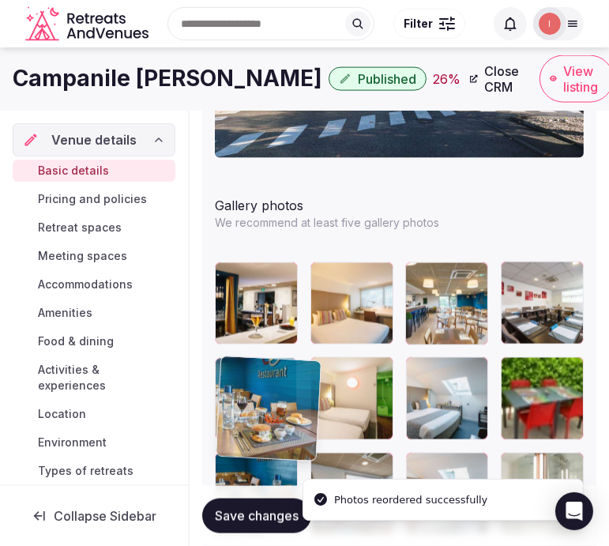
drag, startPoint x: 364, startPoint y: 360, endPoint x: 235, endPoint y: 382, distance: 131.4
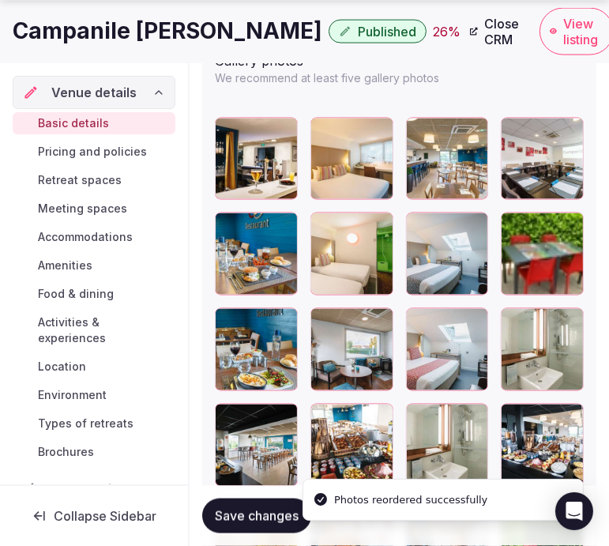
scroll to position [2227, 0]
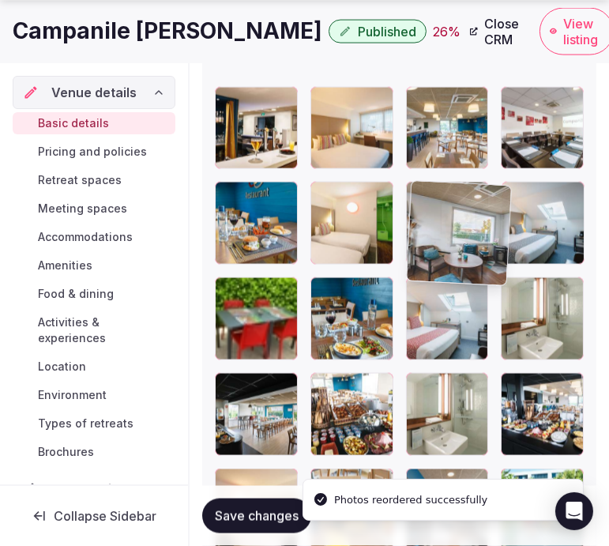
drag, startPoint x: 330, startPoint y: 292, endPoint x: 425, endPoint y: 211, distance: 125.6
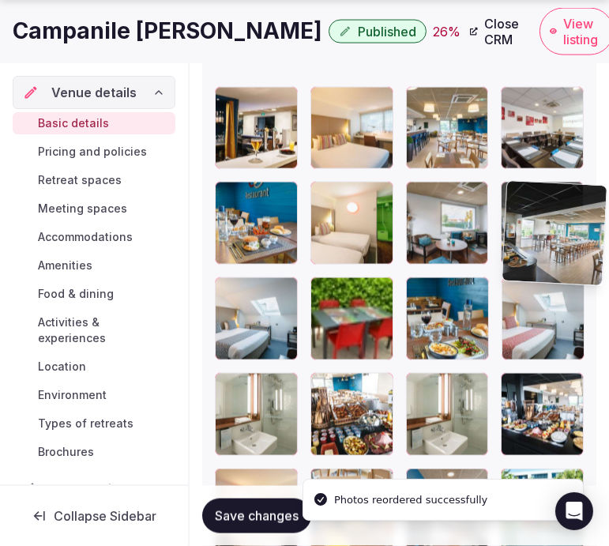
drag, startPoint x: 234, startPoint y: 388, endPoint x: 452, endPoint y: 242, distance: 262.6
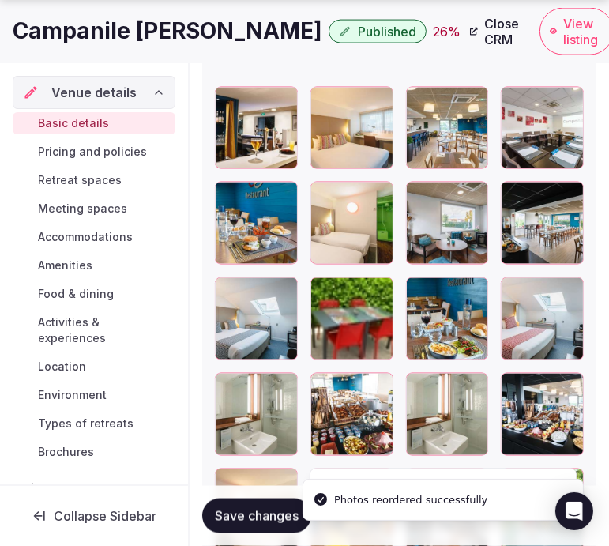
click at [275, 512] on span "Save changes" at bounding box center [257, 516] width 84 height 16
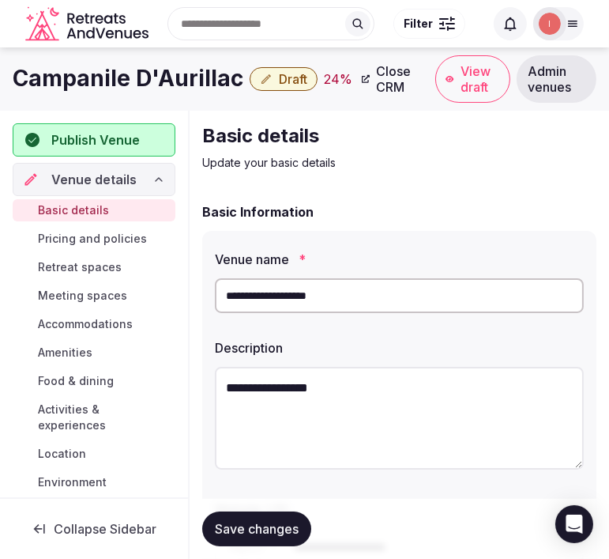
click at [103, 82] on h1 "Campanile D'Aurillac" at bounding box center [128, 78] width 231 height 31
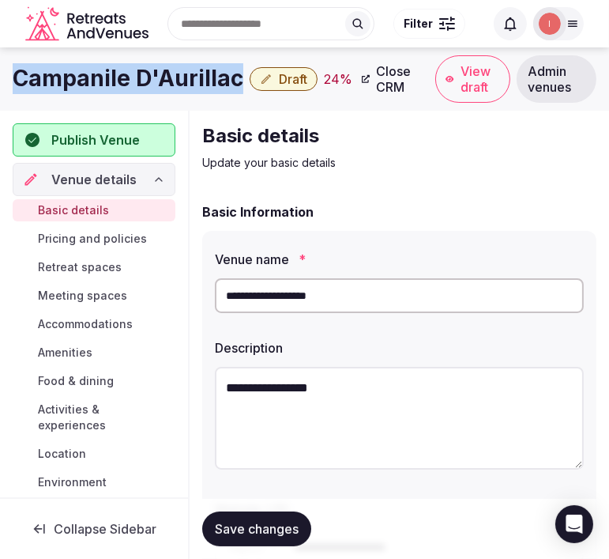
click at [103, 82] on h1 "Campanile D'Aurillac" at bounding box center [128, 78] width 231 height 31
click at [124, 81] on h1 "Campanile D'Aurillac" at bounding box center [128, 78] width 231 height 31
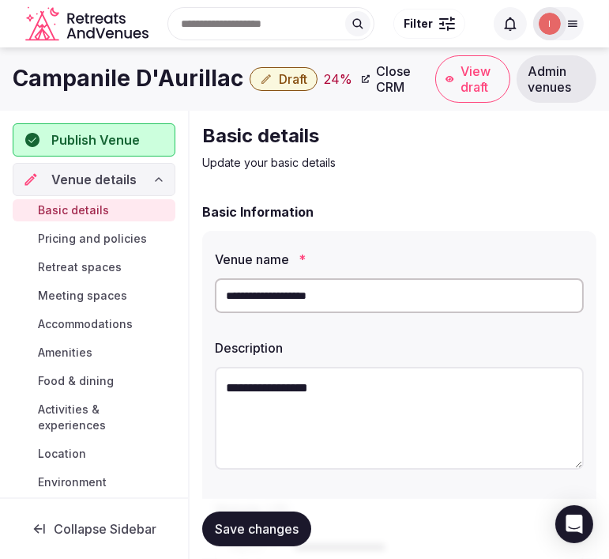
click at [124, 81] on h1 "Campanile D'Aurillac" at bounding box center [128, 78] width 231 height 31
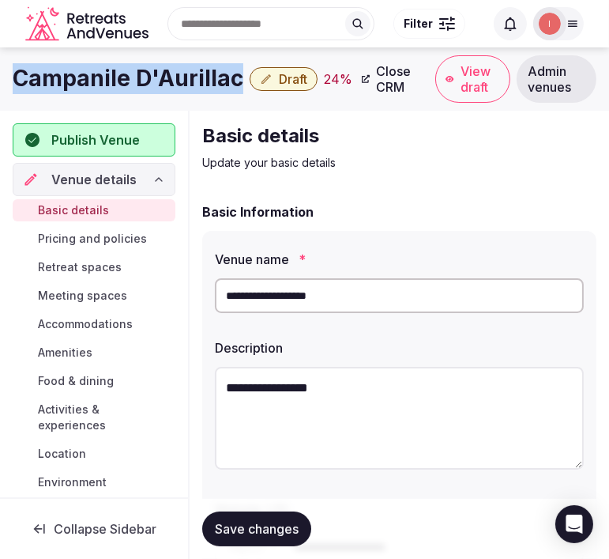
click at [124, 81] on h1 "Campanile D'Aurillac" at bounding box center [128, 78] width 231 height 31
copy div "Campanile D'Aurillac"
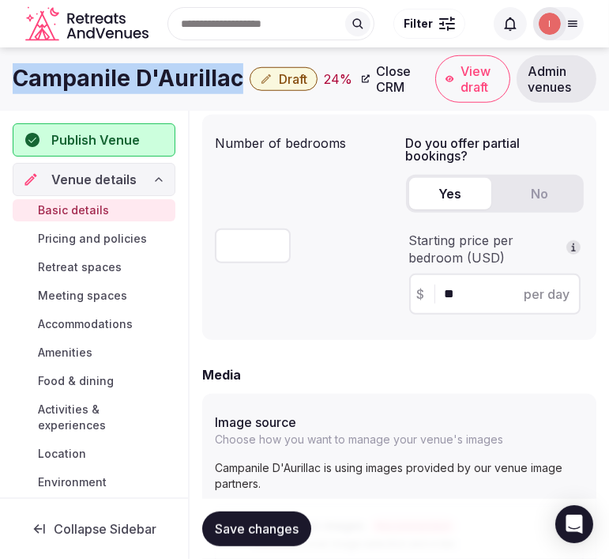
scroll to position [1054, 0]
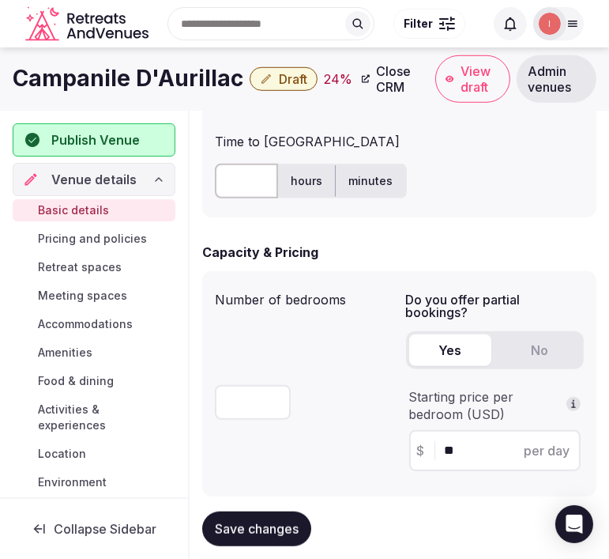
click at [243, 177] on input "text" at bounding box center [246, 181] width 63 height 35
drag, startPoint x: 243, startPoint y: 179, endPoint x: 222, endPoint y: 175, distance: 21.6
click at [222, 175] on input "text" at bounding box center [246, 181] width 63 height 35
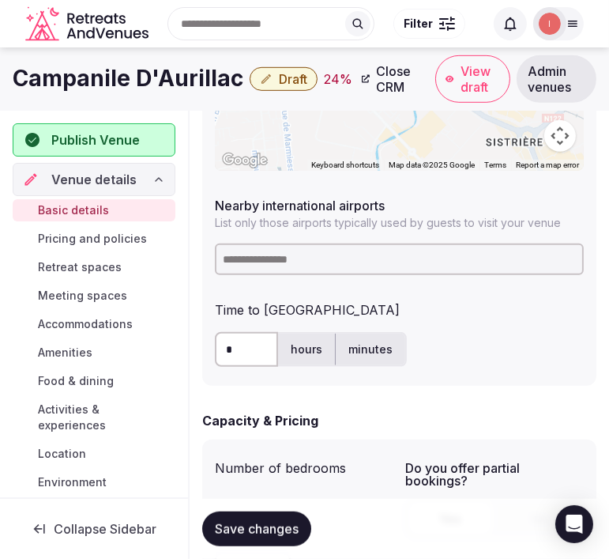
scroll to position [878, 0]
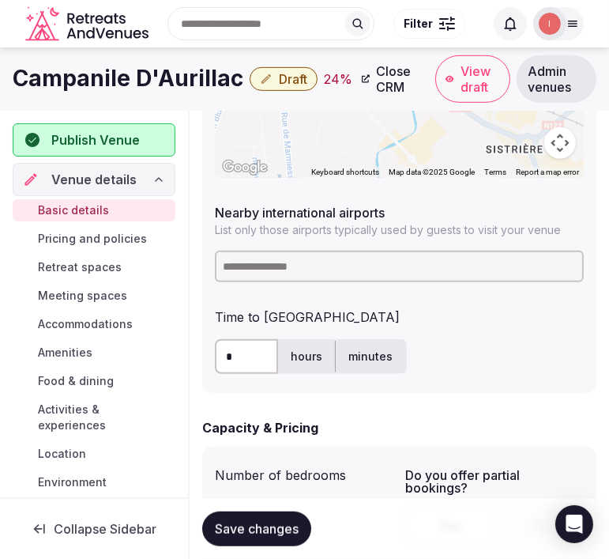
type input "*"
click at [375, 269] on input at bounding box center [399, 267] width 369 height 32
paste input "***"
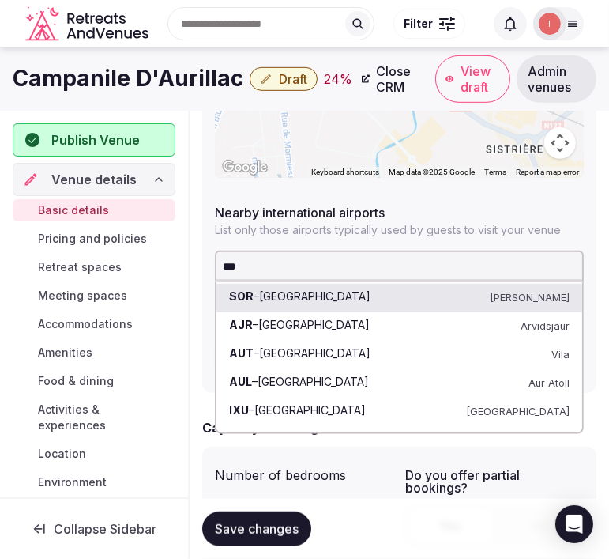
drag, startPoint x: 183, startPoint y: 235, endPoint x: 151, endPoint y: 226, distance: 33.6
paste input "*****"
type input "********"
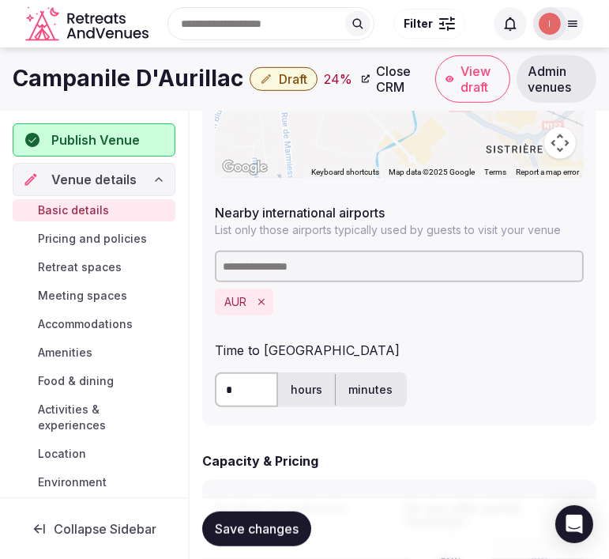
click at [253, 541] on button "Save changes" at bounding box center [256, 528] width 109 height 35
click at [255, 533] on span "Save changes" at bounding box center [257, 529] width 84 height 16
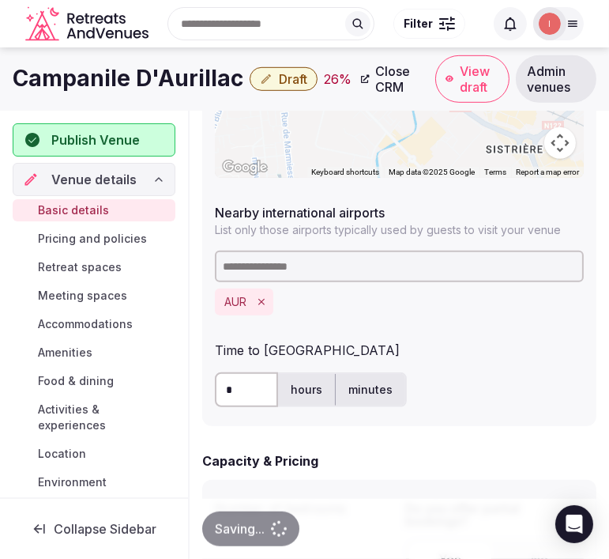
click at [279, 77] on span "Draft" at bounding box center [293, 79] width 28 height 16
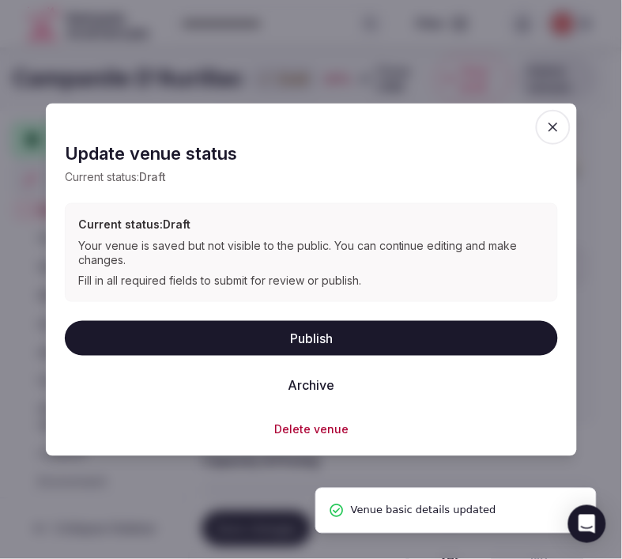
click at [312, 334] on button "Publish" at bounding box center [311, 337] width 493 height 35
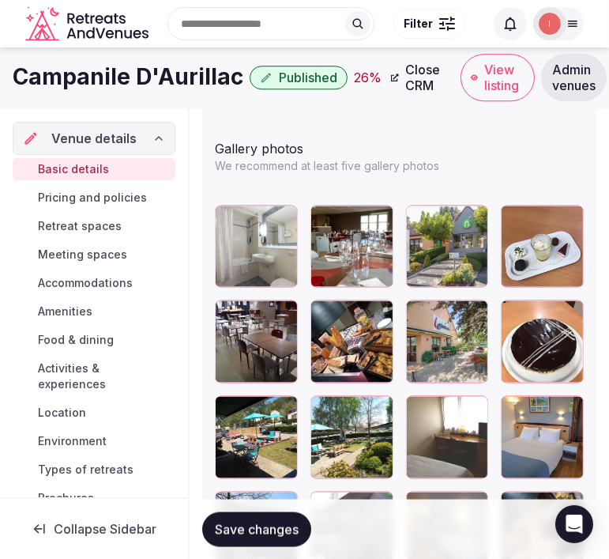
scroll to position [2107, 0]
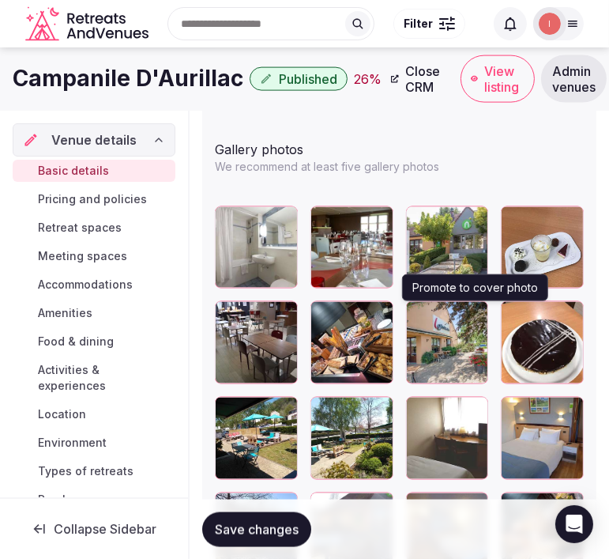
click at [470, 317] on icon "button" at bounding box center [472, 317] width 13 height 13
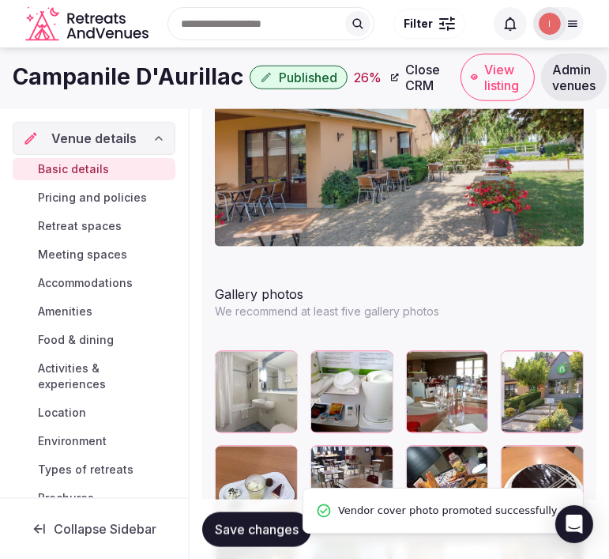
scroll to position [1932, 0]
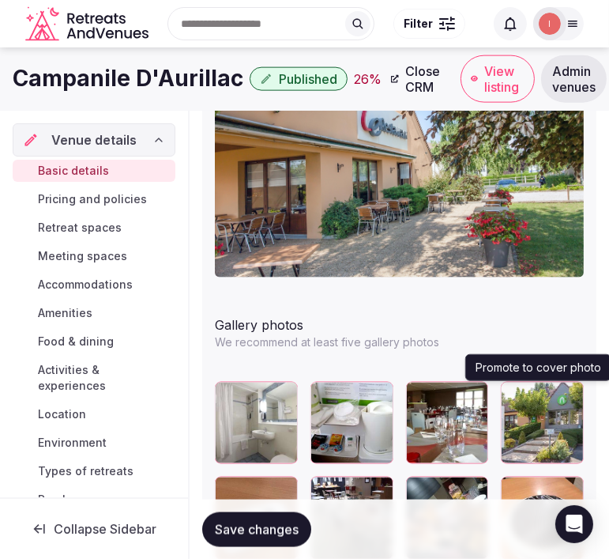
click at [563, 398] on icon "button" at bounding box center [568, 397] width 13 height 13
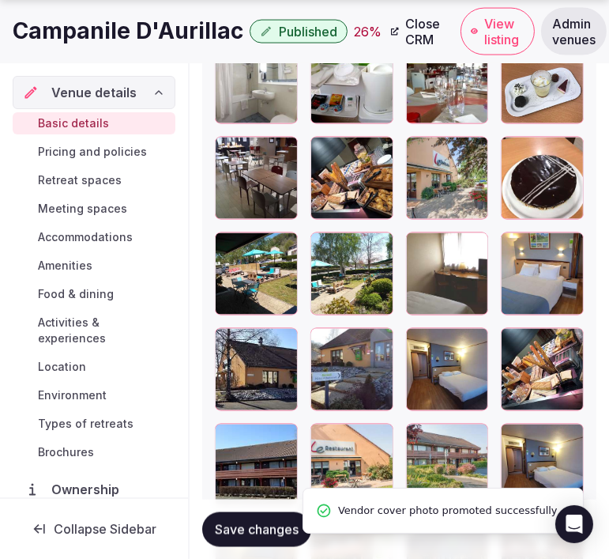
scroll to position [2107, 0]
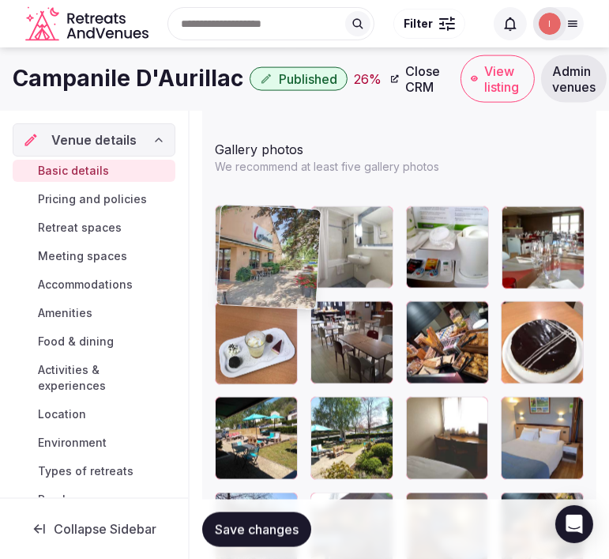
drag, startPoint x: 422, startPoint y: 318, endPoint x: 221, endPoint y: 243, distance: 214.4
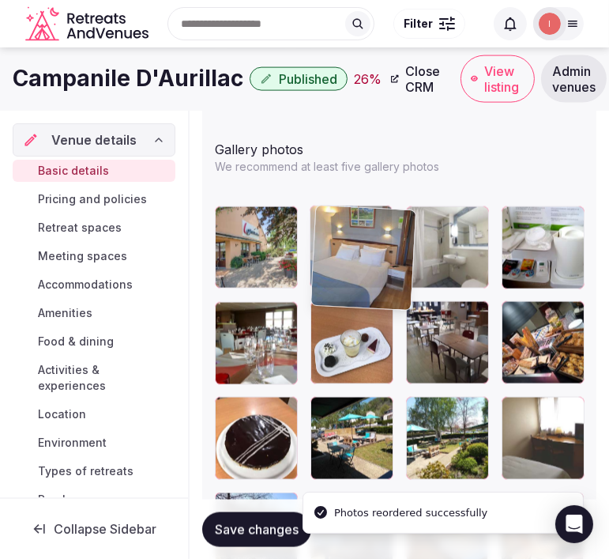
drag, startPoint x: 508, startPoint y: 405, endPoint x: 313, endPoint y: 217, distance: 271.1
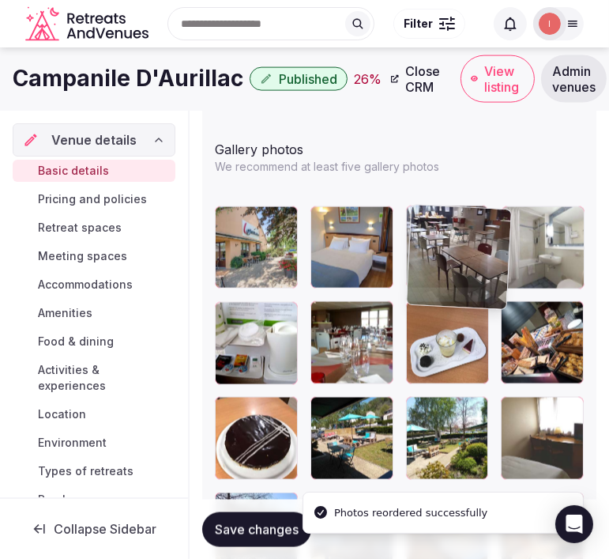
drag, startPoint x: 416, startPoint y: 312, endPoint x: 412, endPoint y: 224, distance: 87.8
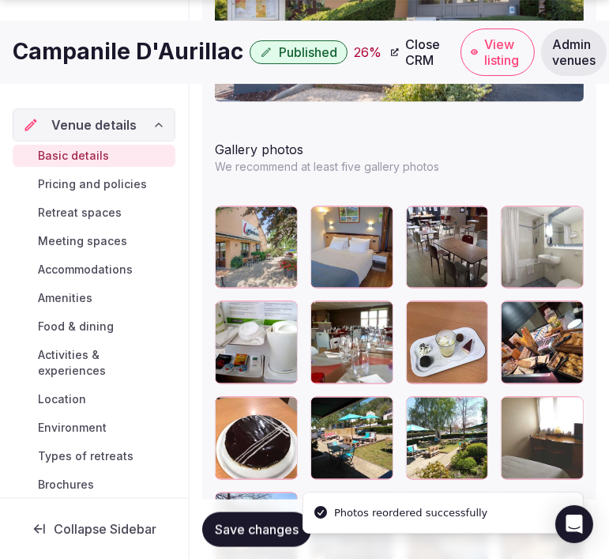
scroll to position [2195, 0]
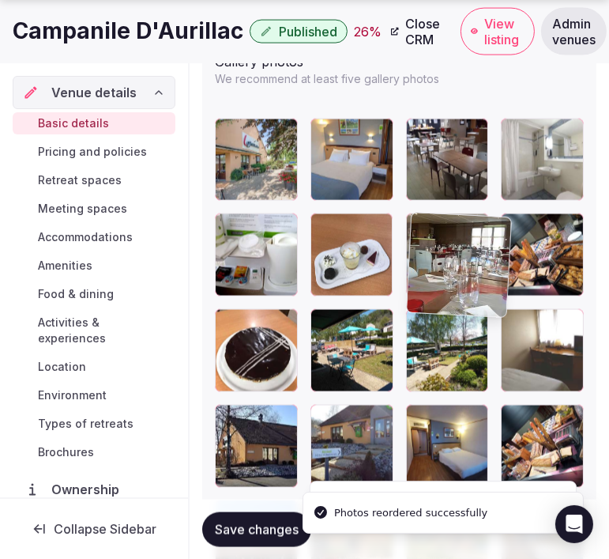
drag, startPoint x: 323, startPoint y: 224, endPoint x: 372, endPoint y: 200, distance: 55.2
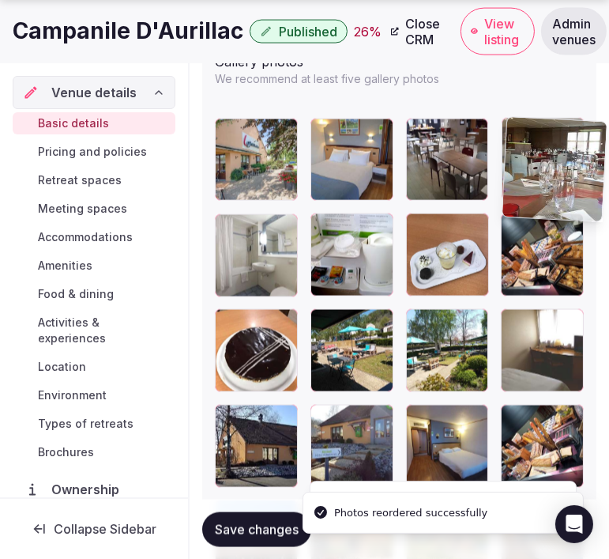
drag, startPoint x: 523, startPoint y: 179, endPoint x: 524, endPoint y: 155, distance: 24.5
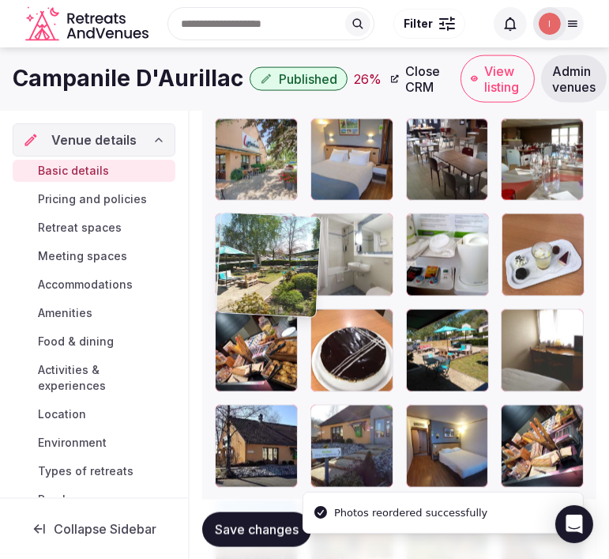
drag, startPoint x: 423, startPoint y: 314, endPoint x: 280, endPoint y: 232, distance: 164.6
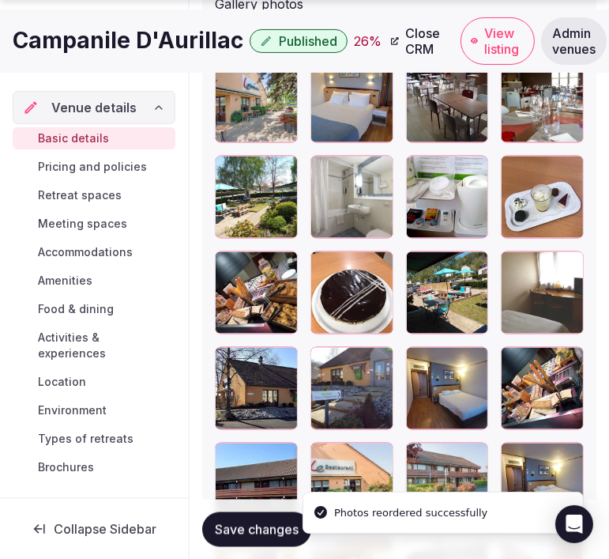
scroll to position [2283, 0]
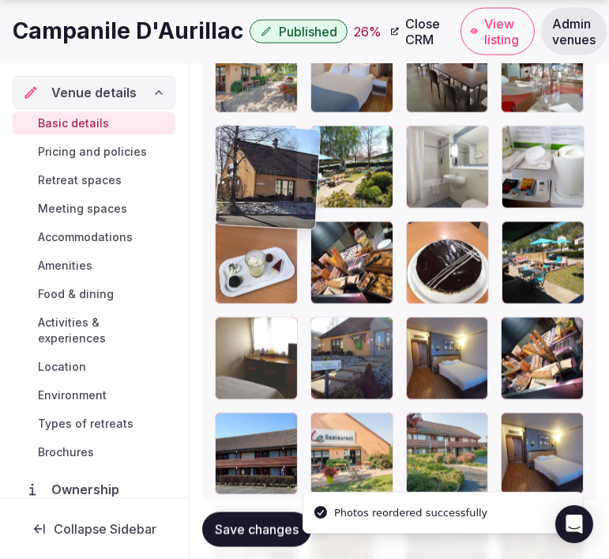
drag, startPoint x: 224, startPoint y: 336, endPoint x: 214, endPoint y: 162, distance: 174.2
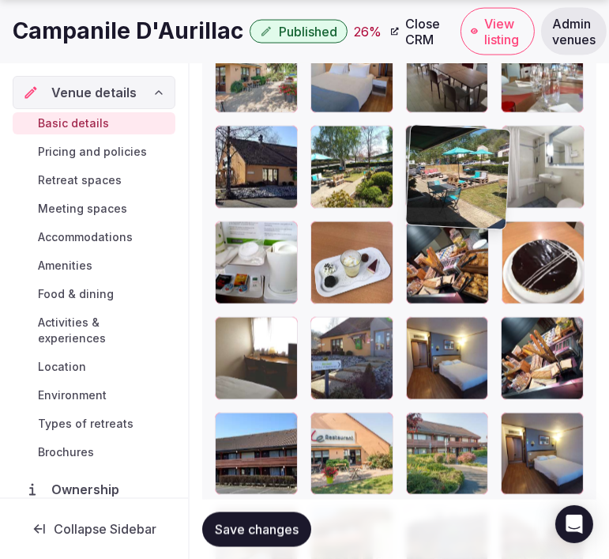
drag, startPoint x: 527, startPoint y: 240, endPoint x: 431, endPoint y: 164, distance: 122.2
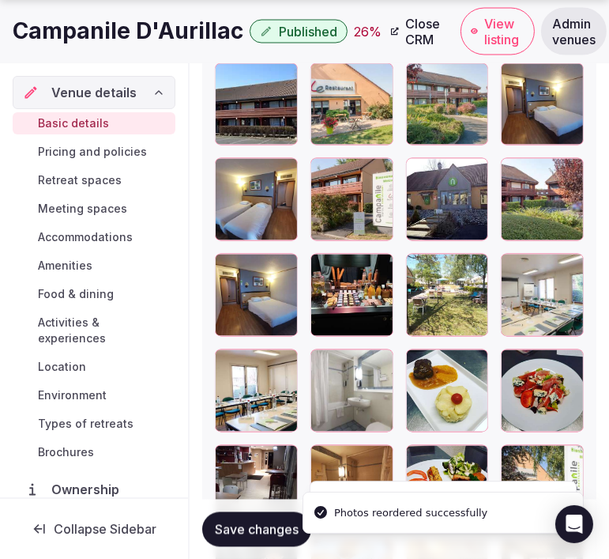
scroll to position [2635, 0]
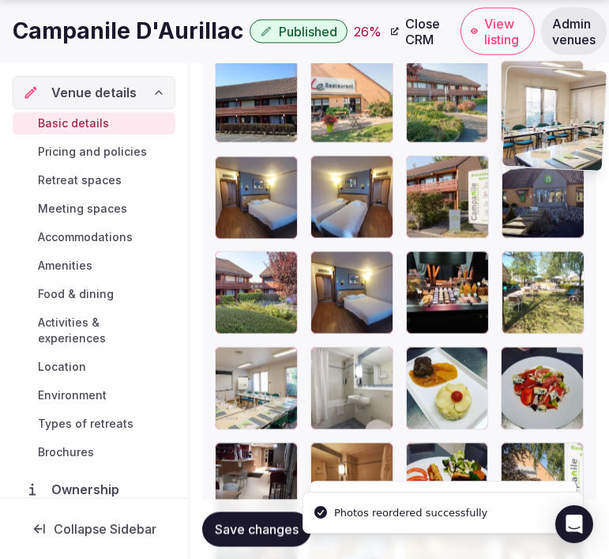
drag, startPoint x: 226, startPoint y: 368, endPoint x: 508, endPoint y: 105, distance: 385.9
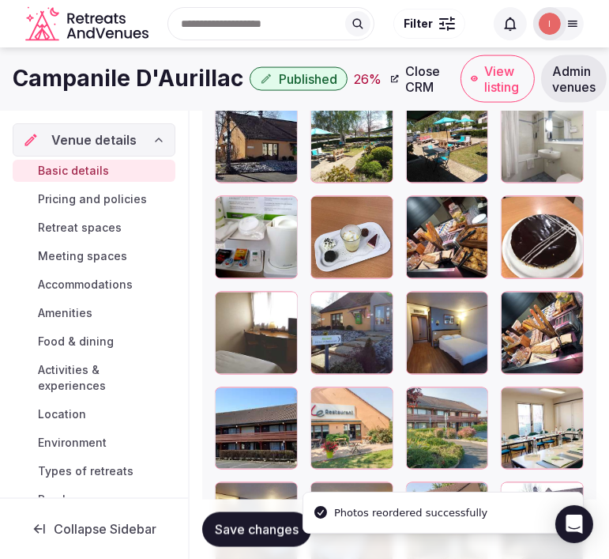
scroll to position [2277, 0]
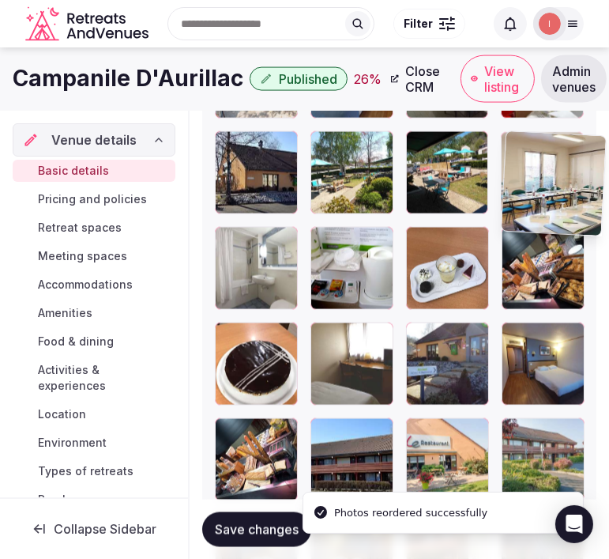
drag, startPoint x: 515, startPoint y: 438, endPoint x: 488, endPoint y: 137, distance: 302.4
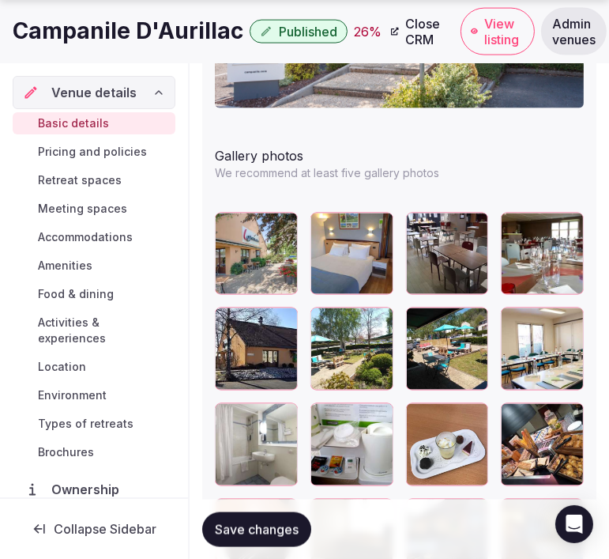
scroll to position [2190, 0]
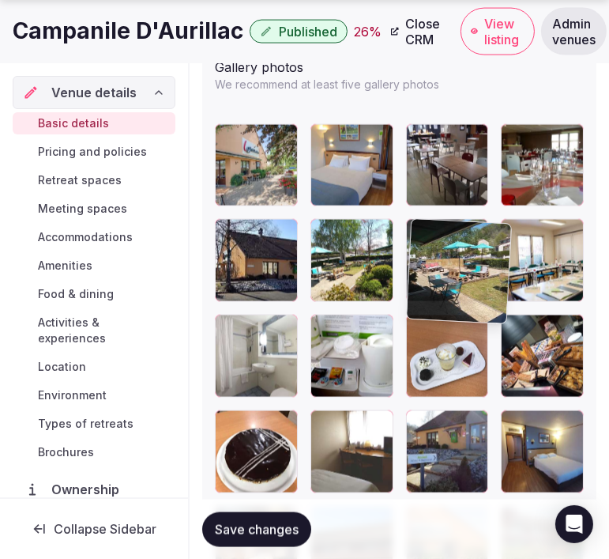
drag, startPoint x: 414, startPoint y: 231, endPoint x: 360, endPoint y: 232, distance: 53.8
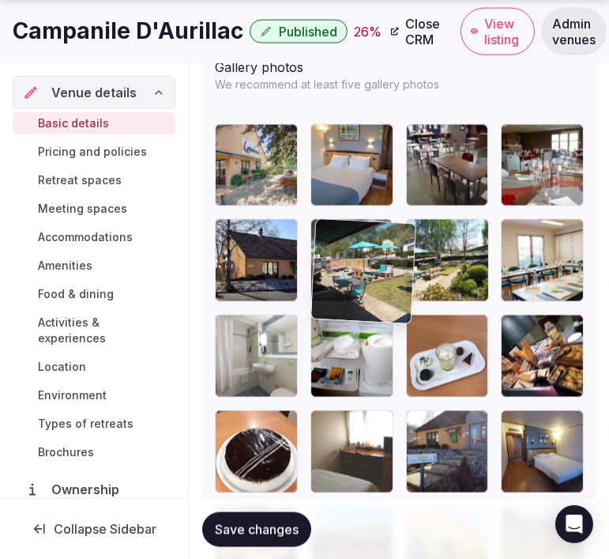
drag, startPoint x: 387, startPoint y: 224, endPoint x: 405, endPoint y: 227, distance: 18.3
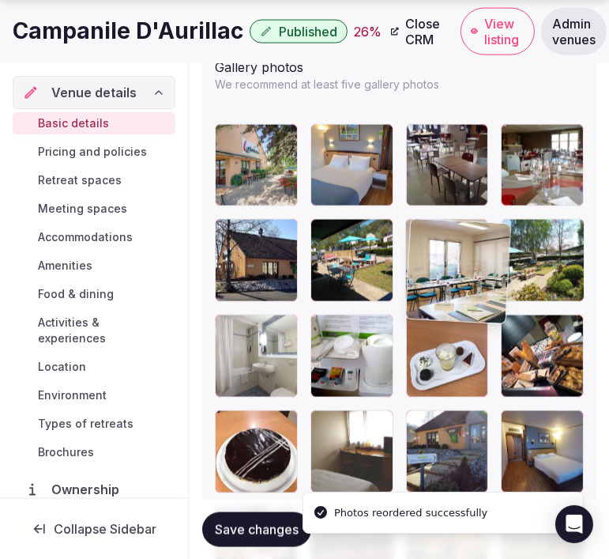
drag, startPoint x: 515, startPoint y: 227, endPoint x: 411, endPoint y: 229, distance: 104.4
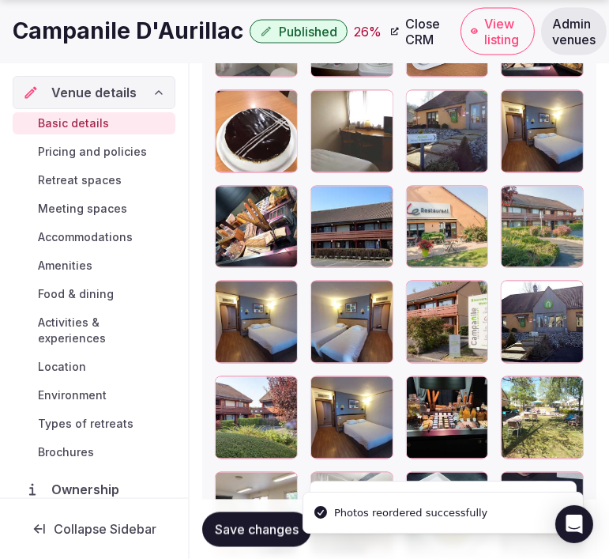
scroll to position [2540, 0]
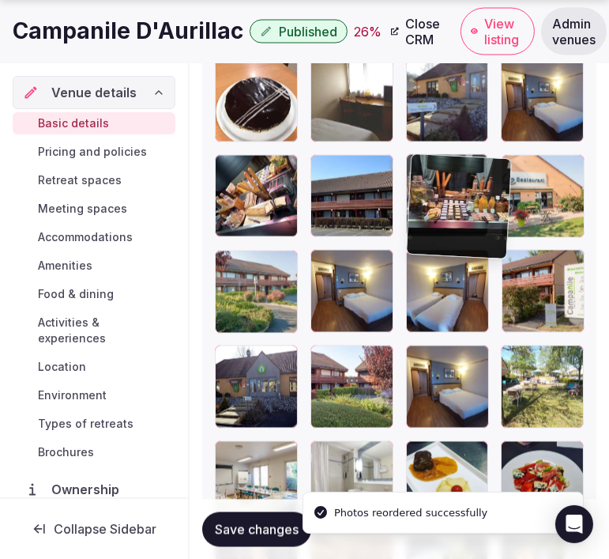
drag, startPoint x: 413, startPoint y: 345, endPoint x: 413, endPoint y: 163, distance: 182.6
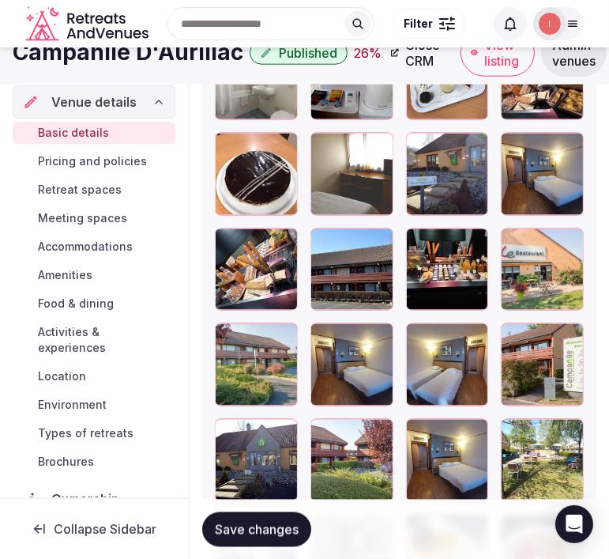
scroll to position [2365, 0]
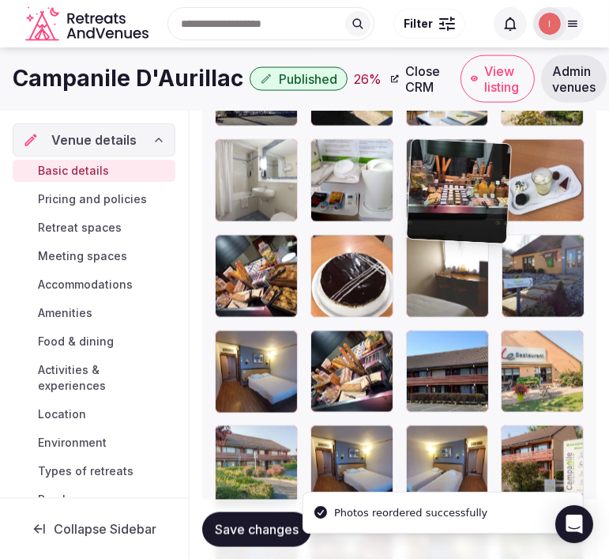
drag, startPoint x: 416, startPoint y: 334, endPoint x: 393, endPoint y: 129, distance: 206.0
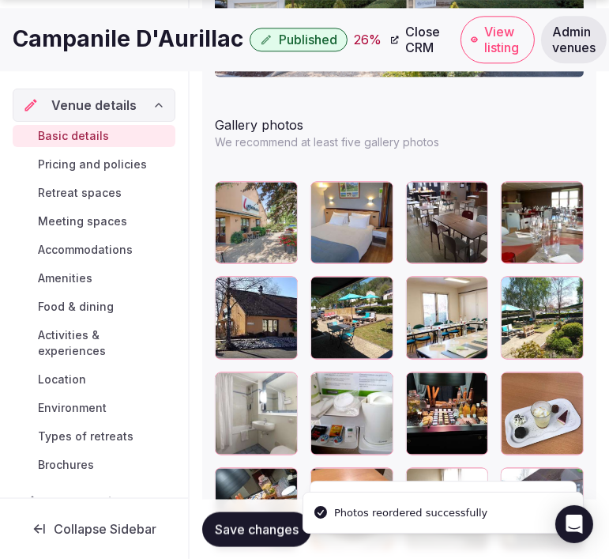
scroll to position [2190, 0]
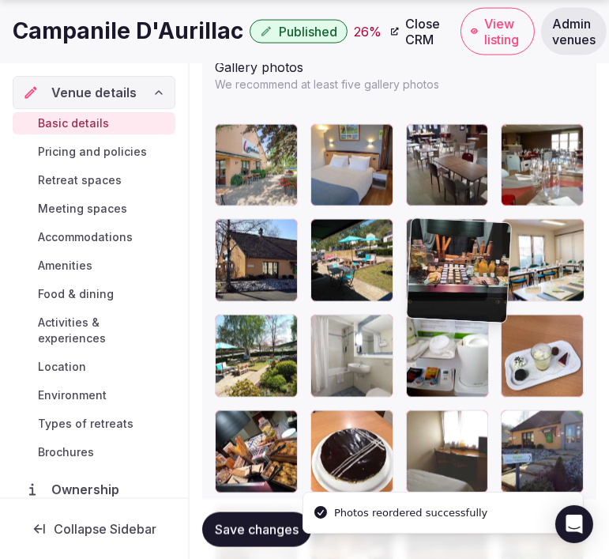
drag, startPoint x: 421, startPoint y: 323, endPoint x: 417, endPoint y: 231, distance: 91.8
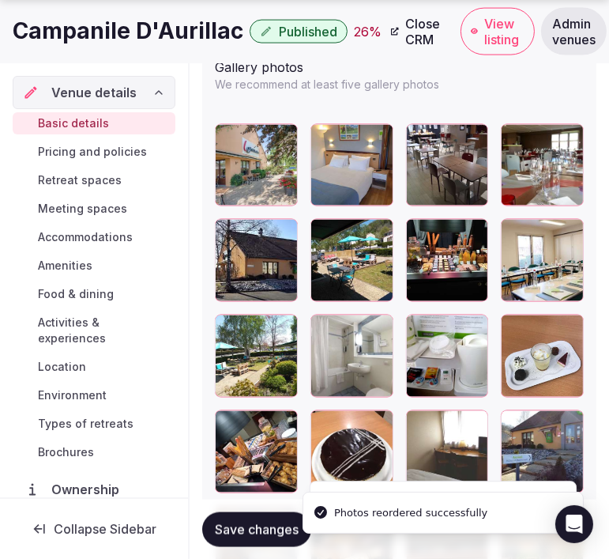
click at [261, 527] on span "Save changes" at bounding box center [257, 529] width 84 height 16
click at [130, 19] on h1 "Campanile D'Aurillac" at bounding box center [128, 31] width 231 height 31
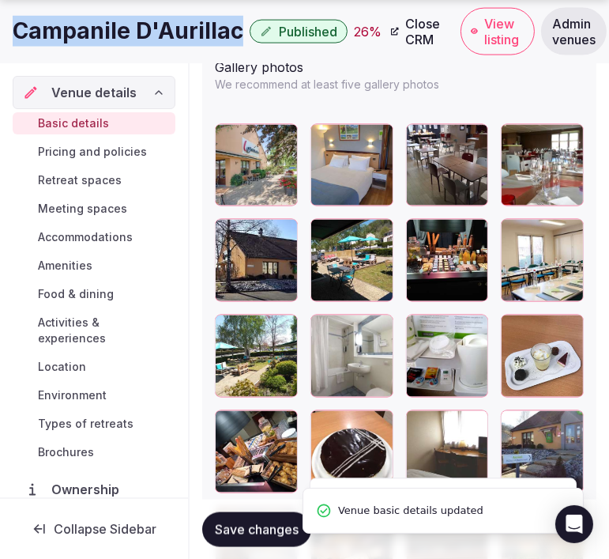
click at [130, 19] on h1 "Campanile D'Aurillac" at bounding box center [128, 31] width 231 height 31
copy div "Campanile D'Aurillac"
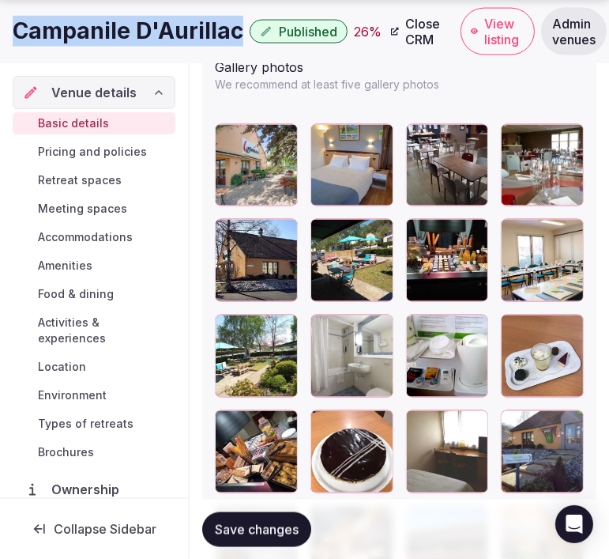
copy div "Campanile D'Aurillac"
click at [235, 530] on span "Save changes" at bounding box center [257, 529] width 84 height 16
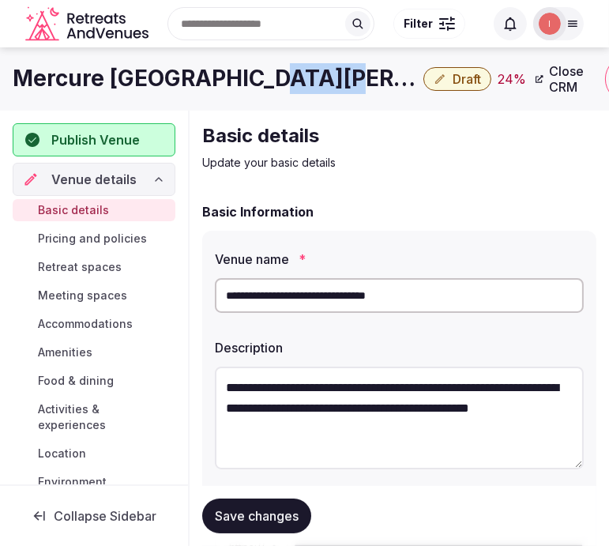
click at [261, 84] on h1 "Mercure [GEOGRAPHIC_DATA][PERSON_NAME]" at bounding box center [215, 78] width 405 height 31
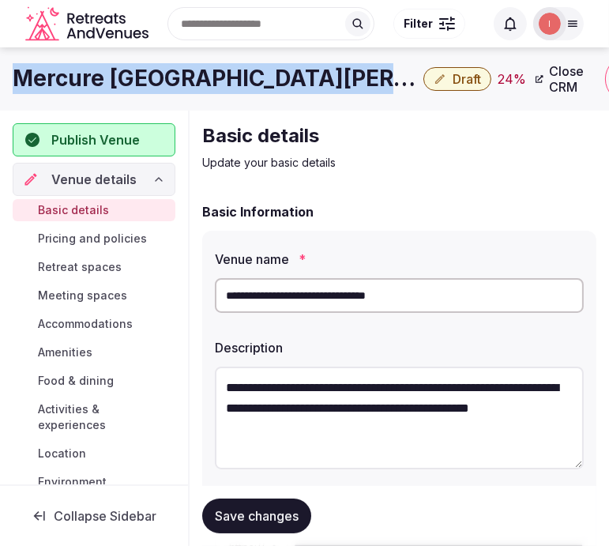
click at [261, 84] on h1 "Mercure [GEOGRAPHIC_DATA][PERSON_NAME]" at bounding box center [215, 78] width 405 height 31
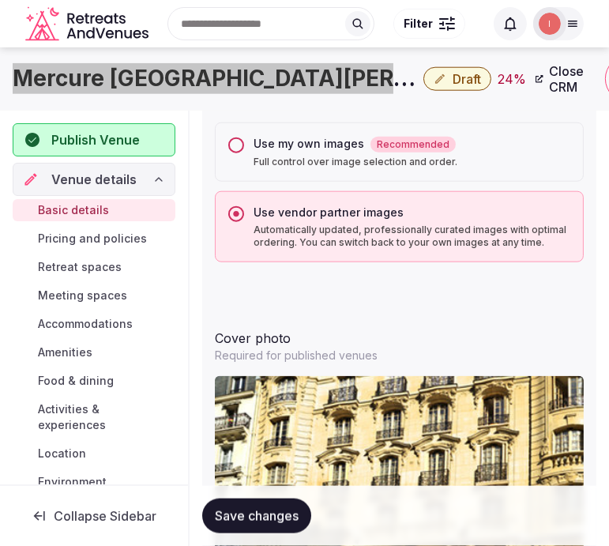
scroll to position [1325, 0]
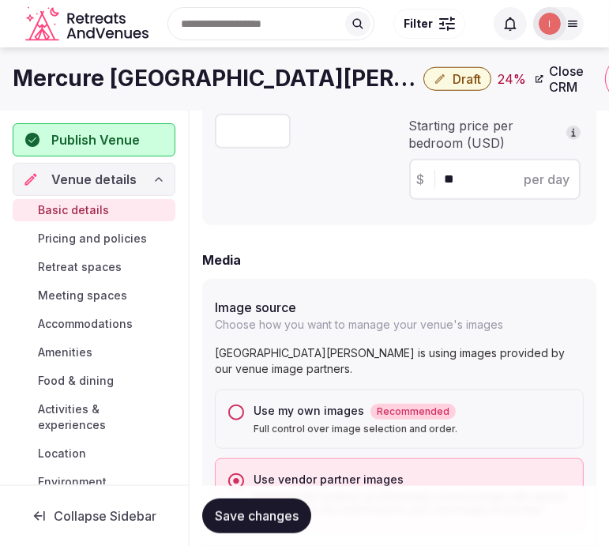
click at [245, 415] on div "Use my own images Recommended Full control over image selection and order." at bounding box center [399, 419] width 369 height 59
click at [247, 398] on div "Use my own images Recommended Full control over image selection and order." at bounding box center [399, 419] width 369 height 59
click at [231, 415] on button "Use my own images Recommended Full control over image selection and order." at bounding box center [236, 413] width 16 height 16
click at [270, 525] on button "Save changes" at bounding box center [256, 516] width 109 height 35
click at [247, 522] on span "Save changes" at bounding box center [257, 516] width 84 height 16
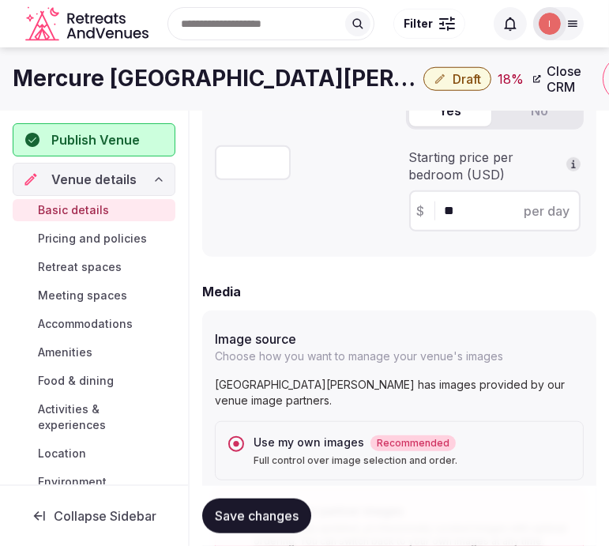
scroll to position [1237, 0]
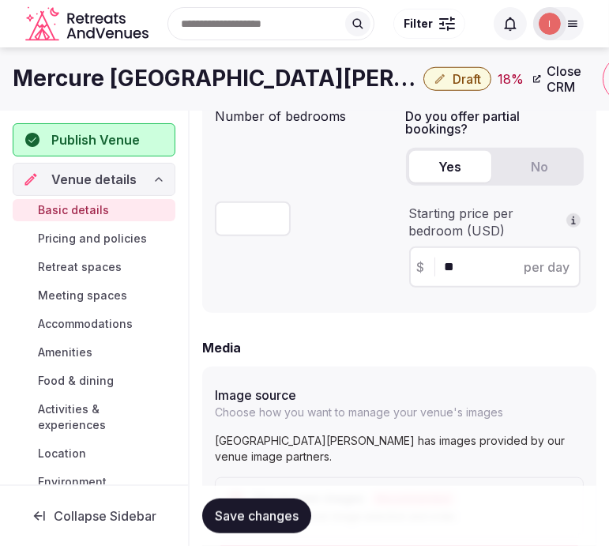
click at [334, 161] on div "Number of bedrooms **" at bounding box center [304, 200] width 179 height 200
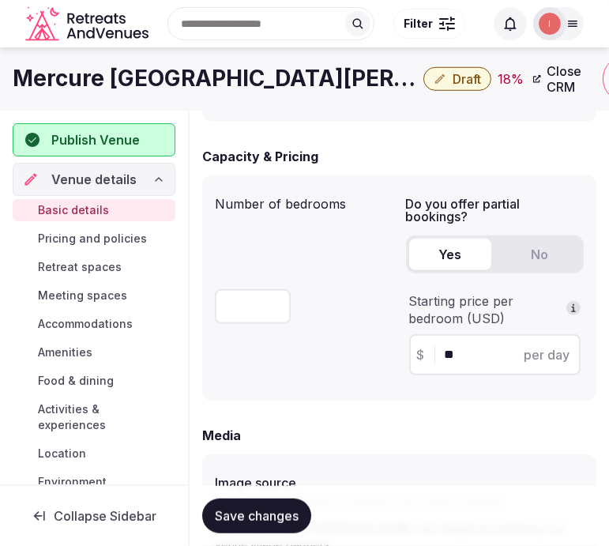
drag, startPoint x: 247, startPoint y: 511, endPoint x: 280, endPoint y: 469, distance: 53.0
click at [247, 506] on button "Save changes" at bounding box center [256, 516] width 109 height 35
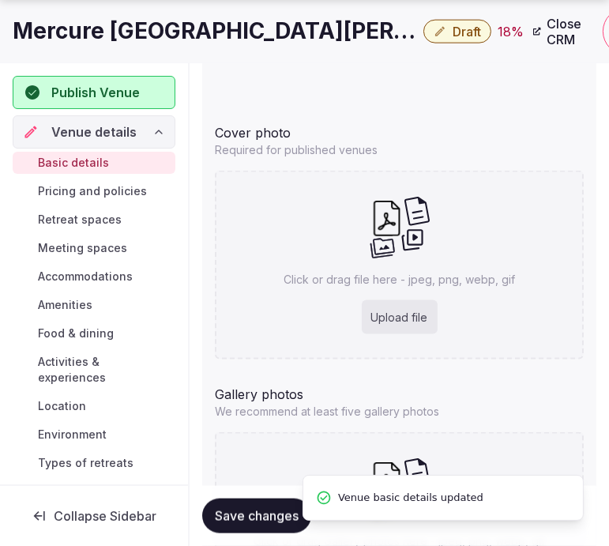
scroll to position [2020, 0]
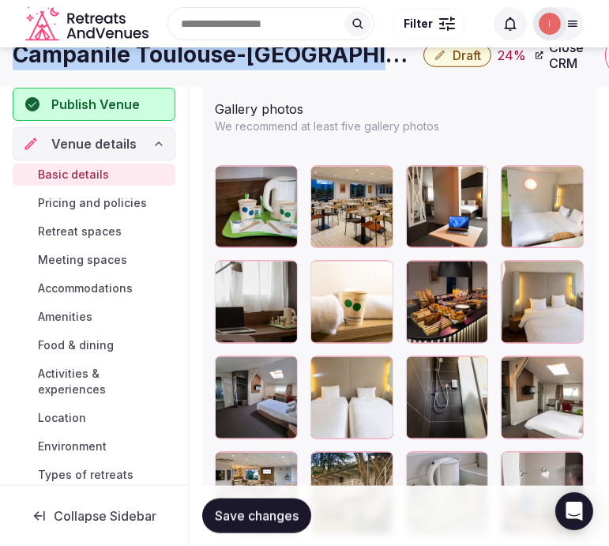
scroll to position [2107, 0]
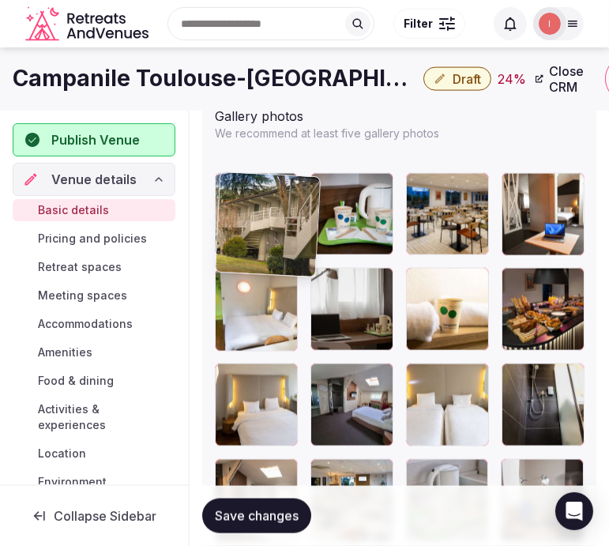
drag, startPoint x: 317, startPoint y: 469, endPoint x: 272, endPoint y: 202, distance: 270.9
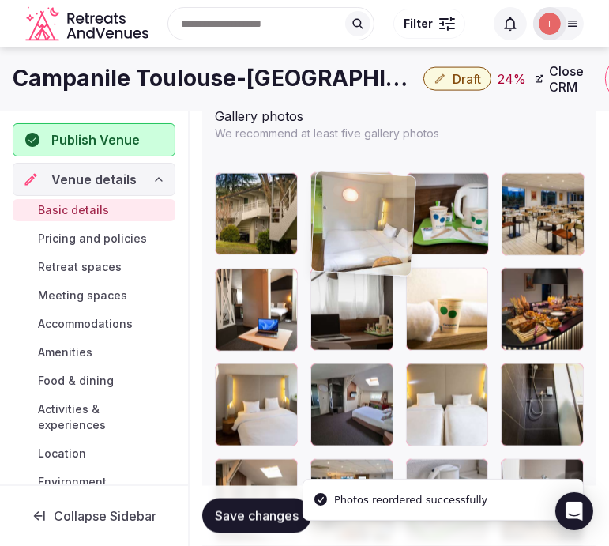
drag, startPoint x: 232, startPoint y: 275, endPoint x: 343, endPoint y: 187, distance: 141.2
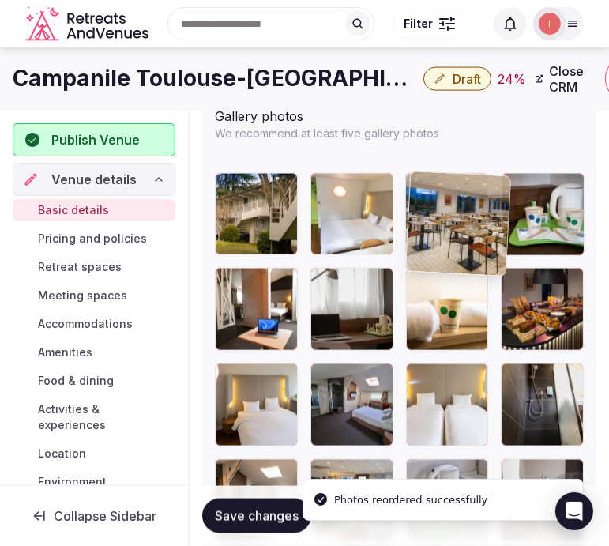
drag, startPoint x: 510, startPoint y: 190, endPoint x: 428, endPoint y: 198, distance: 82.6
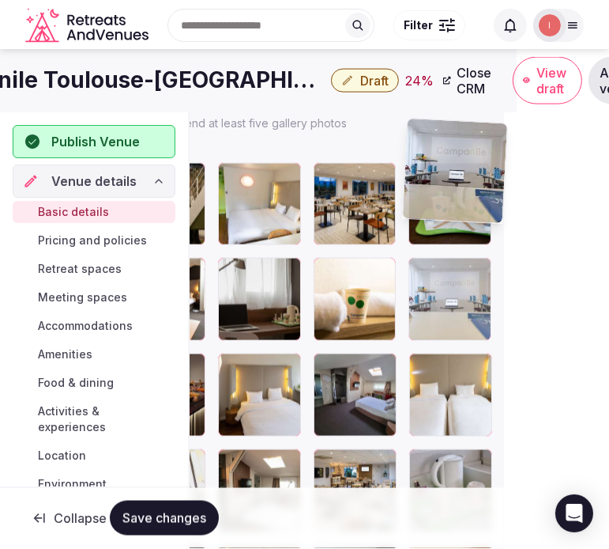
scroll to position [2069, 92]
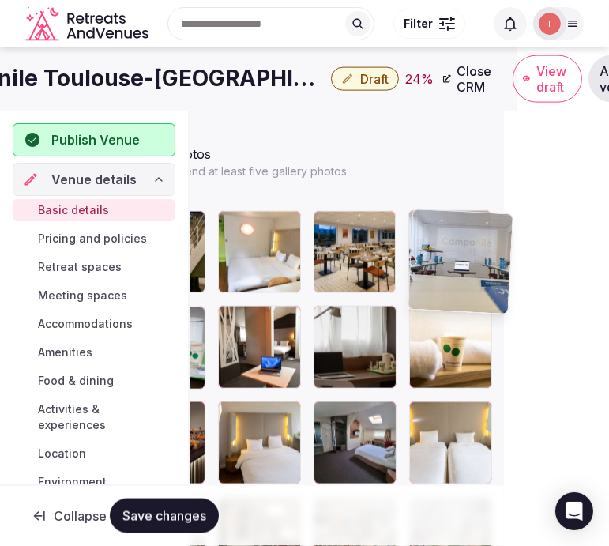
drag, startPoint x: 519, startPoint y: 262, endPoint x: 416, endPoint y: 218, distance: 112.3
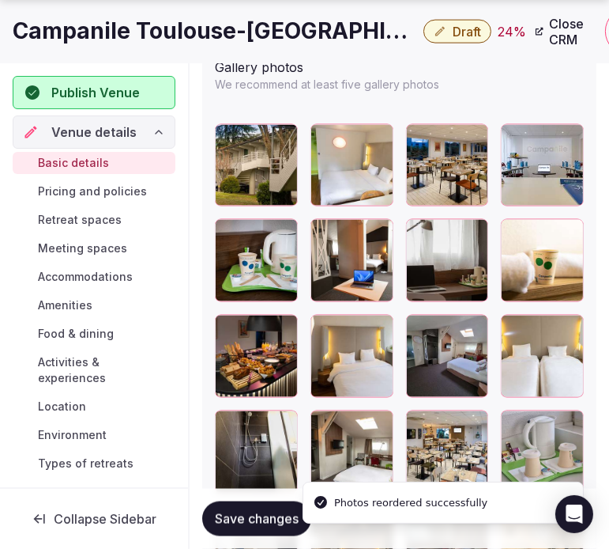
scroll to position [2158, 0]
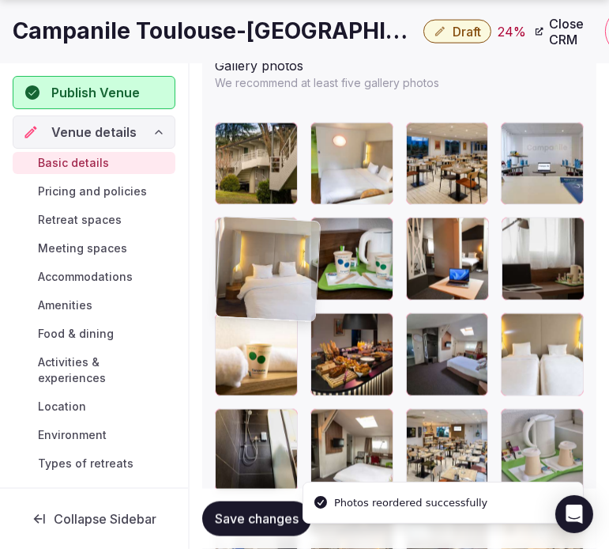
drag, startPoint x: 322, startPoint y: 324, endPoint x: 230, endPoint y: 241, distance: 123.7
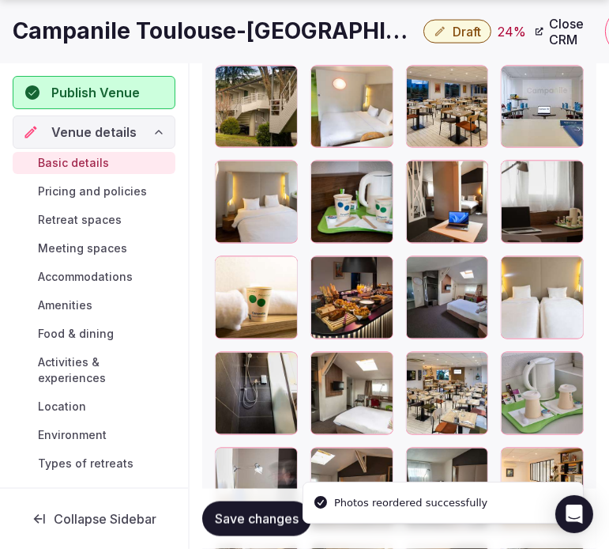
scroll to position [2246, 0]
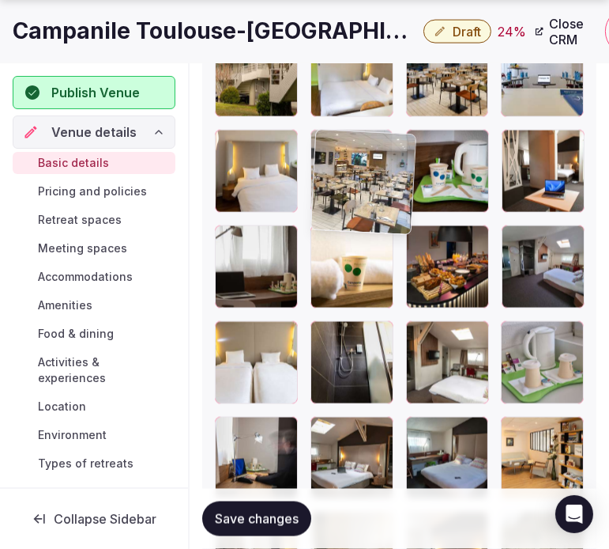
drag, startPoint x: 421, startPoint y: 329, endPoint x: 334, endPoint y: 139, distance: 208.4
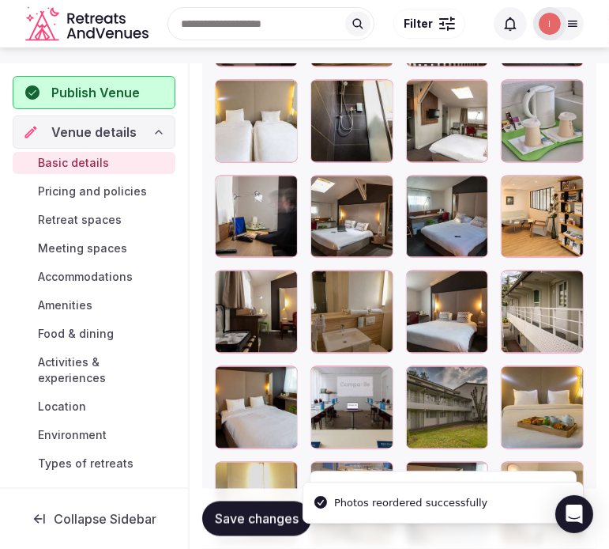
scroll to position [2421, 0]
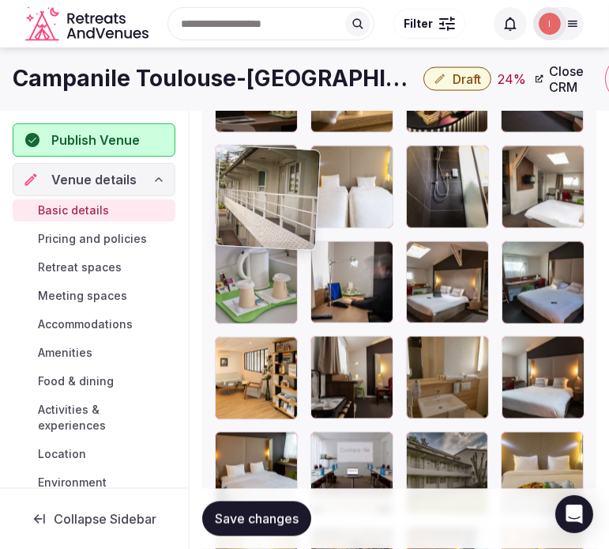
drag, startPoint x: 506, startPoint y: 353, endPoint x: 226, endPoint y: 174, distance: 332.4
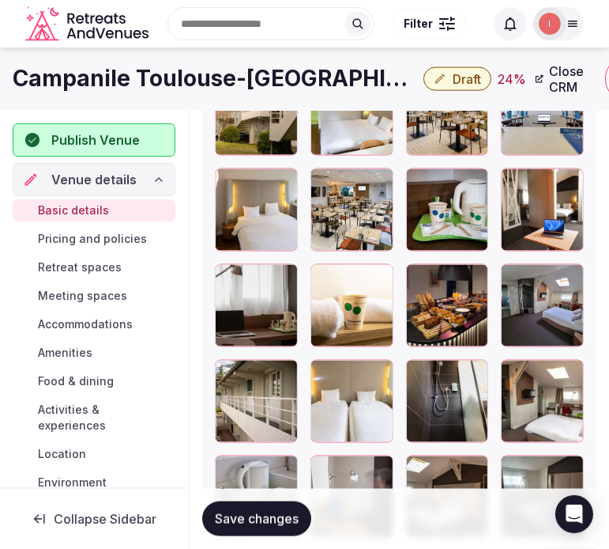
scroll to position [2158, 0]
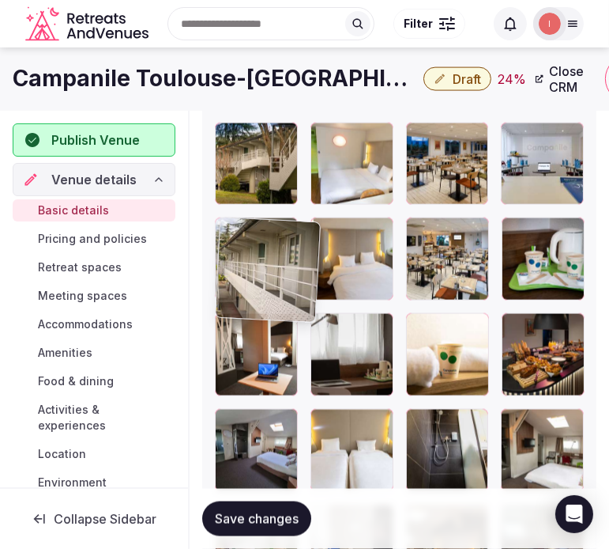
drag, startPoint x: 228, startPoint y: 419, endPoint x: 237, endPoint y: 224, distance: 195.5
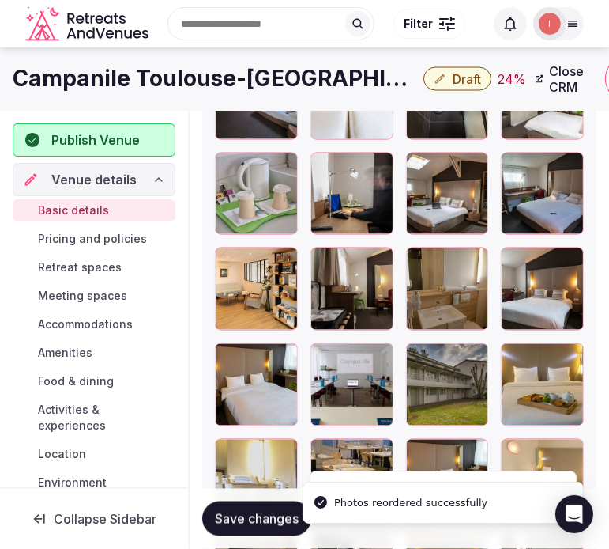
scroll to position [2509, 0]
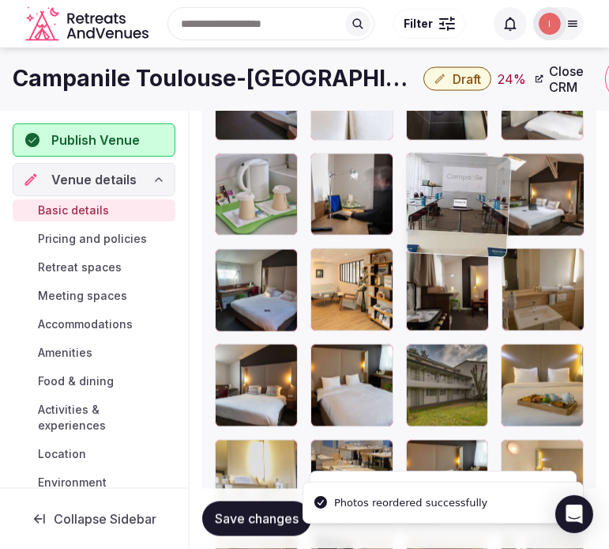
drag, startPoint x: 321, startPoint y: 354, endPoint x: 395, endPoint y: 182, distance: 187.7
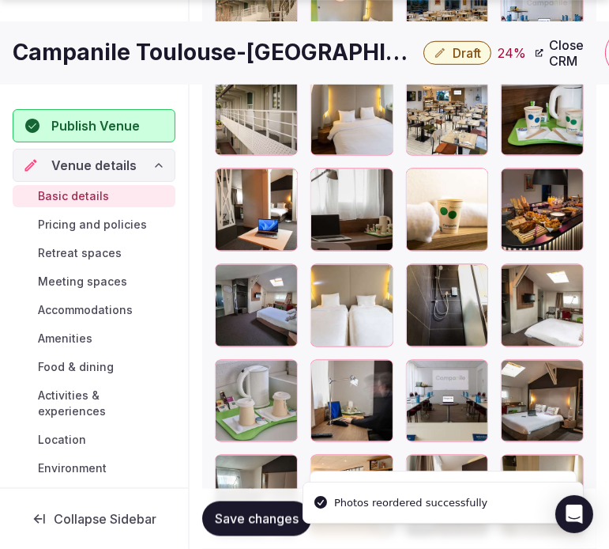
scroll to position [2333, 0]
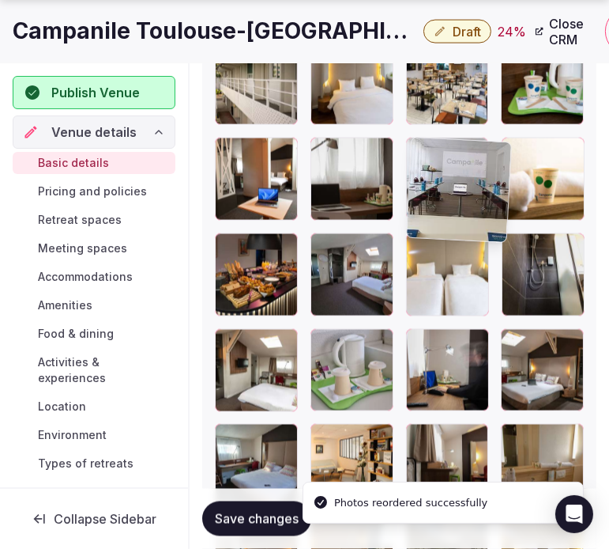
drag, startPoint x: 417, startPoint y: 342, endPoint x: 437, endPoint y: 146, distance: 197.1
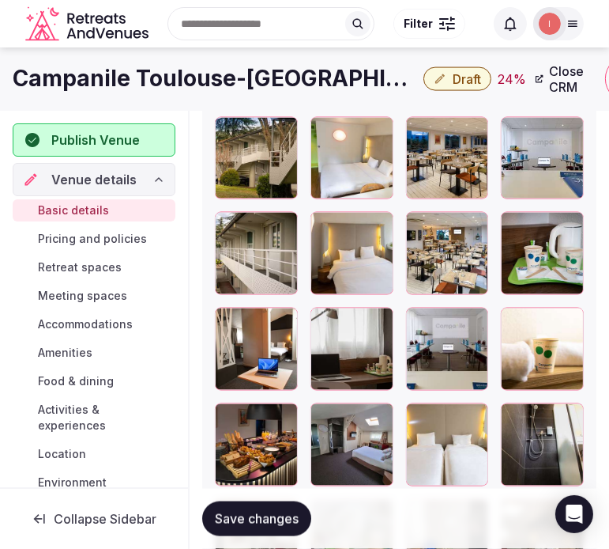
scroll to position [2158, 0]
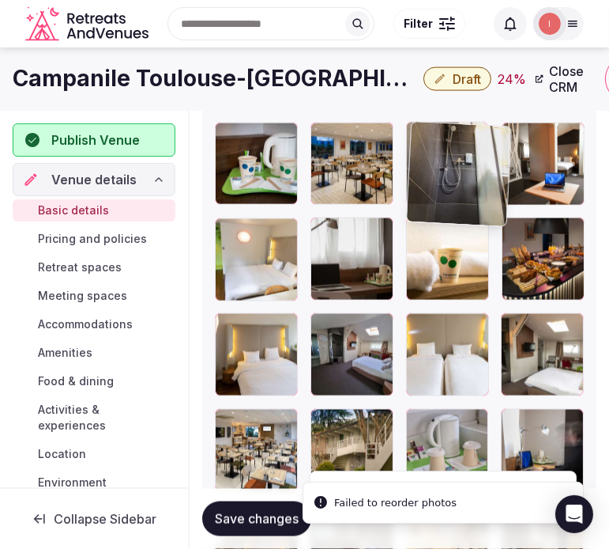
drag, startPoint x: 452, startPoint y: 172, endPoint x: 440, endPoint y: 201, distance: 31.6
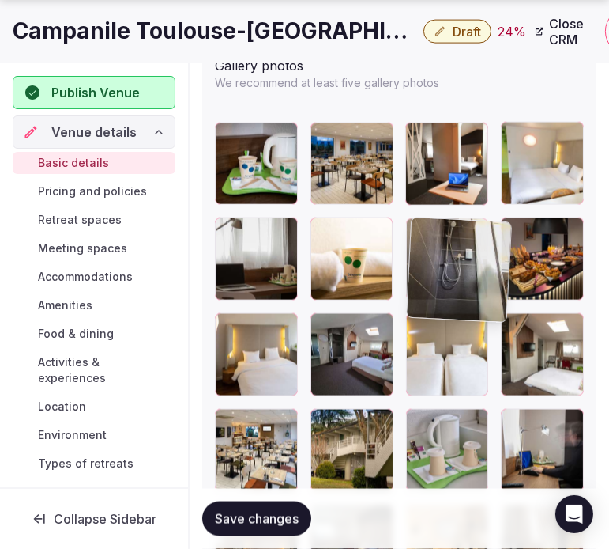
drag, startPoint x: 423, startPoint y: 151, endPoint x: 417, endPoint y: 247, distance: 96.6
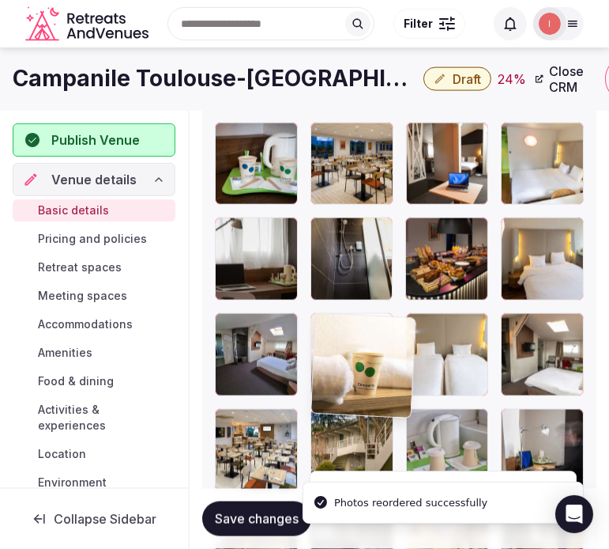
drag, startPoint x: 329, startPoint y: 230, endPoint x: 354, endPoint y: 323, distance: 95.9
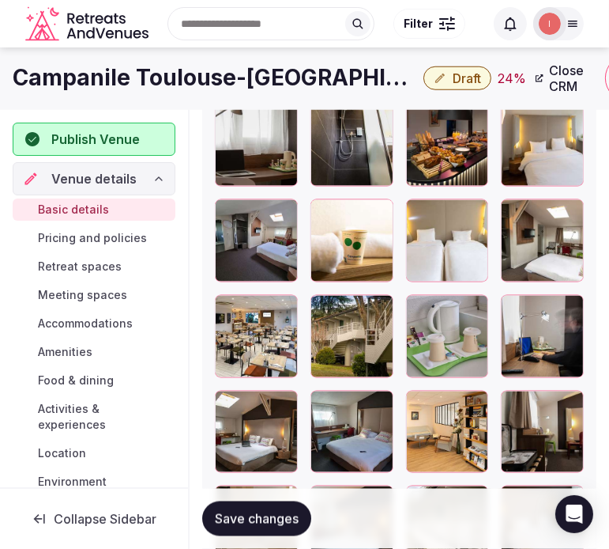
scroll to position [2246, 0]
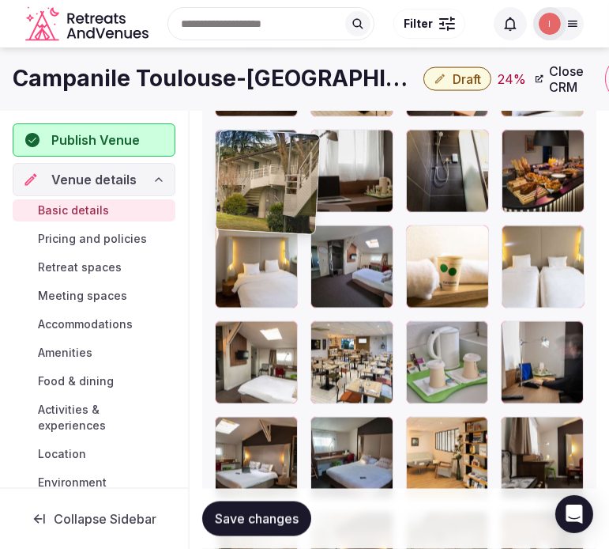
drag, startPoint x: 320, startPoint y: 340, endPoint x: 375, endPoint y: 310, distance: 63.0
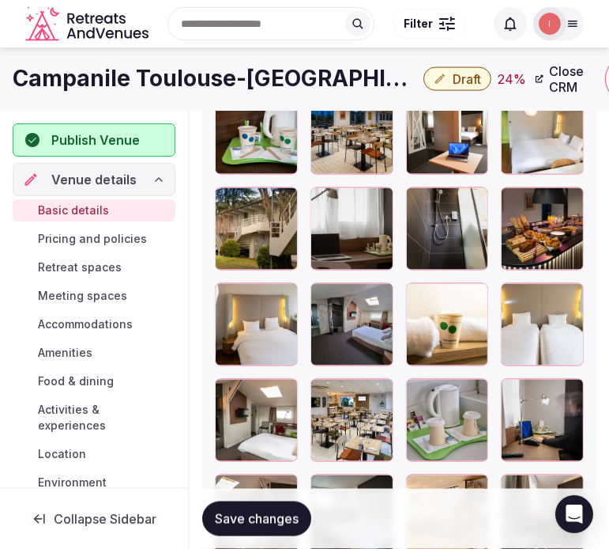
scroll to position [2158, 0]
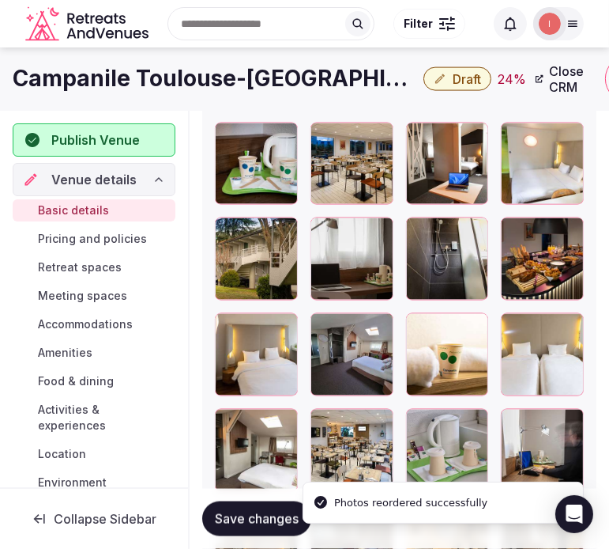
drag, startPoint x: 515, startPoint y: 133, endPoint x: 471, endPoint y: 149, distance: 47.0
click at [511, 135] on icon at bounding box center [513, 135] width 19 height 19
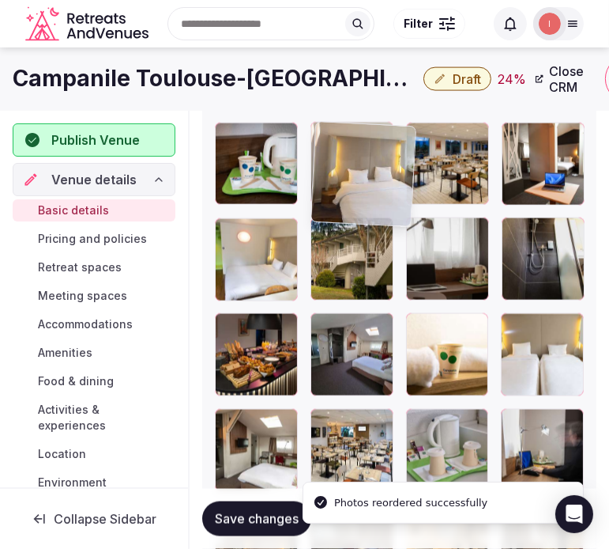
drag, startPoint x: 324, startPoint y: 200, endPoint x: 338, endPoint y: 138, distance: 63.9
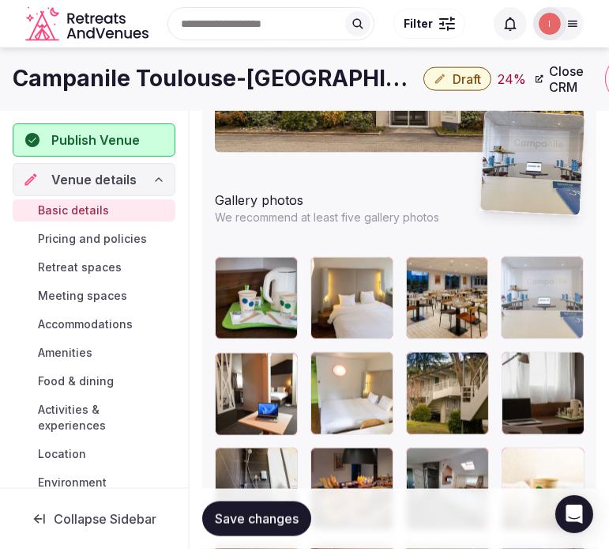
scroll to position [2019, 0]
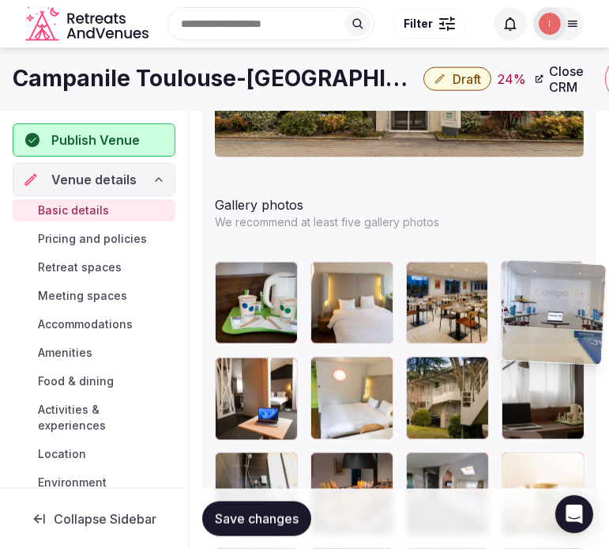
drag, startPoint x: 507, startPoint y: 337, endPoint x: 496, endPoint y: 262, distance: 75.0
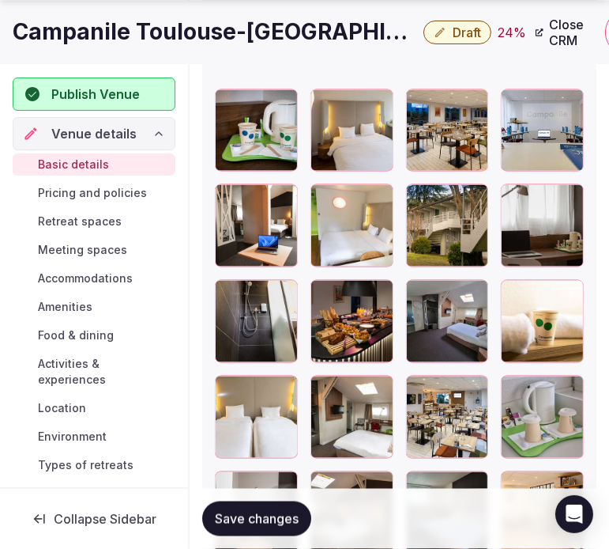
scroll to position [2194, 0]
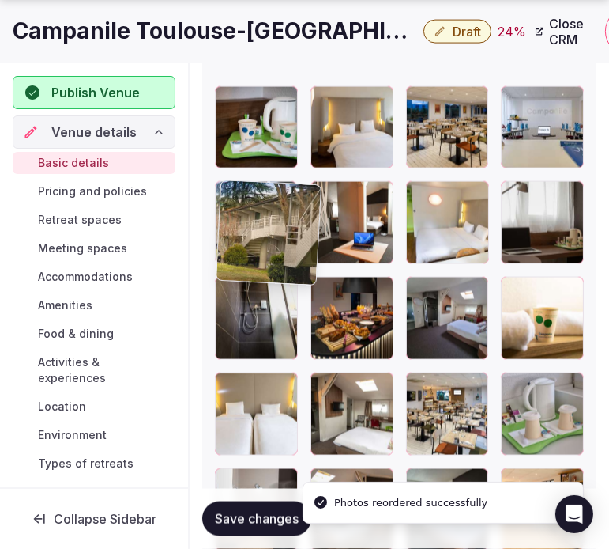
drag, startPoint x: 413, startPoint y: 199, endPoint x: 256, endPoint y: 201, distance: 157.3
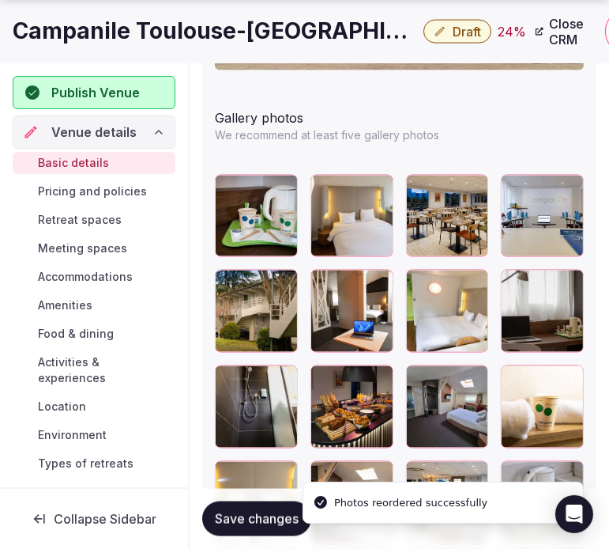
scroll to position [2107, 0]
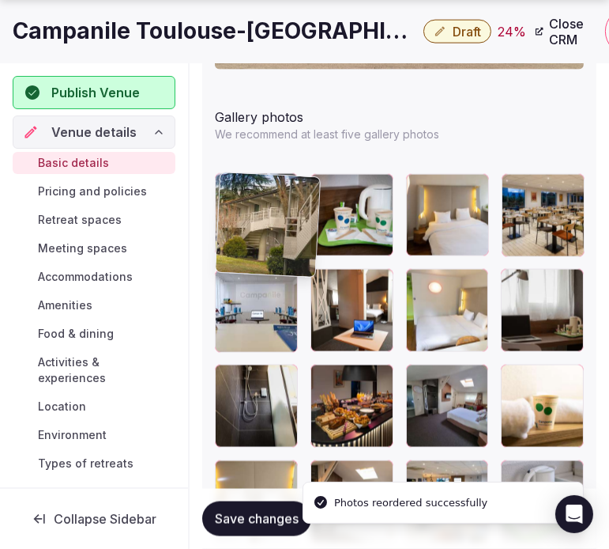
drag, startPoint x: 227, startPoint y: 280, endPoint x: 236, endPoint y: 182, distance: 98.4
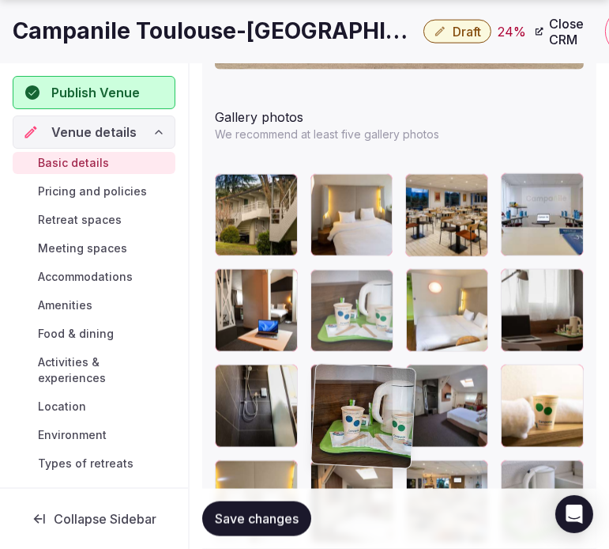
drag, startPoint x: 330, startPoint y: 296, endPoint x: 325, endPoint y: 332, distance: 35.9
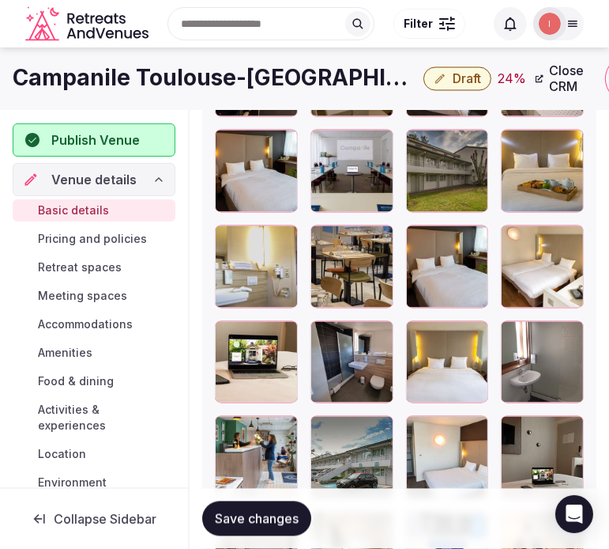
scroll to position [2722, 0]
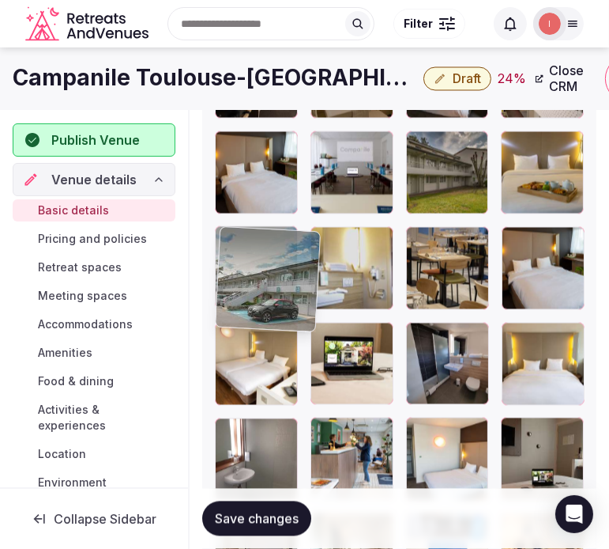
drag, startPoint x: 326, startPoint y: 429, endPoint x: 247, endPoint y: 212, distance: 231.6
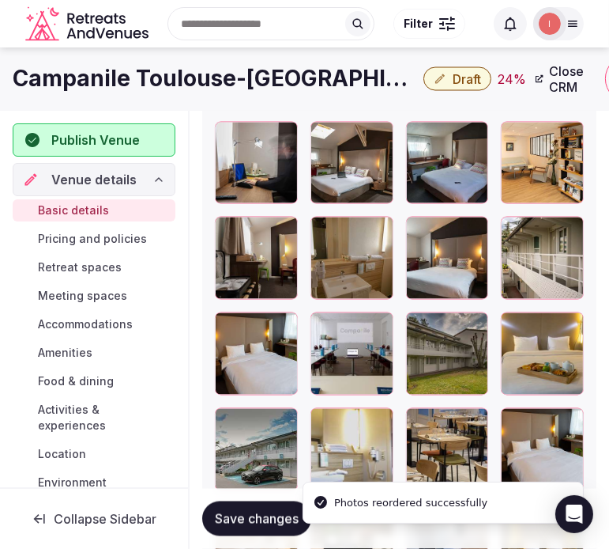
scroll to position [2458, 0]
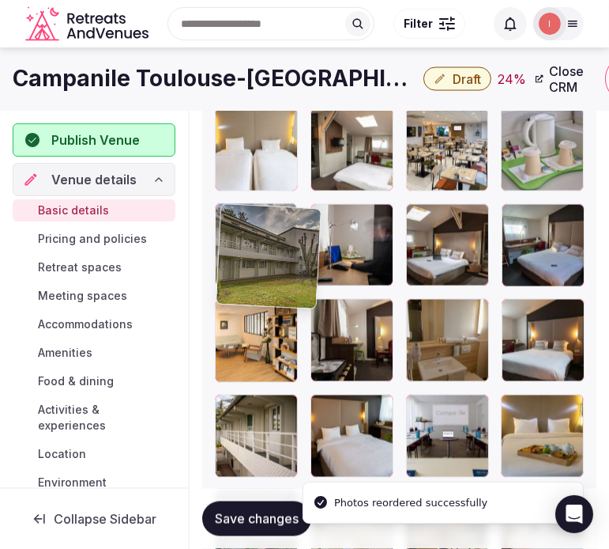
drag, startPoint x: 261, startPoint y: 285, endPoint x: 231, endPoint y: 234, distance: 59.5
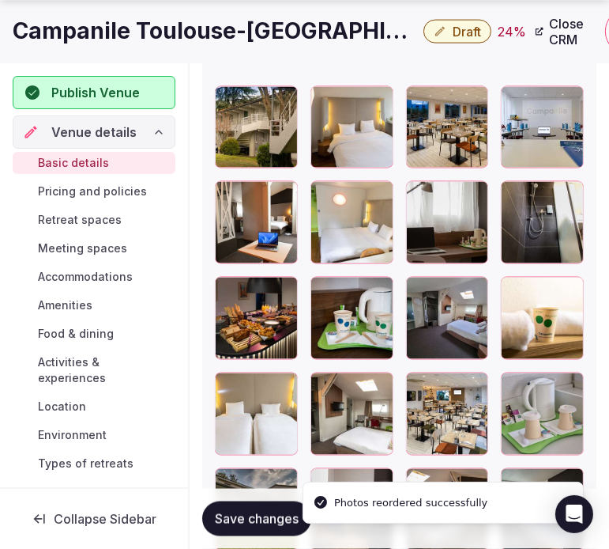
scroll to position [2282, 0]
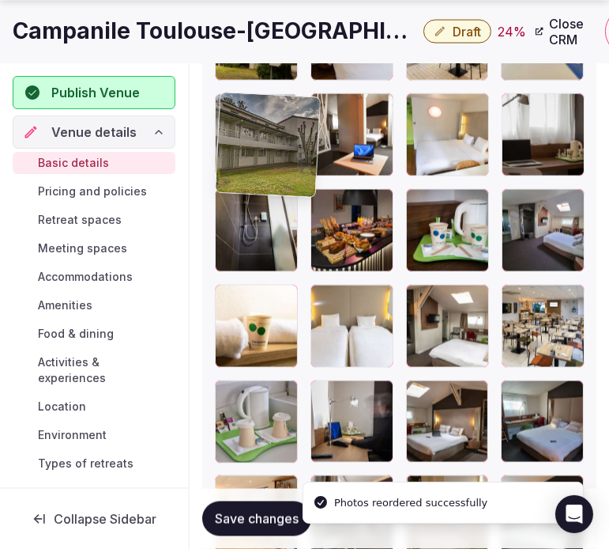
drag, startPoint x: 193, startPoint y: 257, endPoint x: 242, endPoint y: 121, distance: 144.5
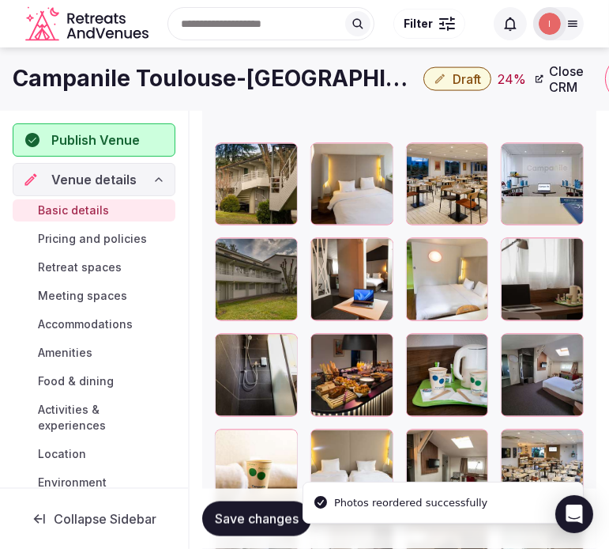
scroll to position [2107, 0]
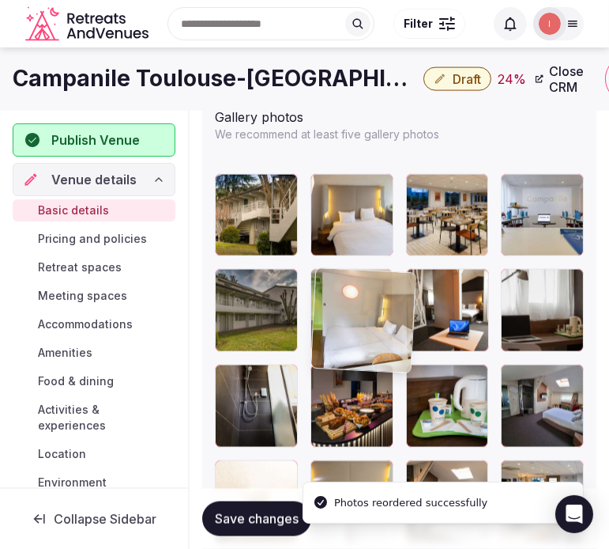
drag, startPoint x: 419, startPoint y: 283, endPoint x: 319, endPoint y: 266, distance: 101.1
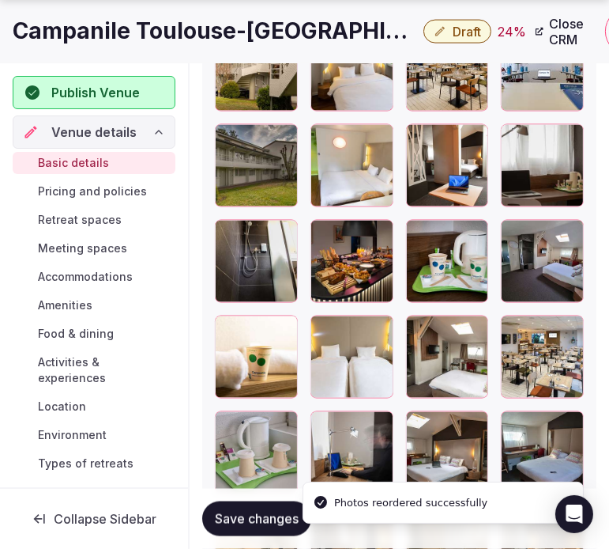
scroll to position [2282, 0]
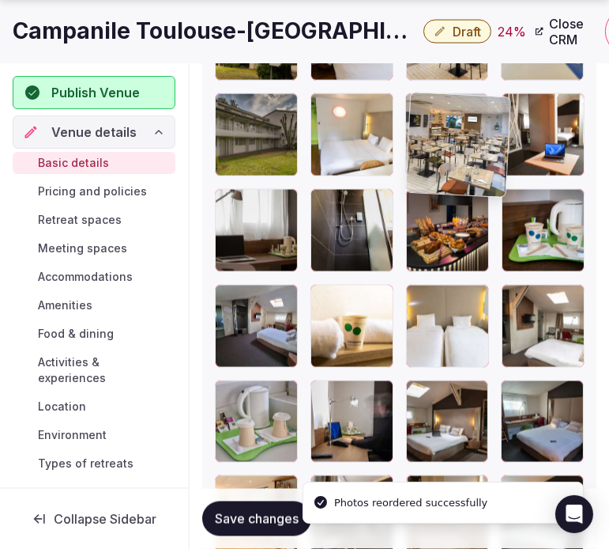
drag, startPoint x: 519, startPoint y: 297, endPoint x: 433, endPoint y: 117, distance: 199.8
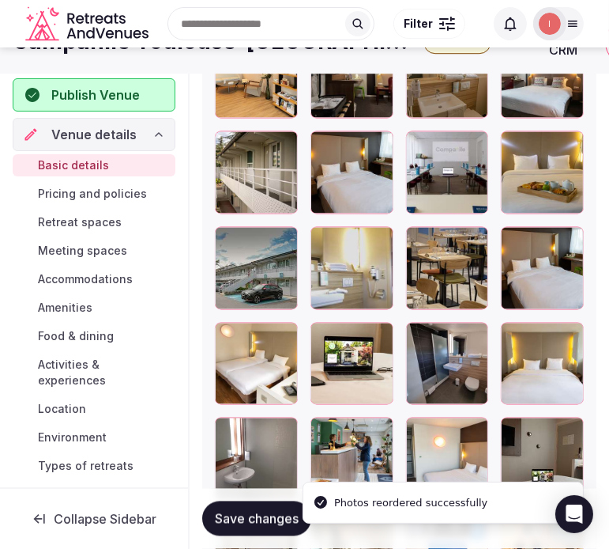
scroll to position [2634, 0]
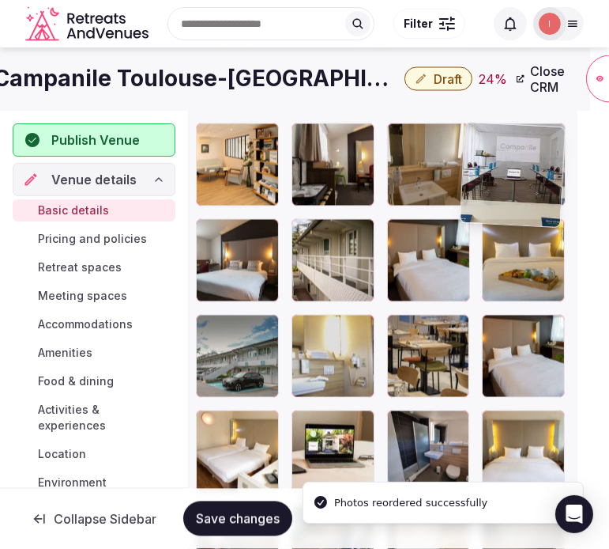
drag, startPoint x: 424, startPoint y: 234, endPoint x: 517, endPoint y: 156, distance: 121.8
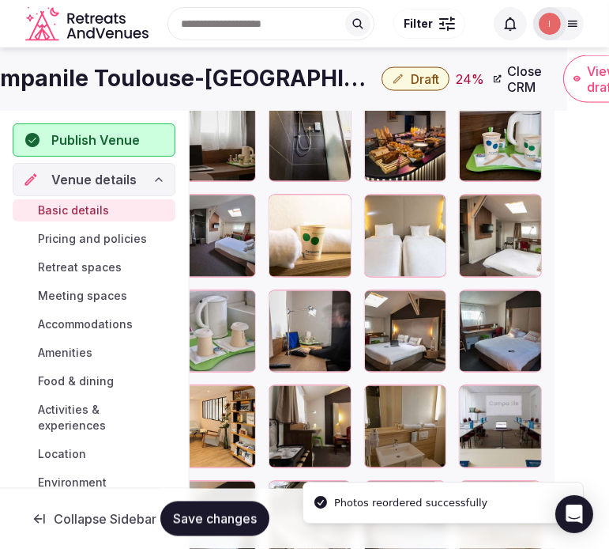
scroll to position [2370, 42]
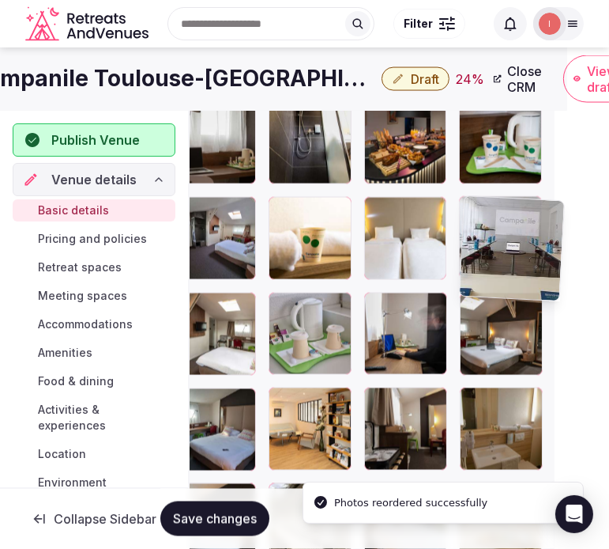
drag, startPoint x: 472, startPoint y: 376, endPoint x: 467, endPoint y: 137, distance: 239.6
click at [459, 135] on div at bounding box center [357, 525] width 369 height 1228
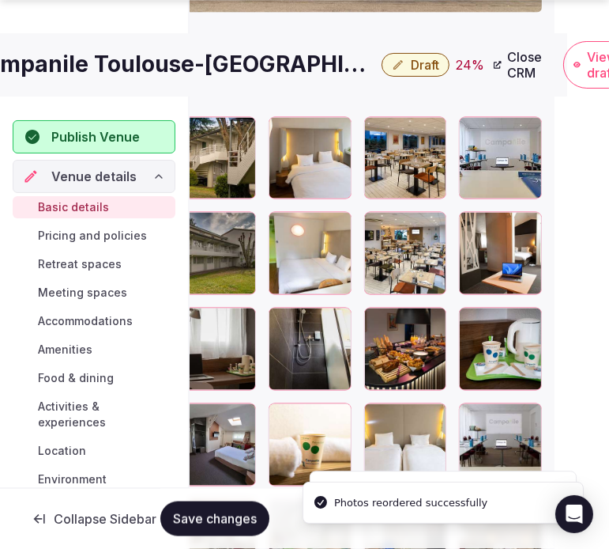
scroll to position [2194, 42]
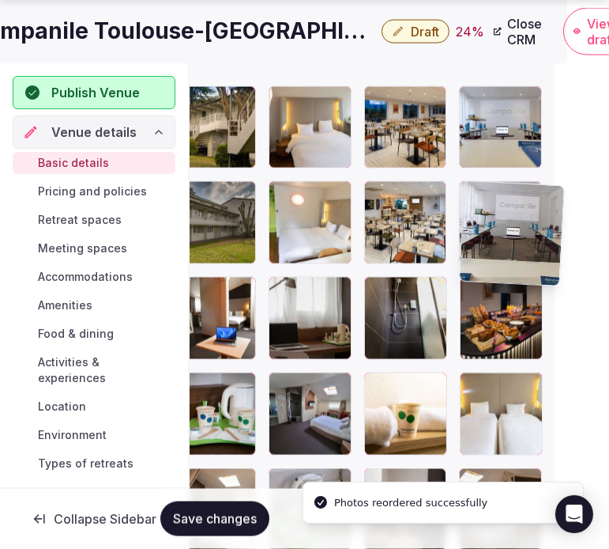
drag, startPoint x: 470, startPoint y: 384, endPoint x: 476, endPoint y: 180, distance: 204.0
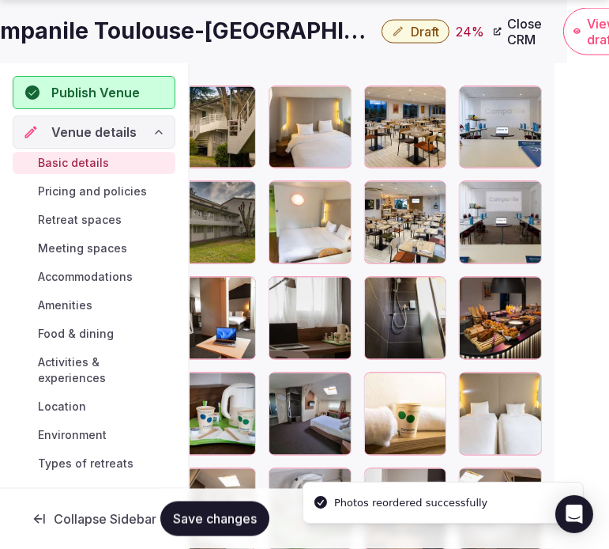
drag, startPoint x: 192, startPoint y: 526, endPoint x: 190, endPoint y: 540, distance: 13.6
click at [192, 527] on button "Save changes" at bounding box center [214, 518] width 109 height 35
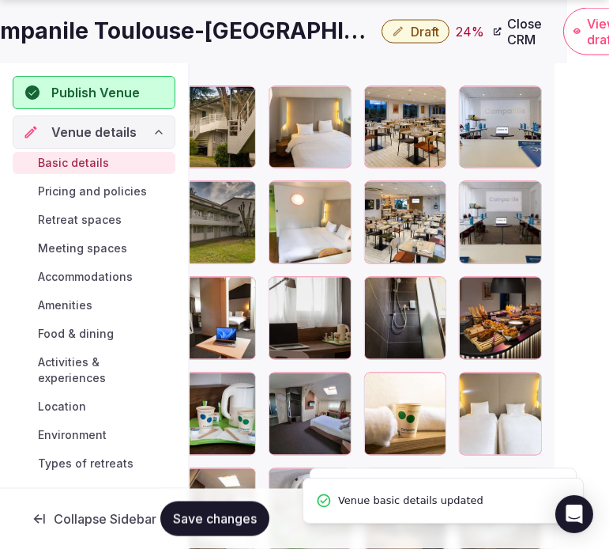
click at [246, 30] on h1 "Campanile Toulouse-Blagnac Airport" at bounding box center [173, 31] width 405 height 31
click at [247, 29] on h1 "Campanile Toulouse-Blagnac Airport" at bounding box center [173, 31] width 405 height 31
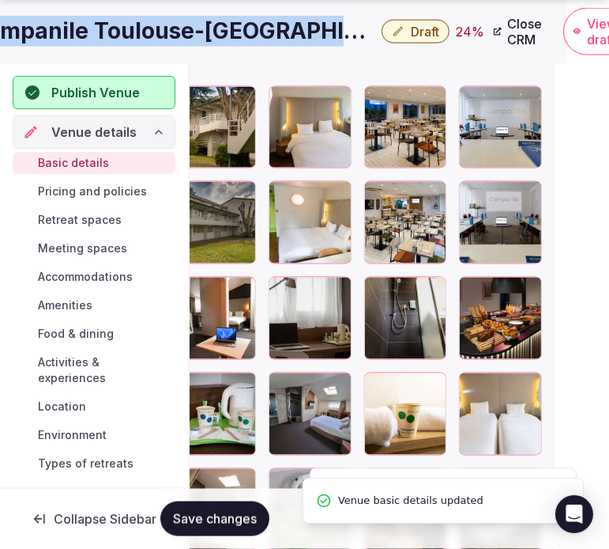
click at [248, 29] on h1 "Campanile Toulouse-Blagnac Airport" at bounding box center [173, 31] width 405 height 31
copy div "Campanile Toulouse-Blagnac Airport"
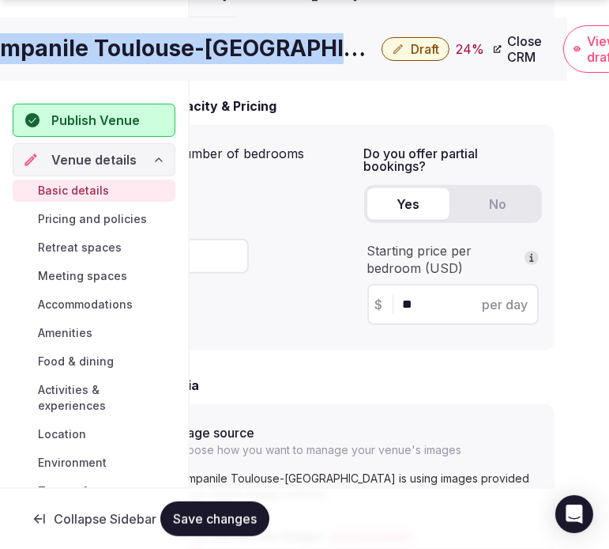
scroll to position [1231, 42]
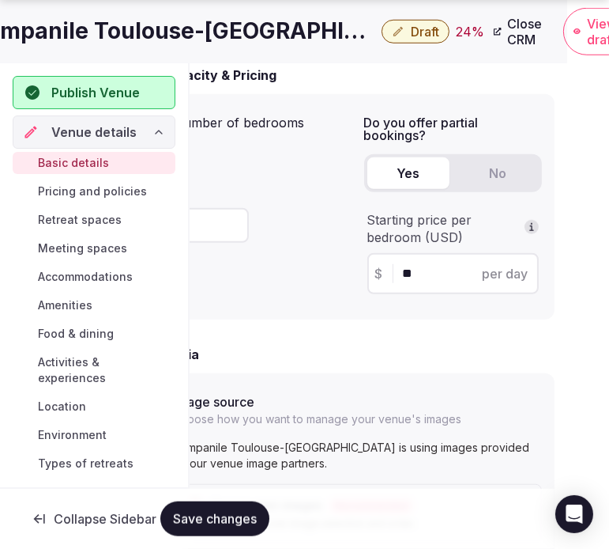
click at [245, 499] on div "Save changes" at bounding box center [357, 518] width 394 height 60
click at [248, 501] on button "Save changes" at bounding box center [214, 518] width 109 height 35
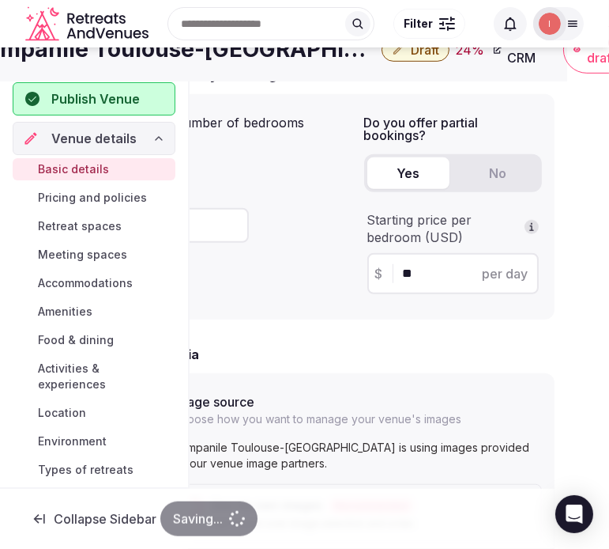
scroll to position [968, 42]
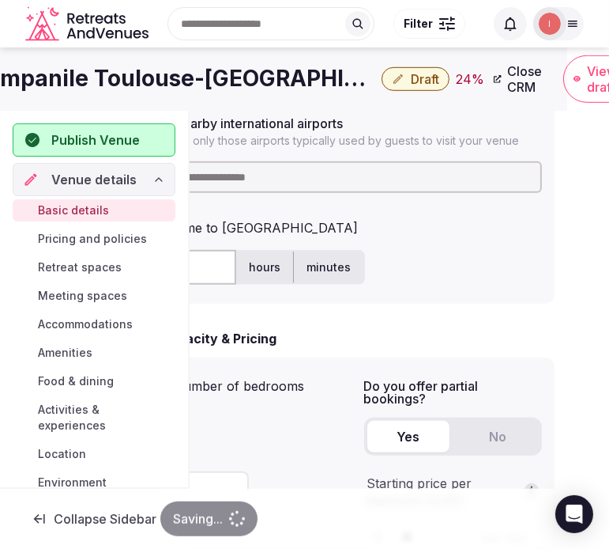
click at [303, 167] on input at bounding box center [357, 177] width 369 height 32
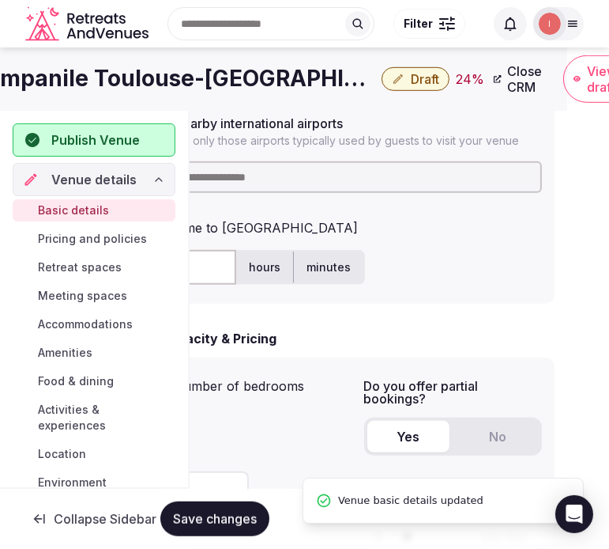
paste input "***"
type input "***"
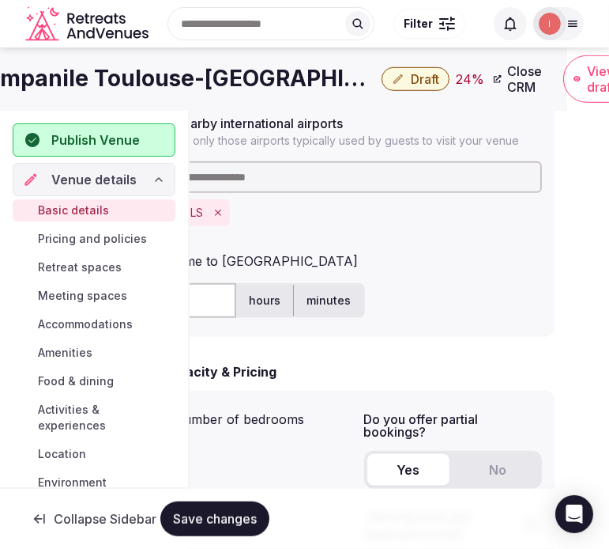
click at [217, 291] on input "text" at bounding box center [204, 300] width 63 height 35
click at [202, 304] on input "text" at bounding box center [204, 300] width 63 height 35
click at [214, 298] on input "text" at bounding box center [204, 300] width 63 height 35
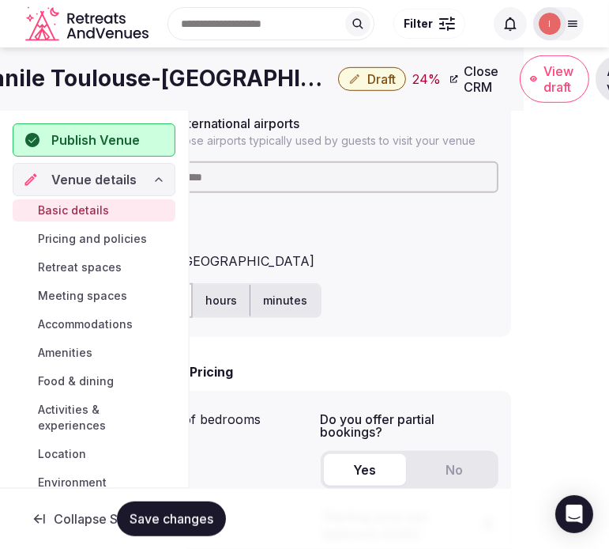
scroll to position [968, 0]
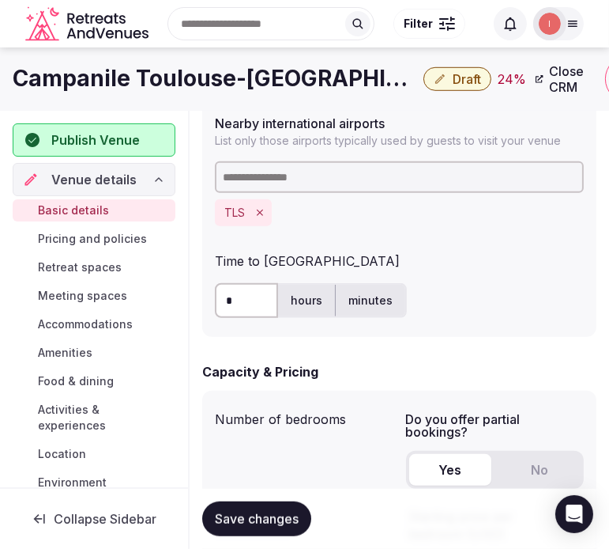
type input "*"
click at [279, 511] on span "Save changes" at bounding box center [257, 519] width 84 height 16
click at [143, 80] on h1 "Campanile Toulouse-Blagnac Airport" at bounding box center [215, 78] width 405 height 31
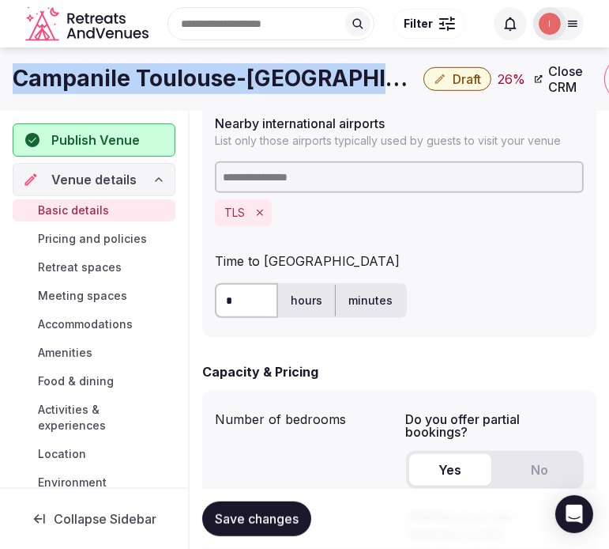
click at [143, 80] on h1 "Campanile Toulouse-Blagnac Airport" at bounding box center [215, 78] width 405 height 31
copy div "Campanile Toulouse-Blagnac Airport"
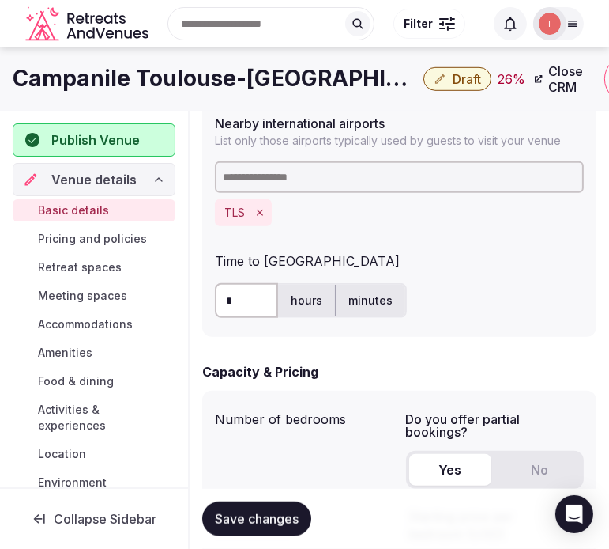
click at [468, 59] on div "Search Popular Destinations [GEOGRAPHIC_DATA], [GEOGRAPHIC_DATA] [GEOGRAPHIC_DA…" at bounding box center [305, 23] width 584 height 81
click at [444, 85] on button "Draft" at bounding box center [458, 79] width 68 height 24
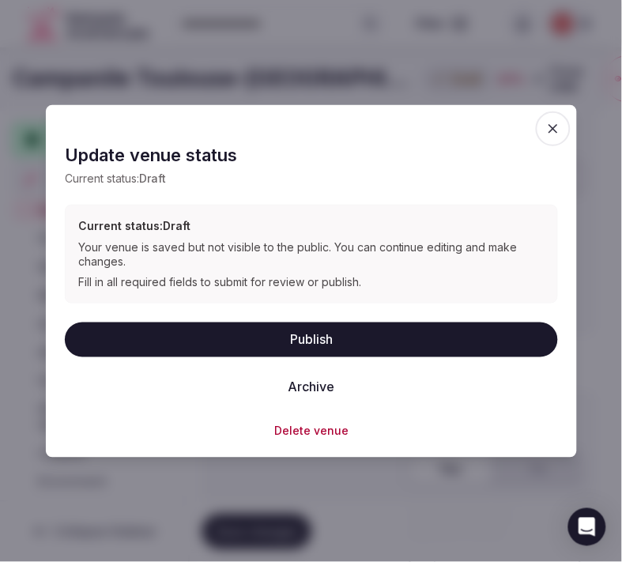
click at [387, 340] on button "Publish" at bounding box center [311, 339] width 493 height 35
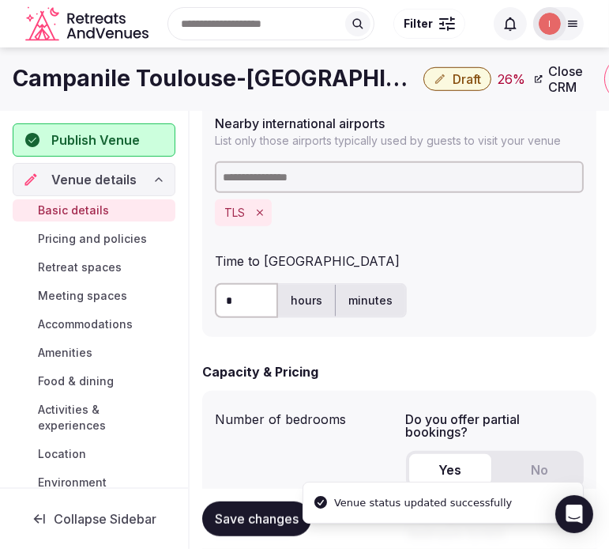
click at [209, 74] on h1 "Campanile Toulouse-Blagnac Airport" at bounding box center [215, 78] width 405 height 31
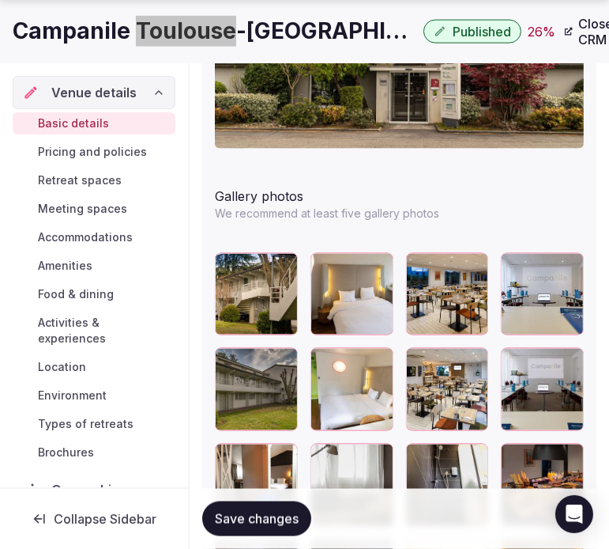
scroll to position [2195, 0]
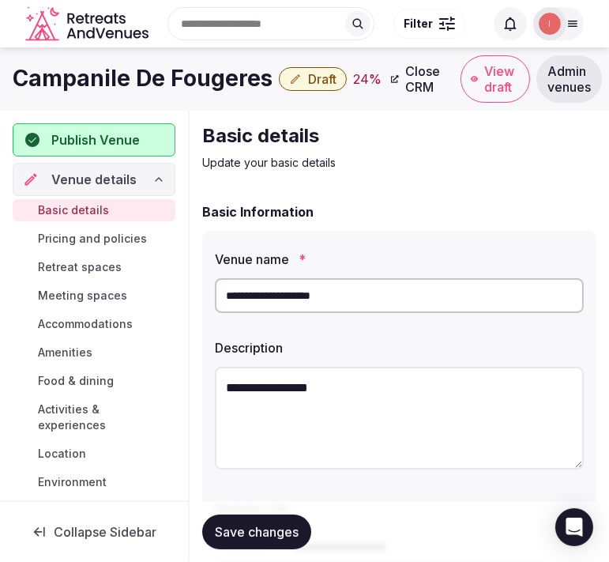
click at [159, 66] on h1 "Campanile De Fougeres" at bounding box center [143, 78] width 260 height 31
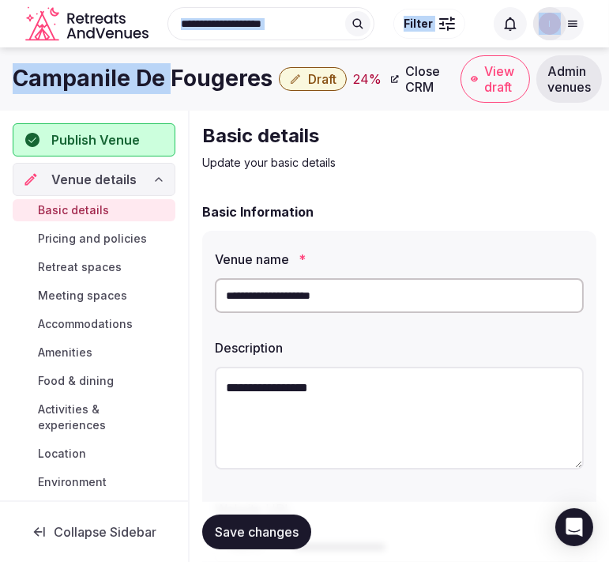
click at [160, 60] on div "Search Popular Destinations [GEOGRAPHIC_DATA], [GEOGRAPHIC_DATA] [GEOGRAPHIC_DA…" at bounding box center [305, 23] width 584 height 81
drag, startPoint x: 160, startPoint y: 57, endPoint x: 125, endPoint y: 89, distance: 47.0
click at [125, 89] on h1 "Campanile De Fougeres" at bounding box center [143, 78] width 260 height 31
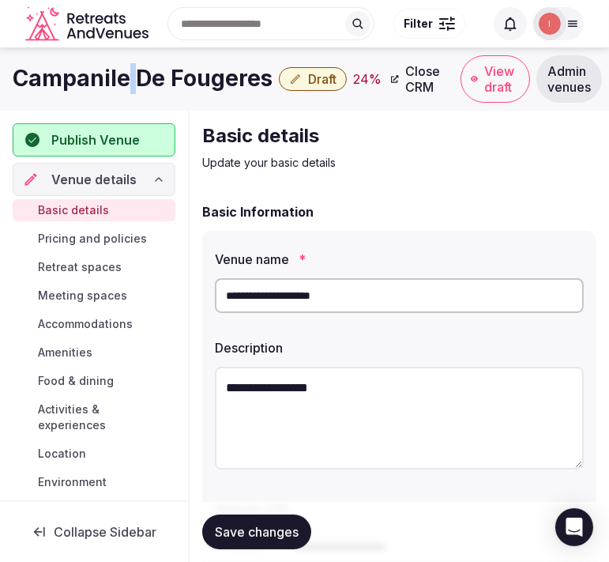
click at [126, 87] on h1 "Campanile De Fougeres" at bounding box center [143, 78] width 260 height 31
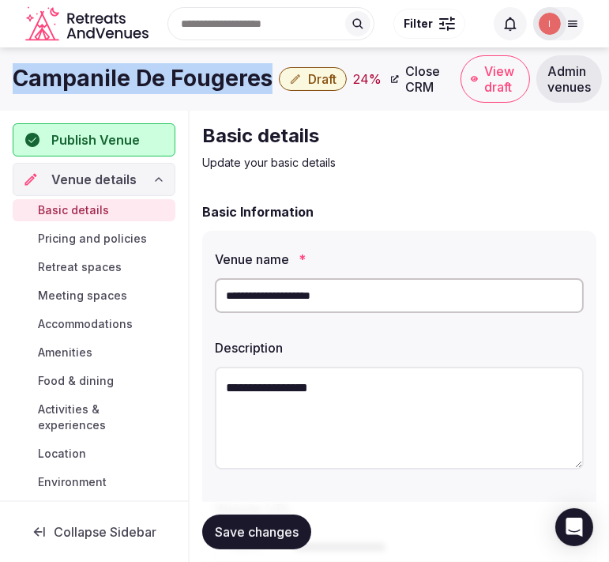
click at [128, 87] on h1 "Campanile De Fougeres" at bounding box center [143, 78] width 260 height 31
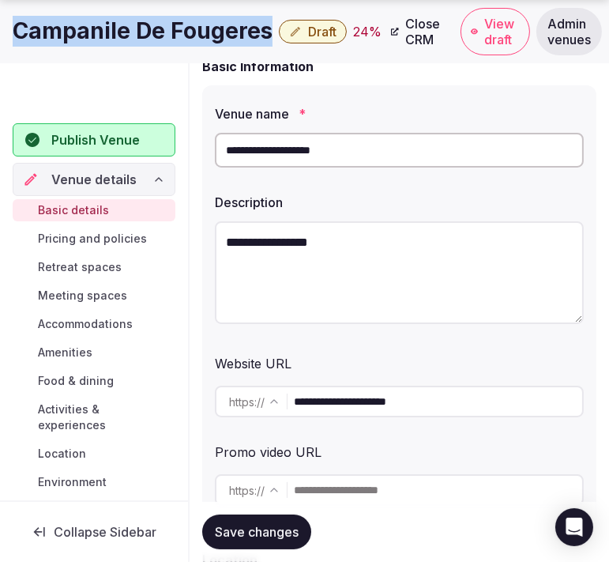
scroll to position [175, 0]
